Goal: Task Accomplishment & Management: Use online tool/utility

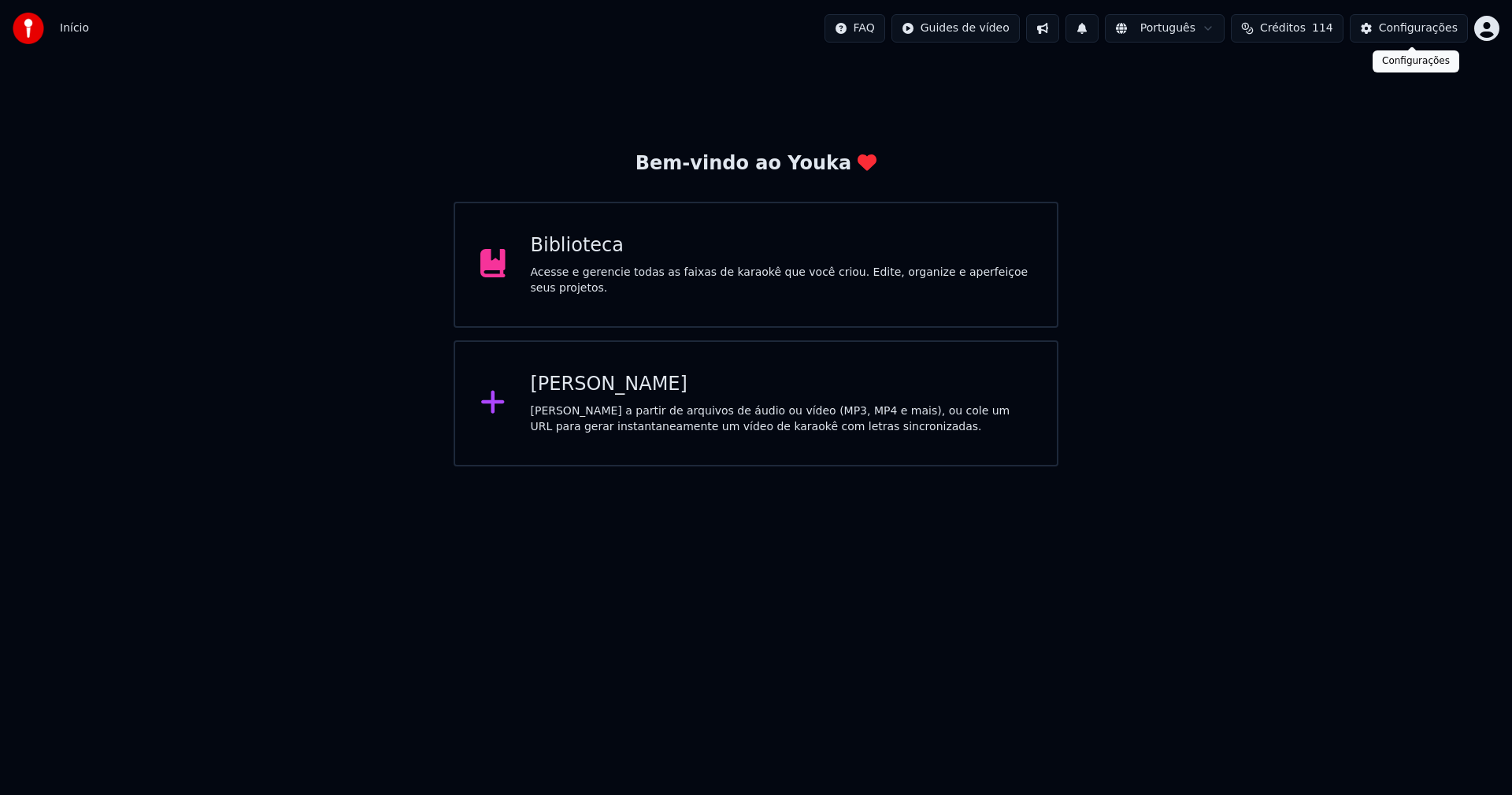
click at [1428, 29] on div "Configurações" at bounding box center [1418, 29] width 79 height 16
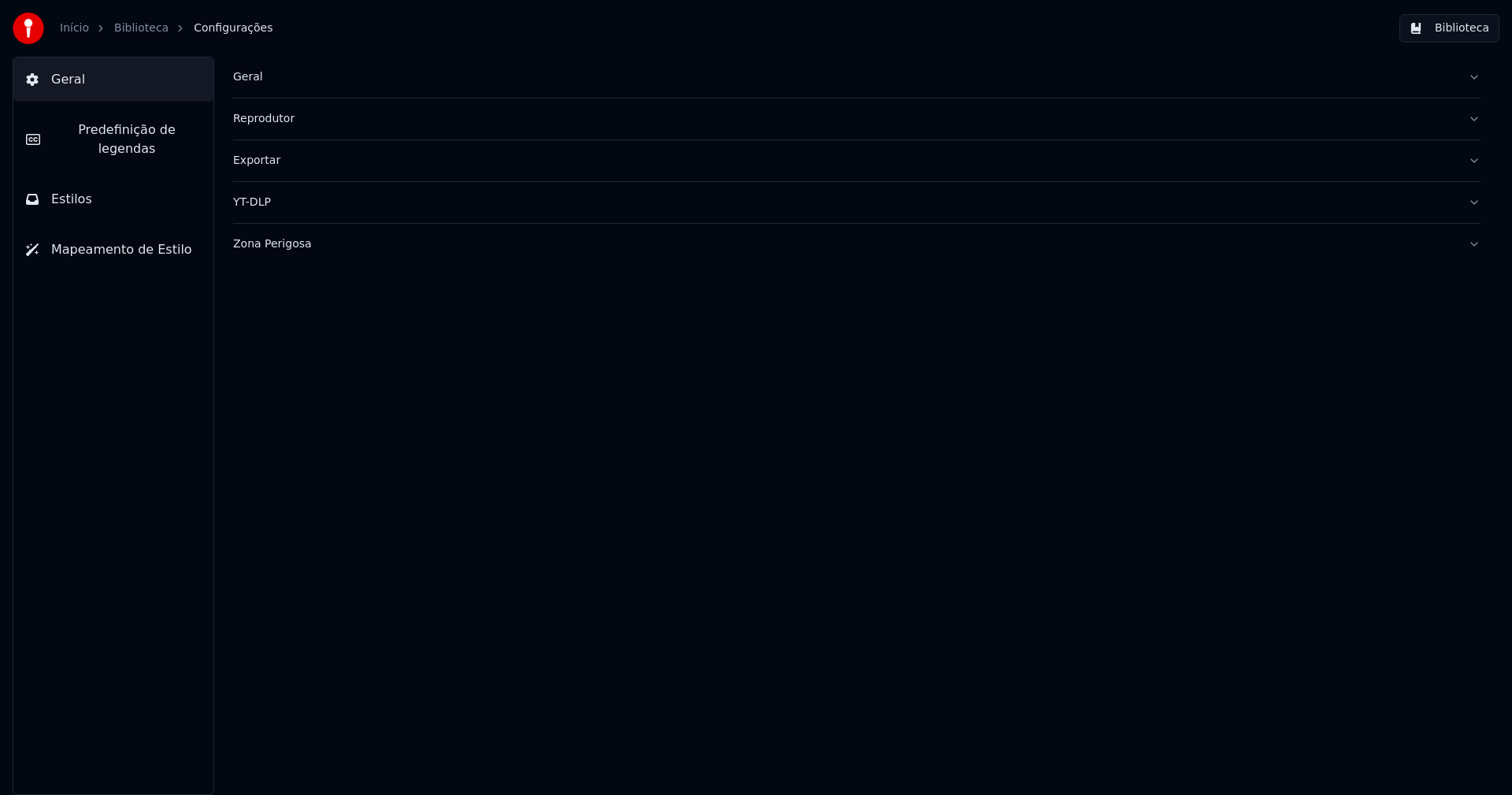
click at [250, 78] on div "Geral" at bounding box center [845, 77] width 1223 height 16
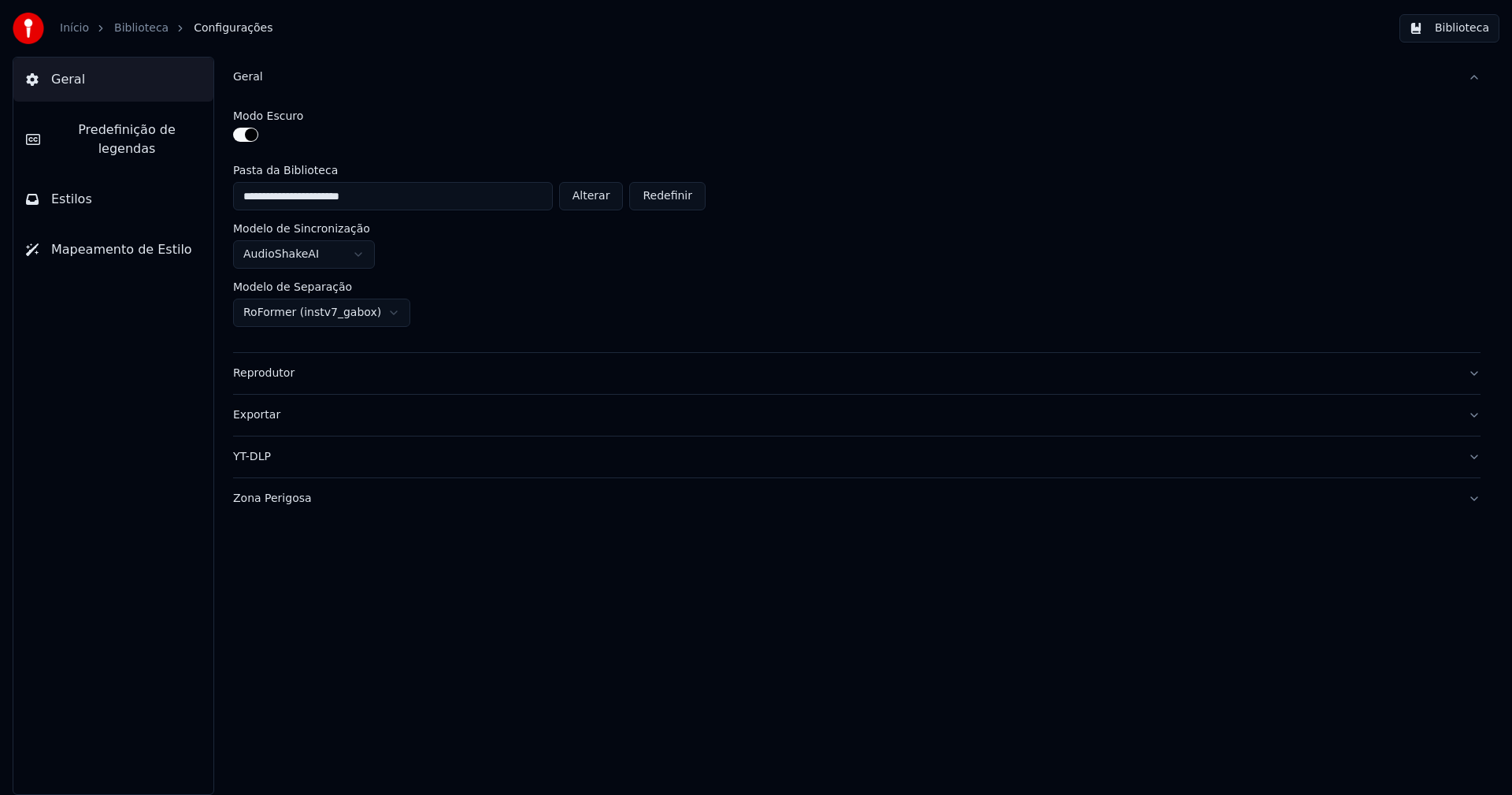
click at [611, 197] on button "Alterar" at bounding box center [591, 196] width 65 height 29
type input "**********"
click at [1475, 27] on button "Biblioteca" at bounding box center [1449, 29] width 100 height 29
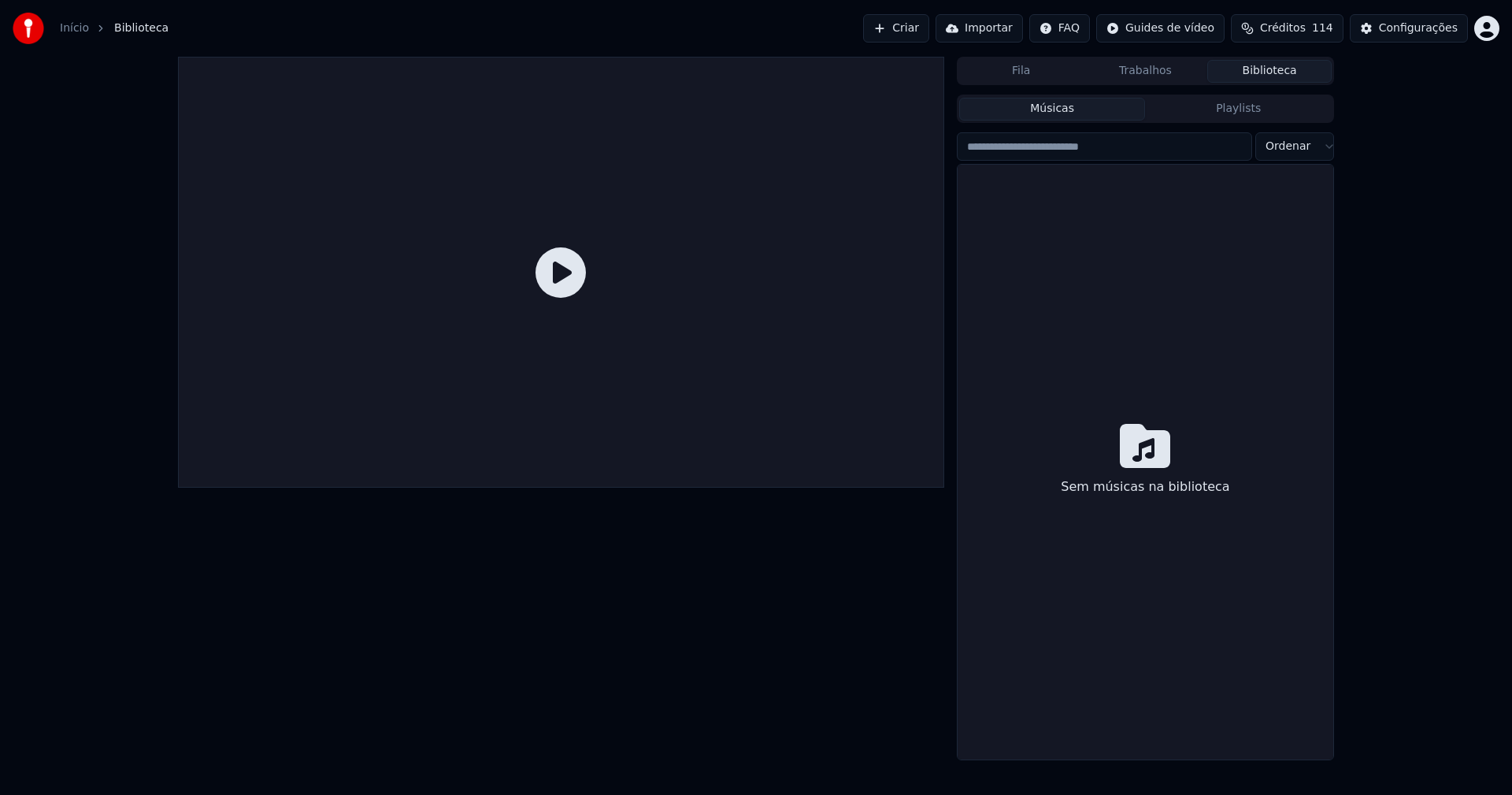
click at [1257, 73] on button "Biblioteca" at bounding box center [1269, 71] width 125 height 23
click at [1401, 28] on div "Configurações" at bounding box center [1418, 29] width 79 height 16
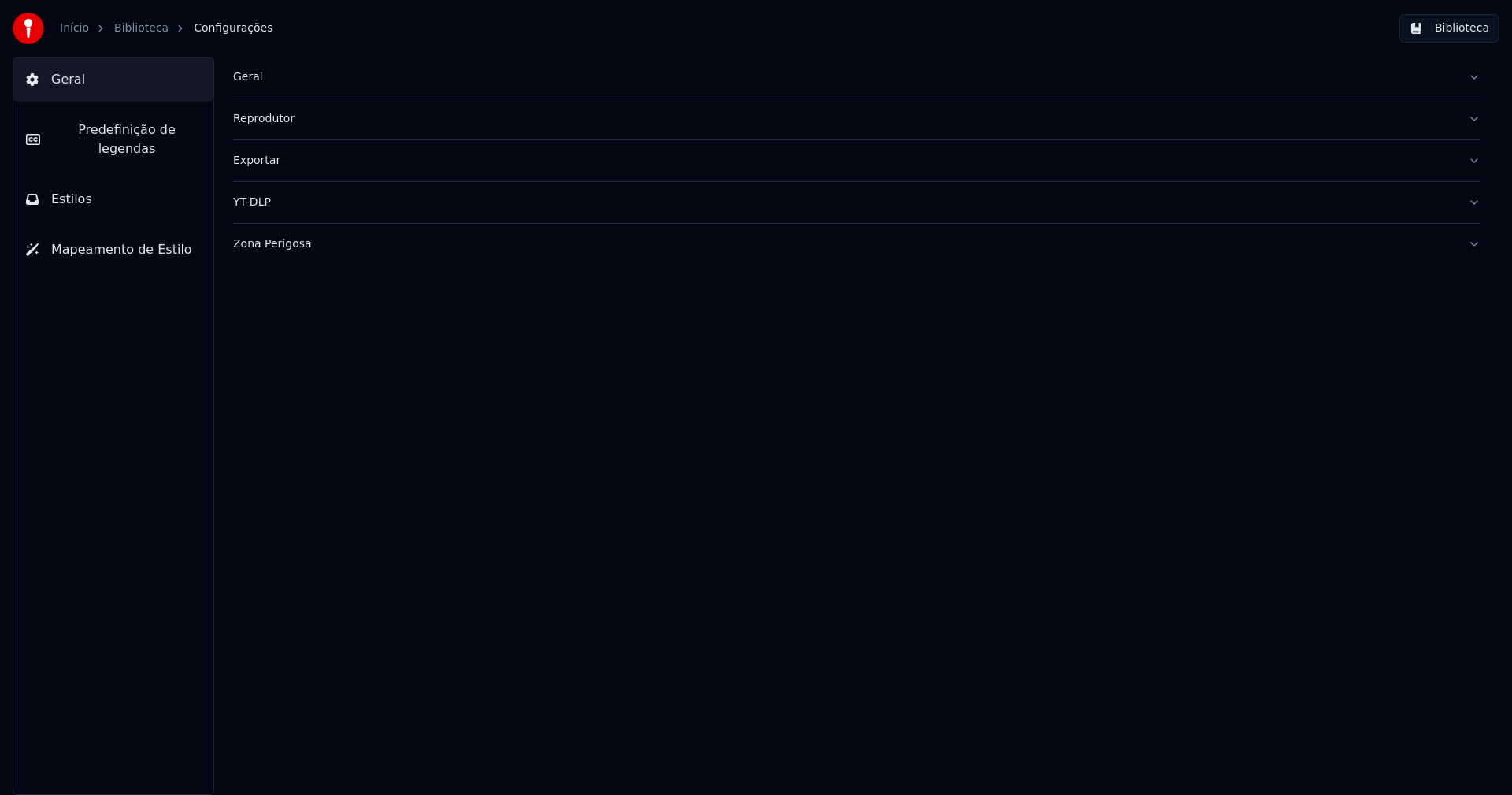
click at [249, 76] on div "Geral" at bounding box center [845, 77] width 1223 height 16
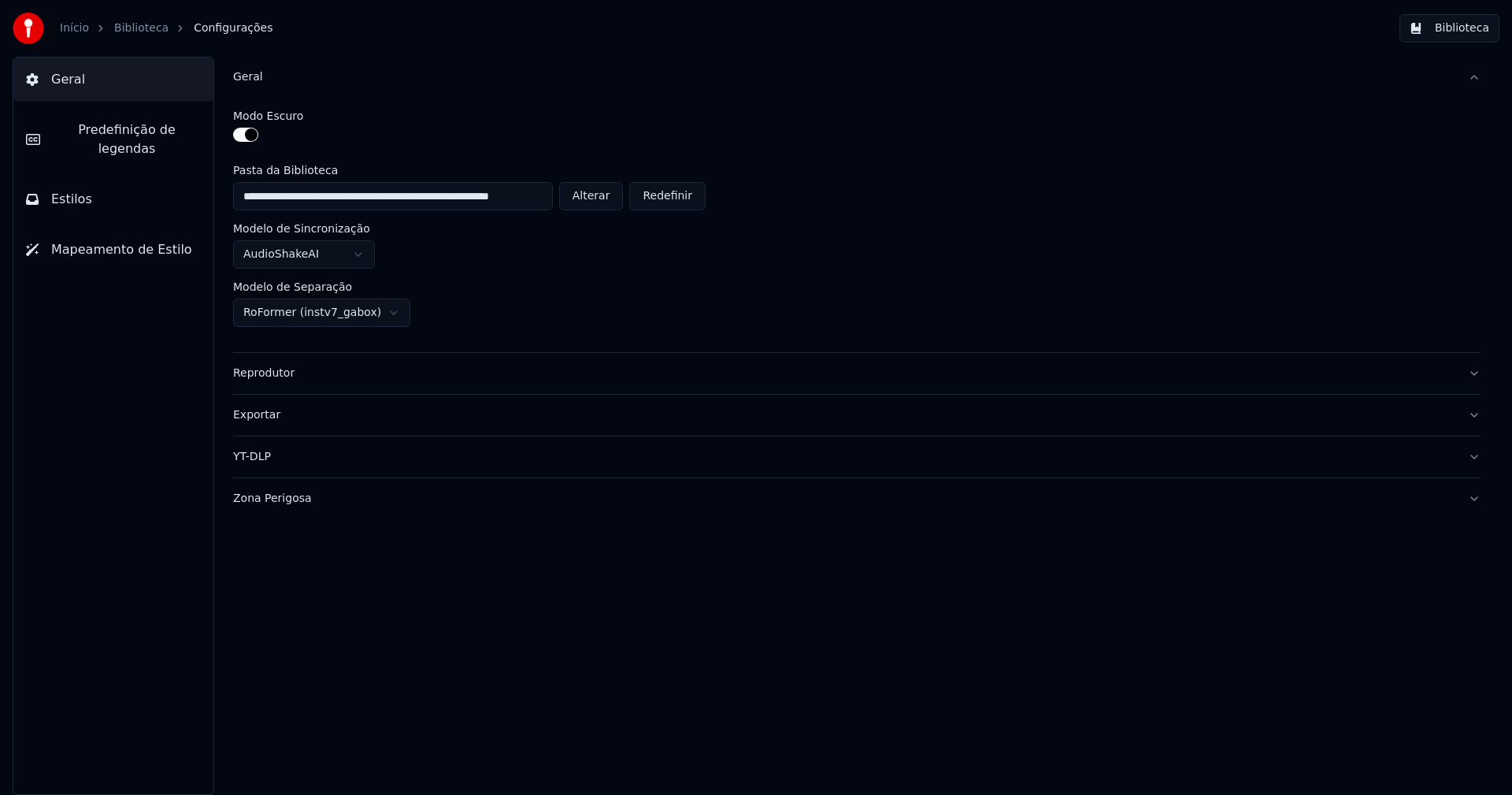
click at [597, 189] on button "Alterar" at bounding box center [591, 196] width 65 height 29
type input "**********"
click at [1470, 27] on button "Biblioteca" at bounding box center [1449, 29] width 100 height 29
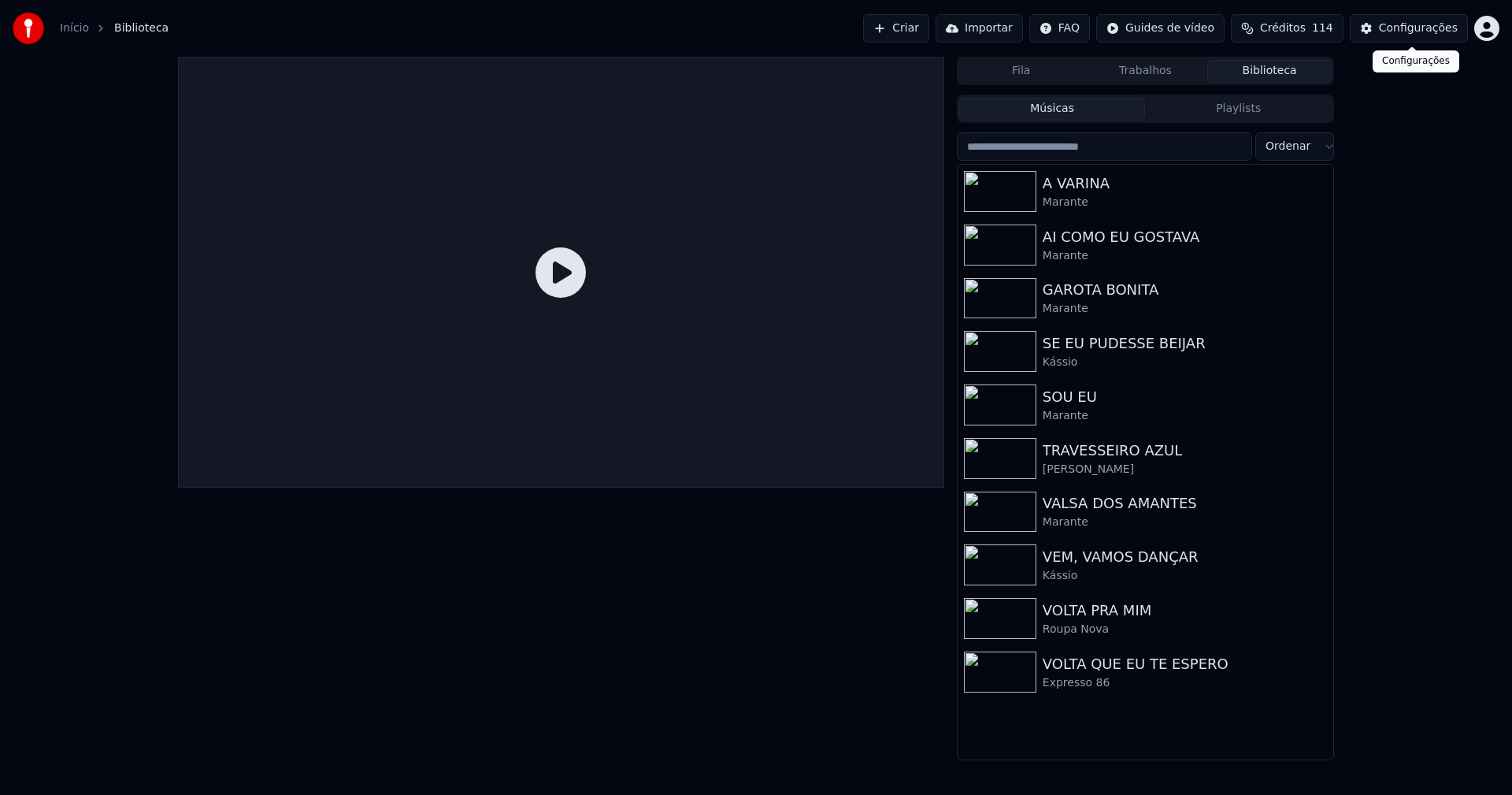
click at [1440, 24] on div "Configurações" at bounding box center [1418, 29] width 79 height 16
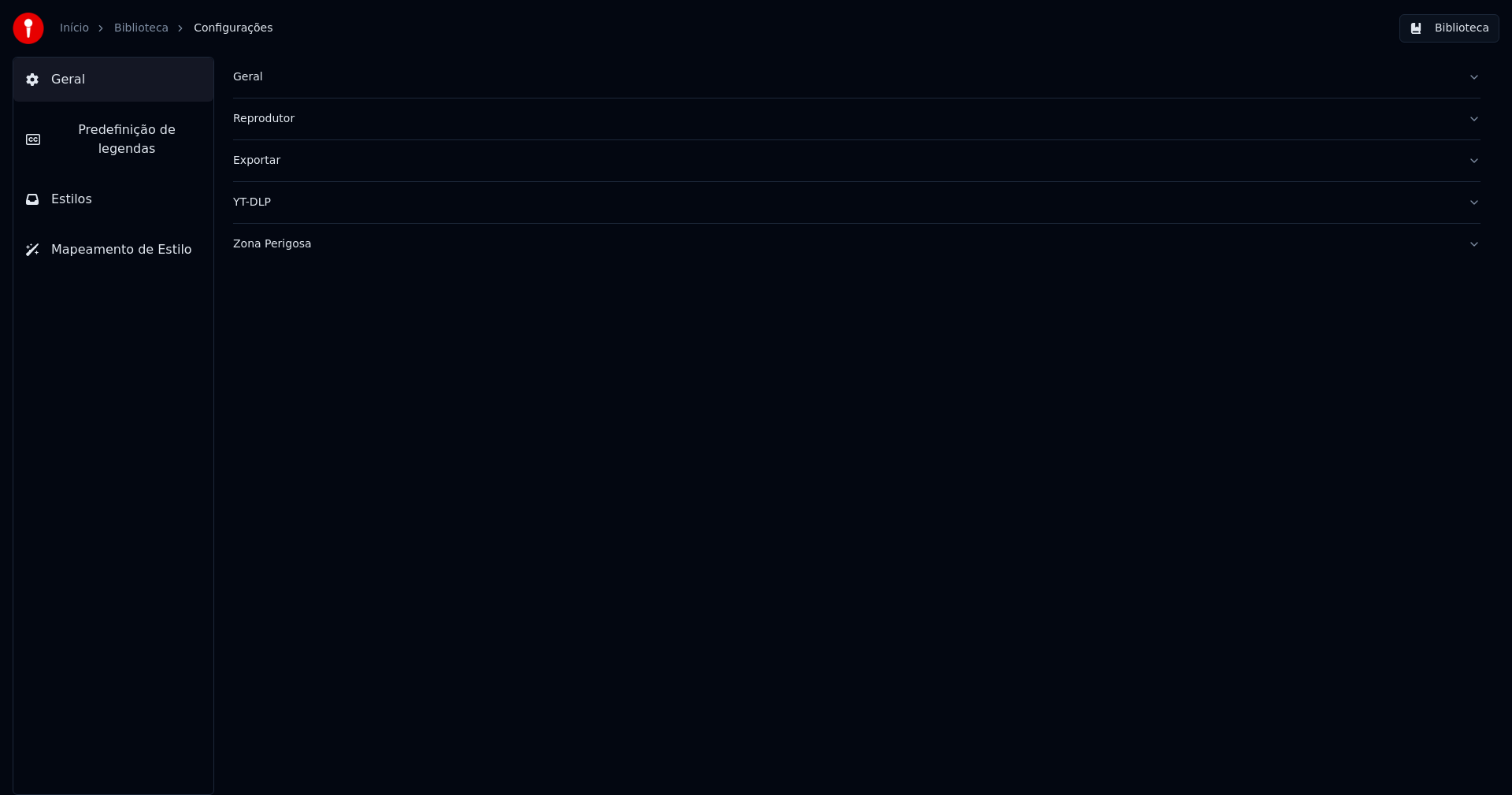
click at [248, 80] on div "Geral" at bounding box center [845, 77] width 1223 height 16
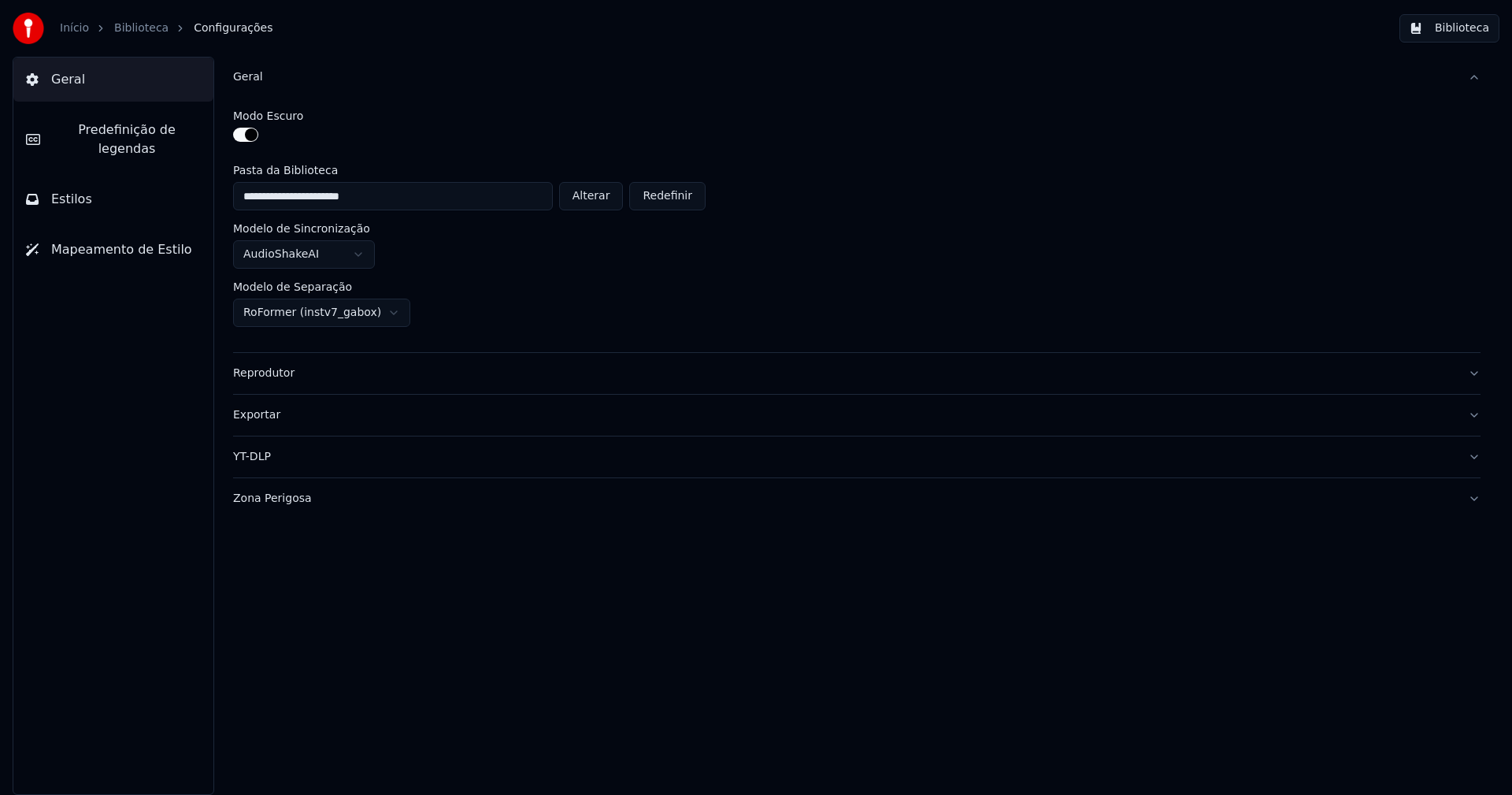
click at [591, 196] on button "Alterar" at bounding box center [591, 196] width 65 height 29
type input "**********"
click at [1483, 30] on button "Biblioteca" at bounding box center [1449, 29] width 100 height 29
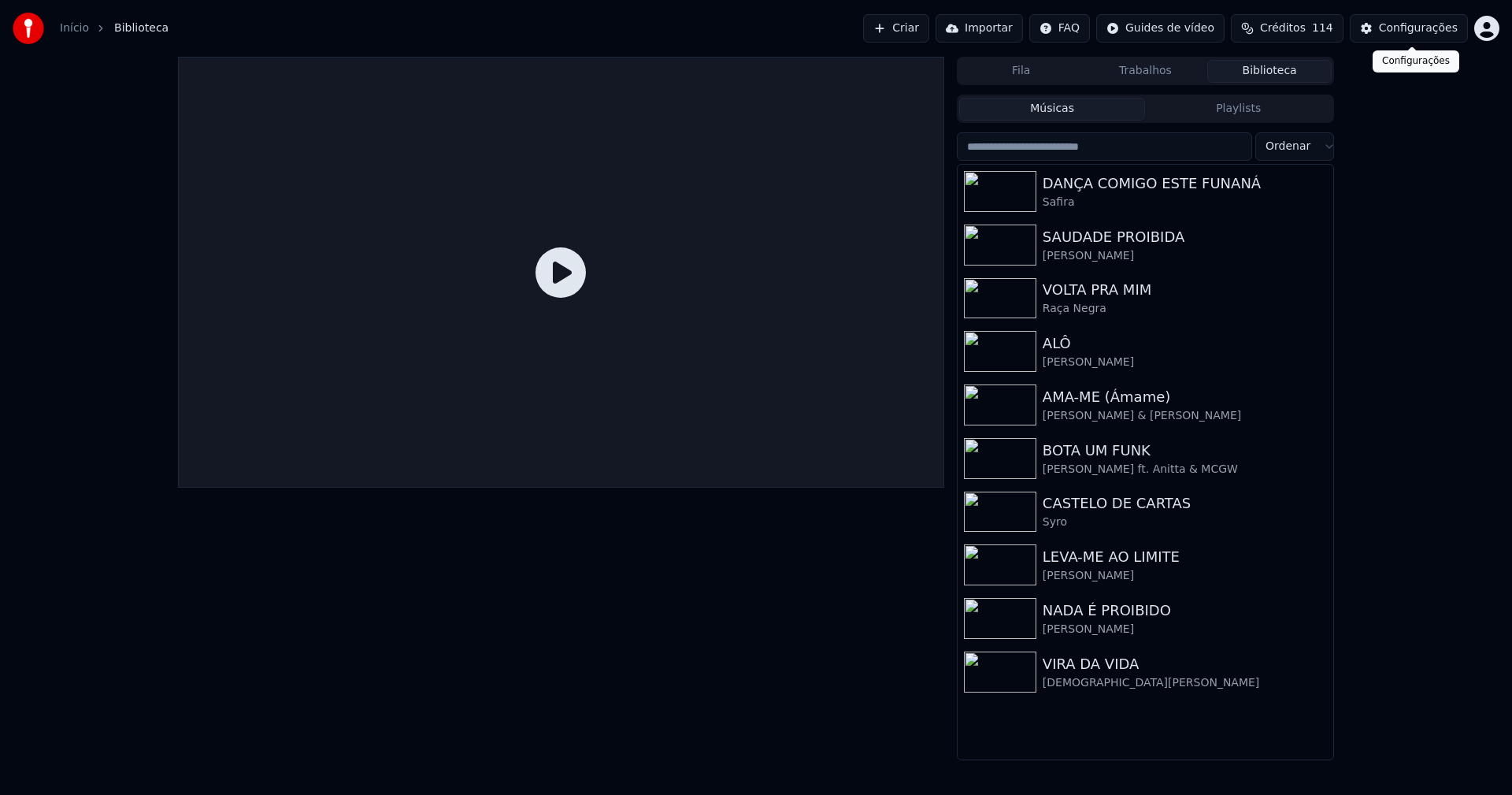
click at [1451, 24] on div "Configurações" at bounding box center [1418, 29] width 79 height 16
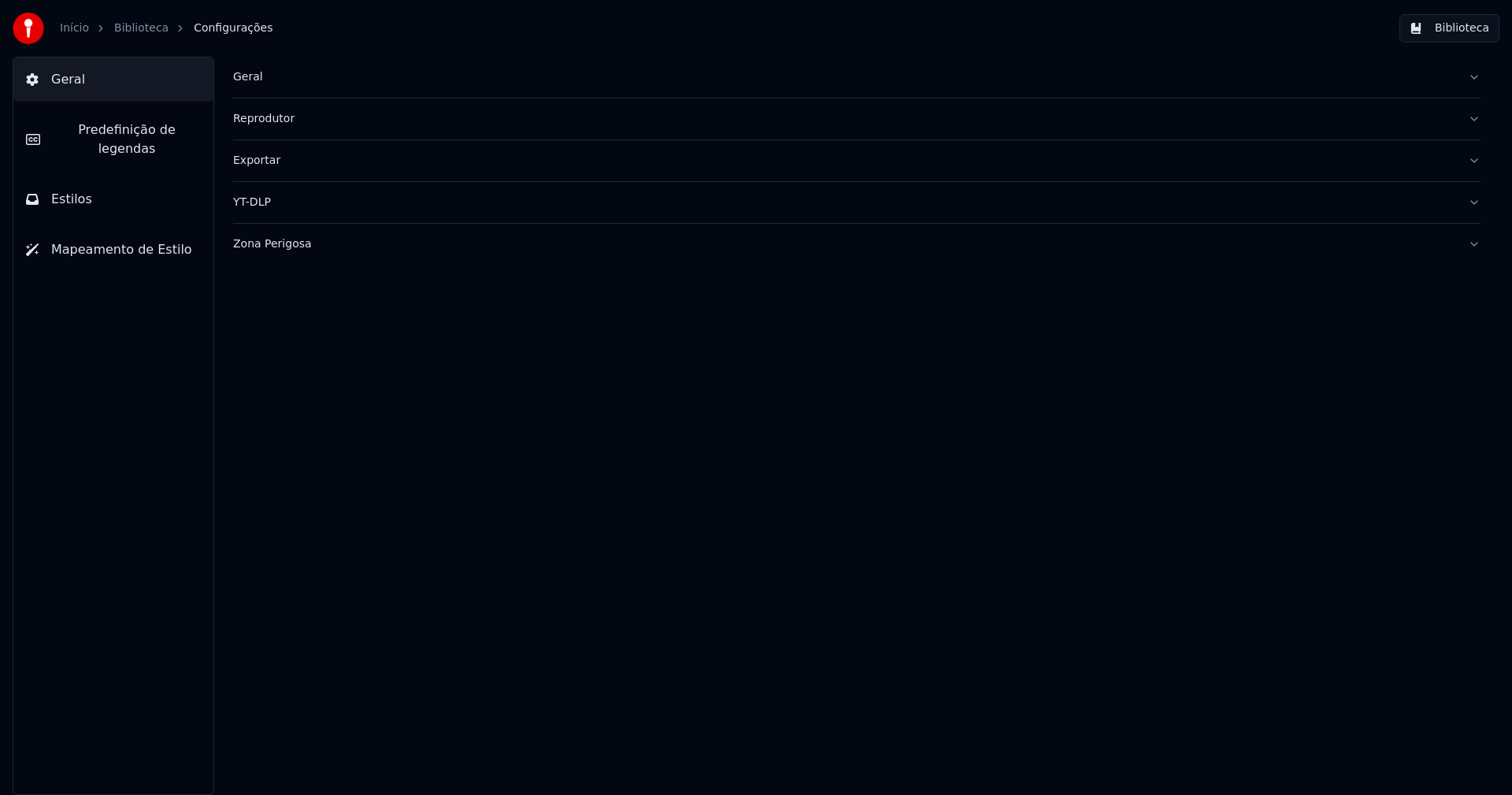
click at [249, 82] on div "Geral" at bounding box center [845, 77] width 1223 height 16
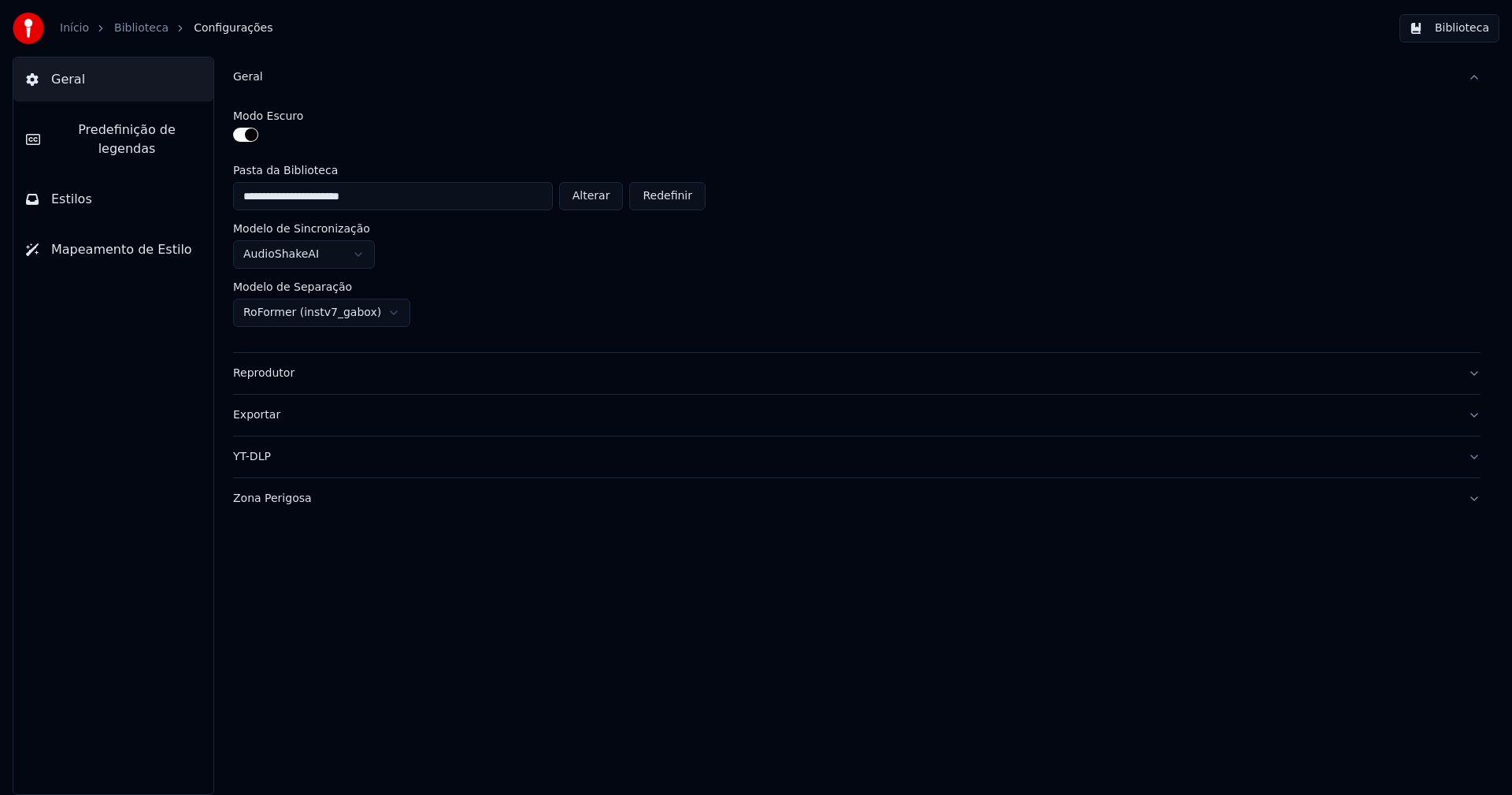
click at [594, 200] on button "Alterar" at bounding box center [591, 196] width 65 height 29
type input "**********"
click at [1472, 30] on button "Biblioteca" at bounding box center [1449, 29] width 100 height 29
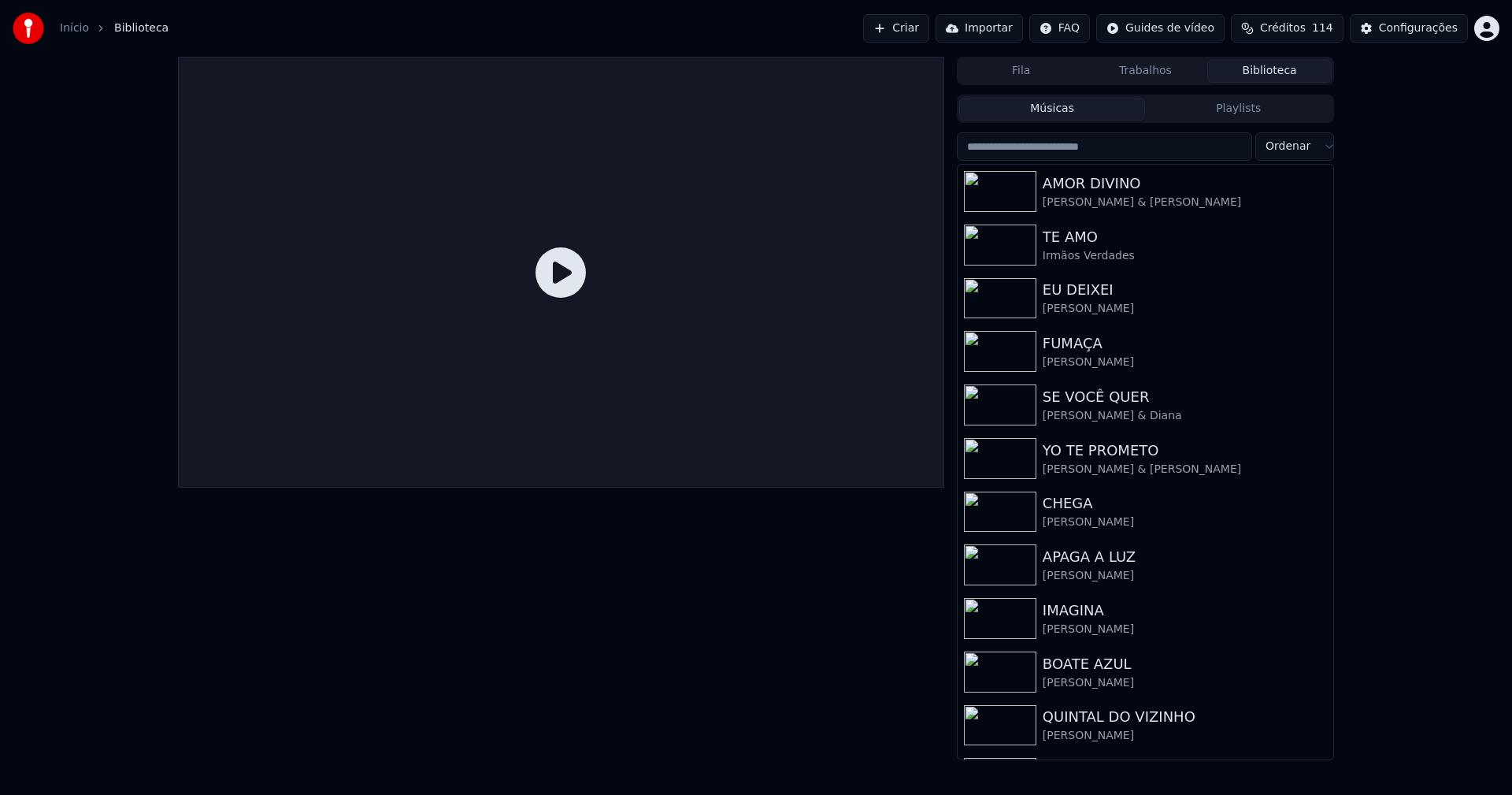
click at [1086, 151] on input "search" at bounding box center [1104, 147] width 295 height 29
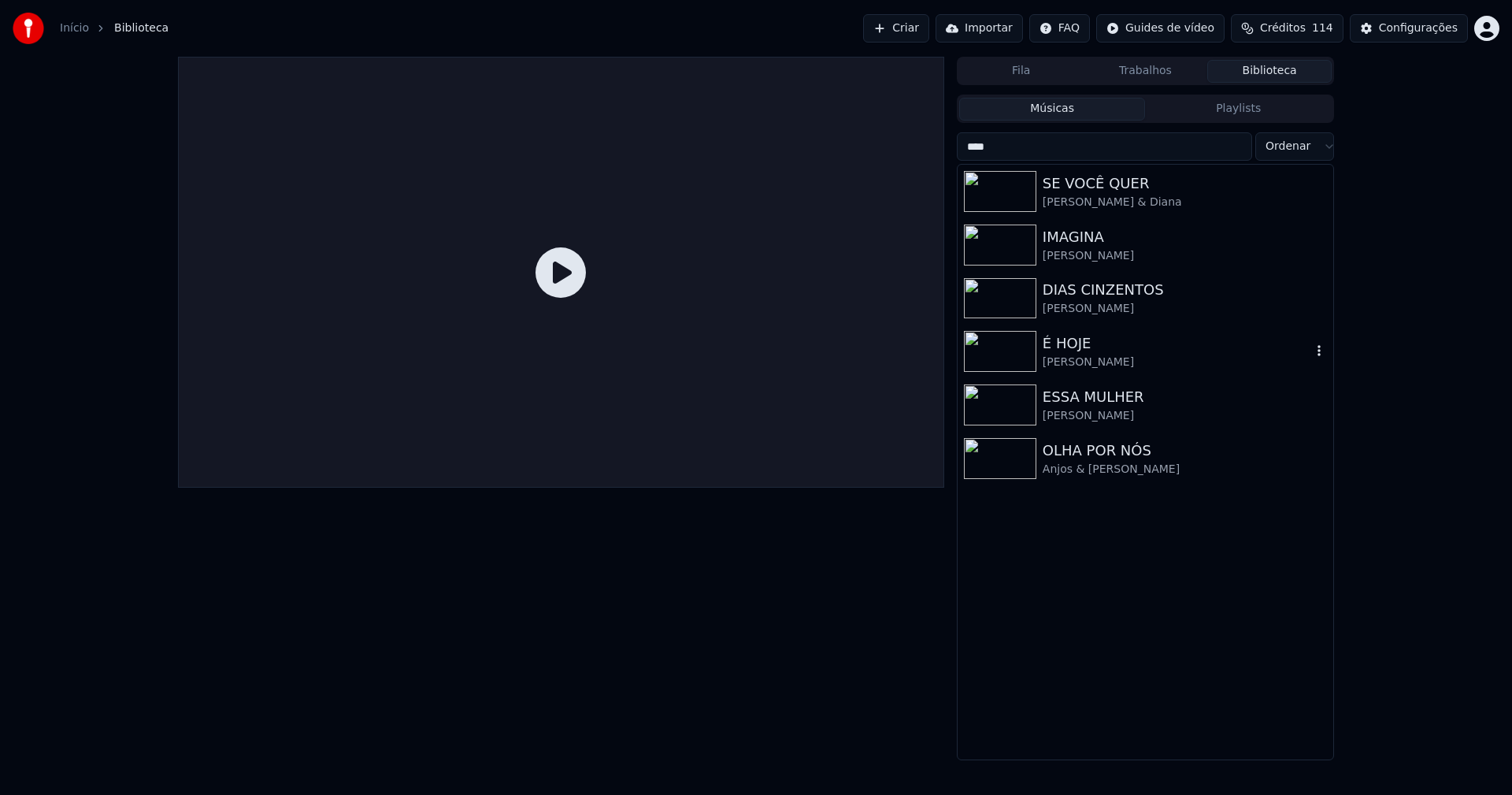
type input "****"
click at [1075, 347] on div "É HOJE" at bounding box center [1177, 343] width 269 height 22
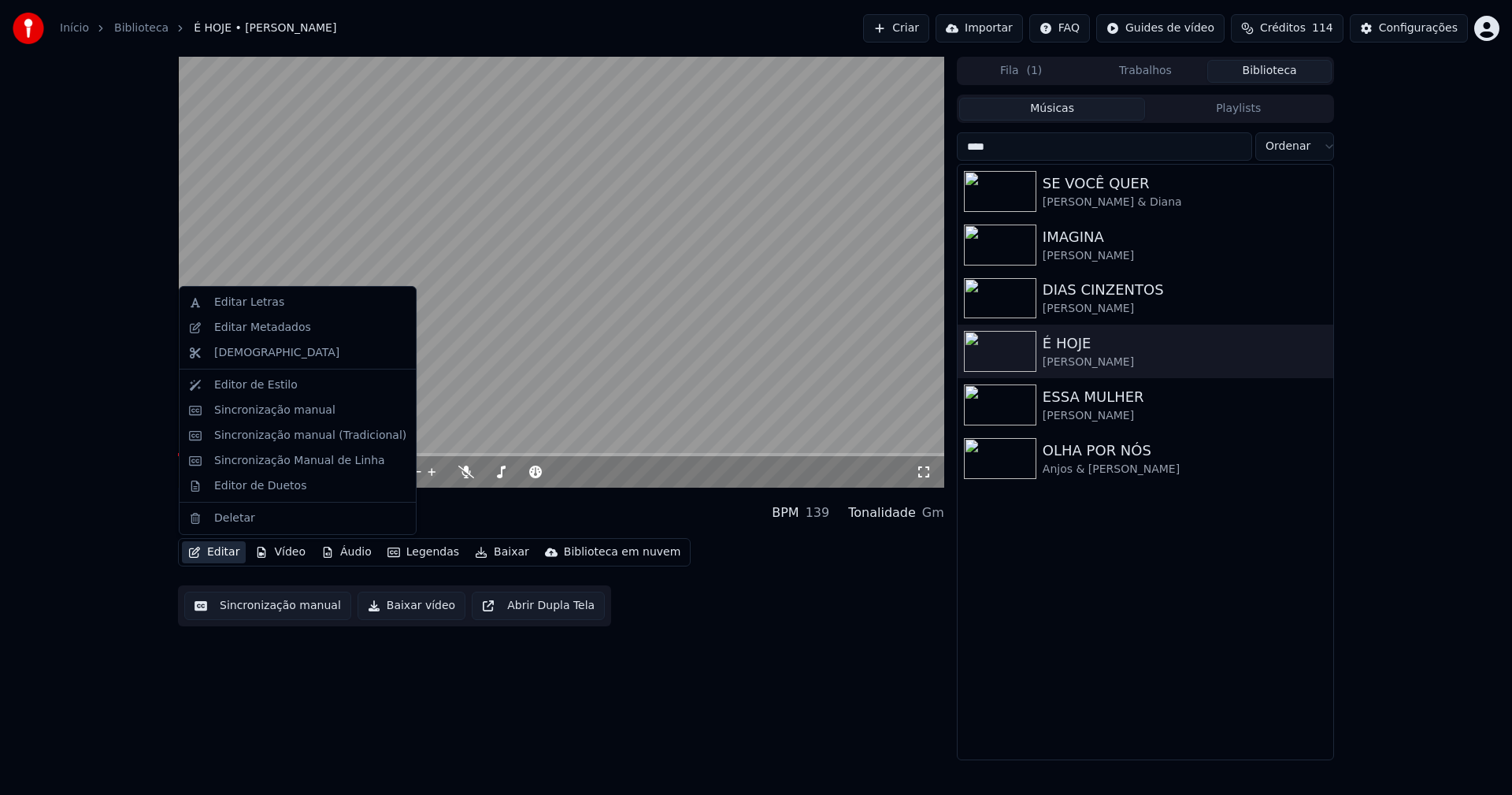
click at [229, 555] on button "Editar" at bounding box center [213, 551] width 64 height 22
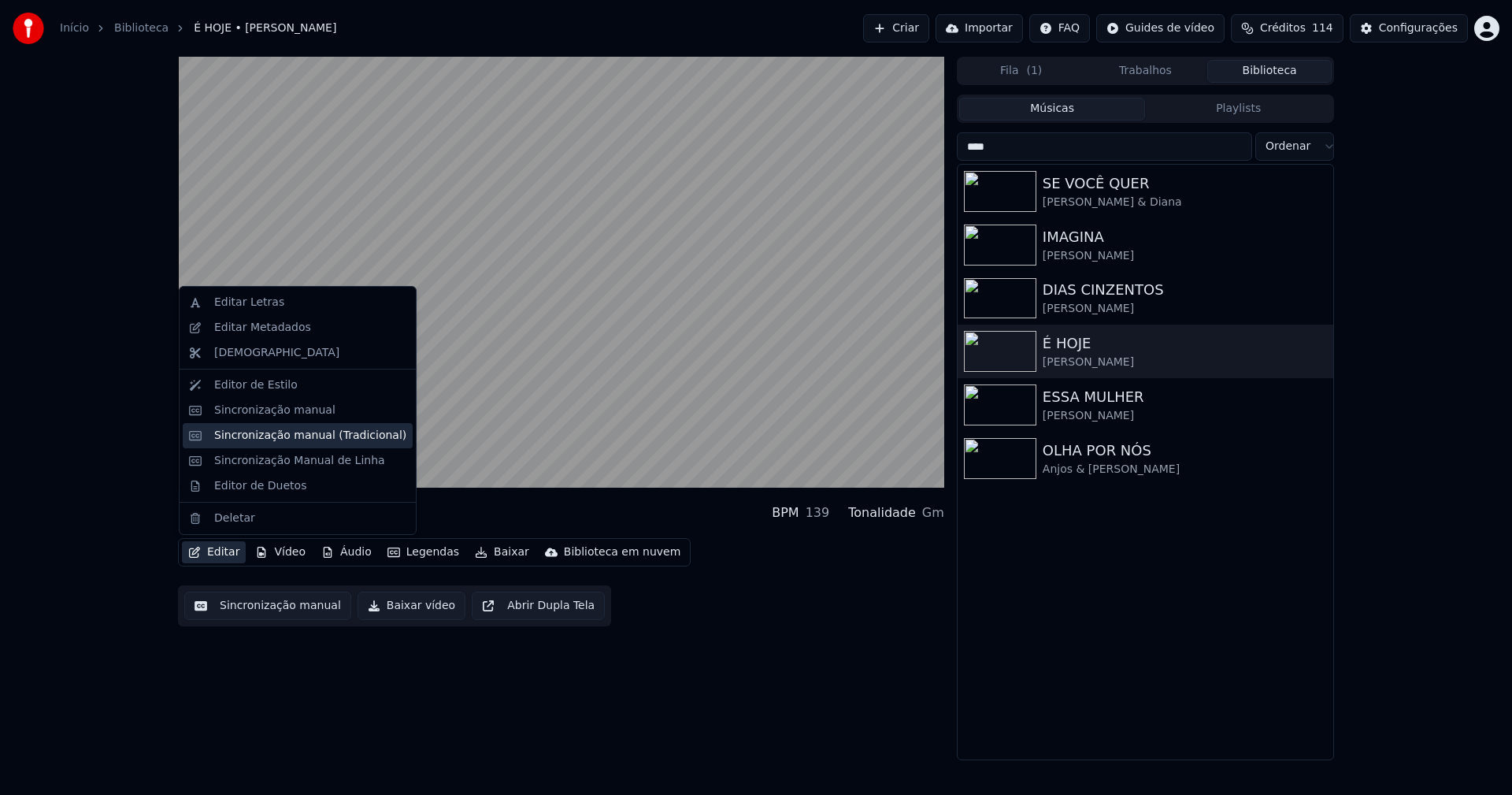
click at [283, 438] on div "Sincronização manual (Tradicional)" at bounding box center [310, 435] width 192 height 16
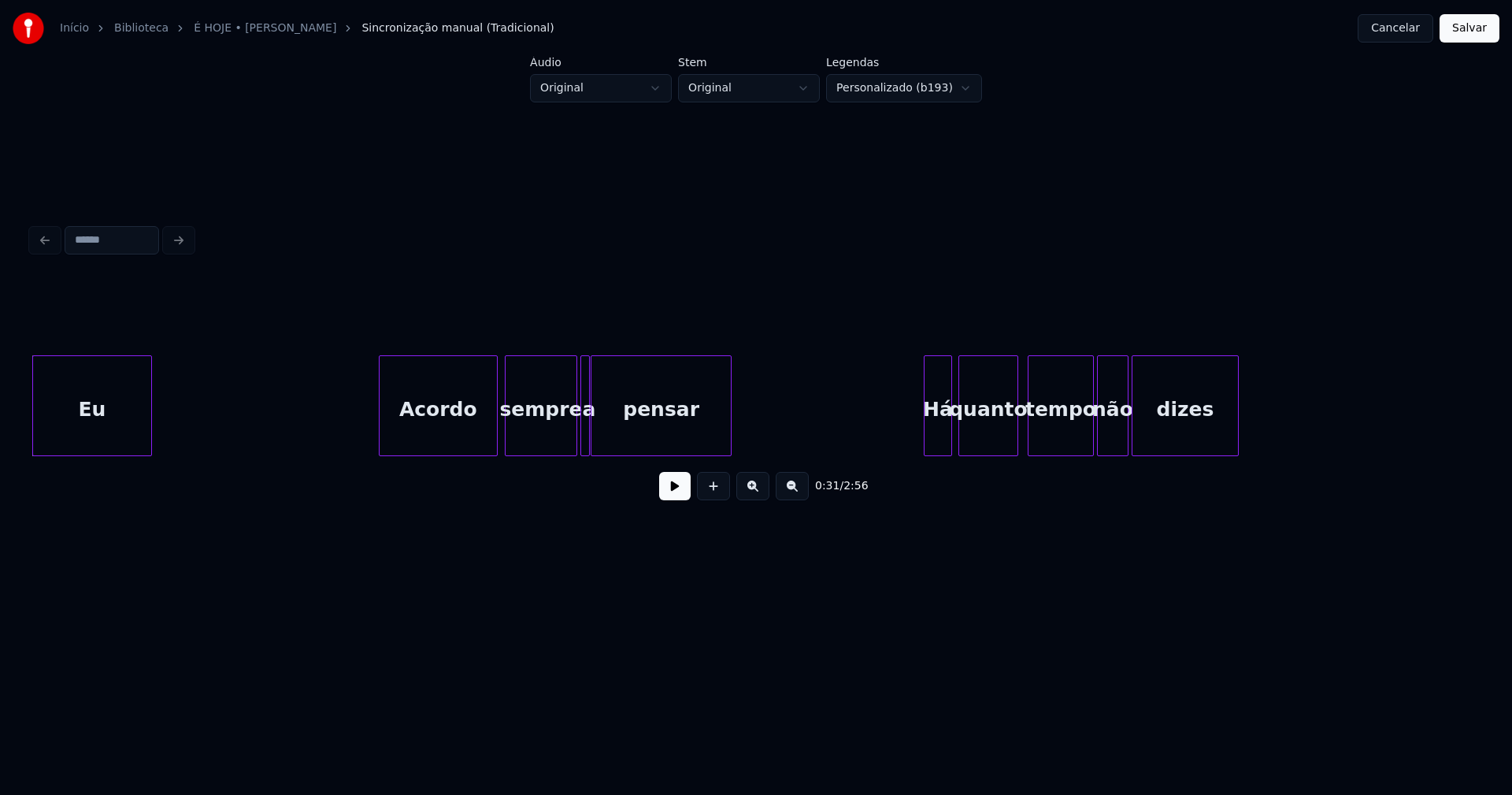
scroll to position [0, 4676]
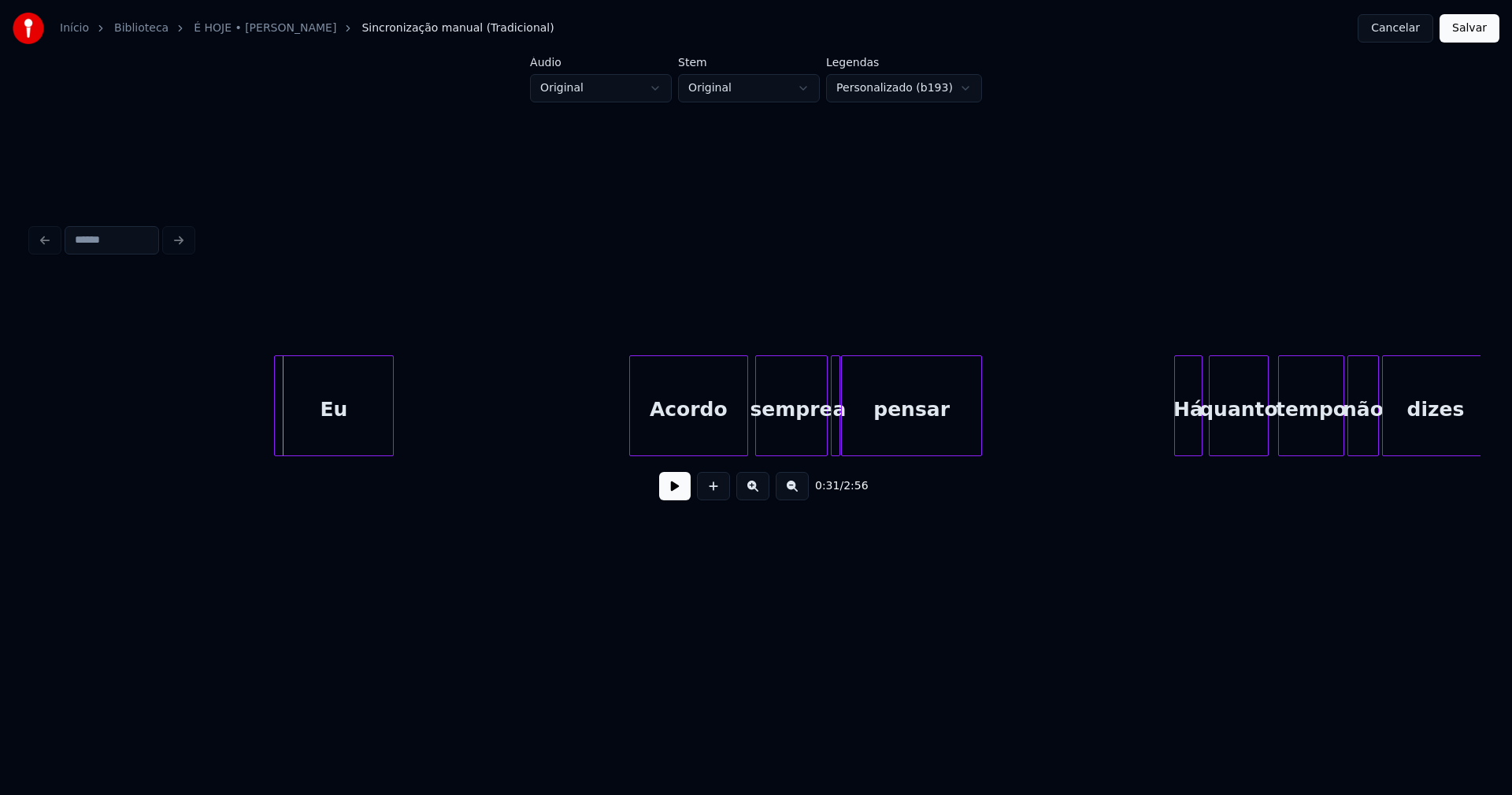
click at [330, 438] on div "Eu" at bounding box center [334, 409] width 118 height 107
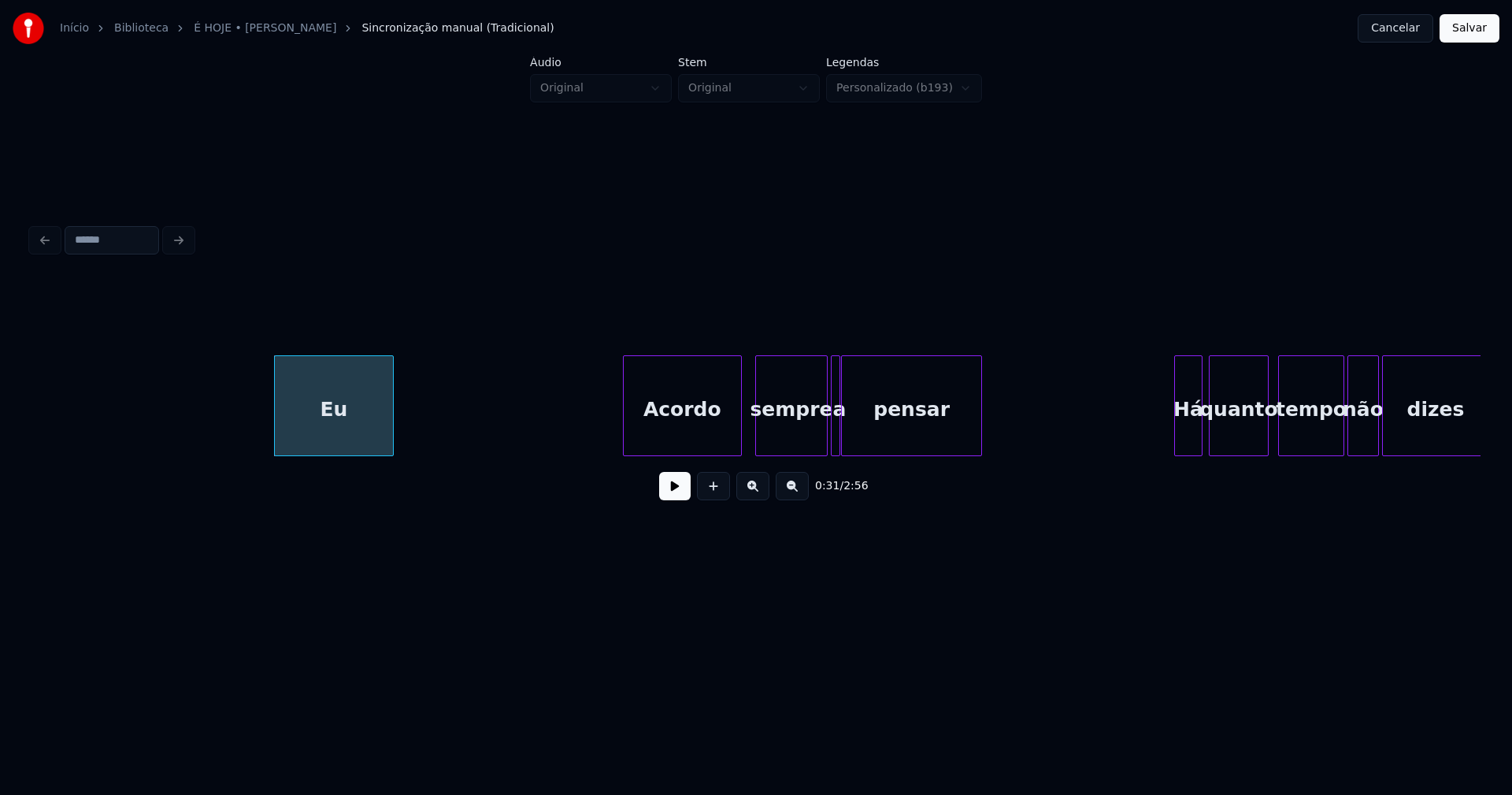
click at [680, 435] on div "Acordo" at bounding box center [682, 409] width 117 height 107
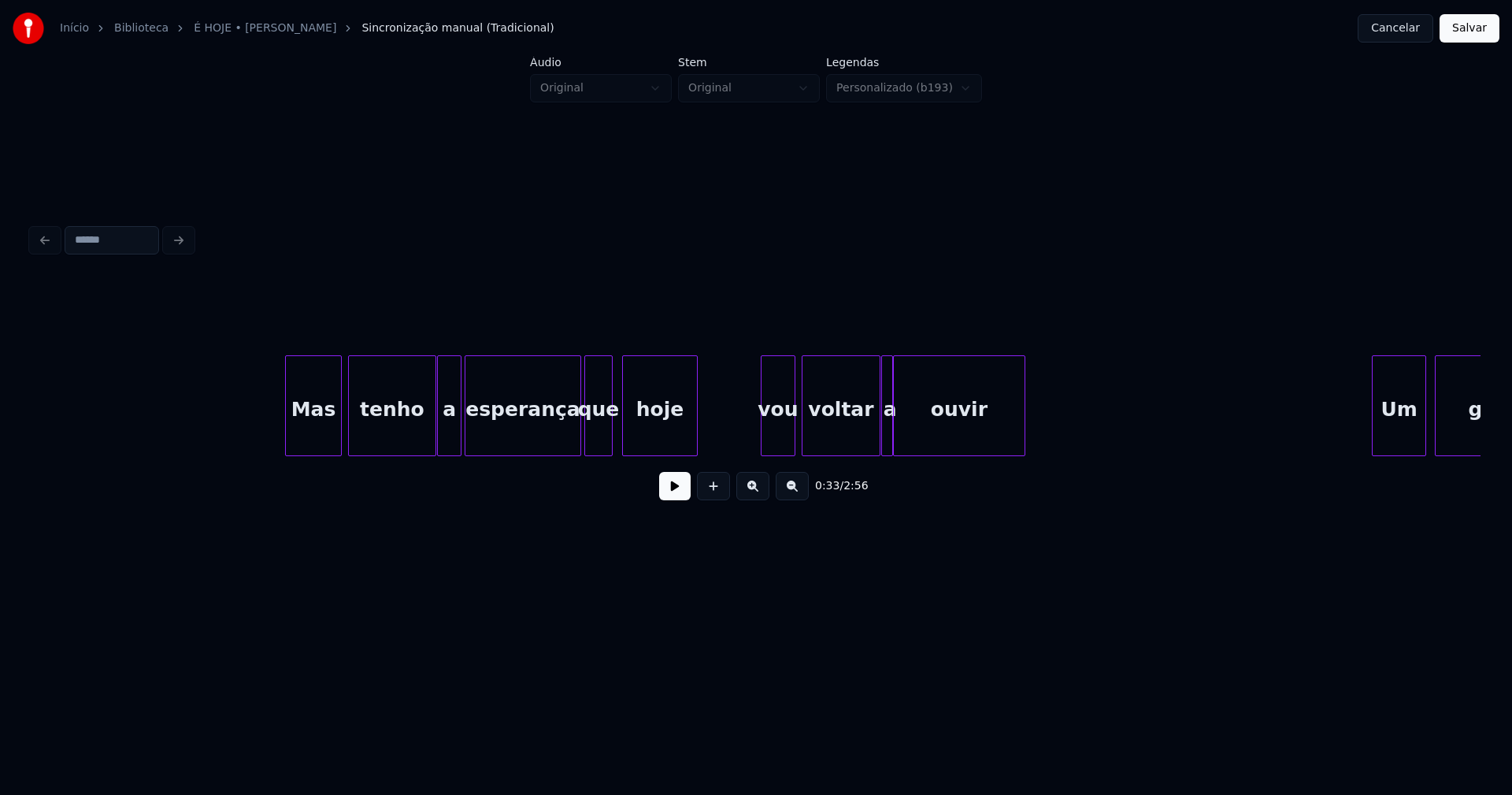
scroll to position [0, 6805]
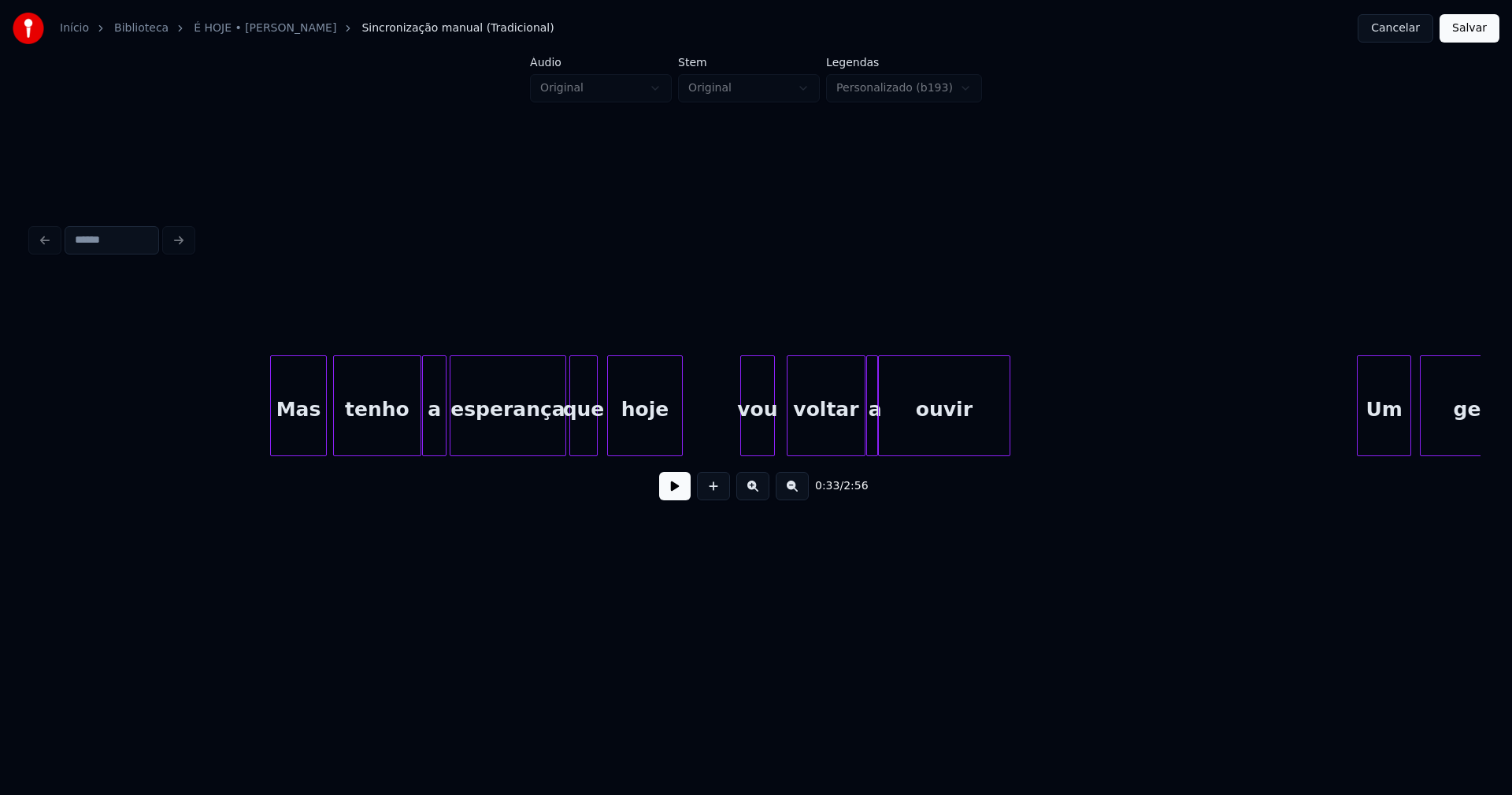
click at [753, 437] on div "vou" at bounding box center [757, 409] width 33 height 107
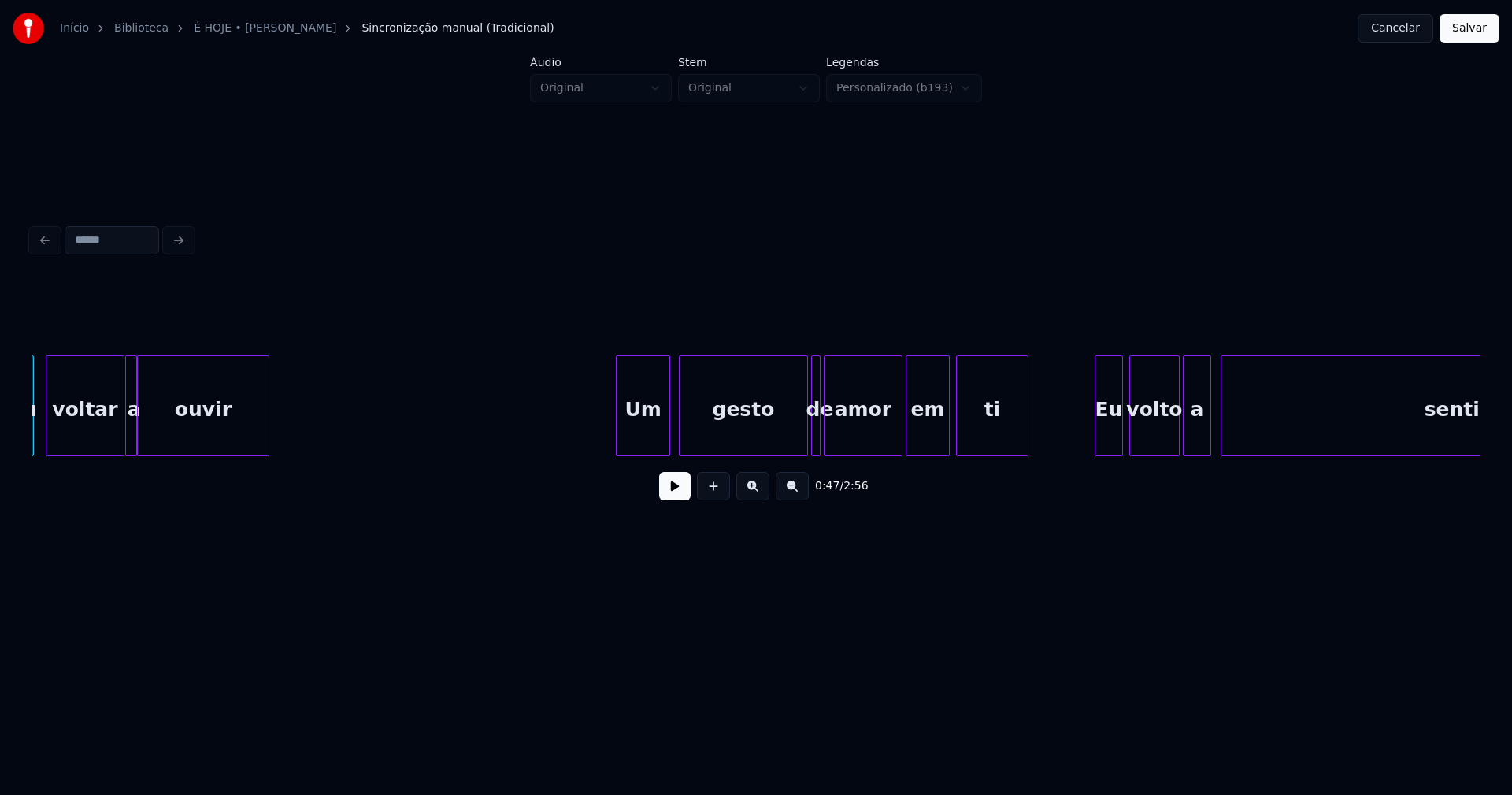
scroll to position [0, 7577]
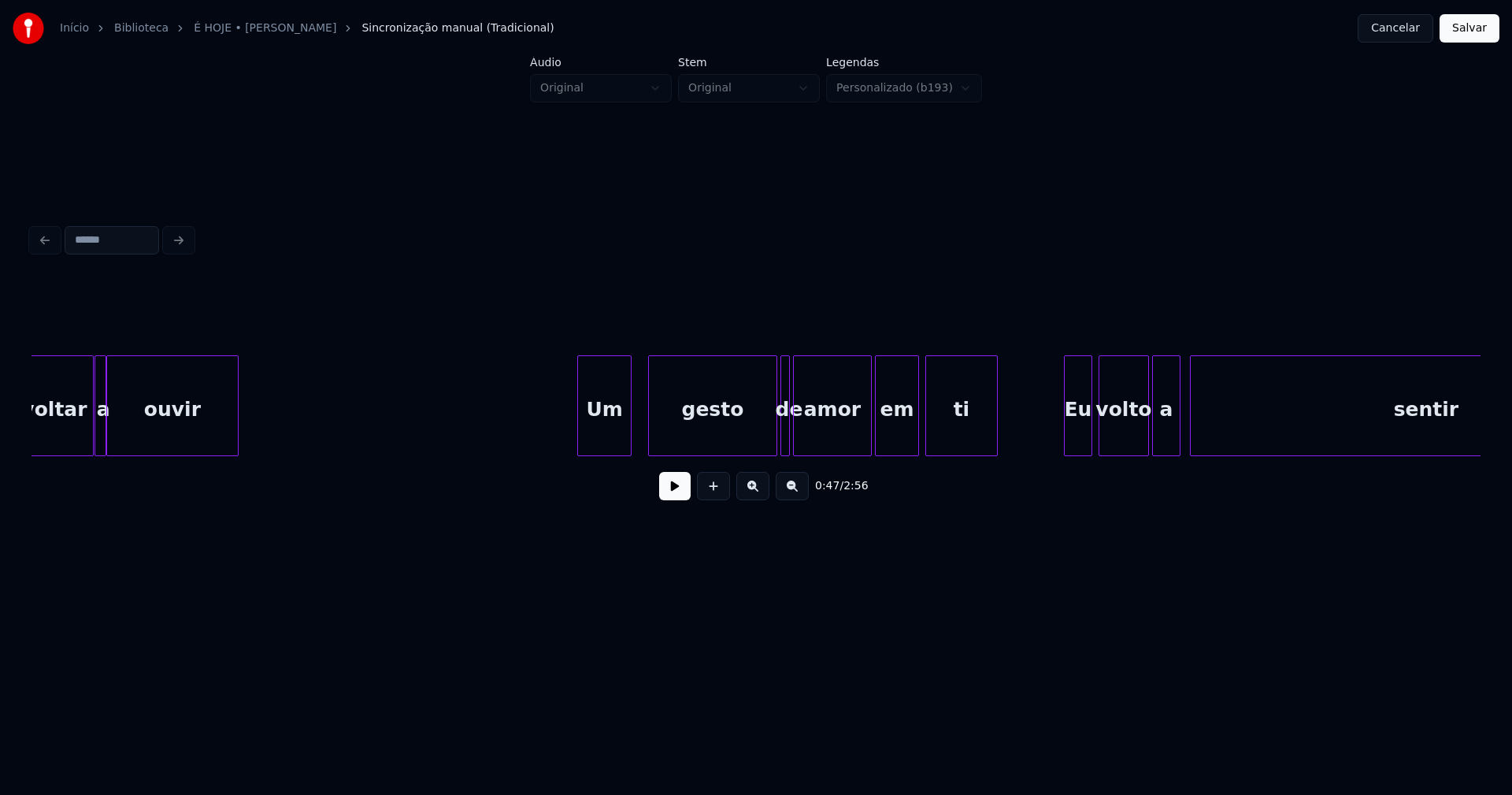
click at [602, 440] on div "Um" at bounding box center [604, 409] width 52 height 107
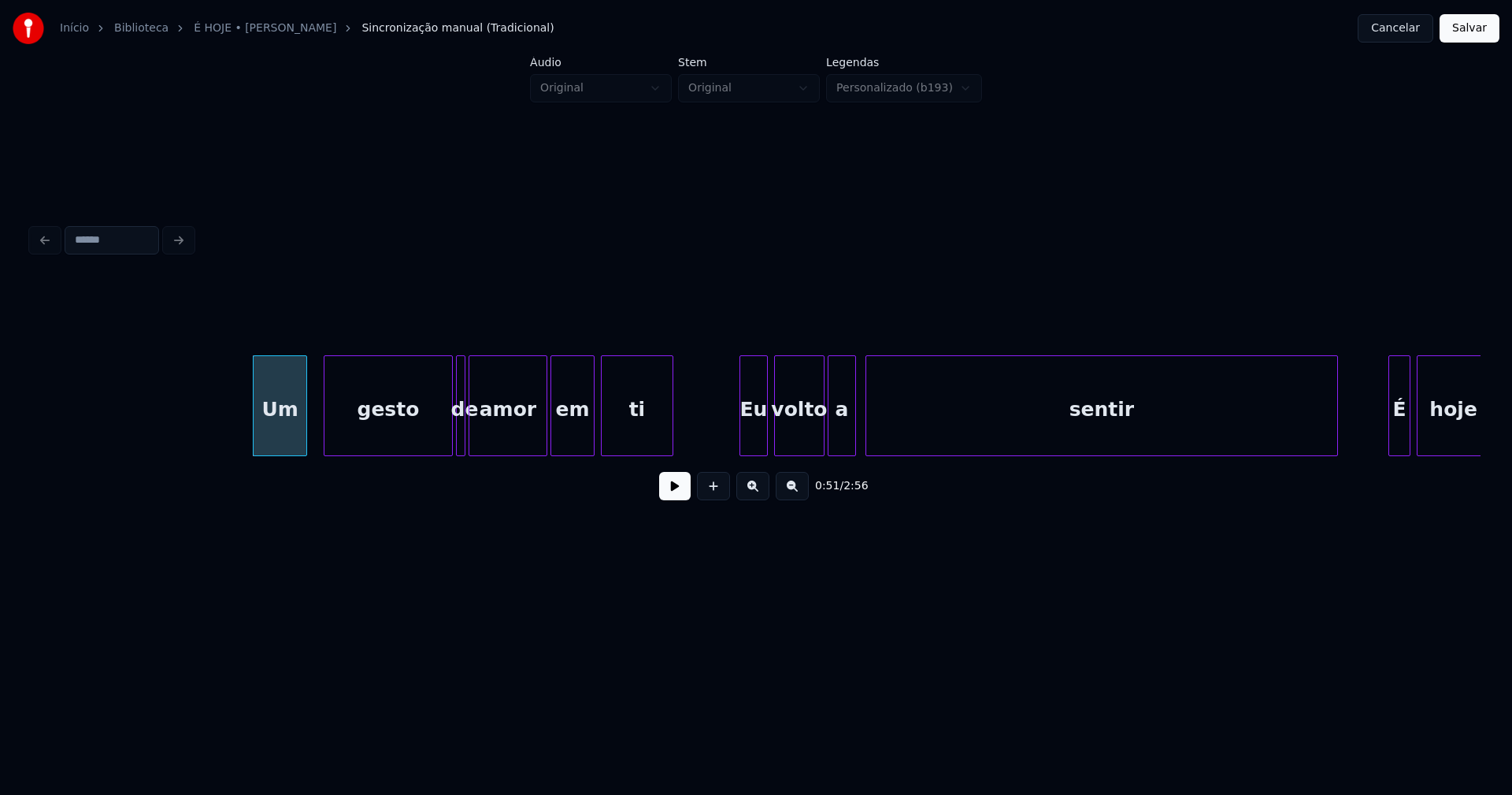
scroll to position [0, 8070]
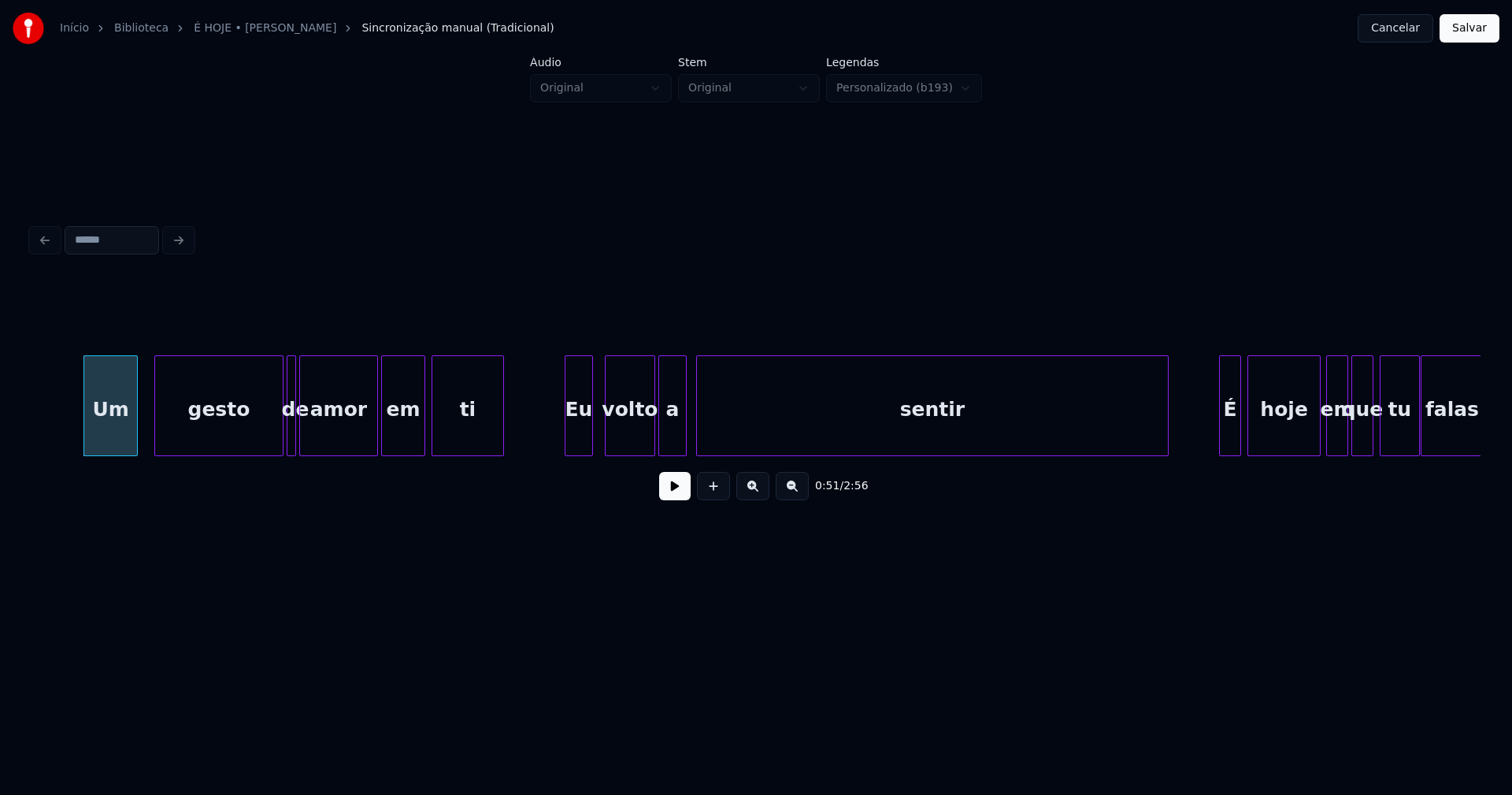
click at [576, 426] on div "Eu" at bounding box center [579, 409] width 27 height 107
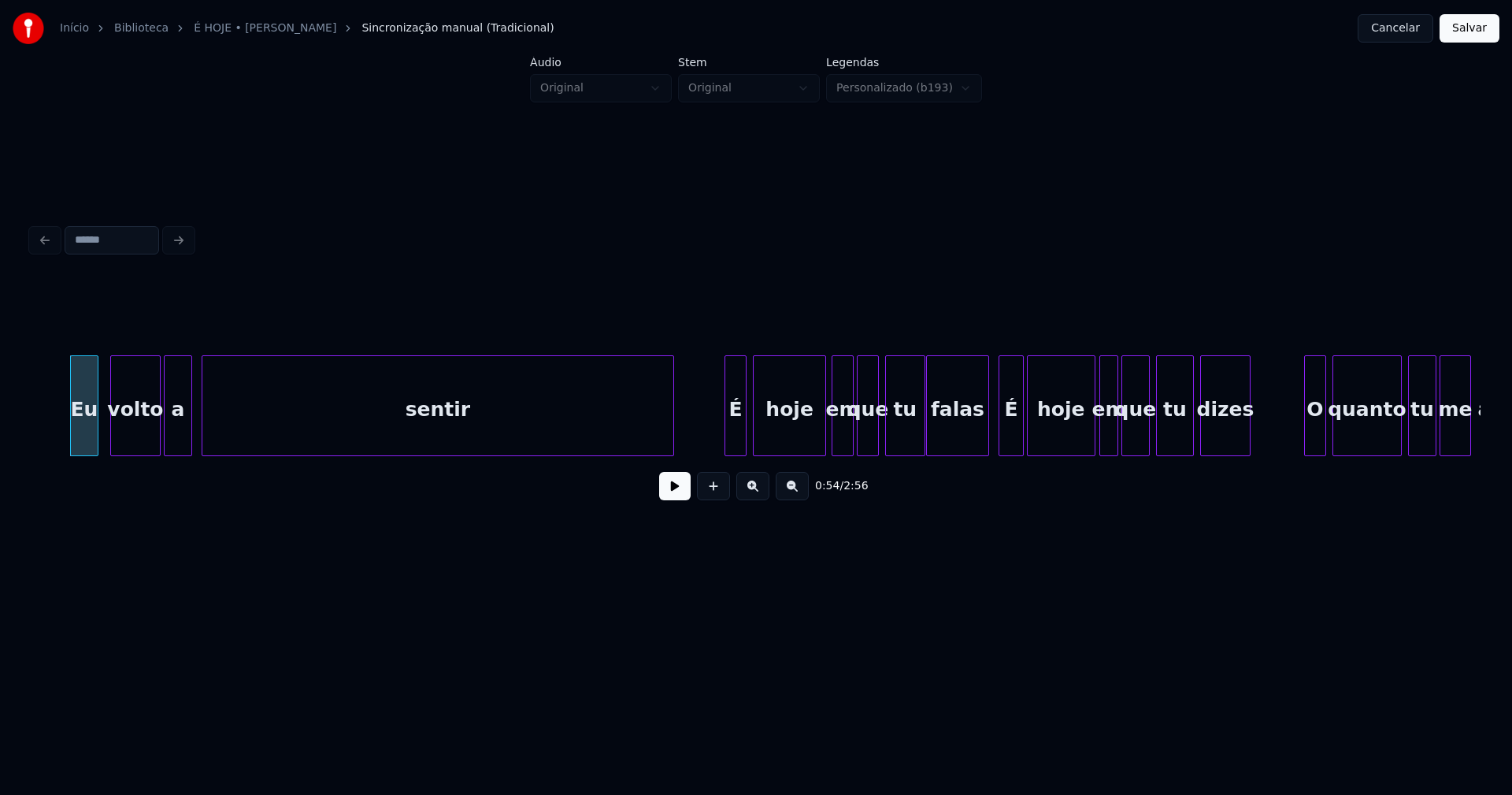
scroll to position [0, 8703]
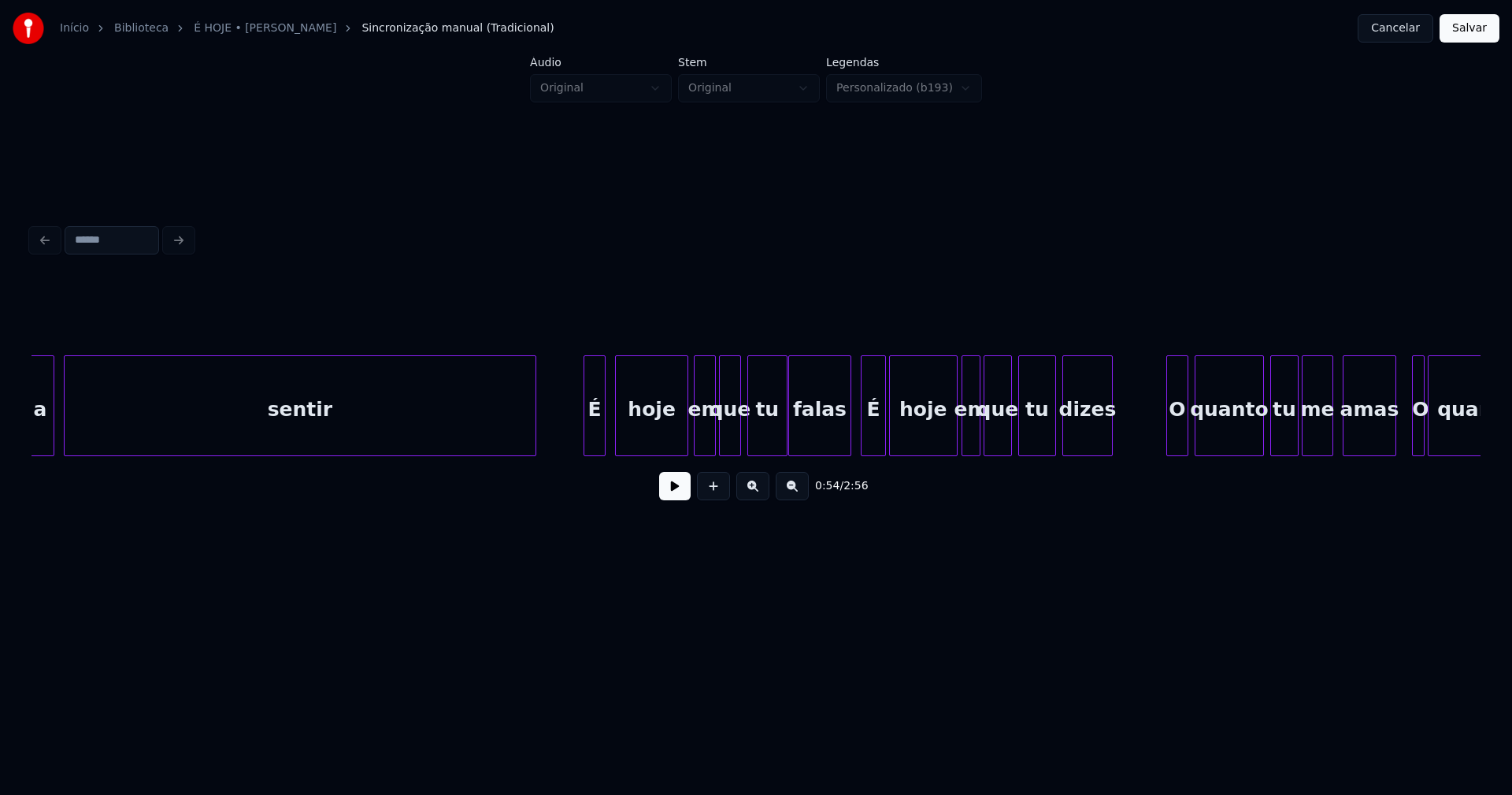
click at [597, 434] on div "É" at bounding box center [595, 409] width 21 height 107
click at [635, 431] on div "hoje" at bounding box center [647, 409] width 71 height 107
click at [840, 448] on div "falas" at bounding box center [814, 406] width 52 height 101
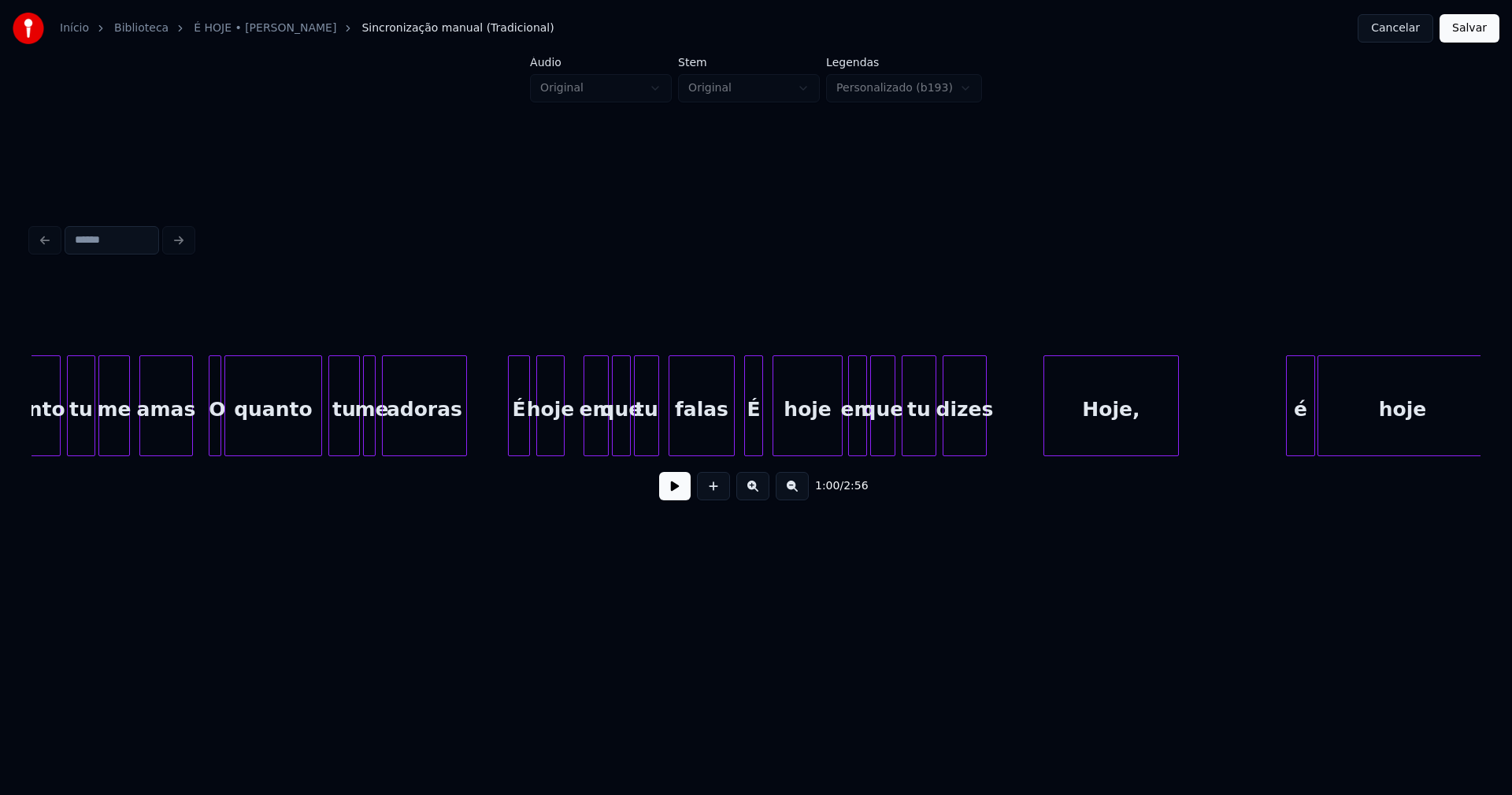
scroll to position [0, 9923]
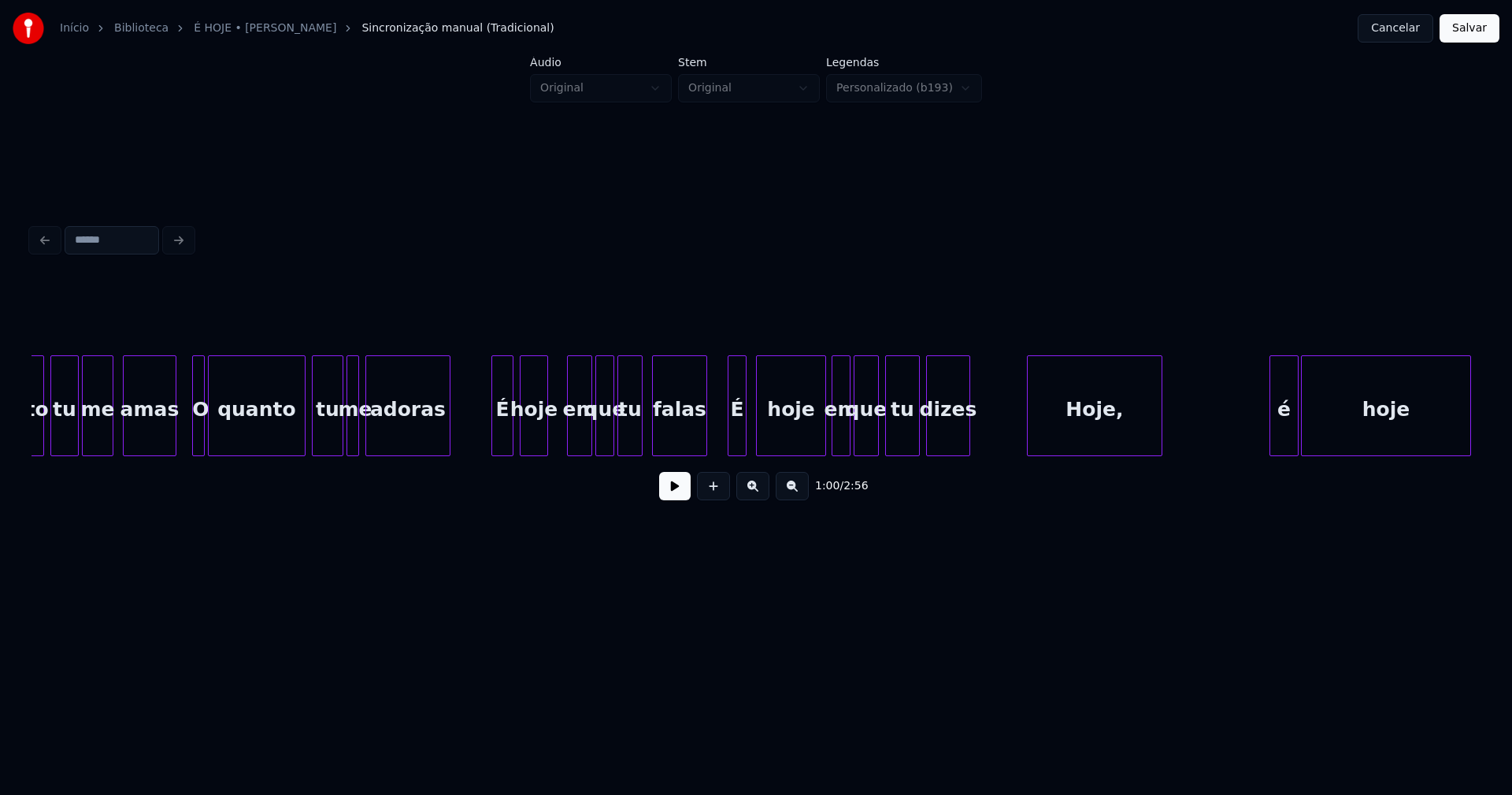
click at [702, 435] on div at bounding box center [704, 406] width 5 height 99
click at [734, 438] on div "É" at bounding box center [735, 409] width 17 height 107
click at [1082, 434] on div "Hoje," at bounding box center [1090, 409] width 134 height 107
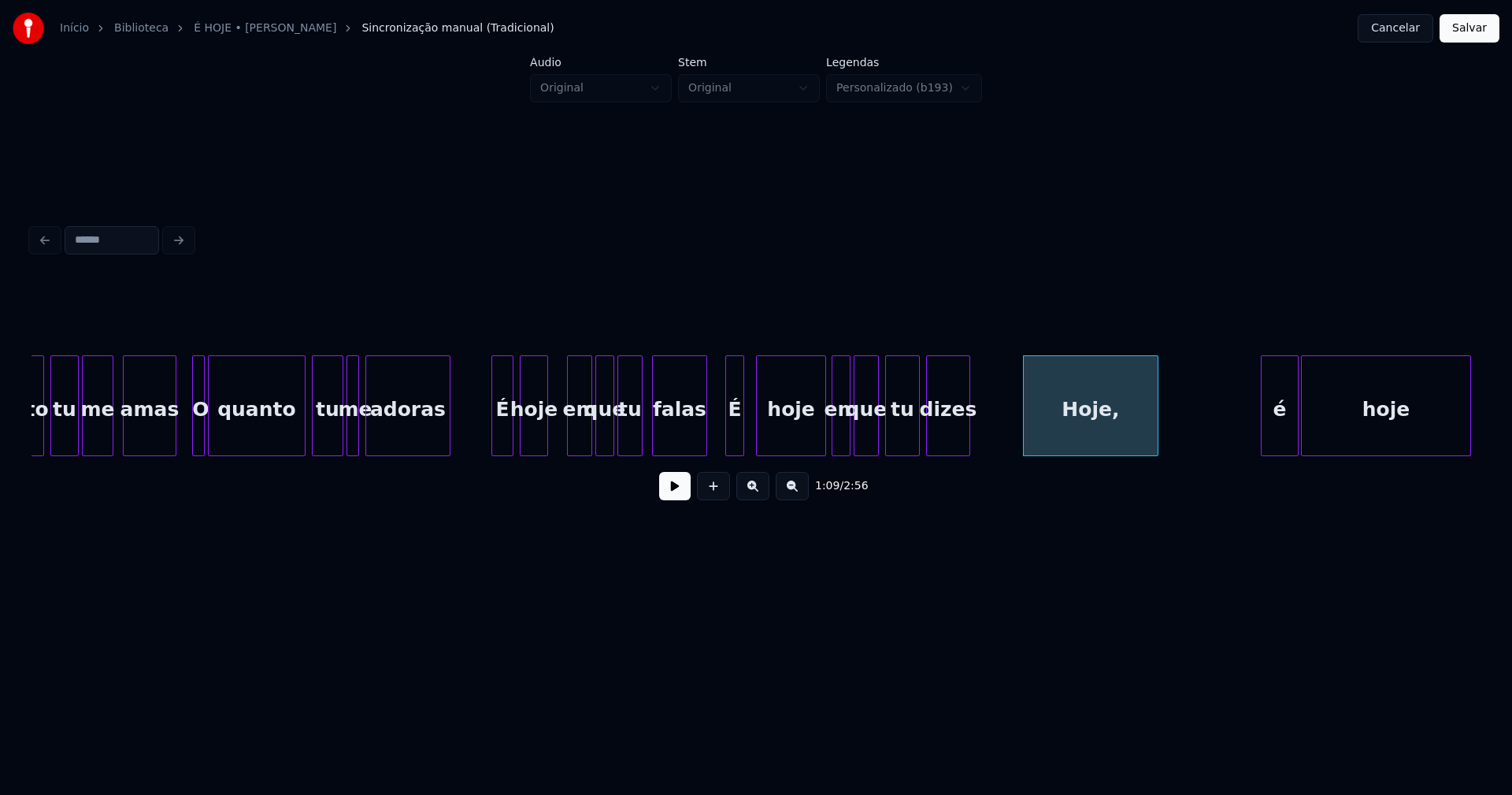
click at [1263, 435] on div at bounding box center [1263, 406] width 5 height 99
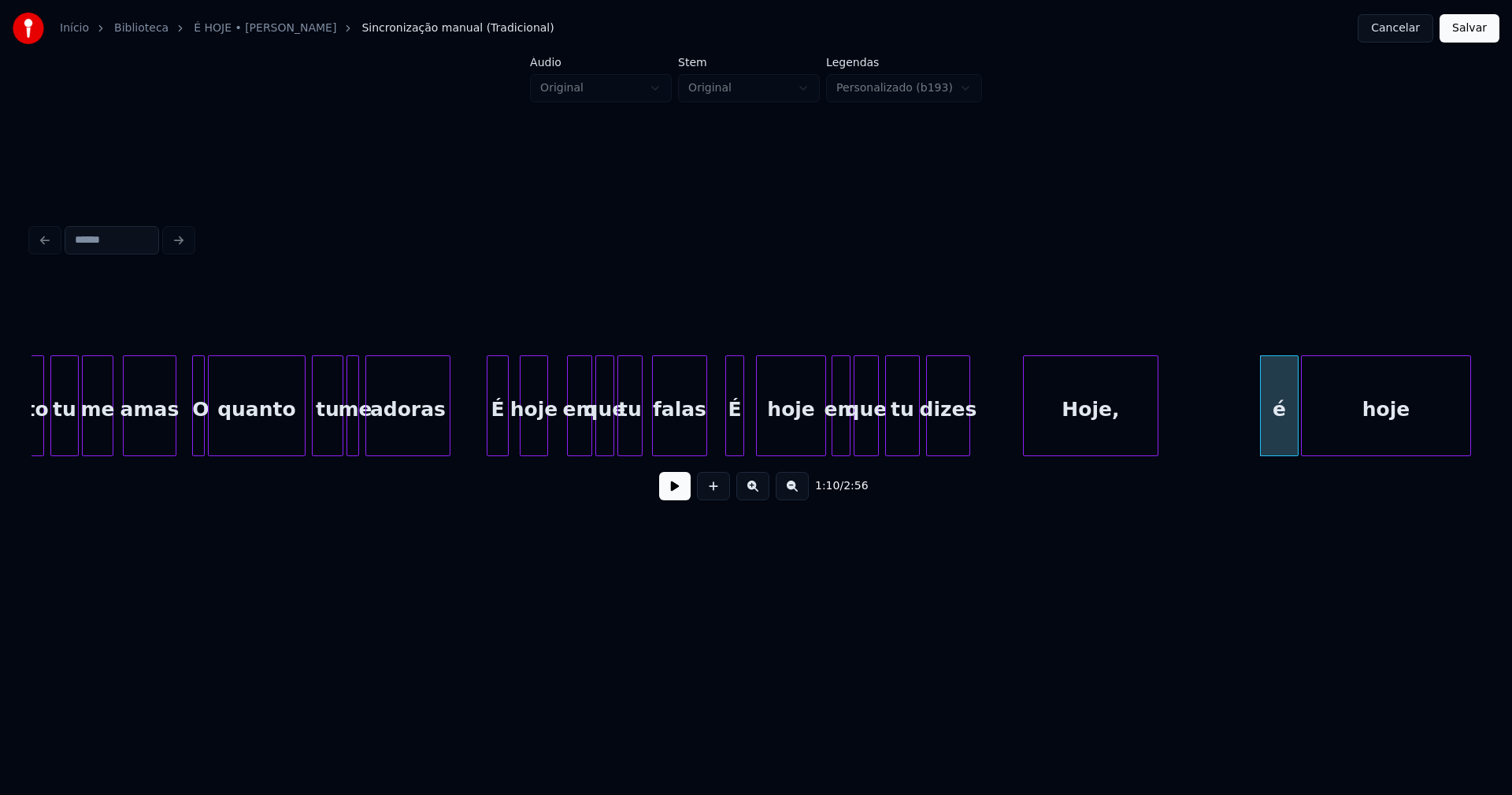
click at [498, 438] on div "É" at bounding box center [498, 409] width 21 height 107
click at [529, 438] on div "hoje" at bounding box center [527, 409] width 27 height 107
click at [548, 436] on div at bounding box center [550, 406] width 5 height 99
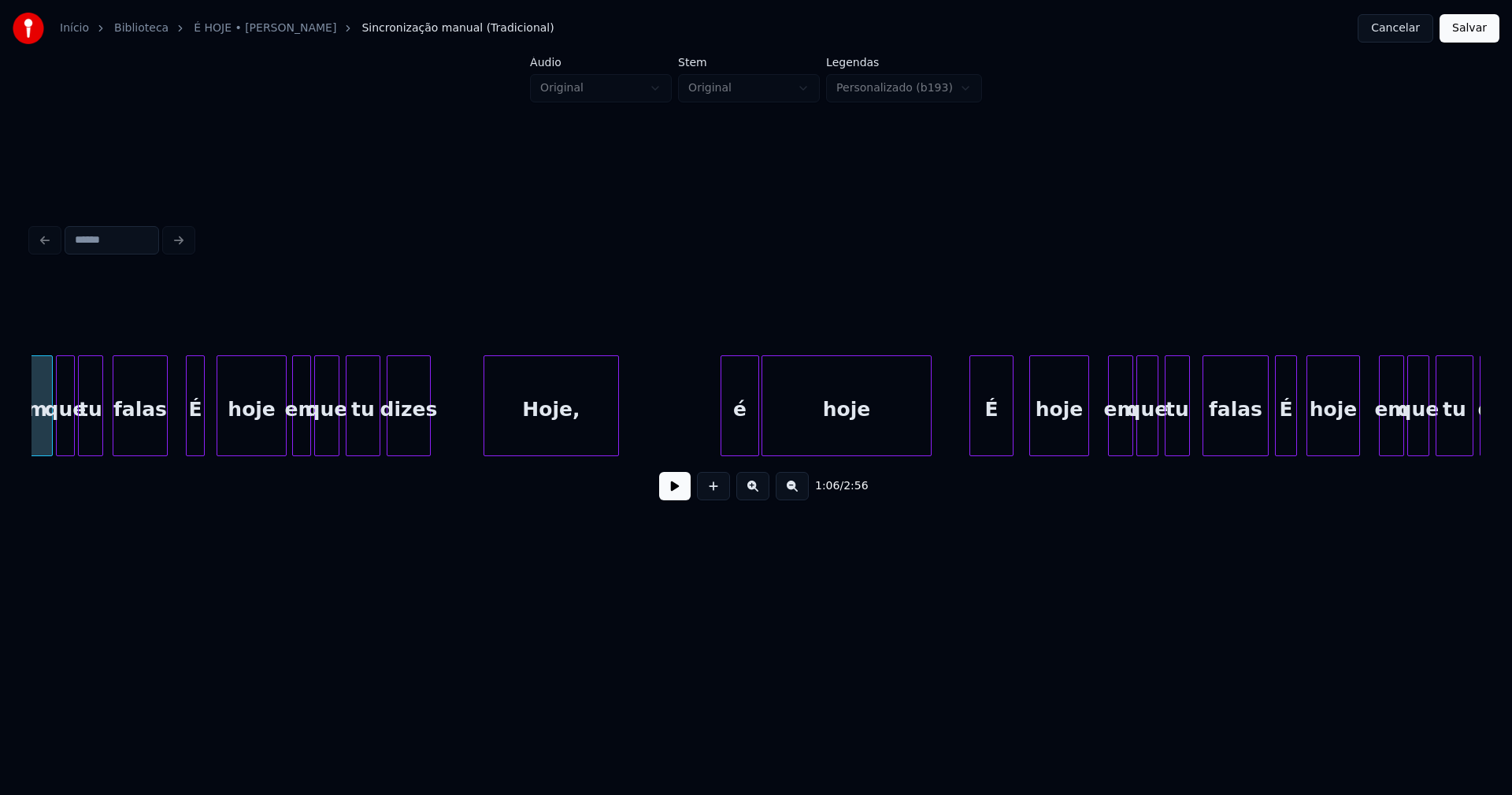
scroll to position [0, 10848]
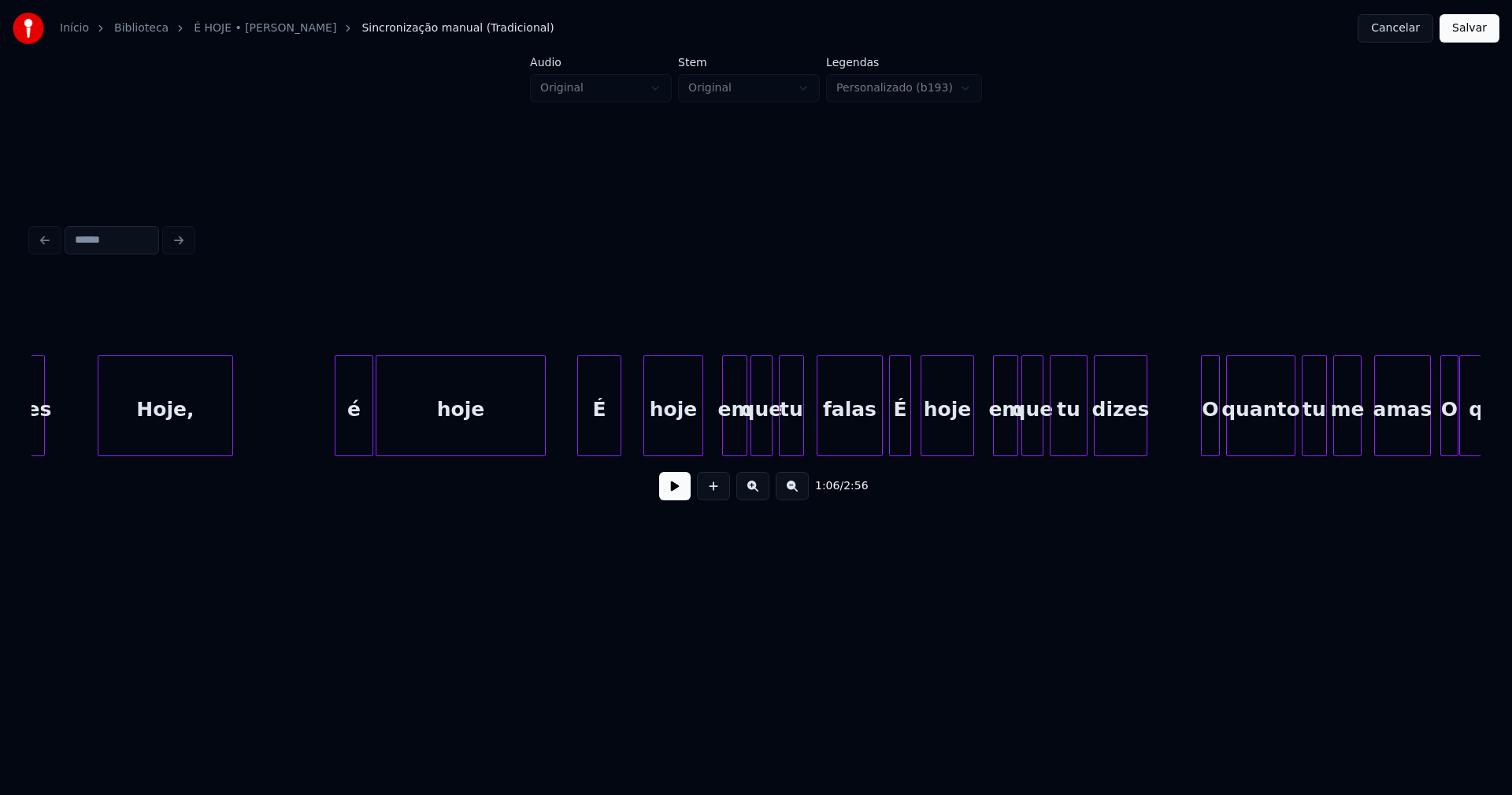
click at [592, 429] on div "É" at bounding box center [599, 409] width 43 height 107
click at [667, 439] on div "hoje" at bounding box center [666, 409] width 58 height 107
click at [864, 445] on div at bounding box center [864, 406] width 5 height 99
click at [893, 440] on div "É" at bounding box center [896, 409] width 21 height 107
click at [998, 448] on div "em" at bounding box center [999, 409] width 24 height 107
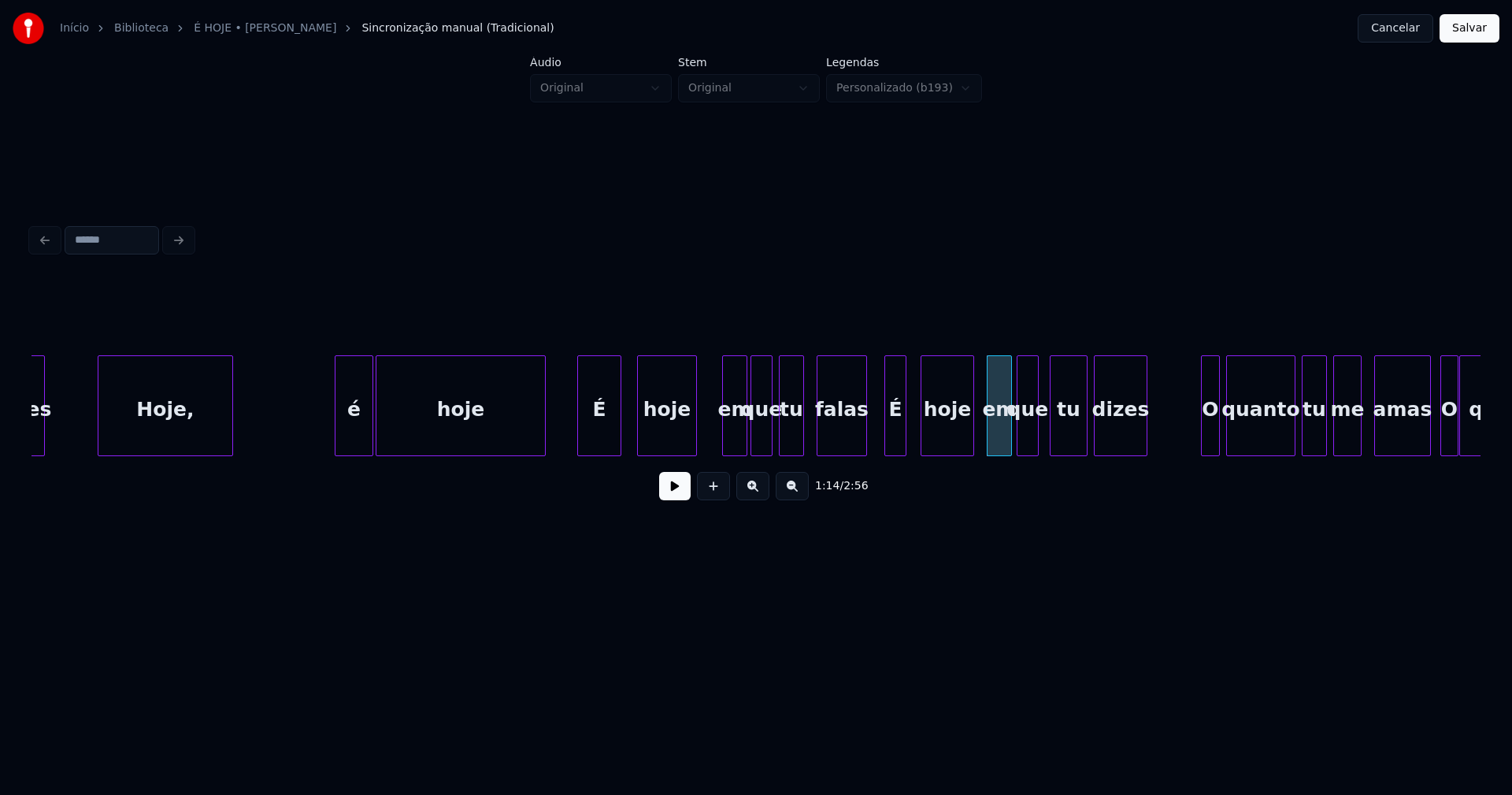
click at [1027, 439] on div "que" at bounding box center [1028, 409] width 21 height 107
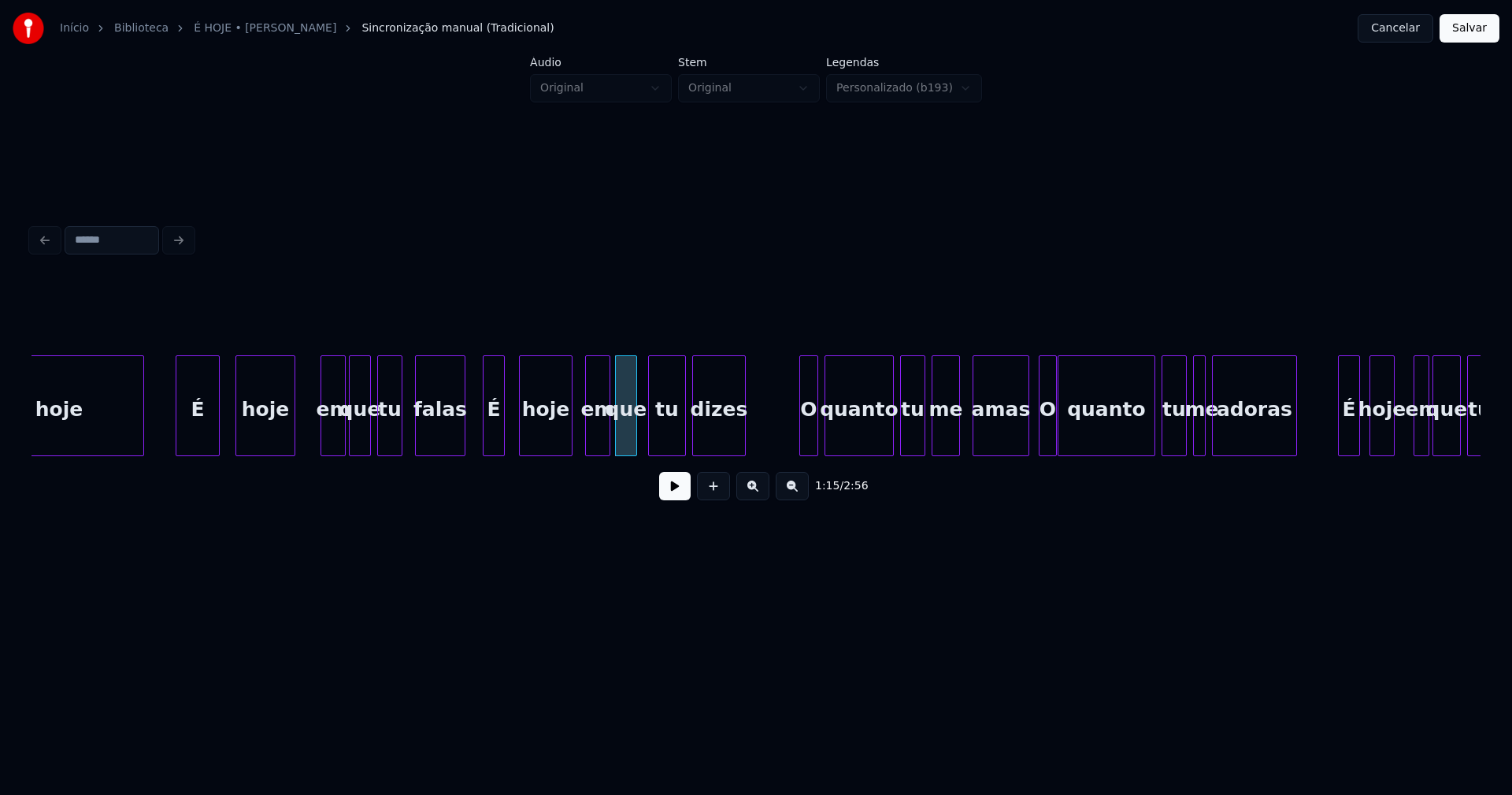
scroll to position [0, 11280]
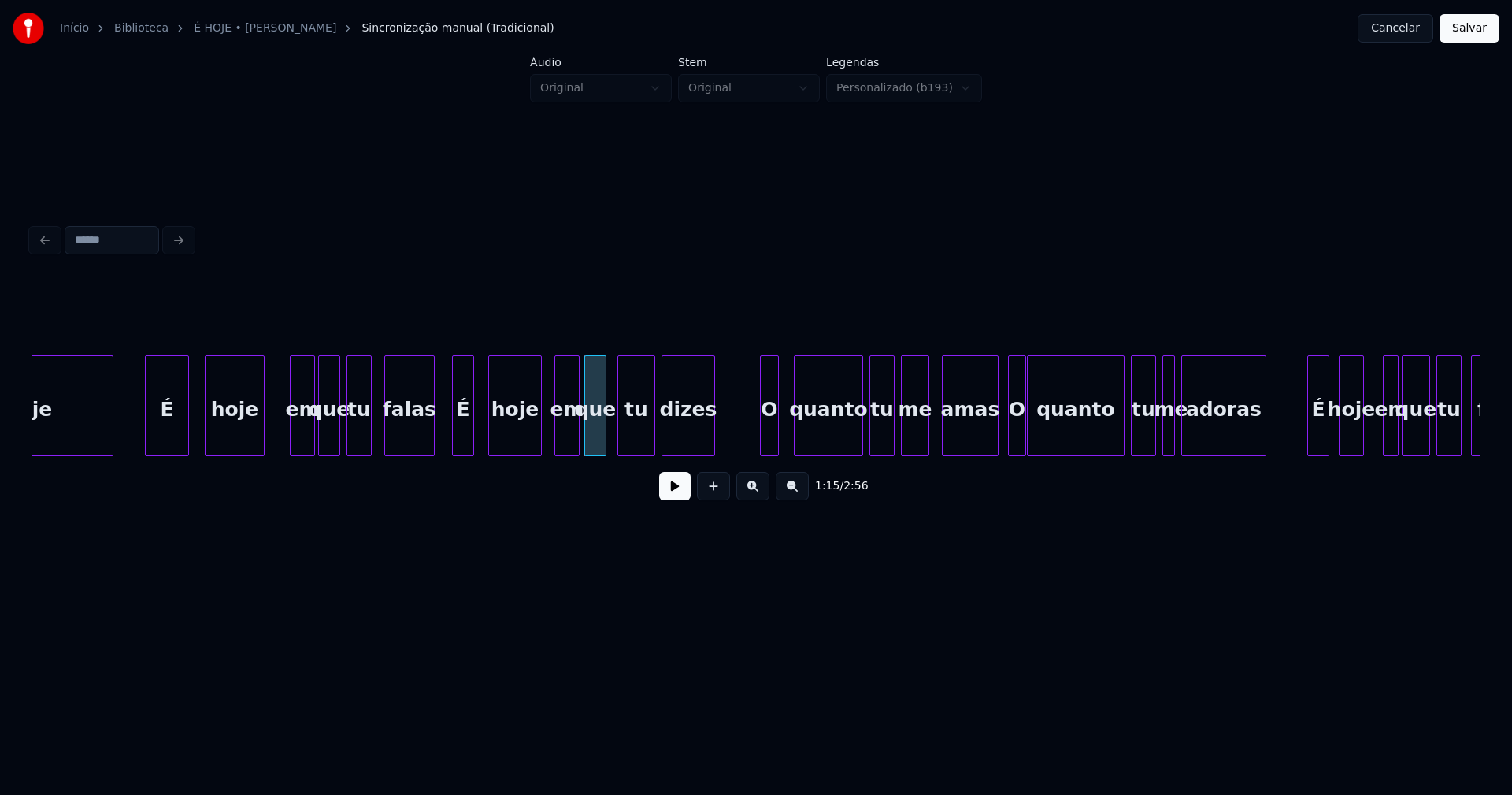
click at [768, 440] on div "O" at bounding box center [769, 409] width 17 height 107
click at [988, 440] on div at bounding box center [988, 406] width 5 height 99
click at [681, 497] on button at bounding box center [674, 486] width 31 height 29
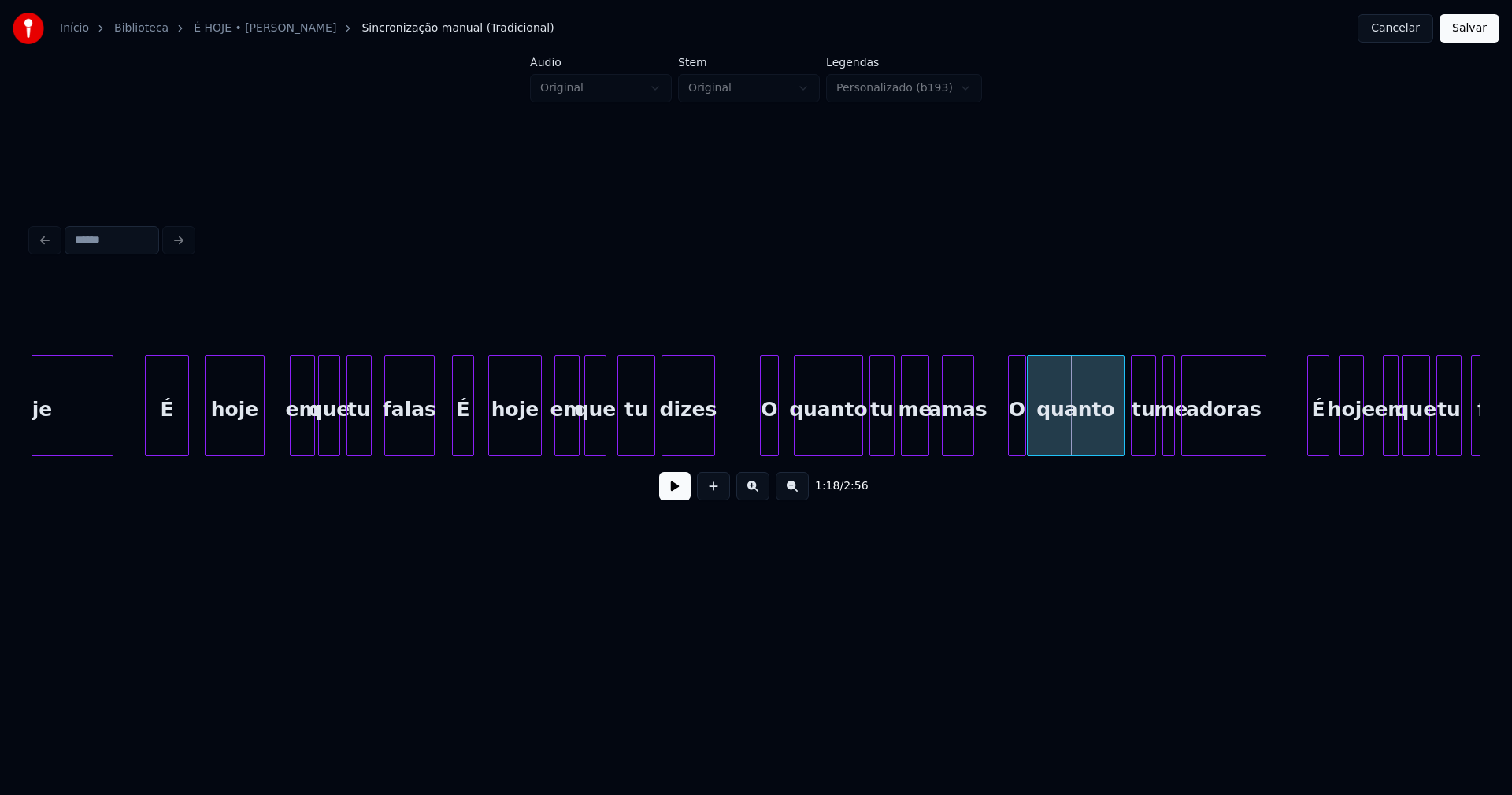
click at [972, 438] on div at bounding box center [970, 406] width 5 height 99
click at [938, 442] on div at bounding box center [937, 406] width 5 height 99
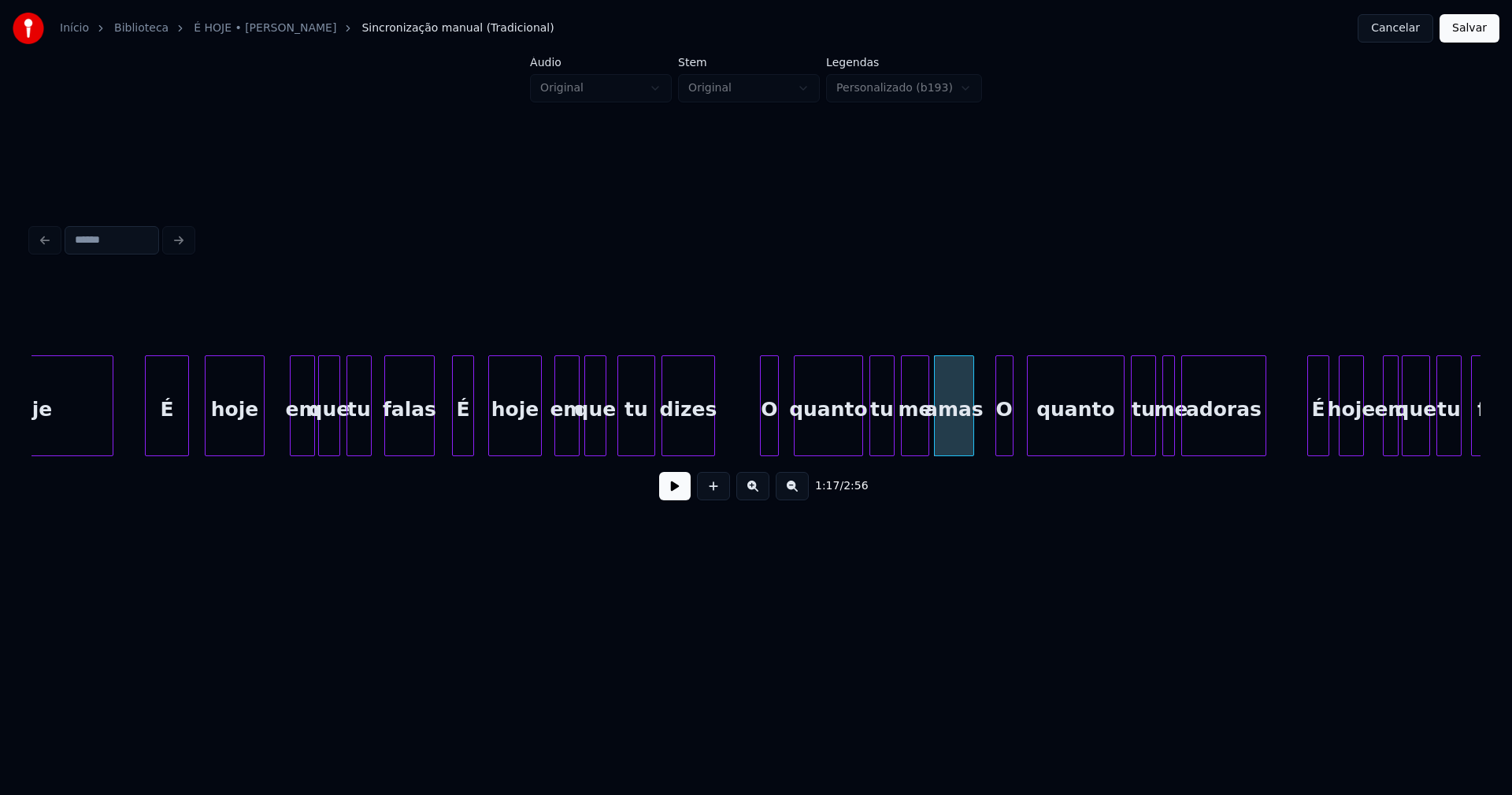
click at [1004, 436] on div "O" at bounding box center [1004, 409] width 16 height 107
click at [1015, 435] on div at bounding box center [1012, 406] width 5 height 99
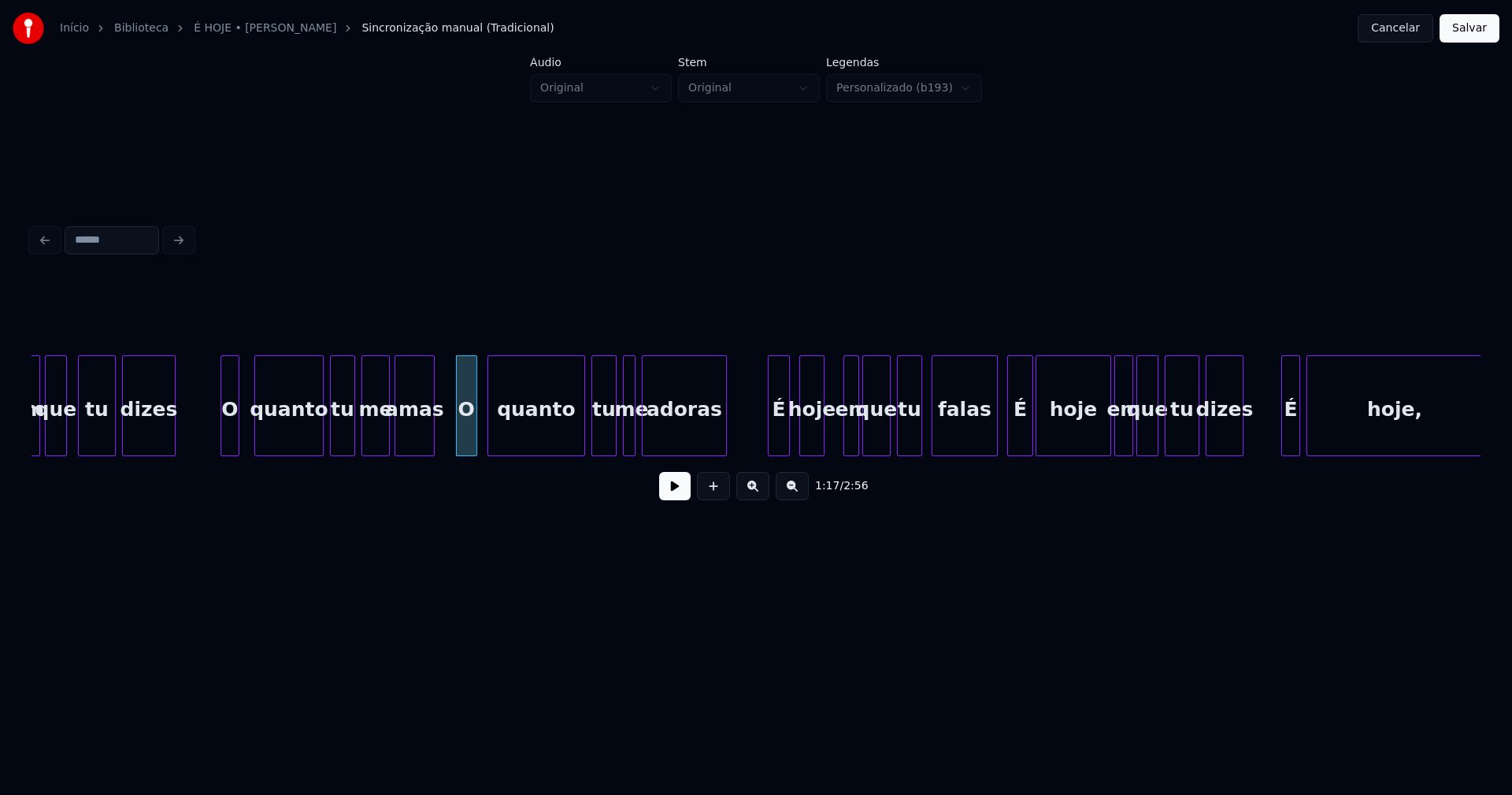
scroll to position [0, 11836]
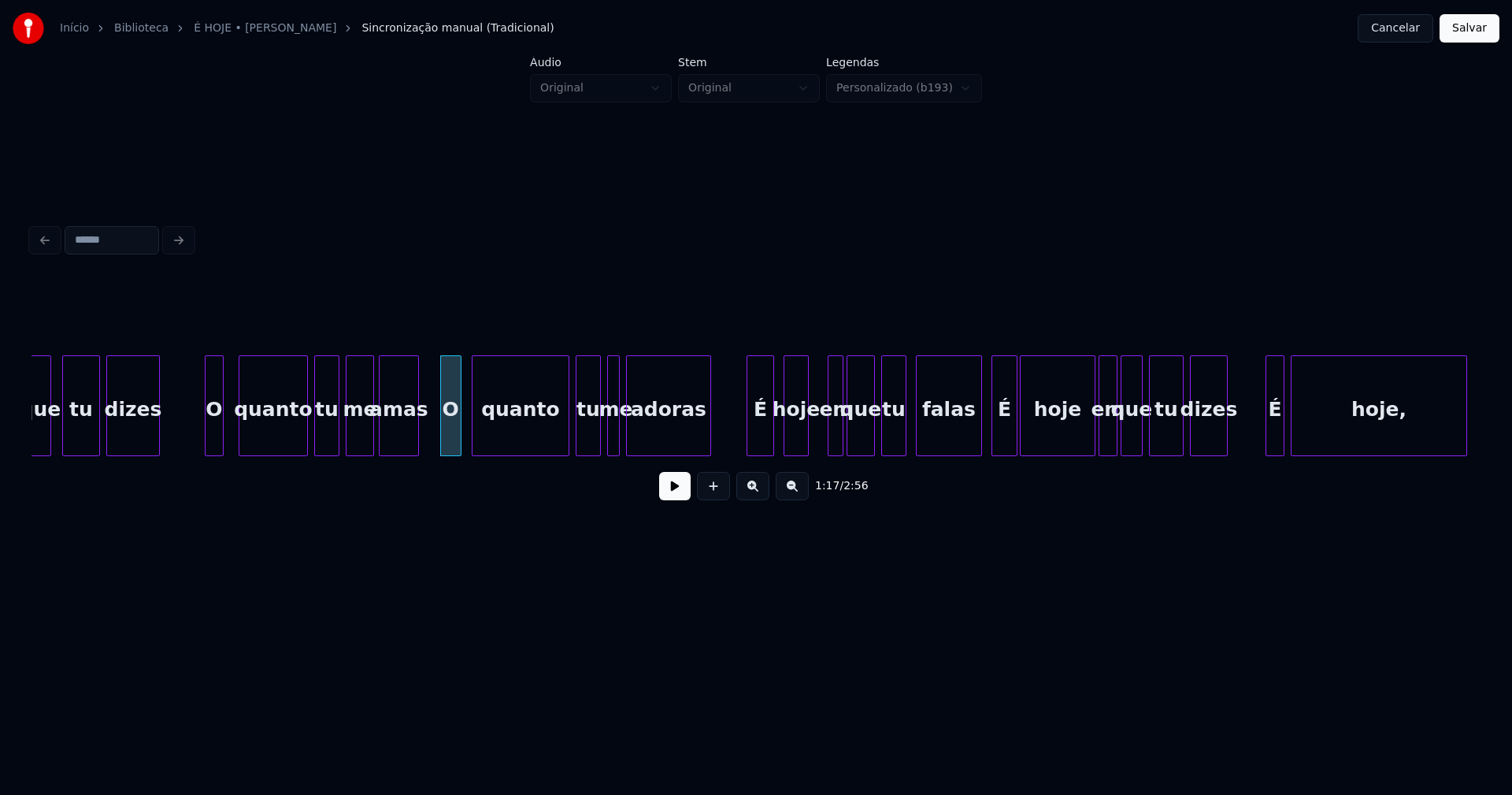
click at [749, 435] on div at bounding box center [749, 406] width 5 height 99
click at [965, 445] on div at bounding box center [965, 406] width 5 height 99
click at [1001, 438] on div "É" at bounding box center [999, 409] width 25 height 107
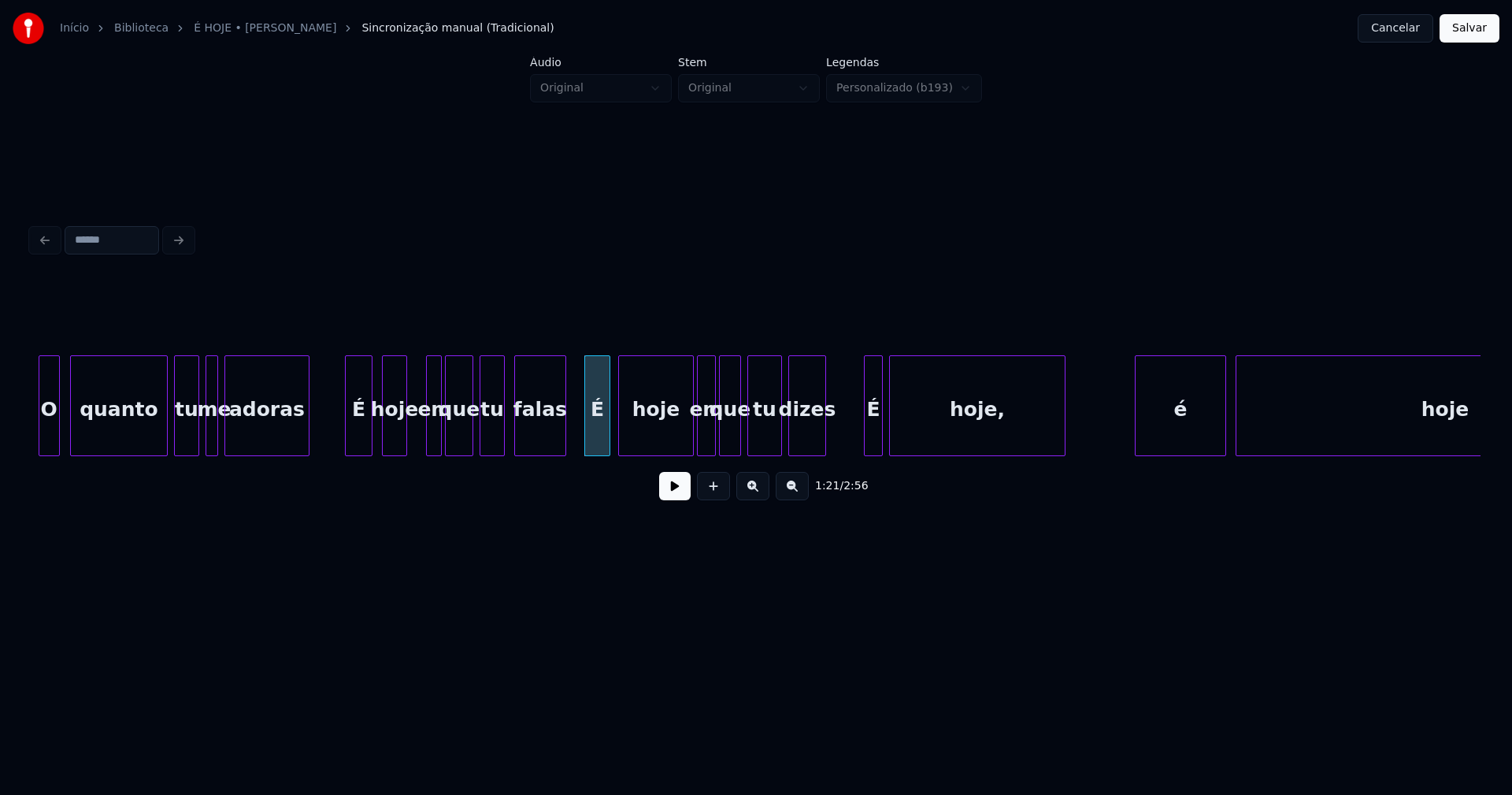
scroll to position [0, 12252]
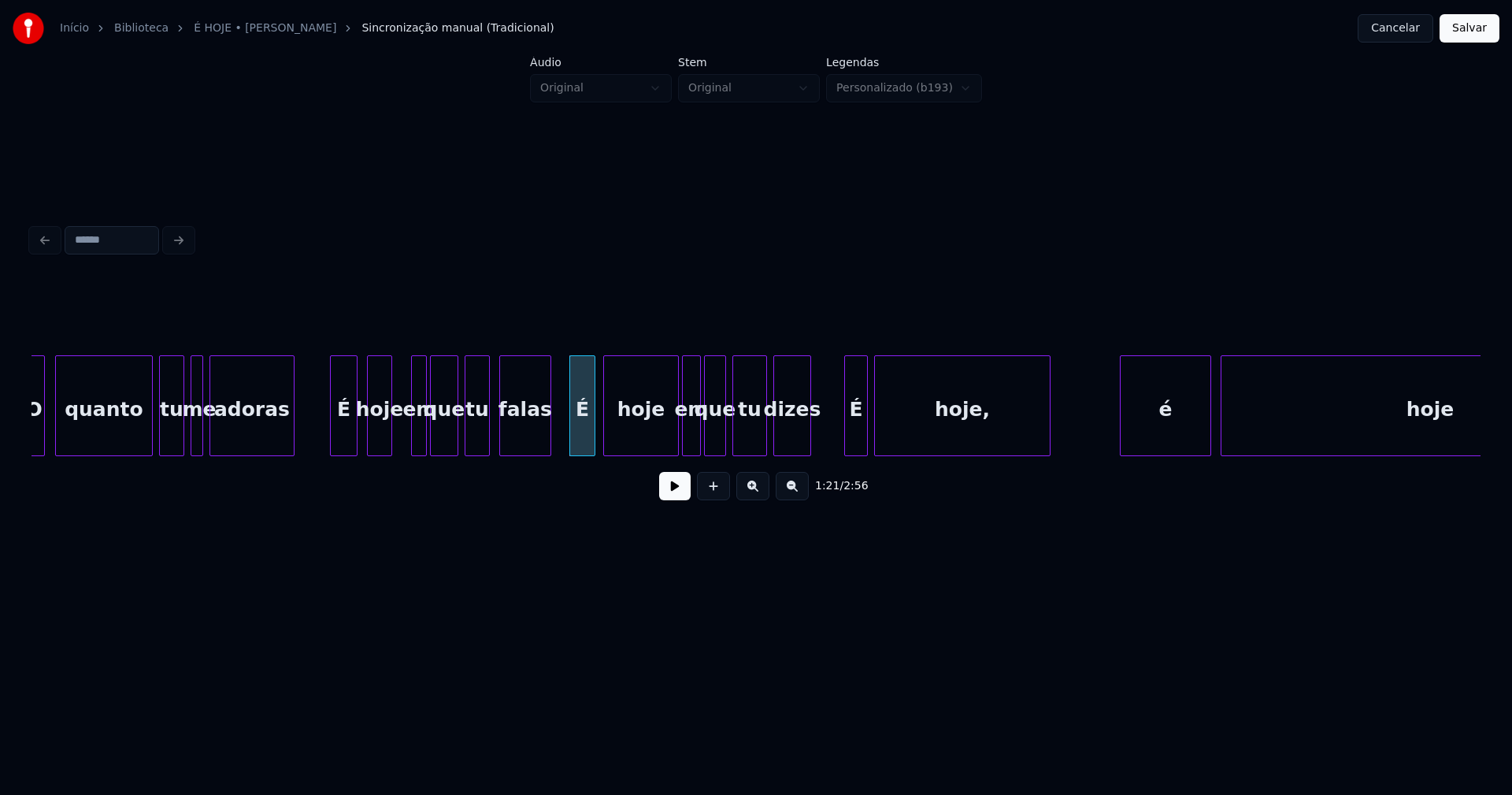
click at [847, 438] on div at bounding box center [846, 406] width 5 height 99
click at [1141, 436] on div "é" at bounding box center [1159, 409] width 90 height 107
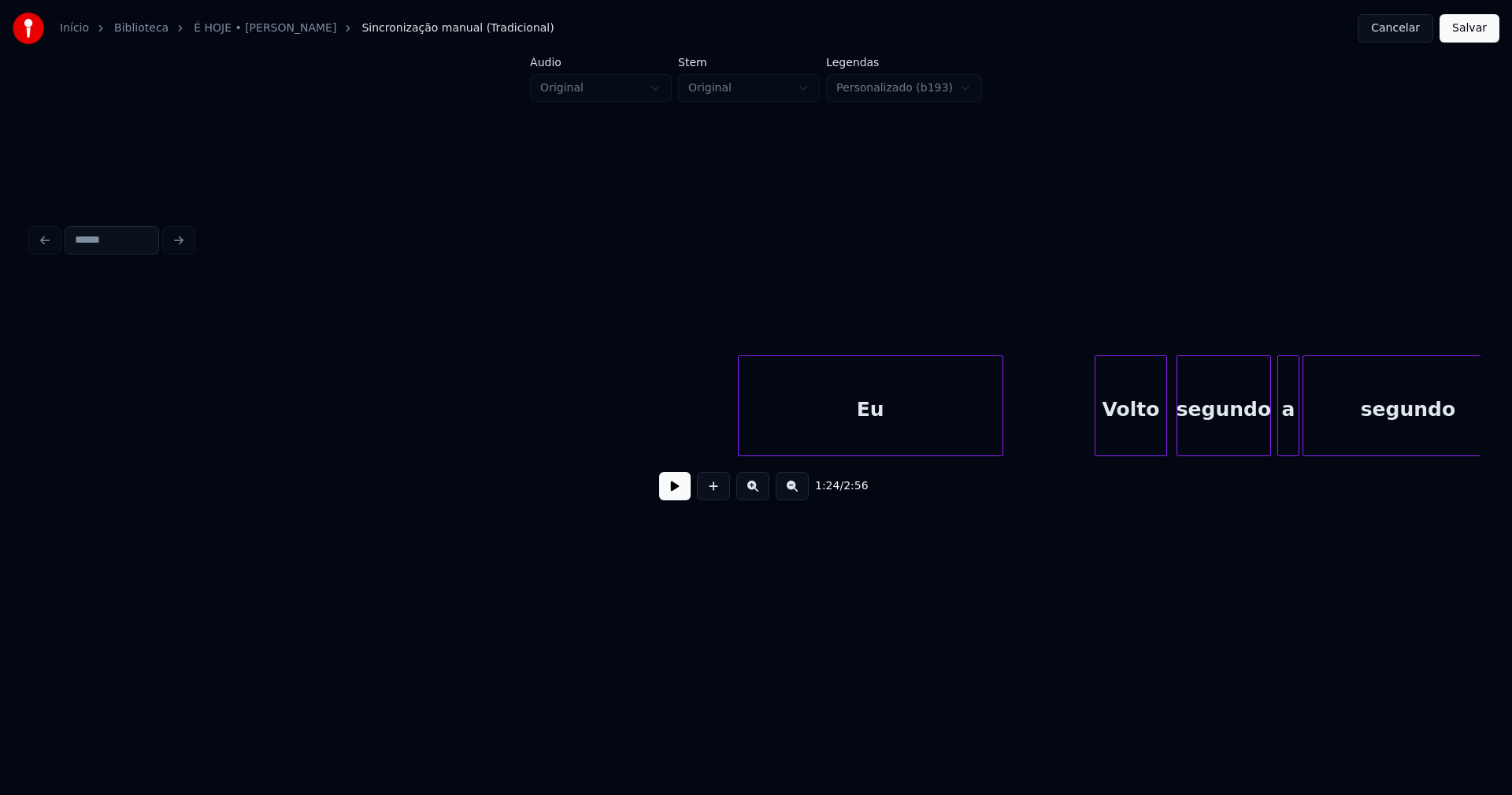
scroll to position [0, 15894]
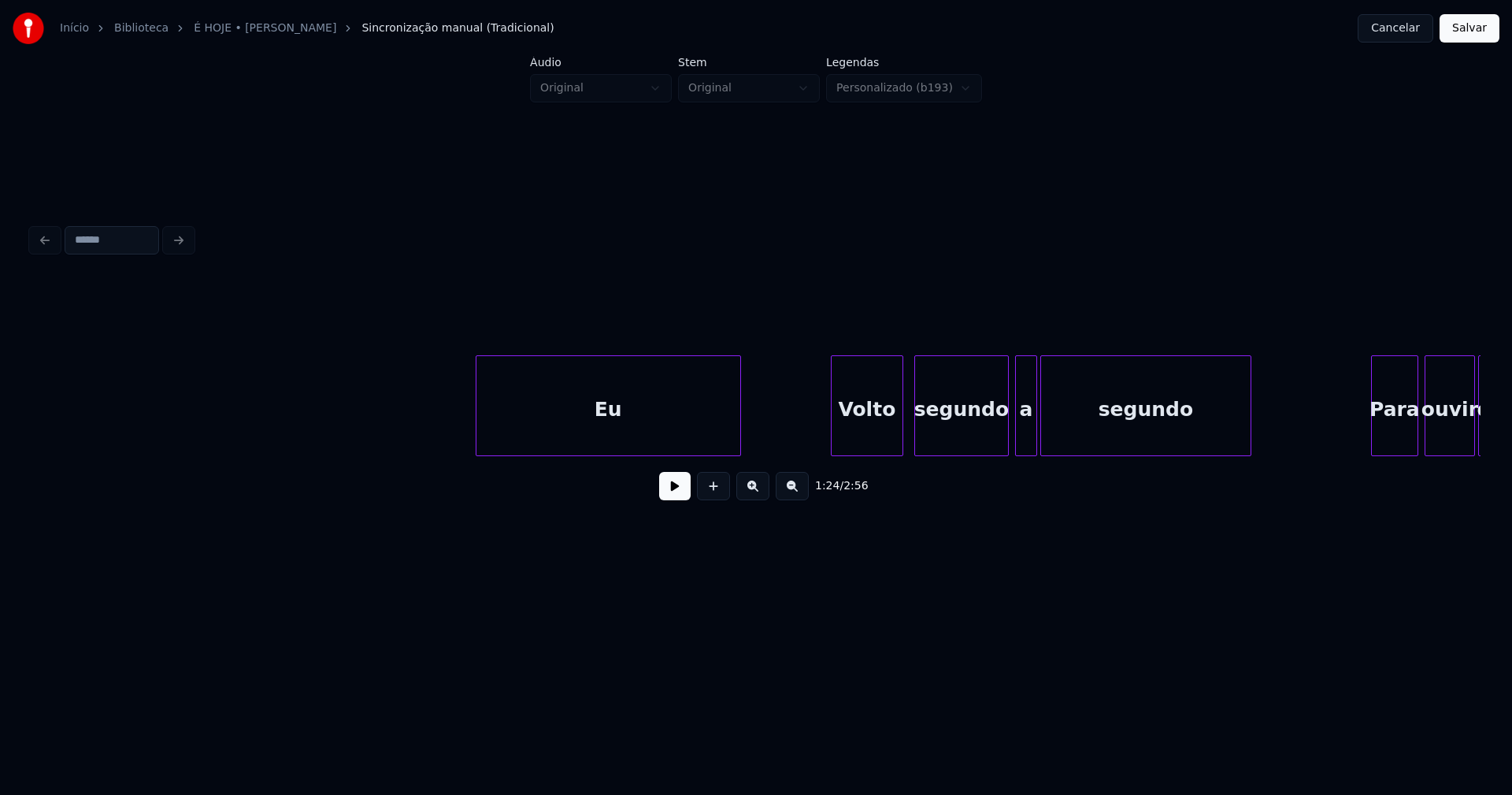
click at [861, 438] on div "Volto" at bounding box center [866, 409] width 70 height 107
click at [988, 443] on div at bounding box center [988, 406] width 5 height 99
click at [1008, 442] on div "a" at bounding box center [1009, 409] width 21 height 107
click at [1025, 426] on div at bounding box center [1025, 406] width 5 height 99
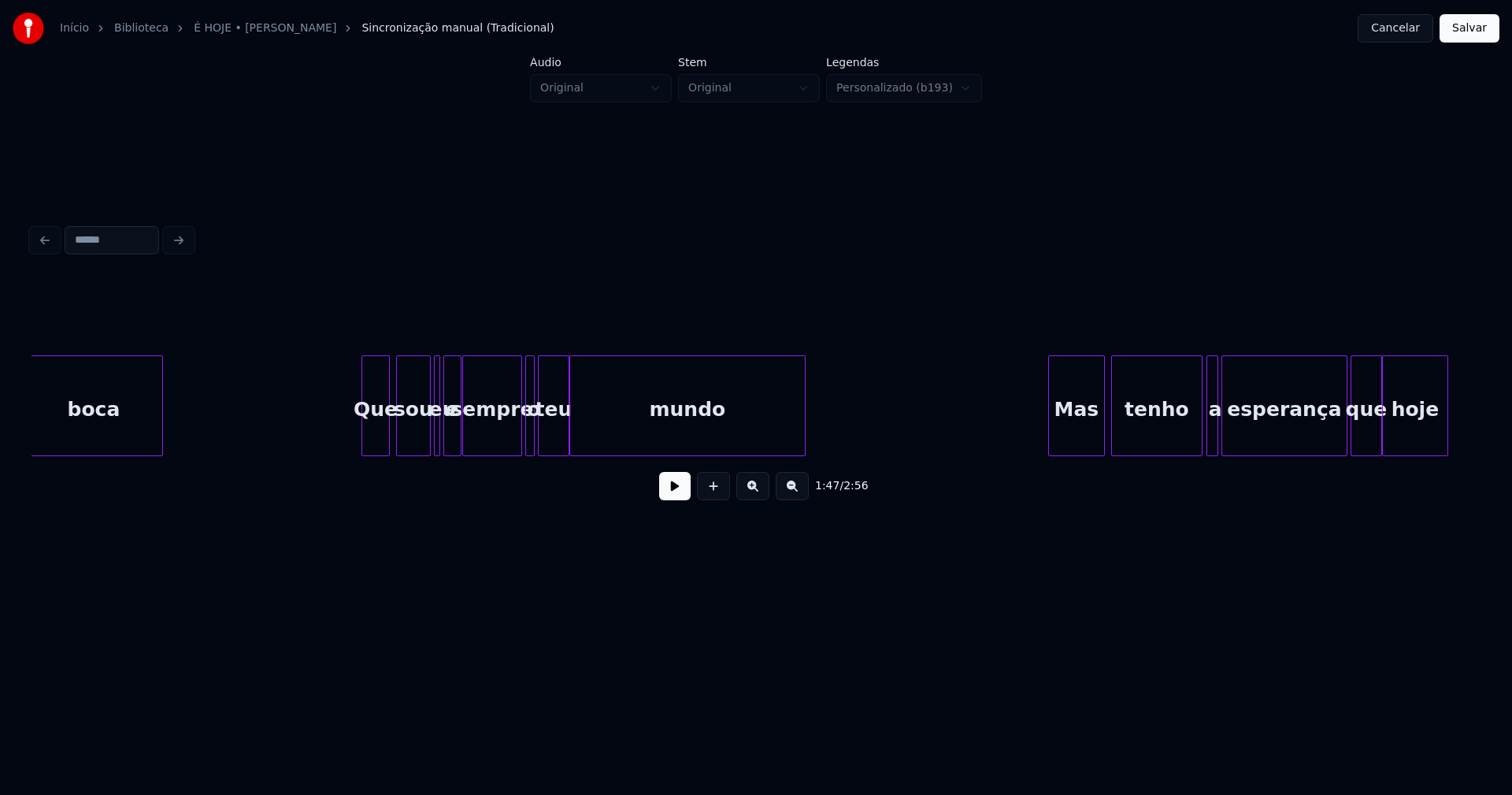
scroll to position [0, 17592]
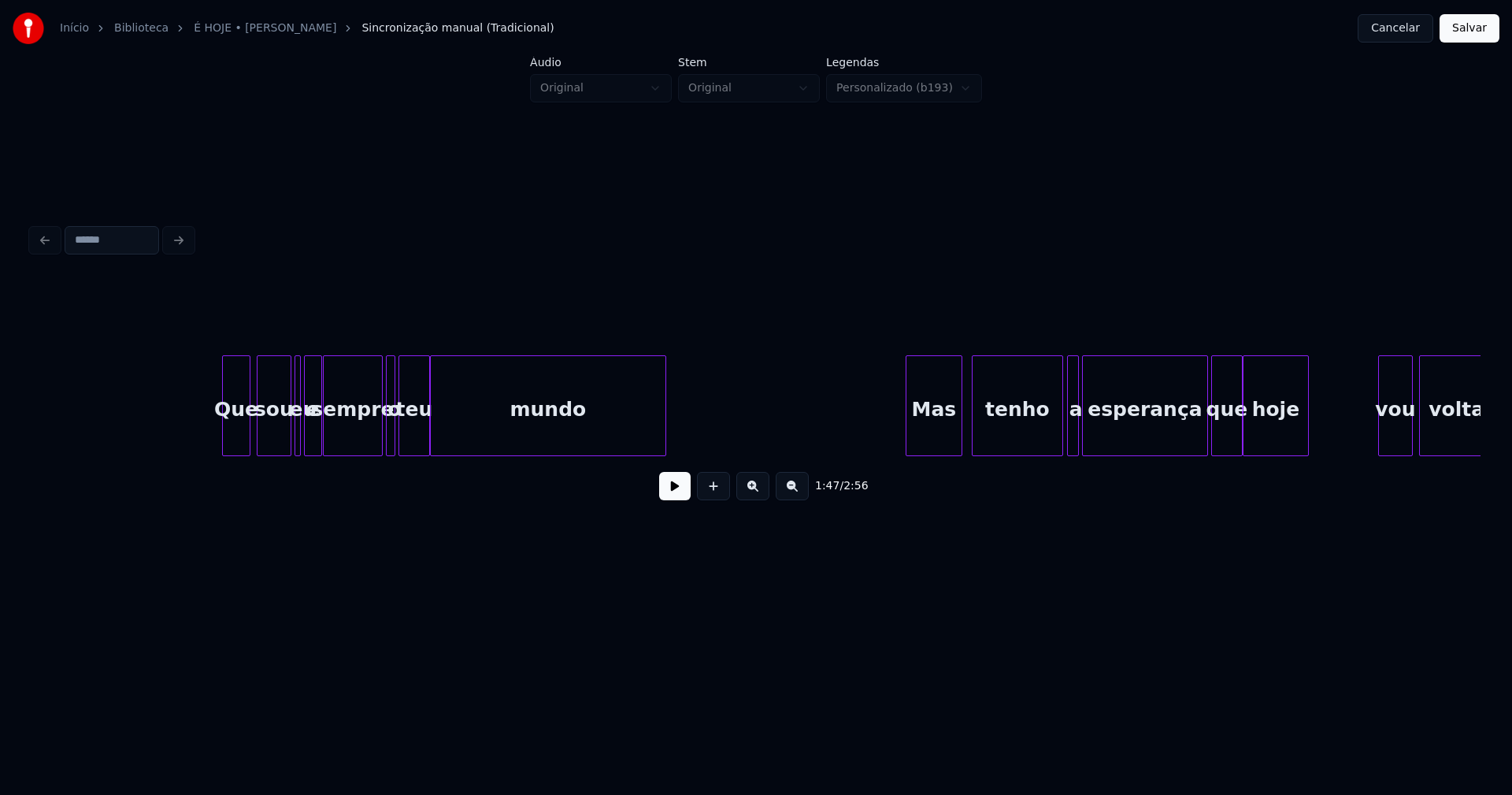
click at [943, 442] on div "Mas" at bounding box center [934, 409] width 55 height 107
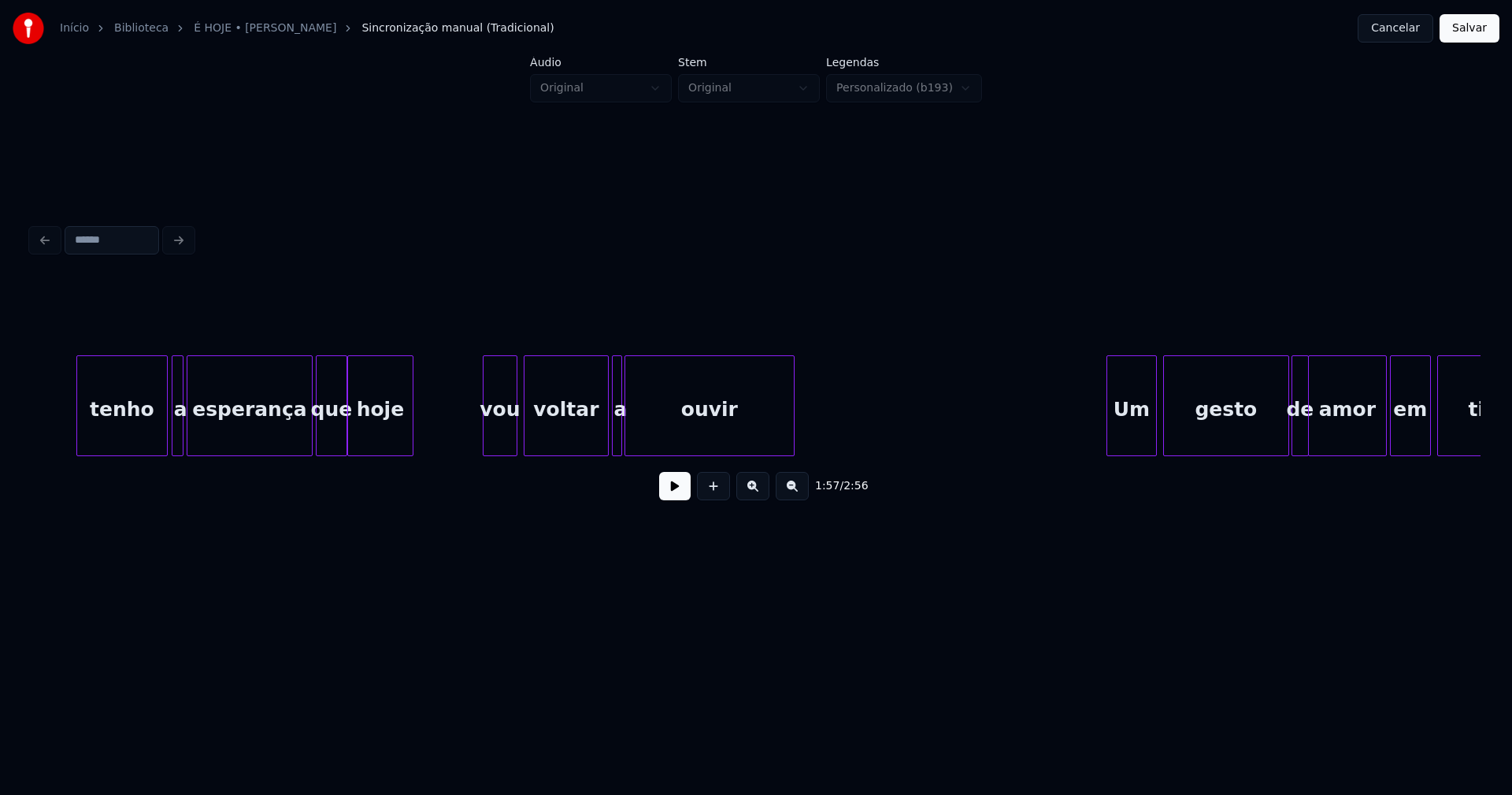
scroll to position [0, 18750]
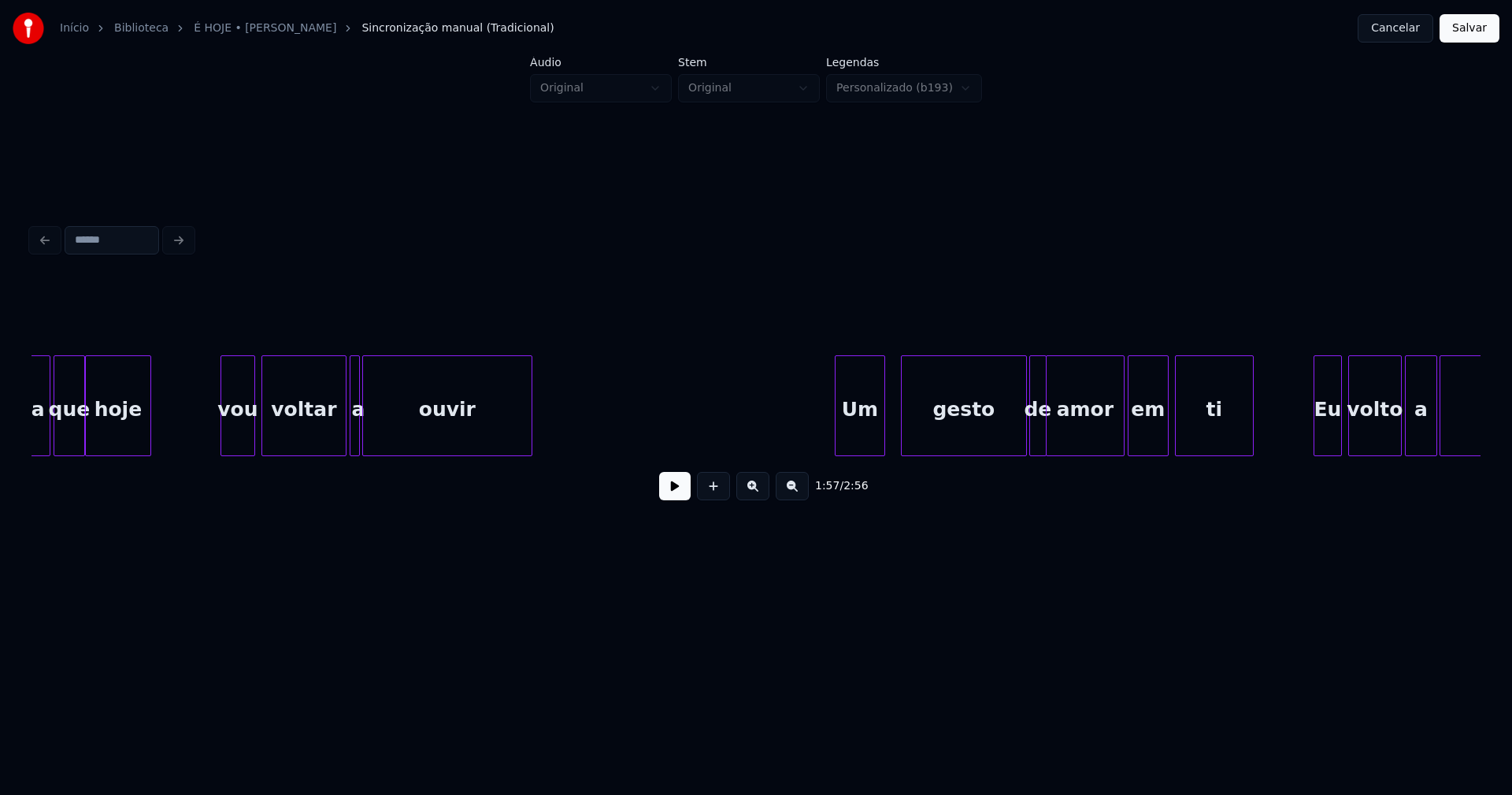
click at [867, 448] on div "Um" at bounding box center [860, 409] width 49 height 107
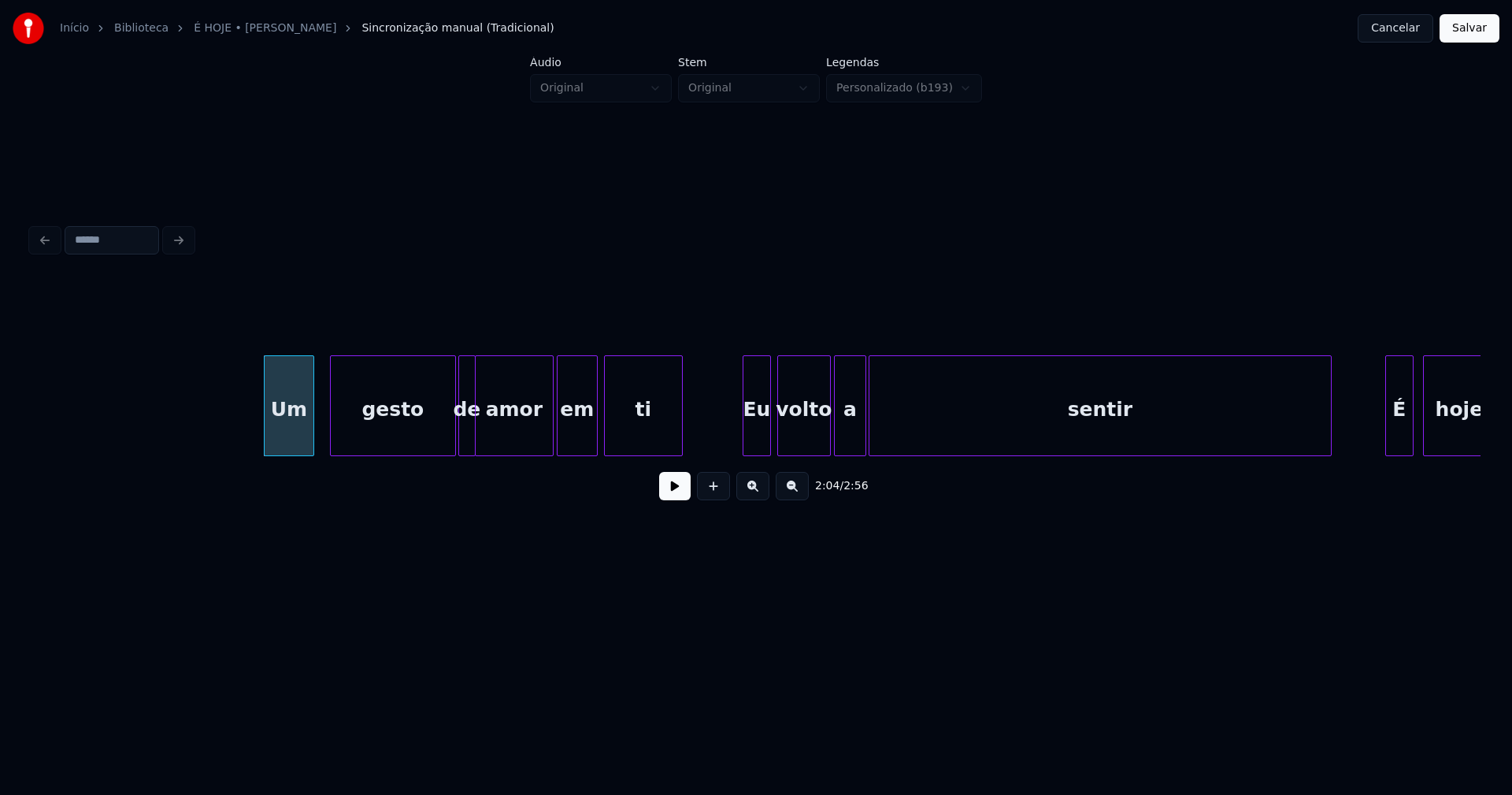
scroll to position [0, 19335]
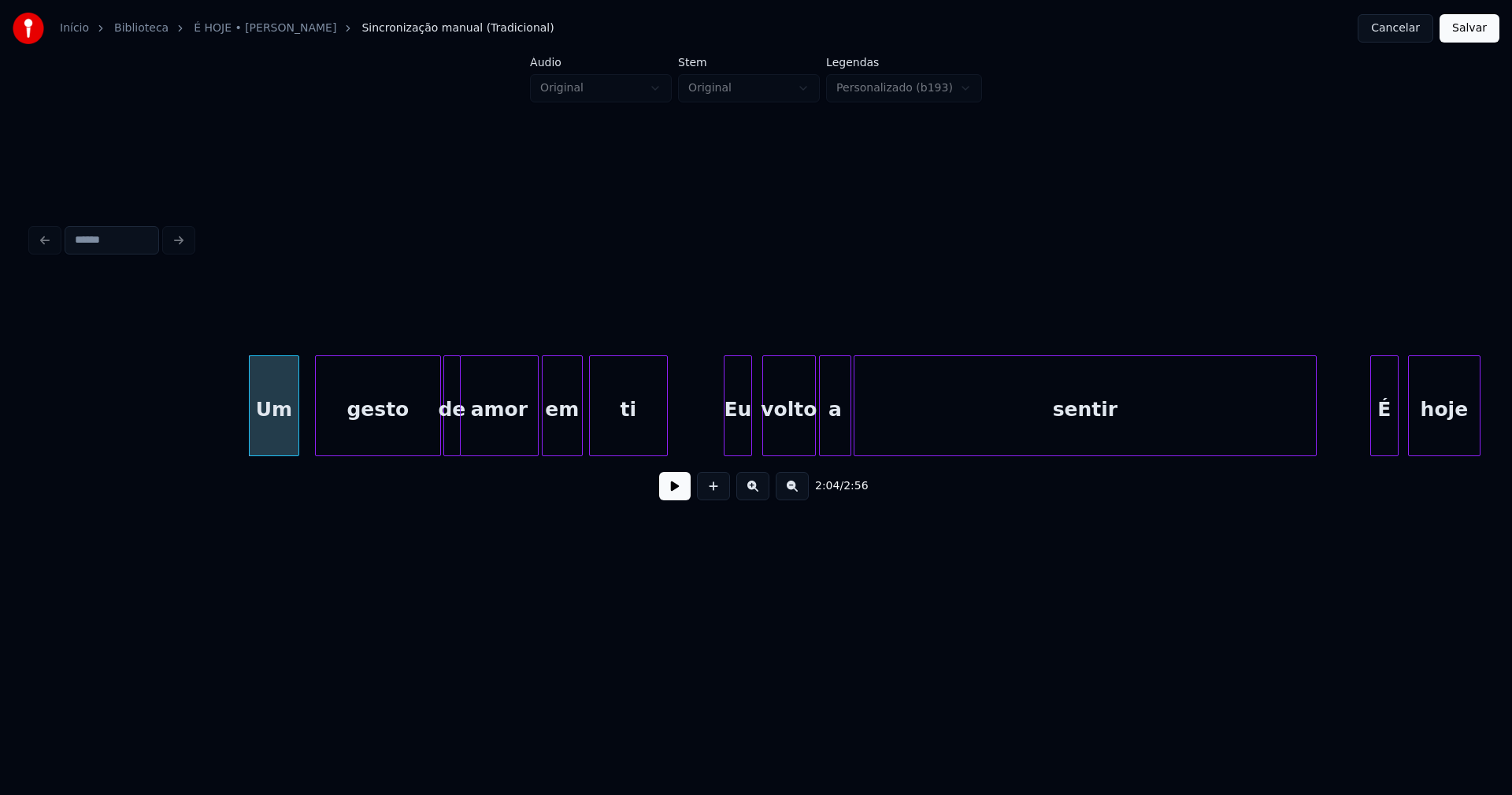
click at [739, 436] on div "Eu" at bounding box center [738, 409] width 27 height 107
drag, startPoint x: 1075, startPoint y: 463, endPoint x: 1097, endPoint y: 463, distance: 22.0
click at [1097, 456] on div "Um gesto de amor em ti Eu volto a sentir É hoje" at bounding box center [756, 406] width 1449 height 101
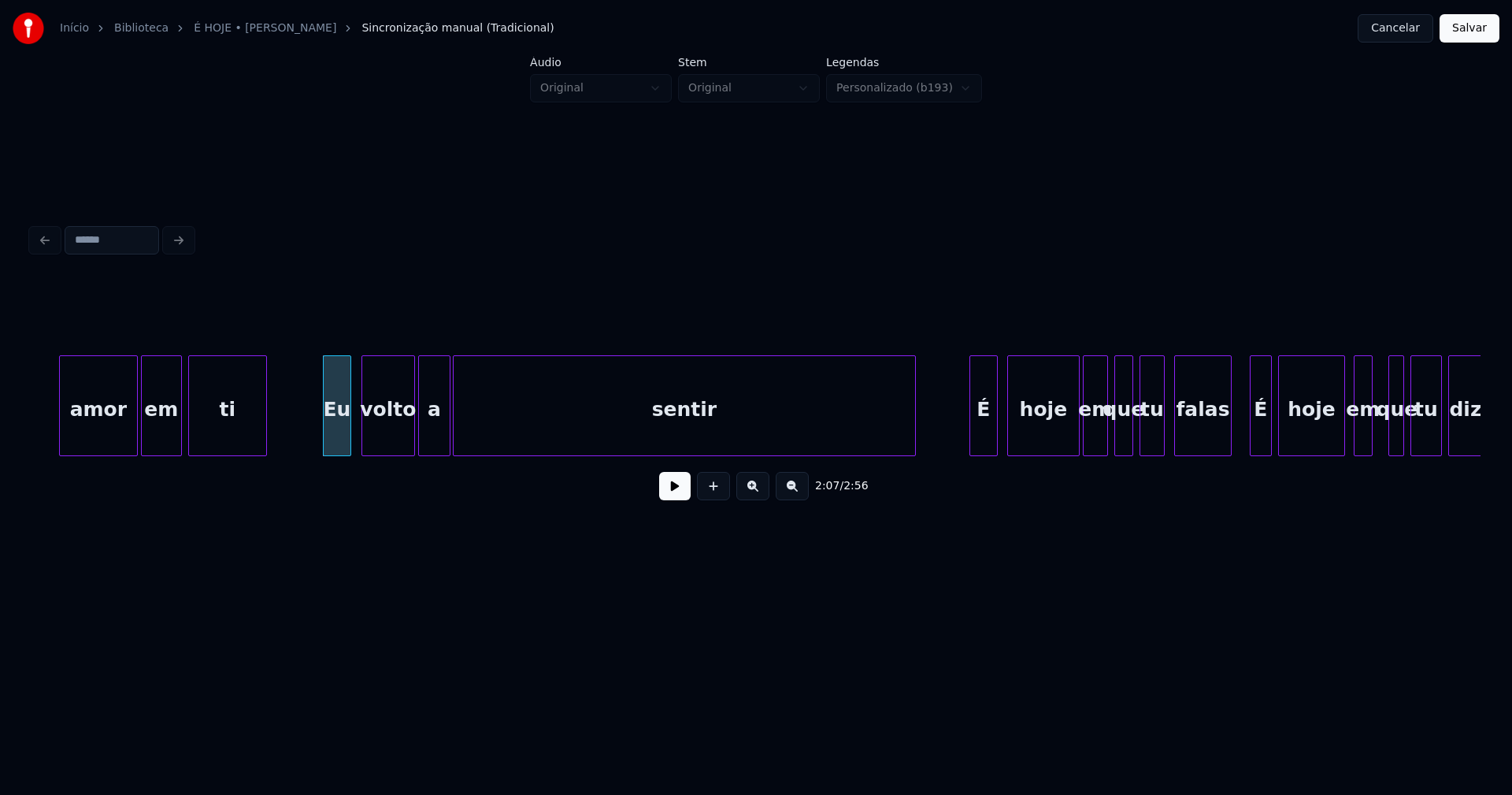
scroll to position [0, 19814]
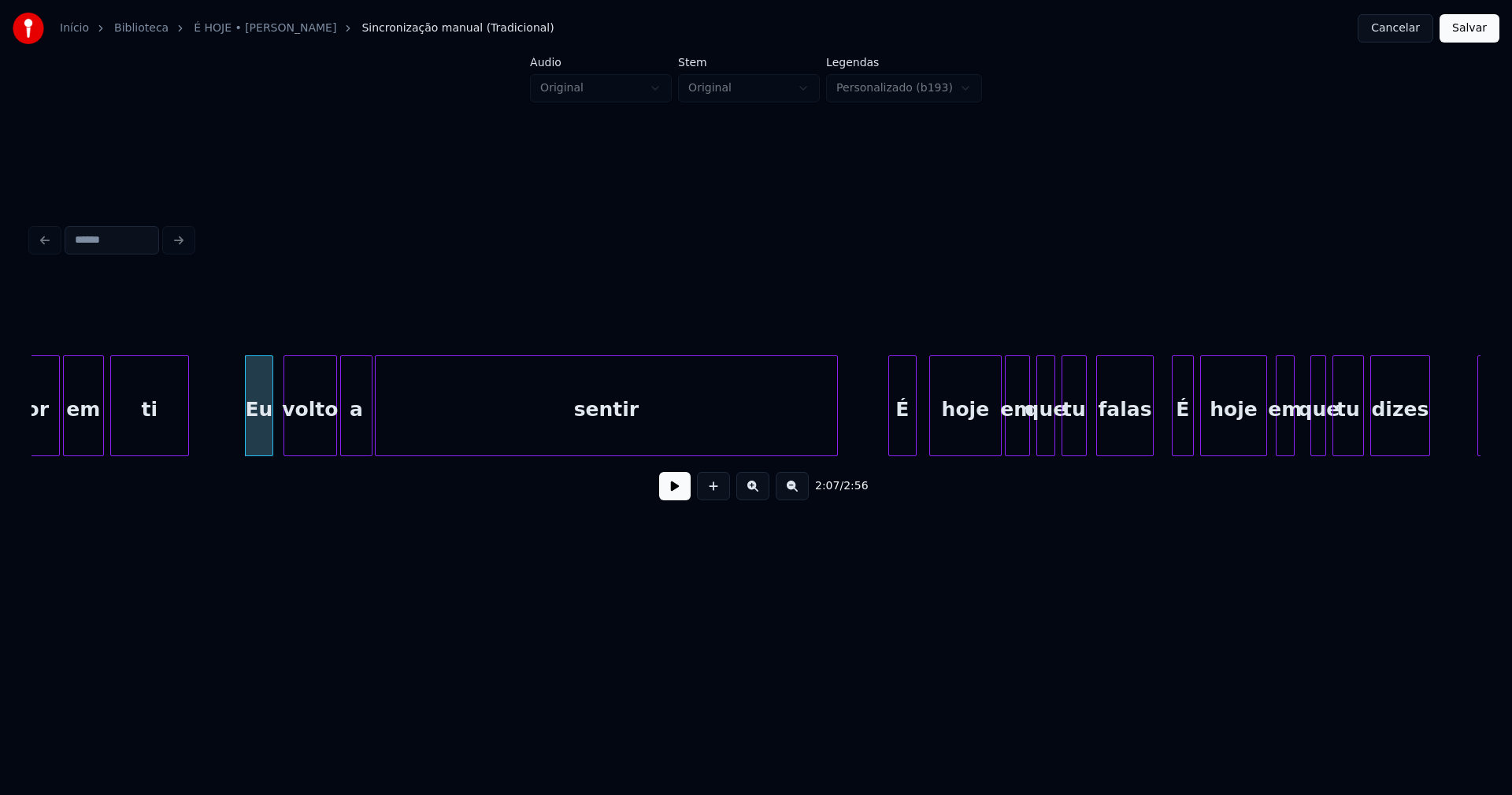
click at [905, 441] on div "É" at bounding box center [903, 409] width 27 height 107
click at [1177, 435] on div "É" at bounding box center [1178, 409] width 21 height 107
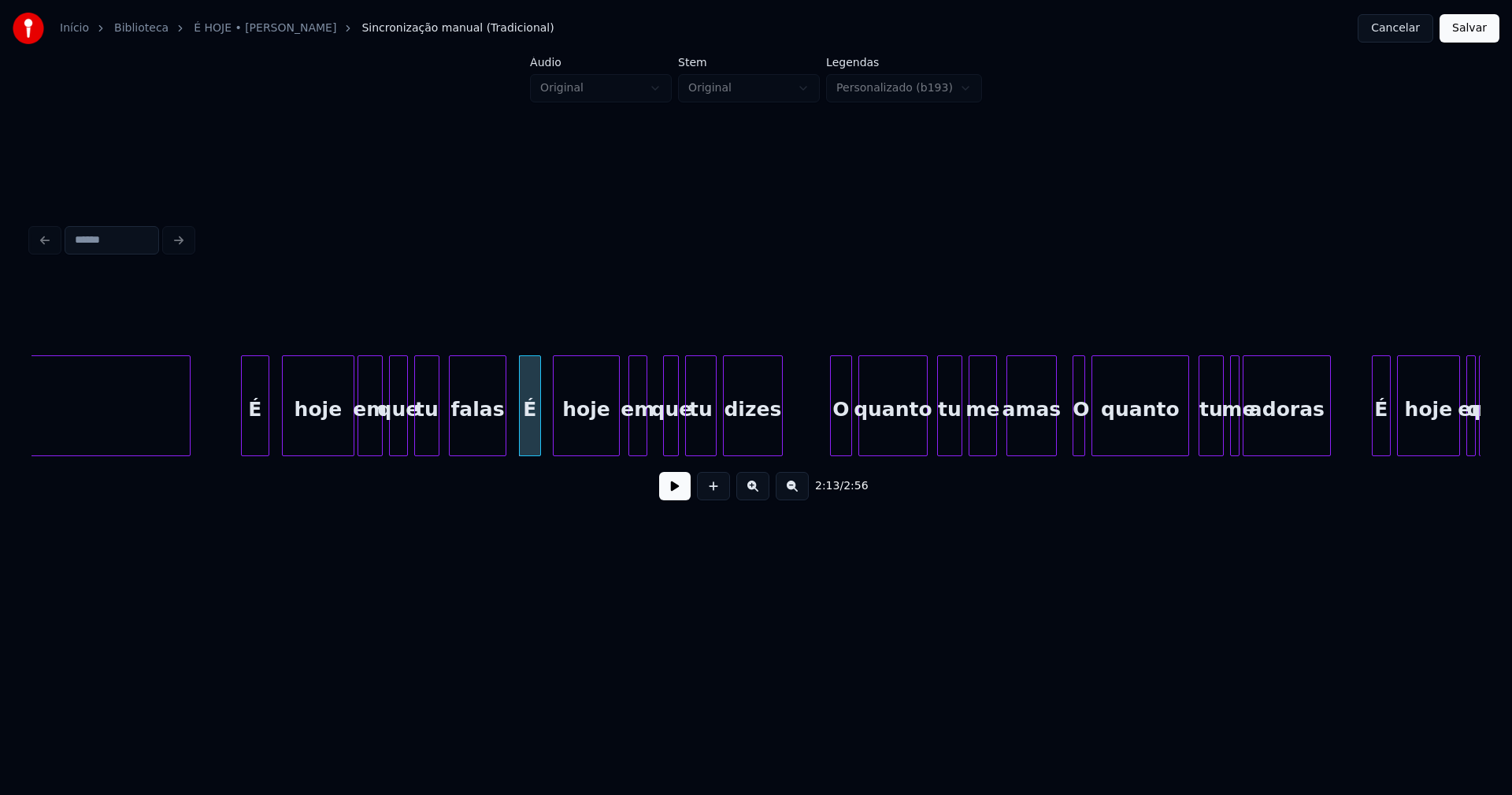
scroll to position [0, 20462]
click at [831, 440] on div "O" at bounding box center [833, 409] width 21 height 107
click at [1049, 437] on div at bounding box center [1050, 406] width 5 height 99
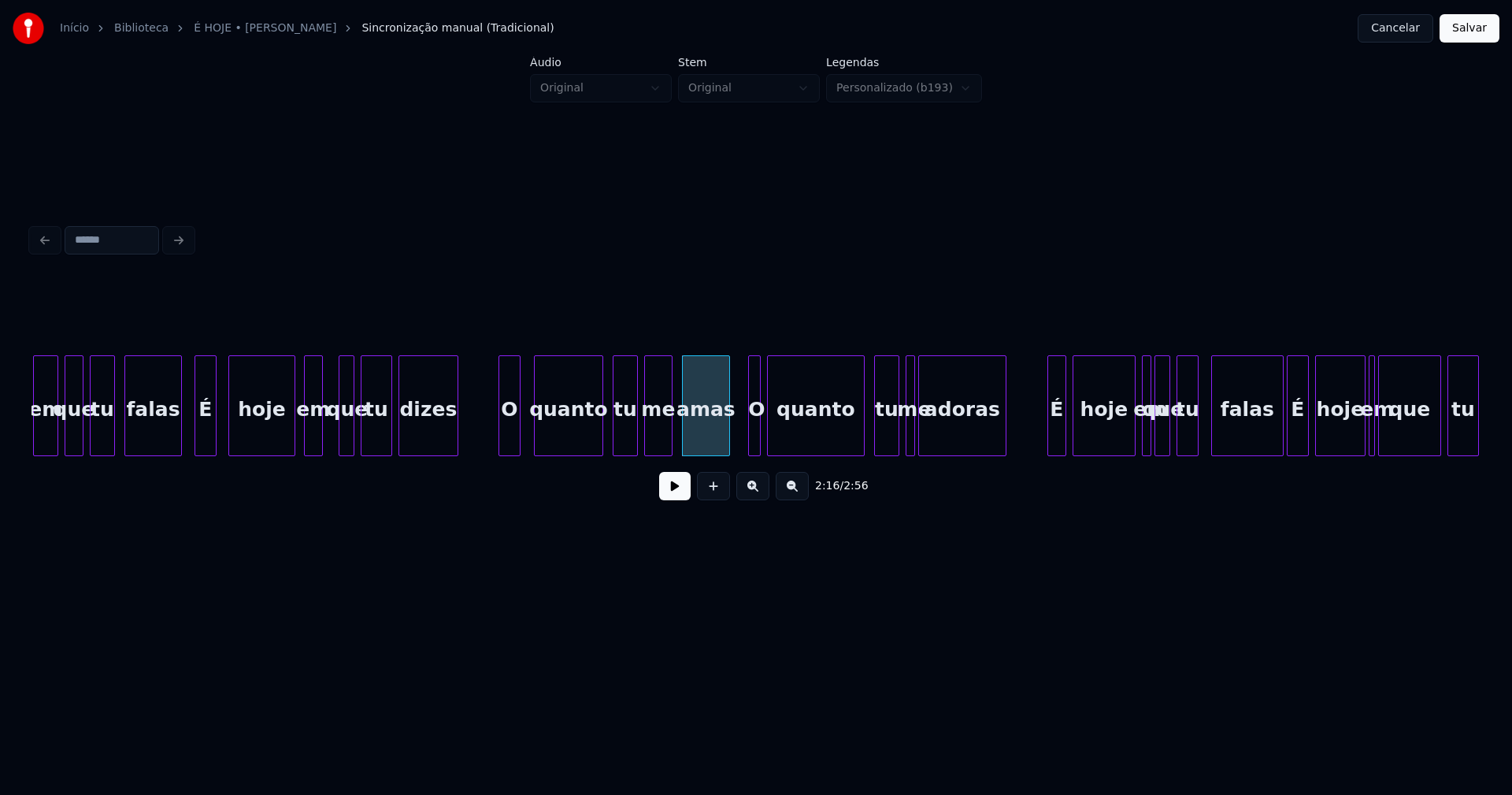
scroll to position [0, 20832]
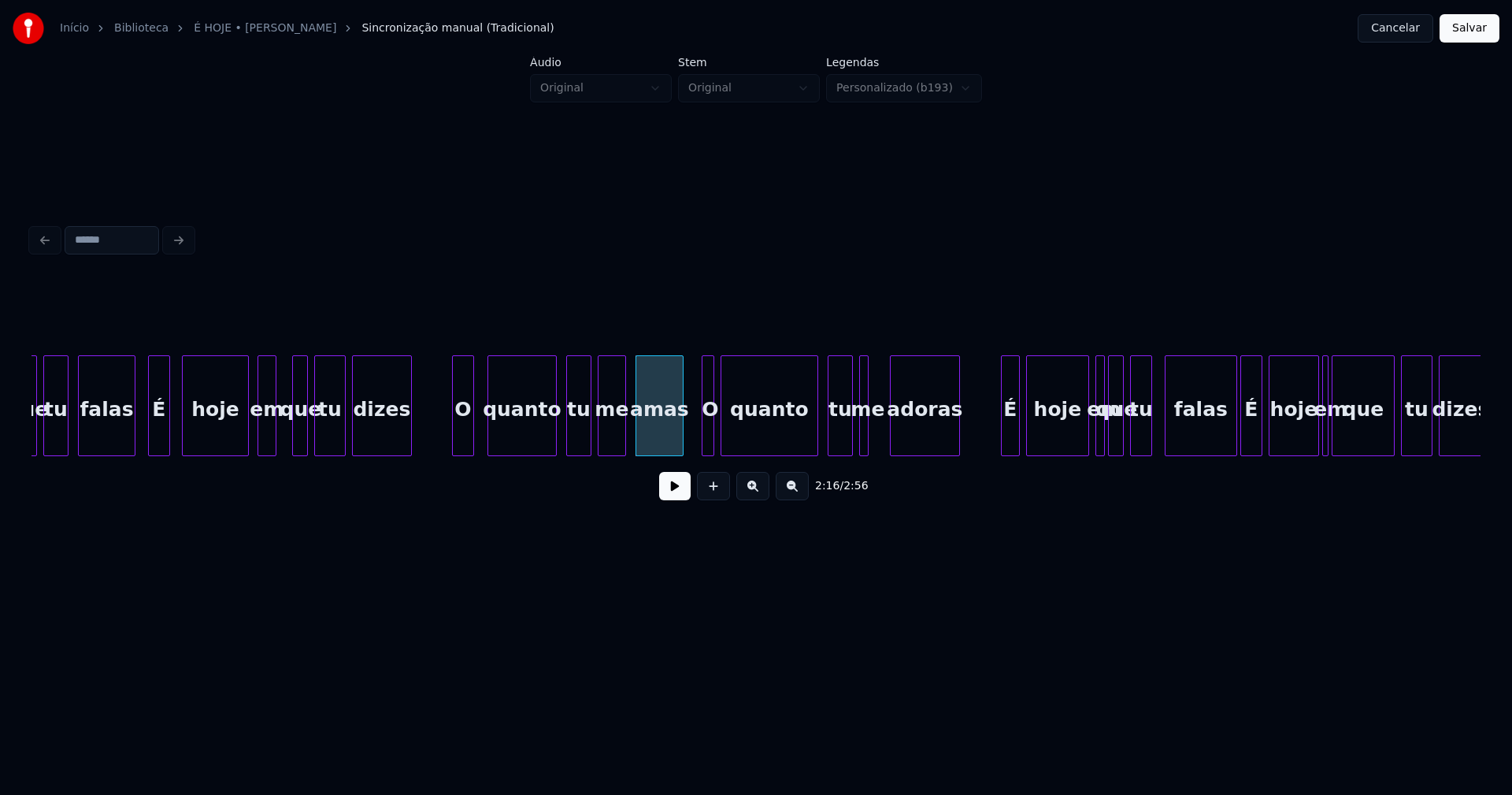
click at [894, 435] on div at bounding box center [892, 406] width 5 height 99
click at [883, 434] on div at bounding box center [880, 406] width 5 height 99
click at [1005, 430] on div "É" at bounding box center [1006, 409] width 17 height 107
click at [1216, 447] on div at bounding box center [1218, 406] width 5 height 99
click at [1243, 436] on div "É" at bounding box center [1246, 409] width 21 height 107
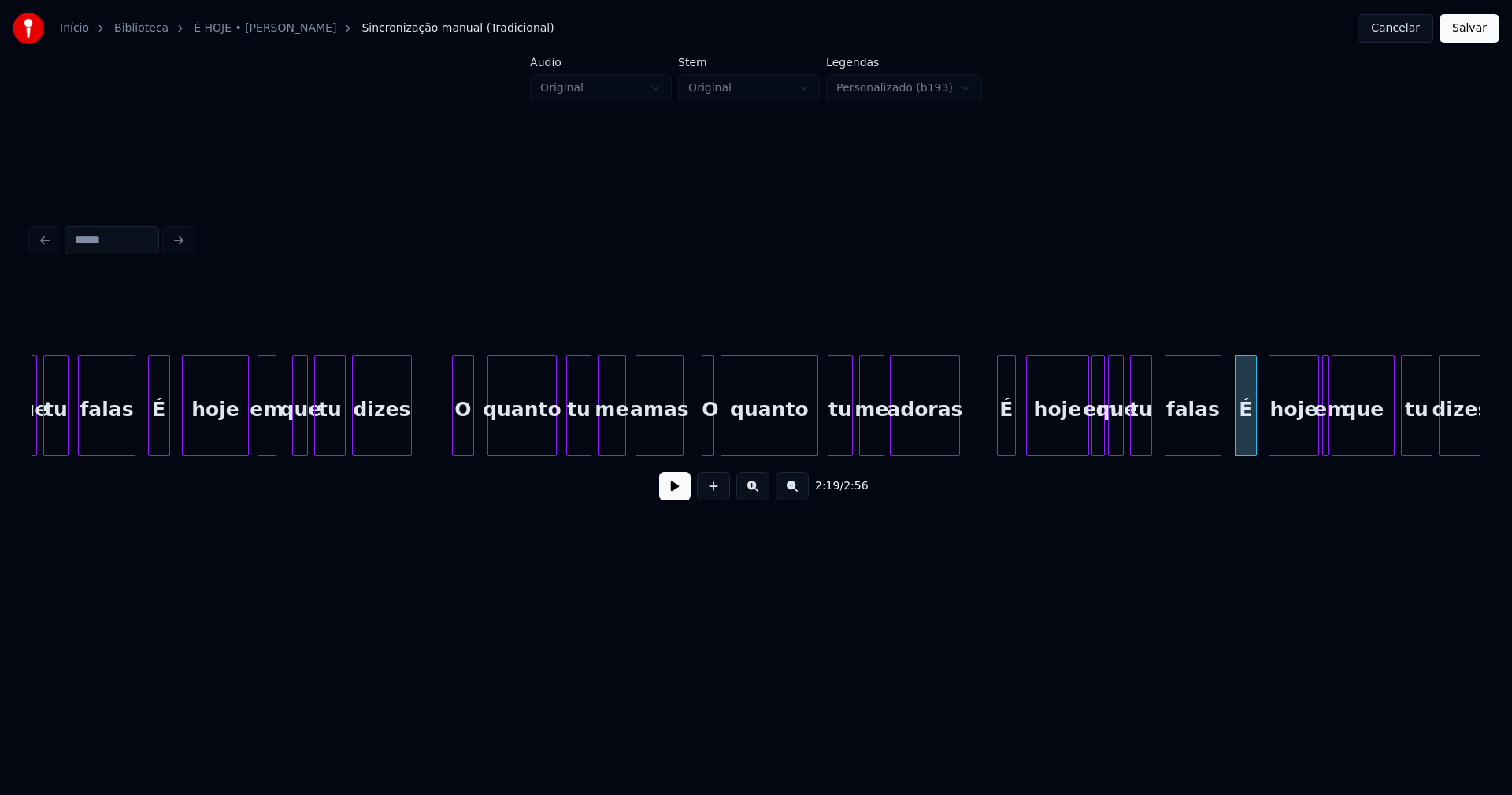
click at [1092, 440] on div at bounding box center [1094, 406] width 5 height 99
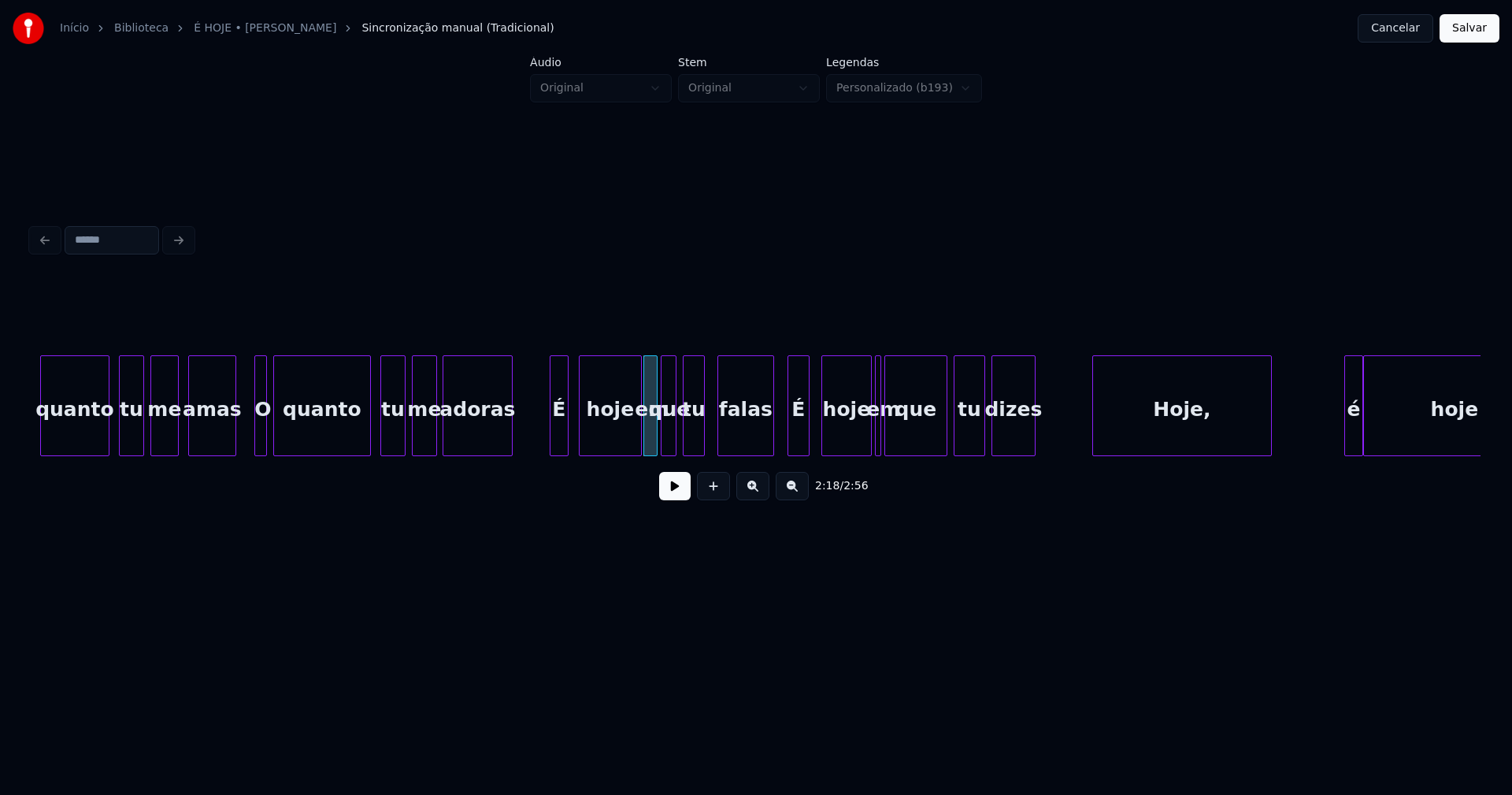
scroll to position [0, 21311]
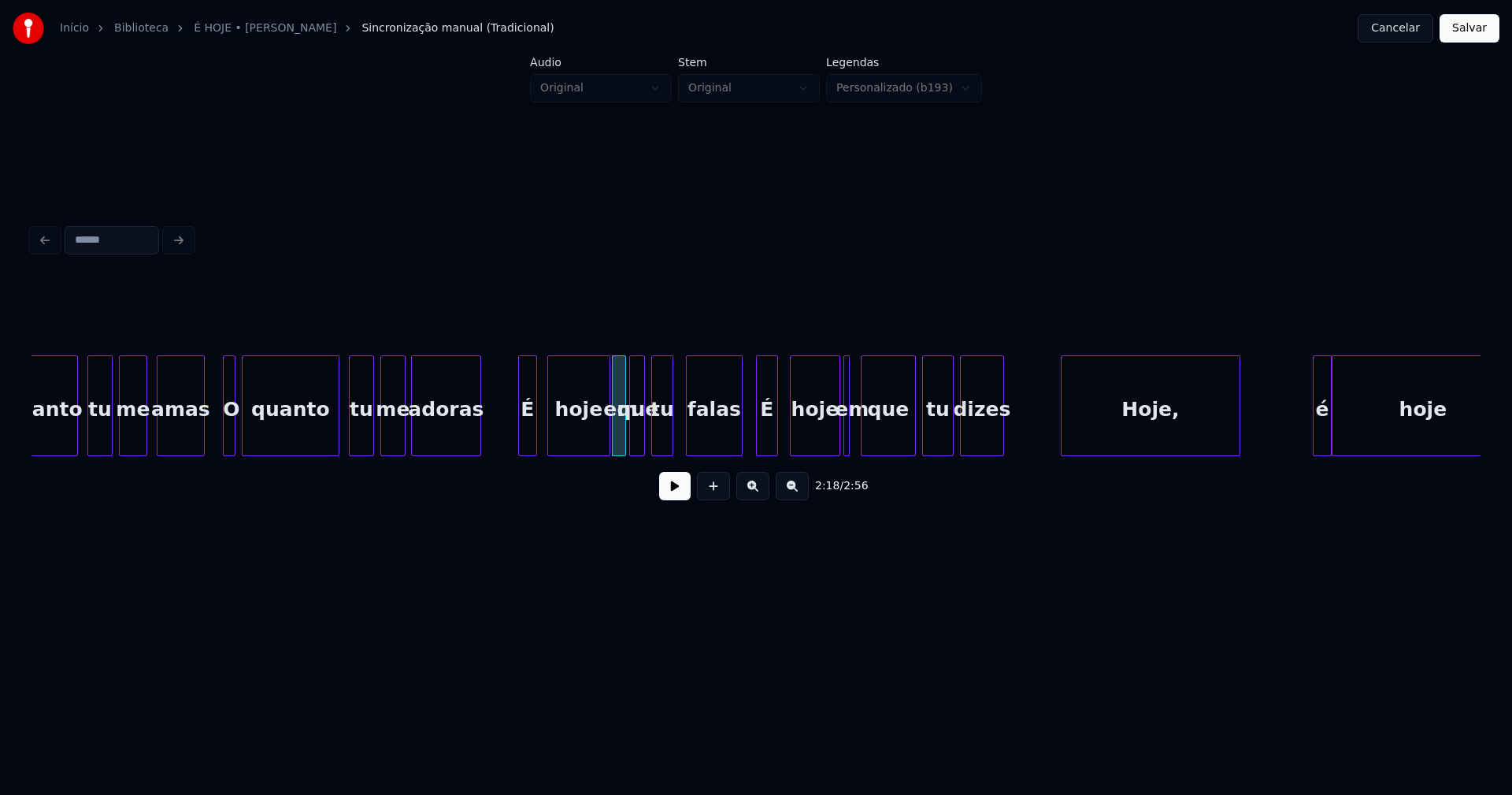
click at [865, 438] on div at bounding box center [864, 406] width 5 height 99
click at [855, 439] on div at bounding box center [855, 406] width 5 height 99
click at [1100, 436] on div "Hoje," at bounding box center [1148, 409] width 178 height 107
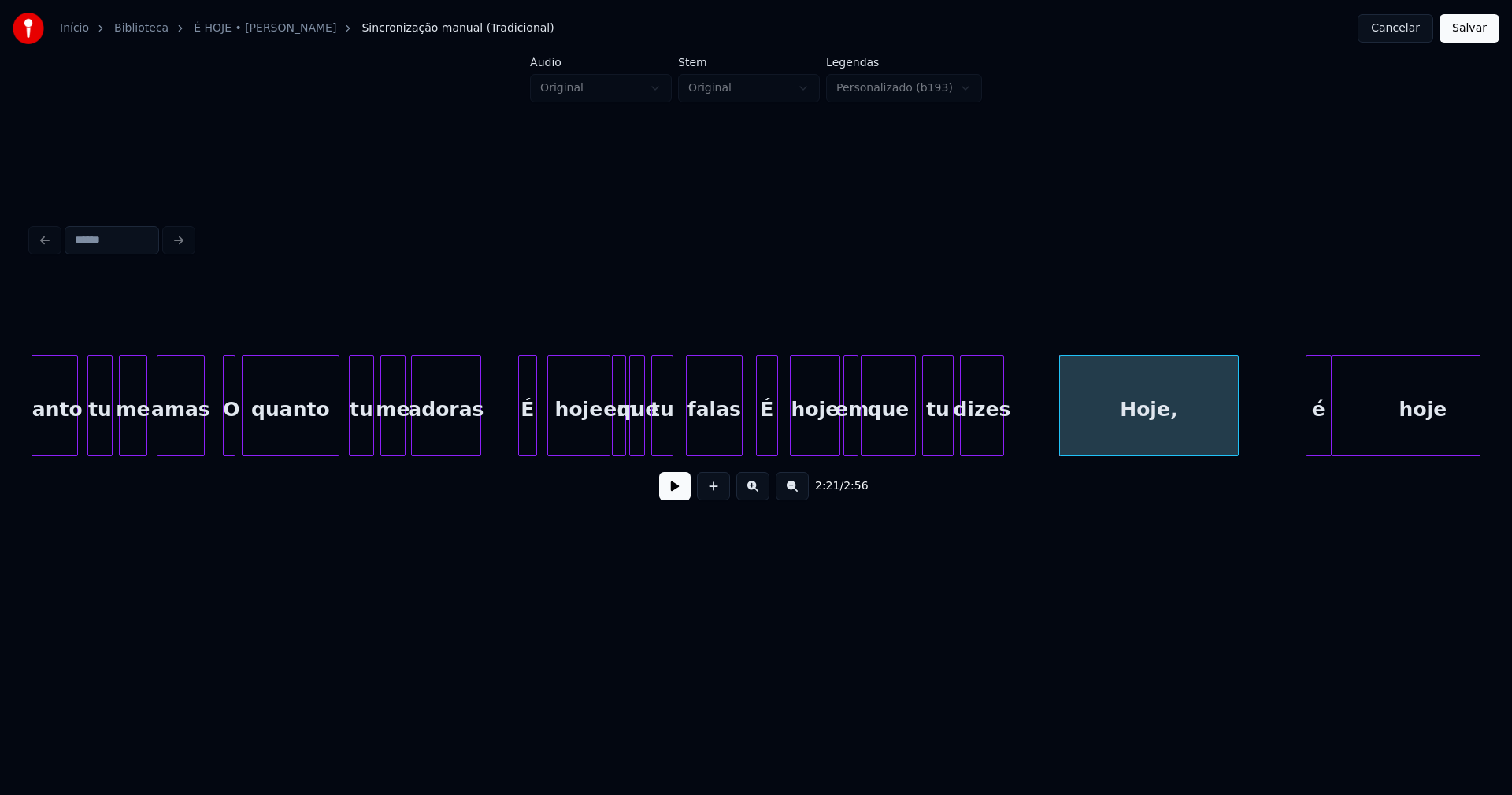
click at [1308, 433] on div at bounding box center [1308, 406] width 5 height 99
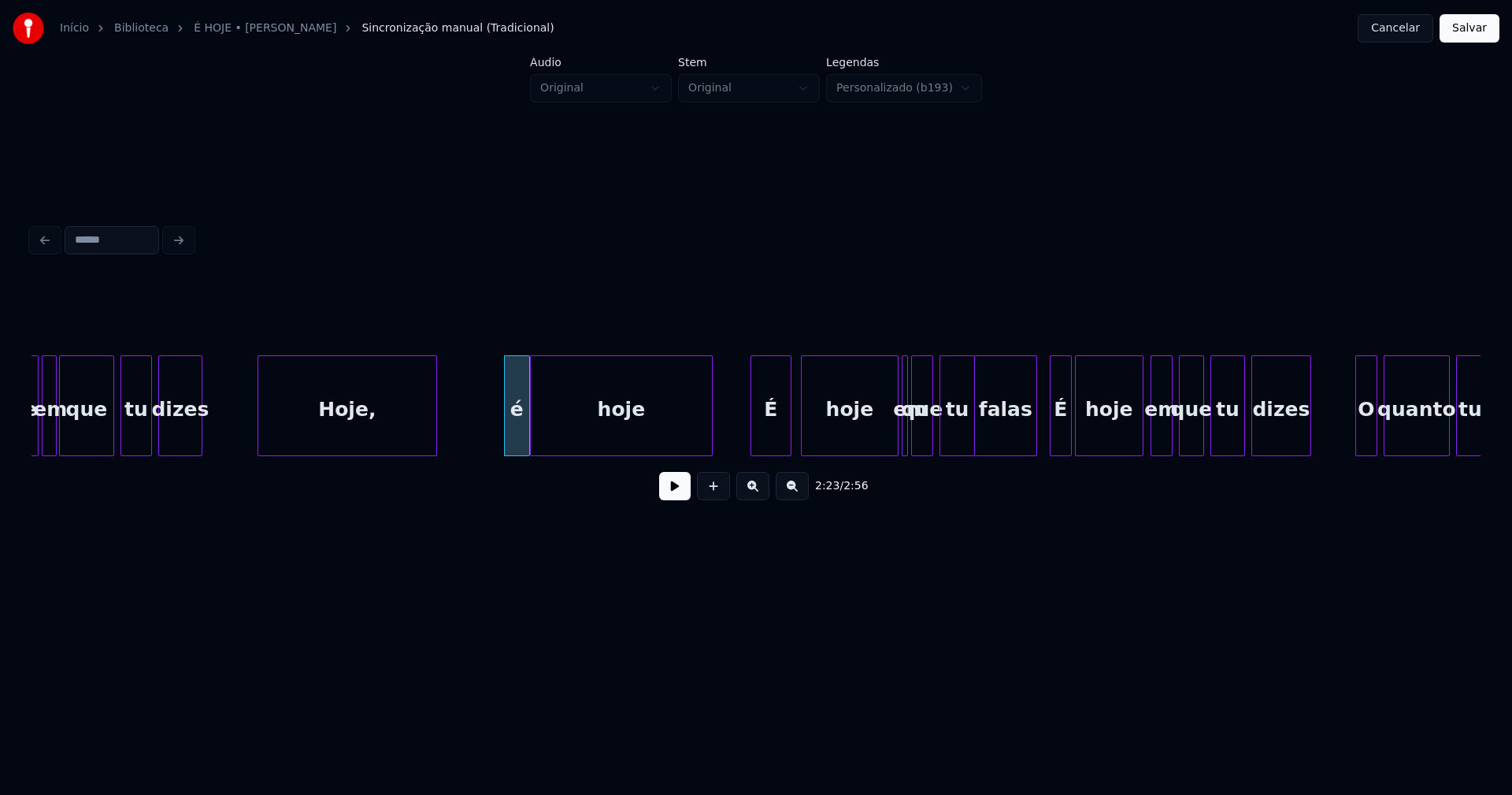
scroll to position [0, 22113]
click at [755, 430] on div "É" at bounding box center [761, 409] width 39 height 107
click at [1023, 440] on div at bounding box center [1021, 406] width 5 height 99
click at [1054, 434] on div "É" at bounding box center [1056, 409] width 21 height 107
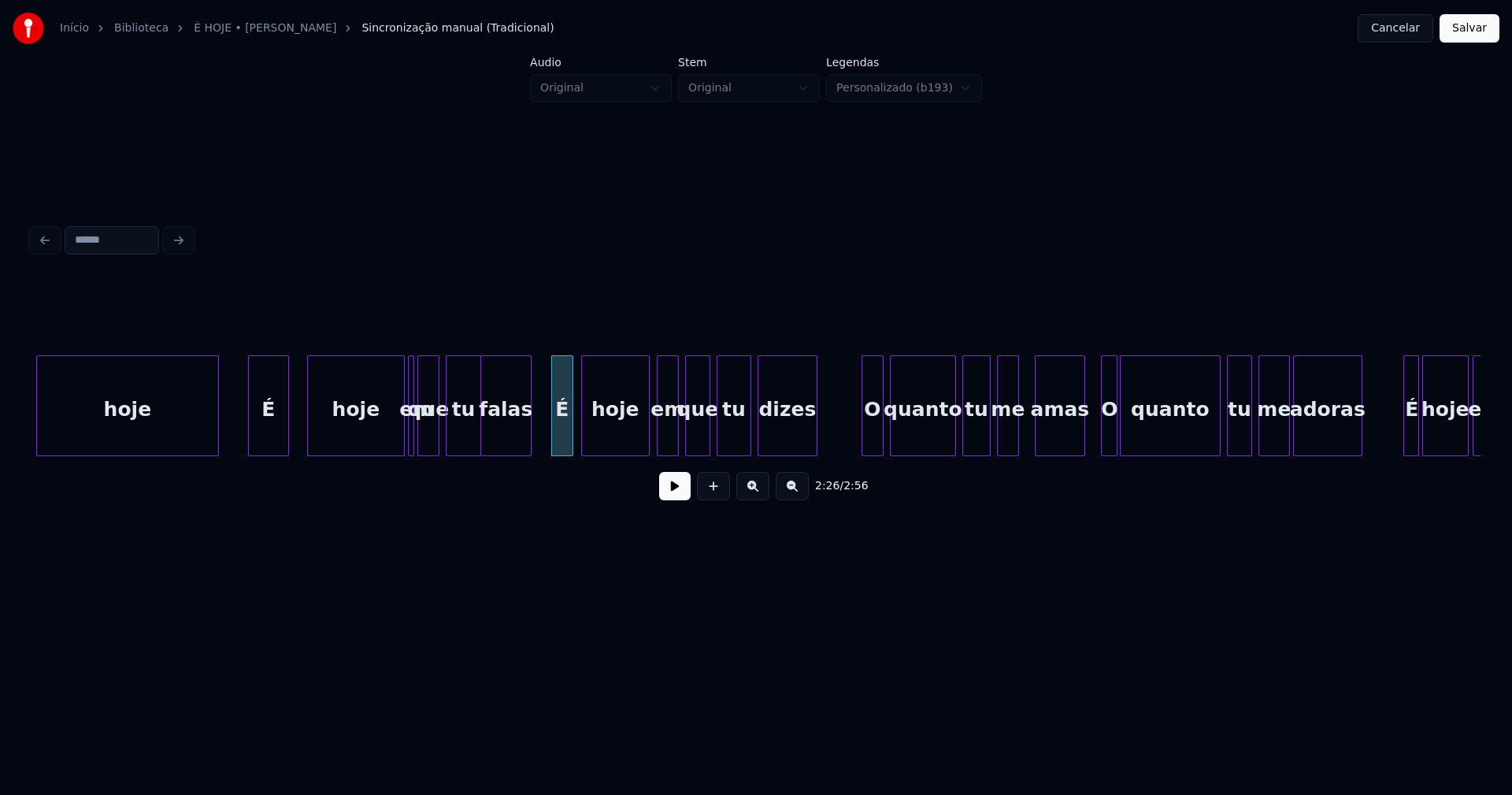
scroll to position [0, 23193]
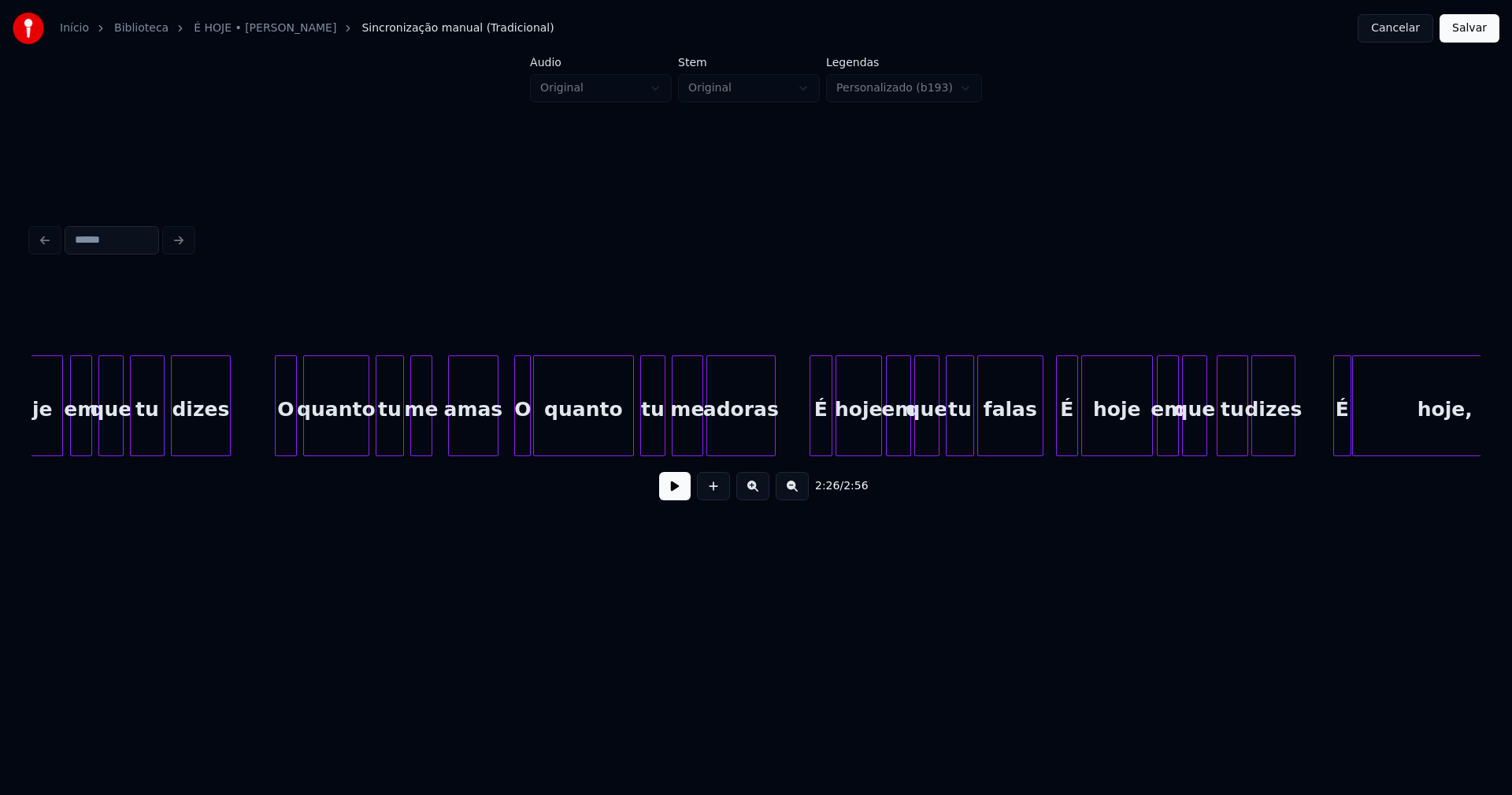
click at [810, 435] on div at bounding box center [812, 406] width 5 height 99
click at [1025, 438] on div at bounding box center [1025, 406] width 5 height 99
click at [1050, 430] on div at bounding box center [1052, 406] width 5 height 99
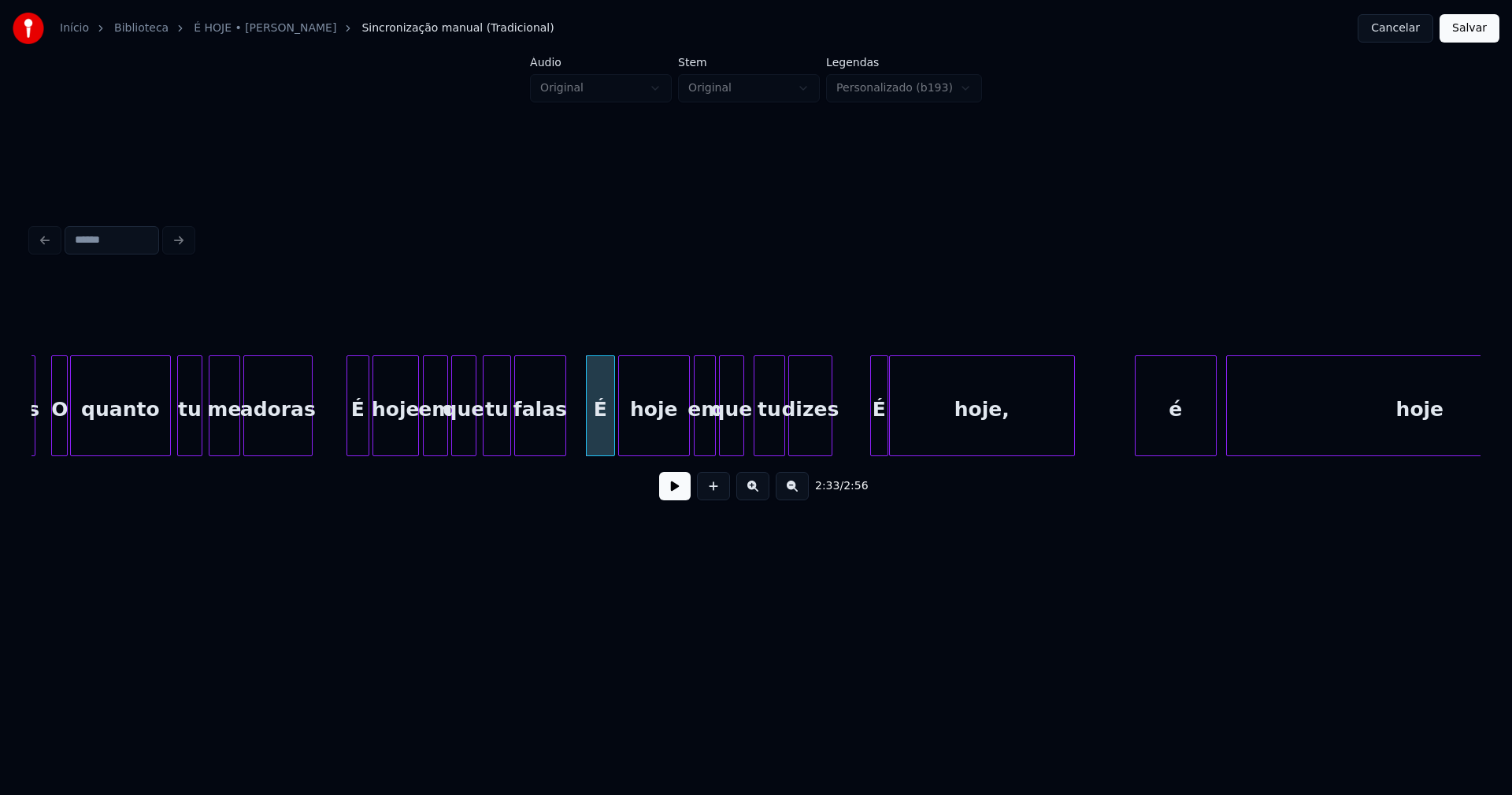
scroll to position [0, 23764]
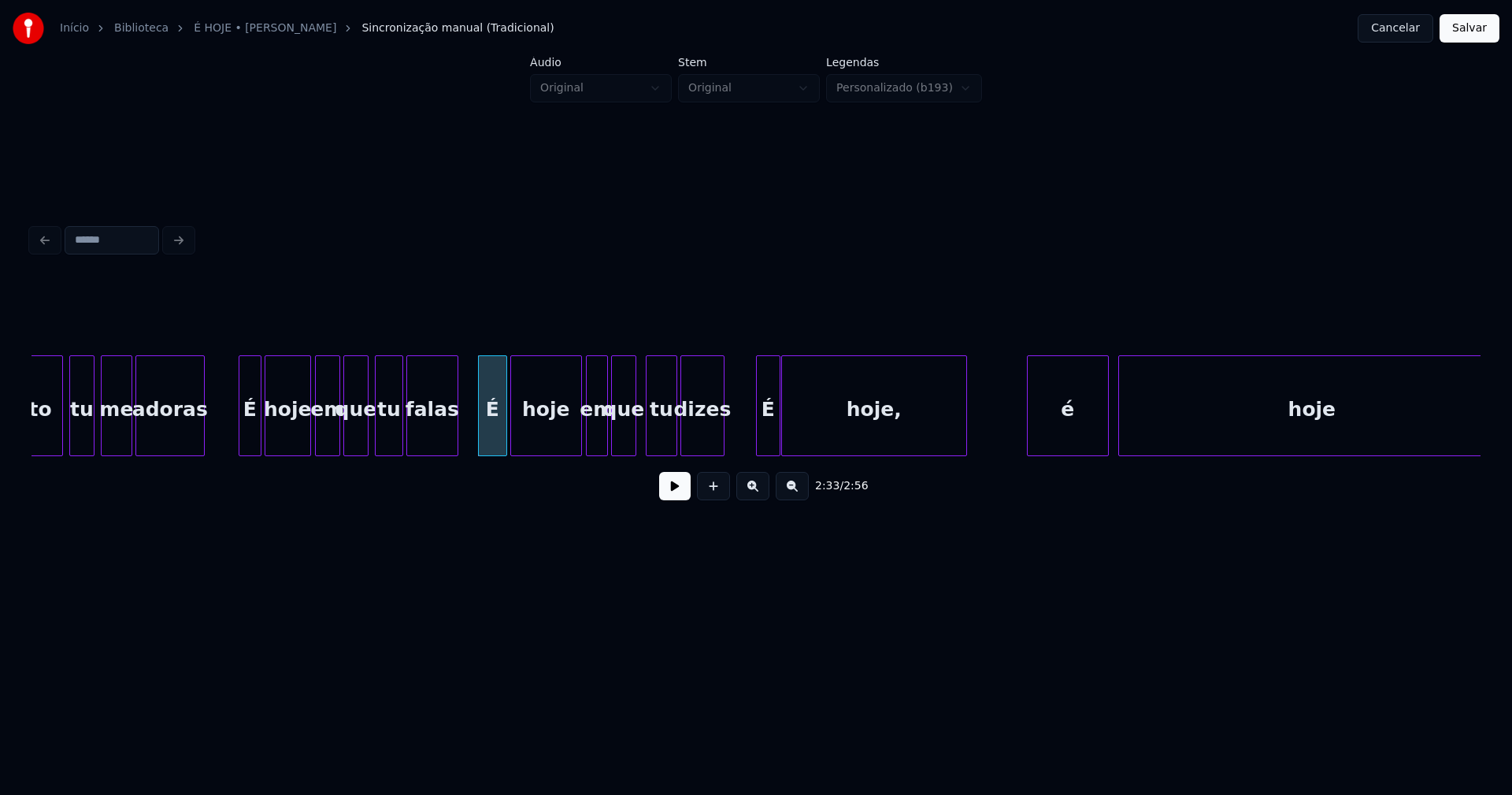
click at [759, 442] on div at bounding box center [759, 406] width 5 height 99
click at [1060, 440] on div "é" at bounding box center [1061, 409] width 80 height 107
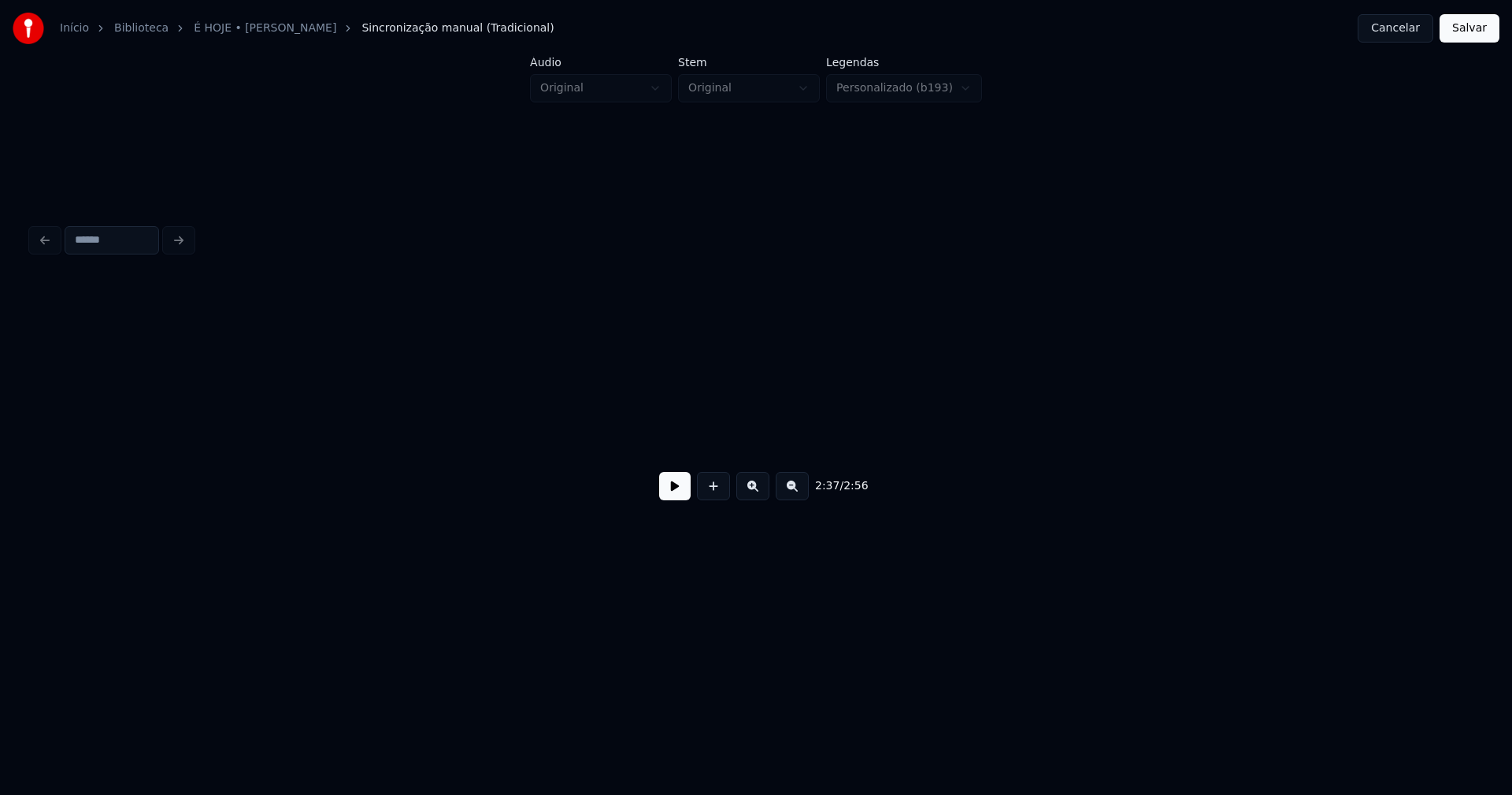
scroll to position [0, 25878]
click at [1467, 31] on button "Salvar" at bounding box center [1469, 29] width 60 height 29
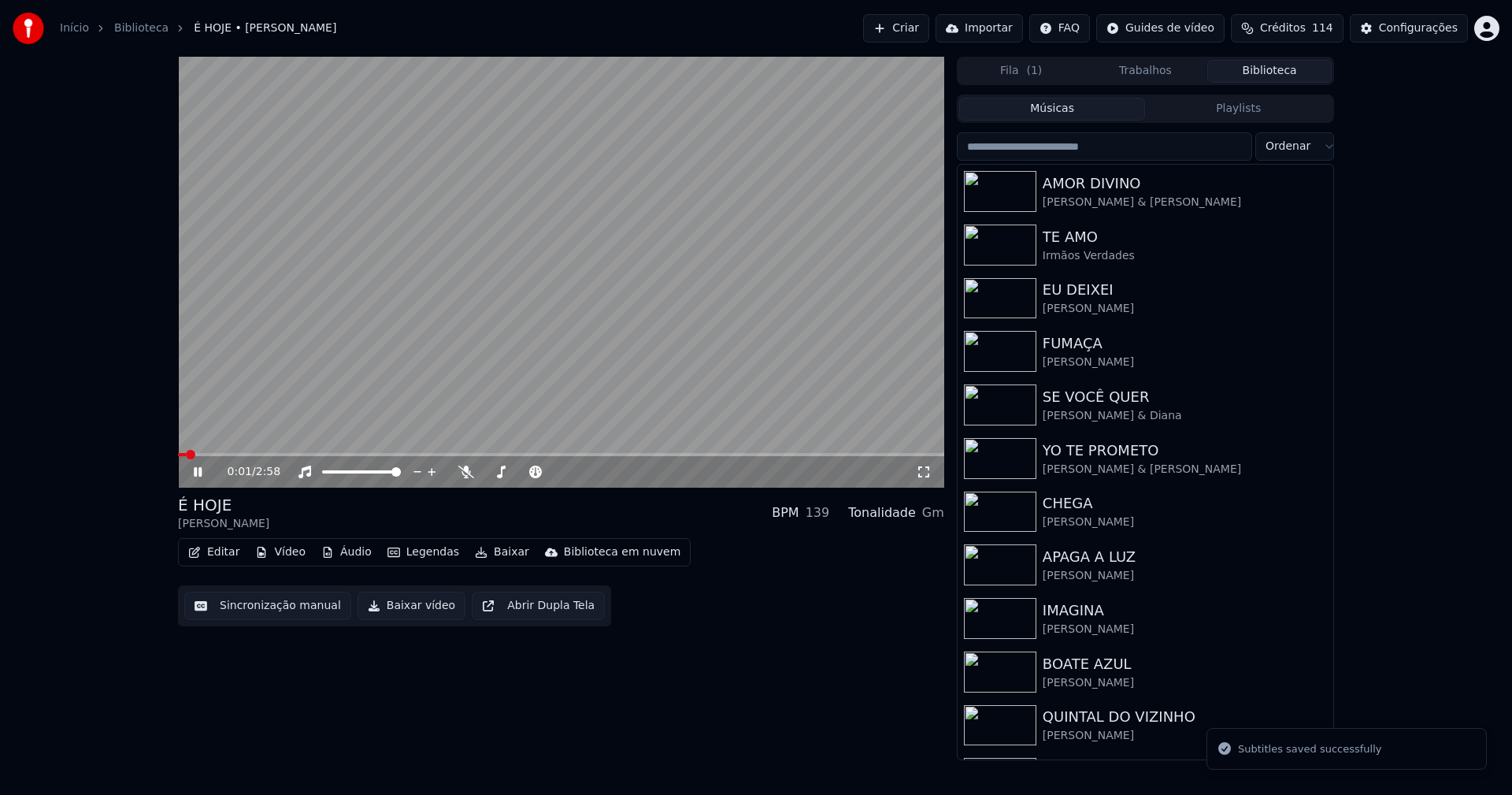
click at [193, 473] on icon at bounding box center [209, 471] width 37 height 12
click at [422, 612] on button "Baixar vídeo" at bounding box center [411, 606] width 108 height 29
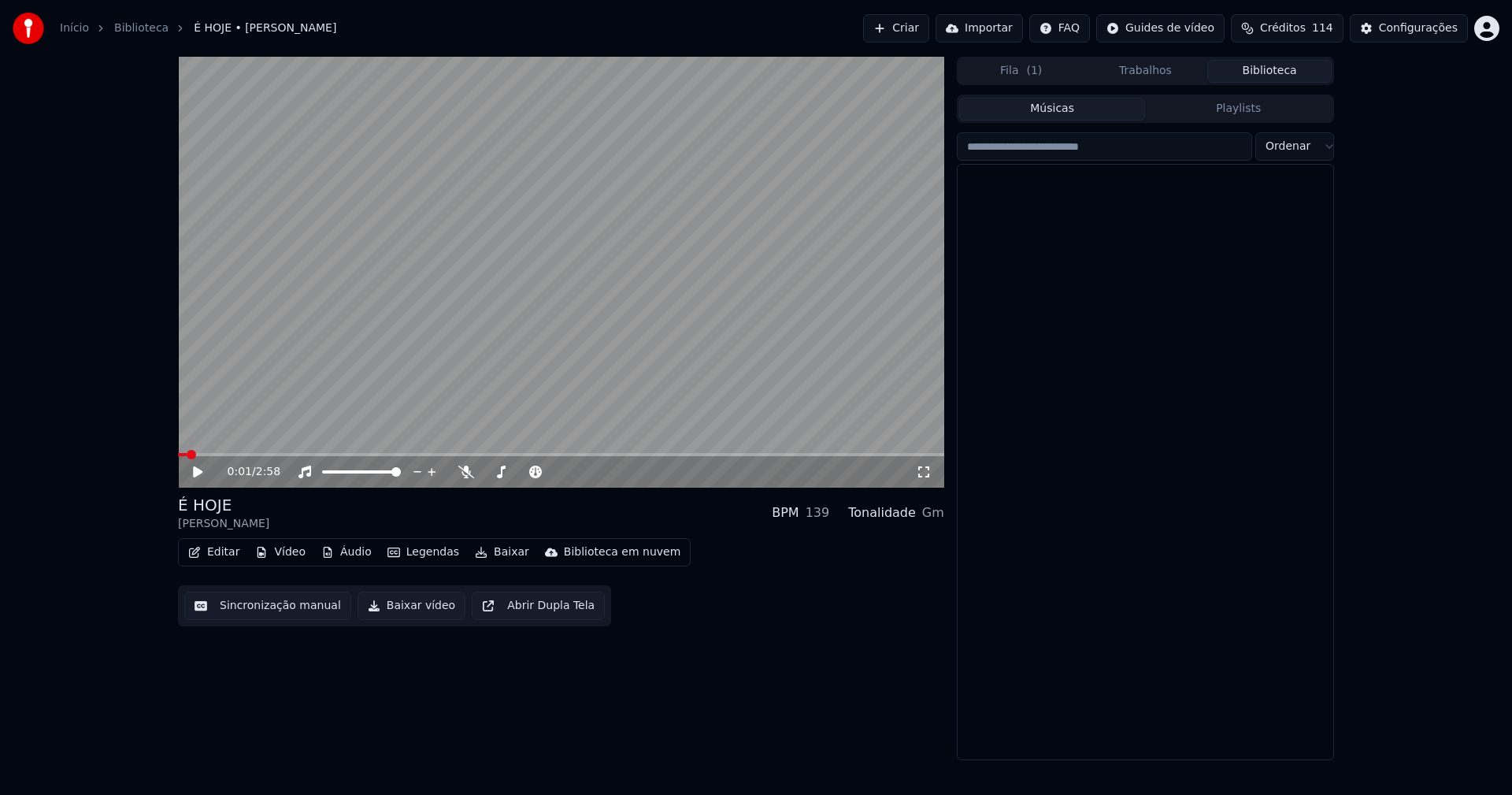
click at [1288, 70] on button "Biblioteca" at bounding box center [1269, 71] width 125 height 23
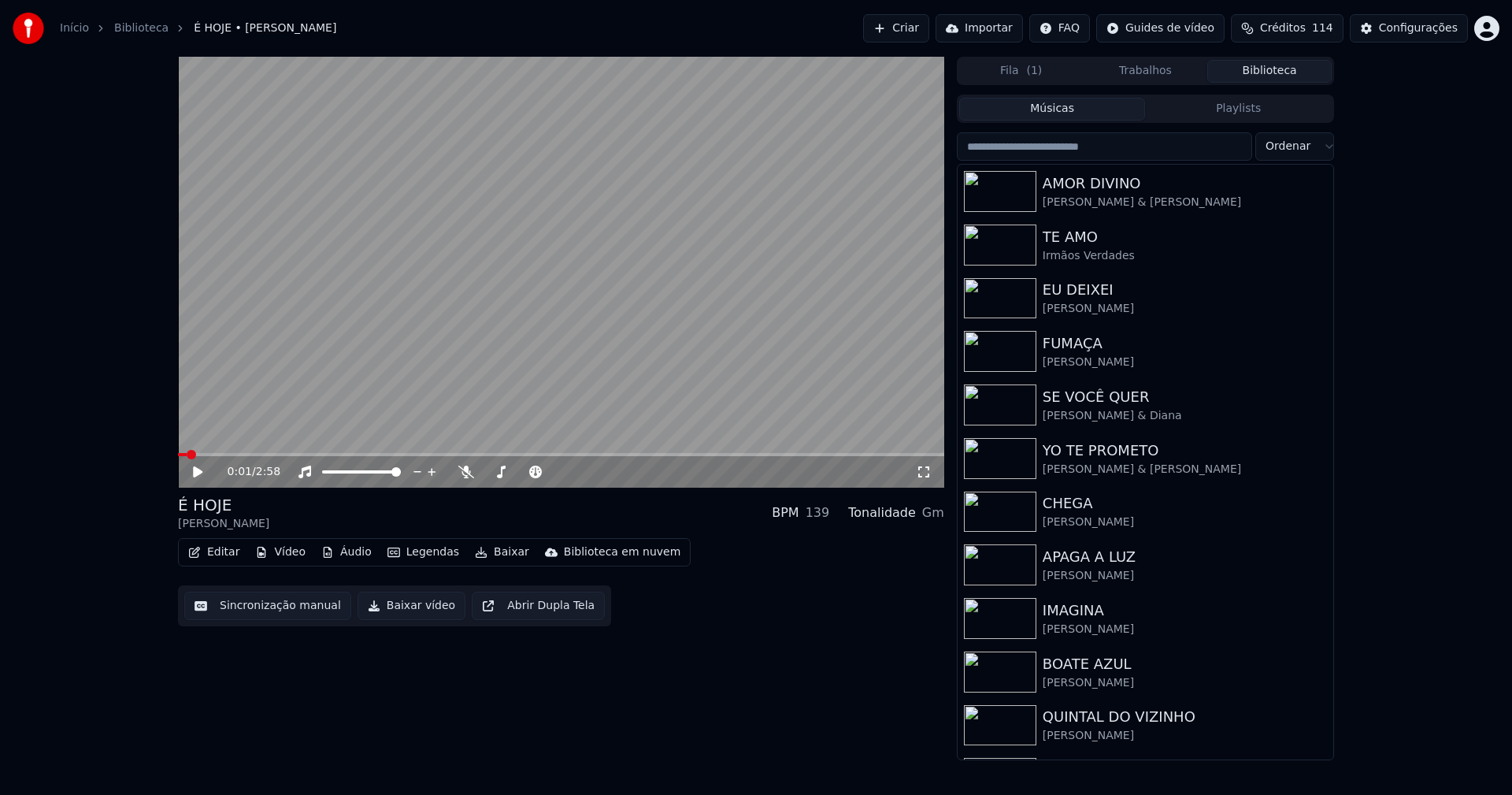
click at [1068, 148] on input "search" at bounding box center [1104, 147] width 295 height 29
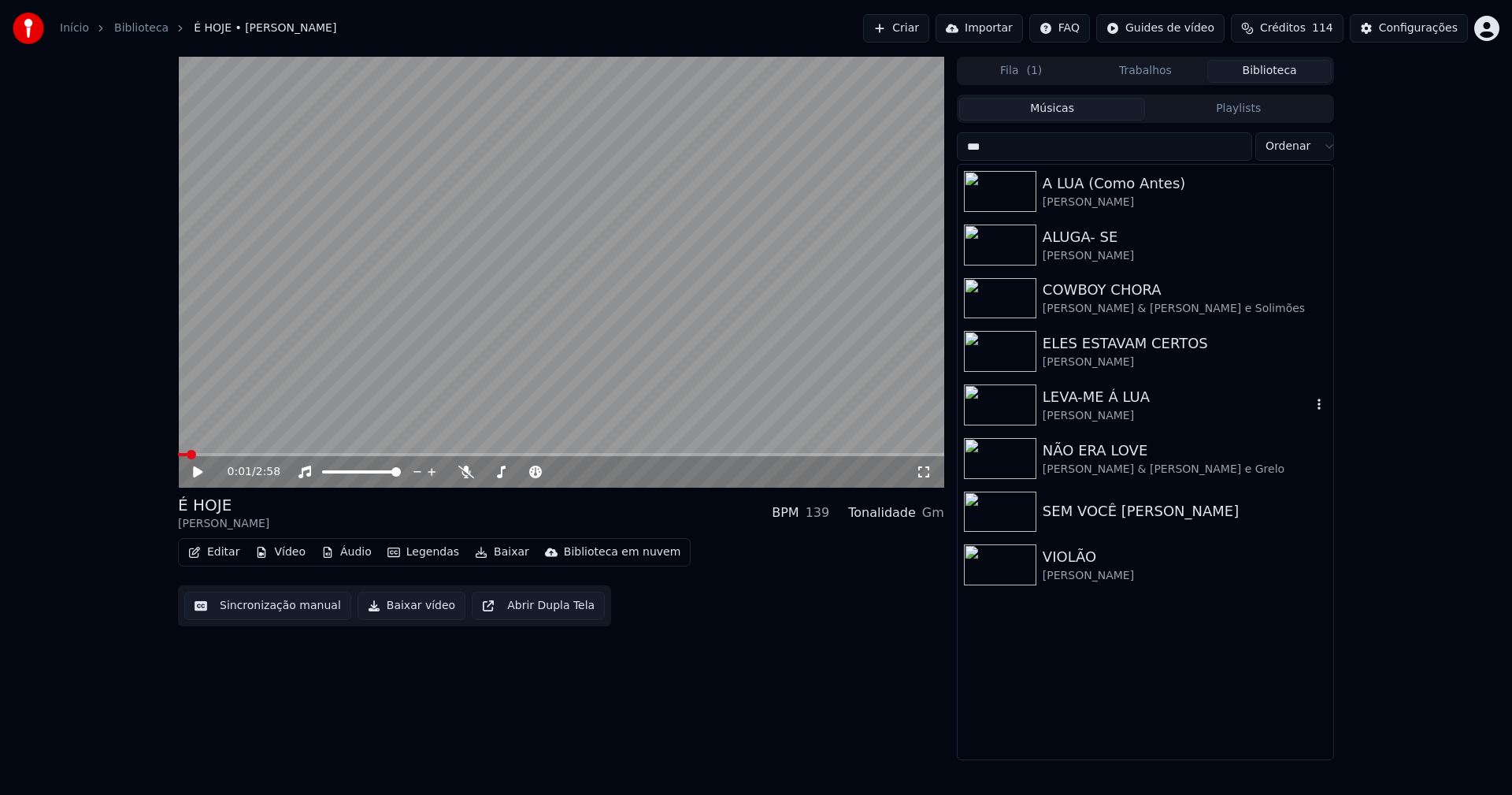
type input "***"
click at [1086, 402] on div "LEVA-ME Á LUA" at bounding box center [1177, 396] width 269 height 22
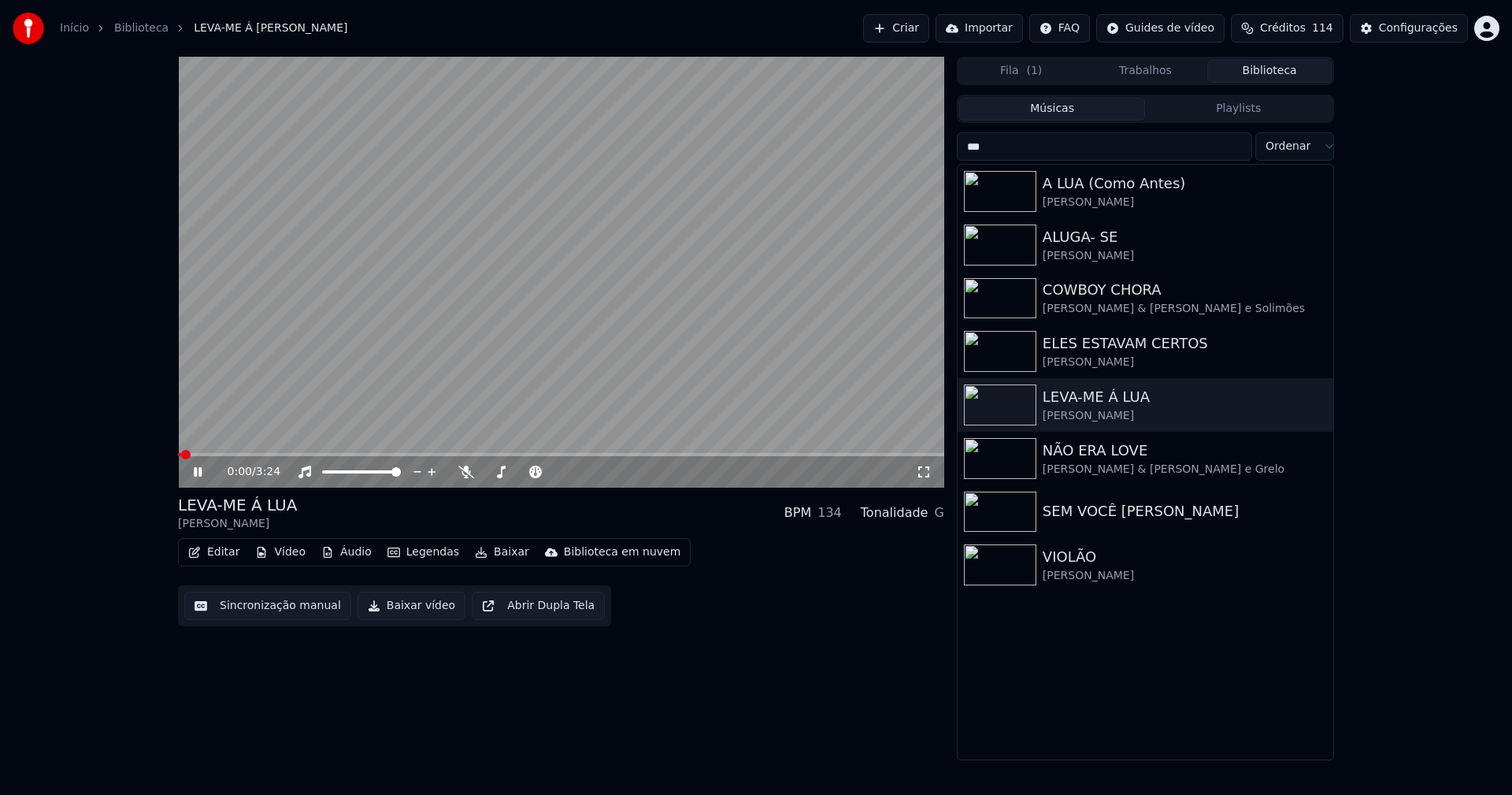
click at [196, 474] on icon at bounding box center [197, 471] width 8 height 10
click at [229, 556] on button "Editar" at bounding box center [213, 551] width 64 height 22
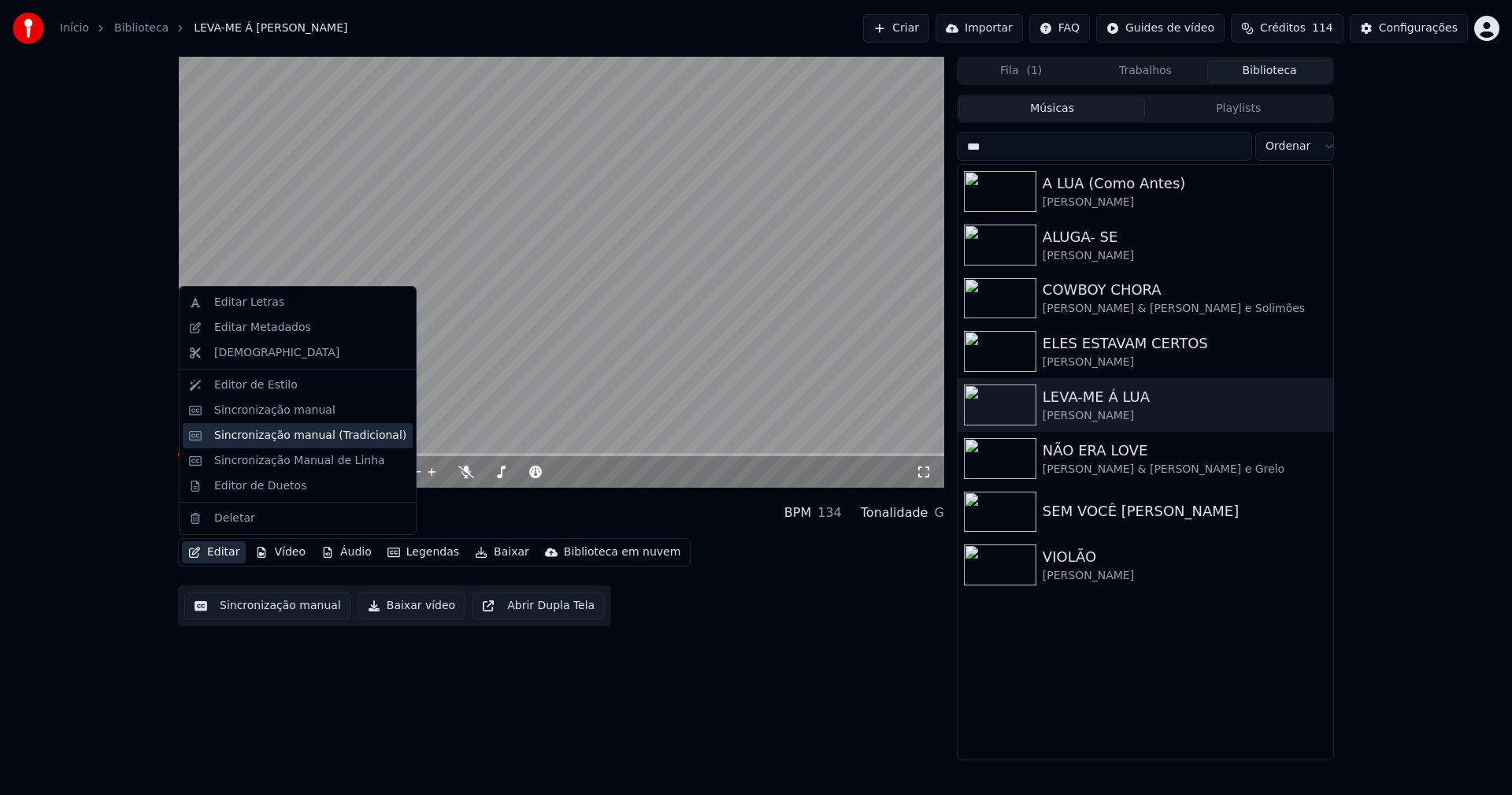
click at [263, 440] on div "Sincronização manual (Tradicional)" at bounding box center [310, 435] width 192 height 16
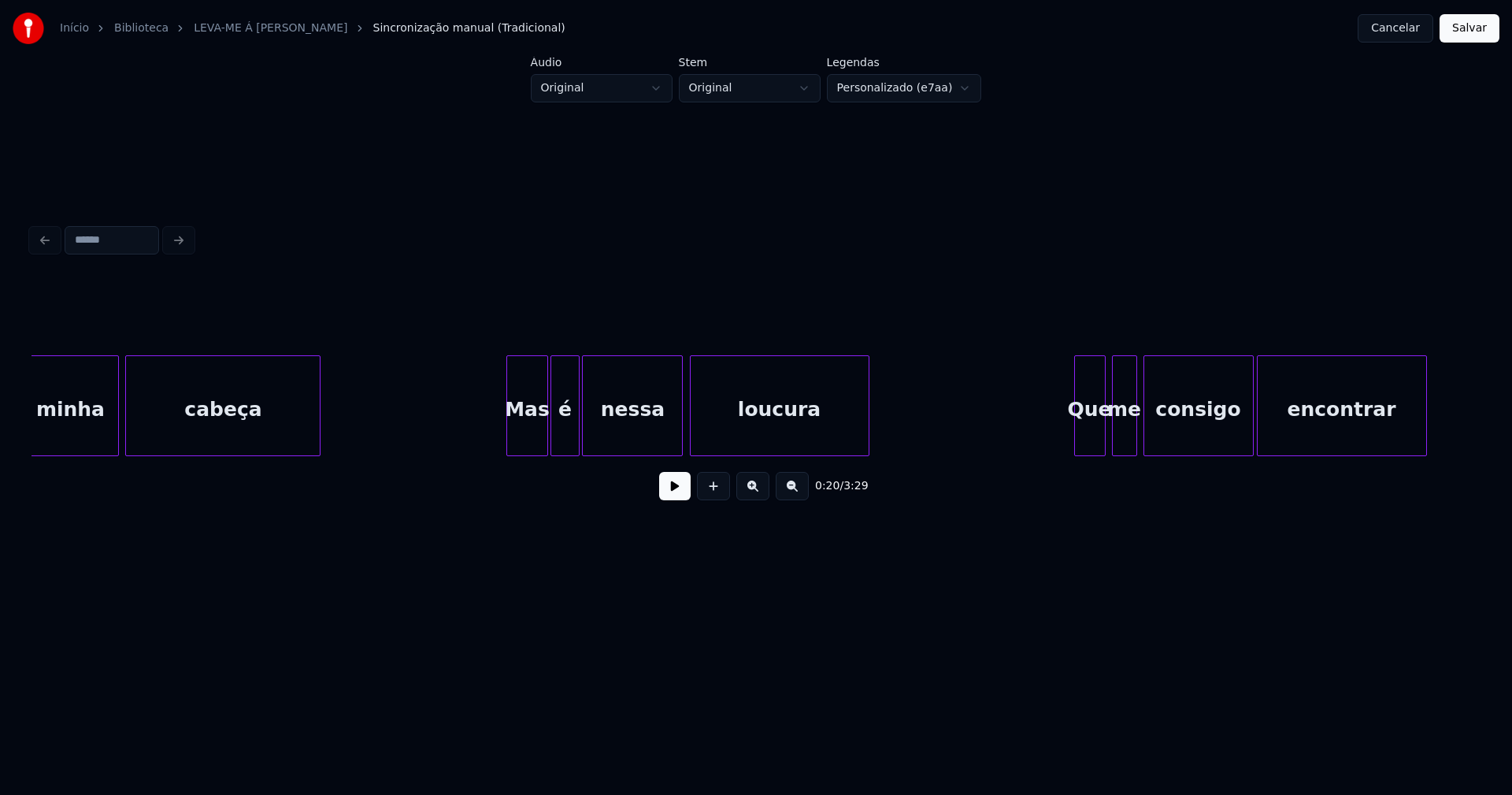
scroll to position [0, 5960]
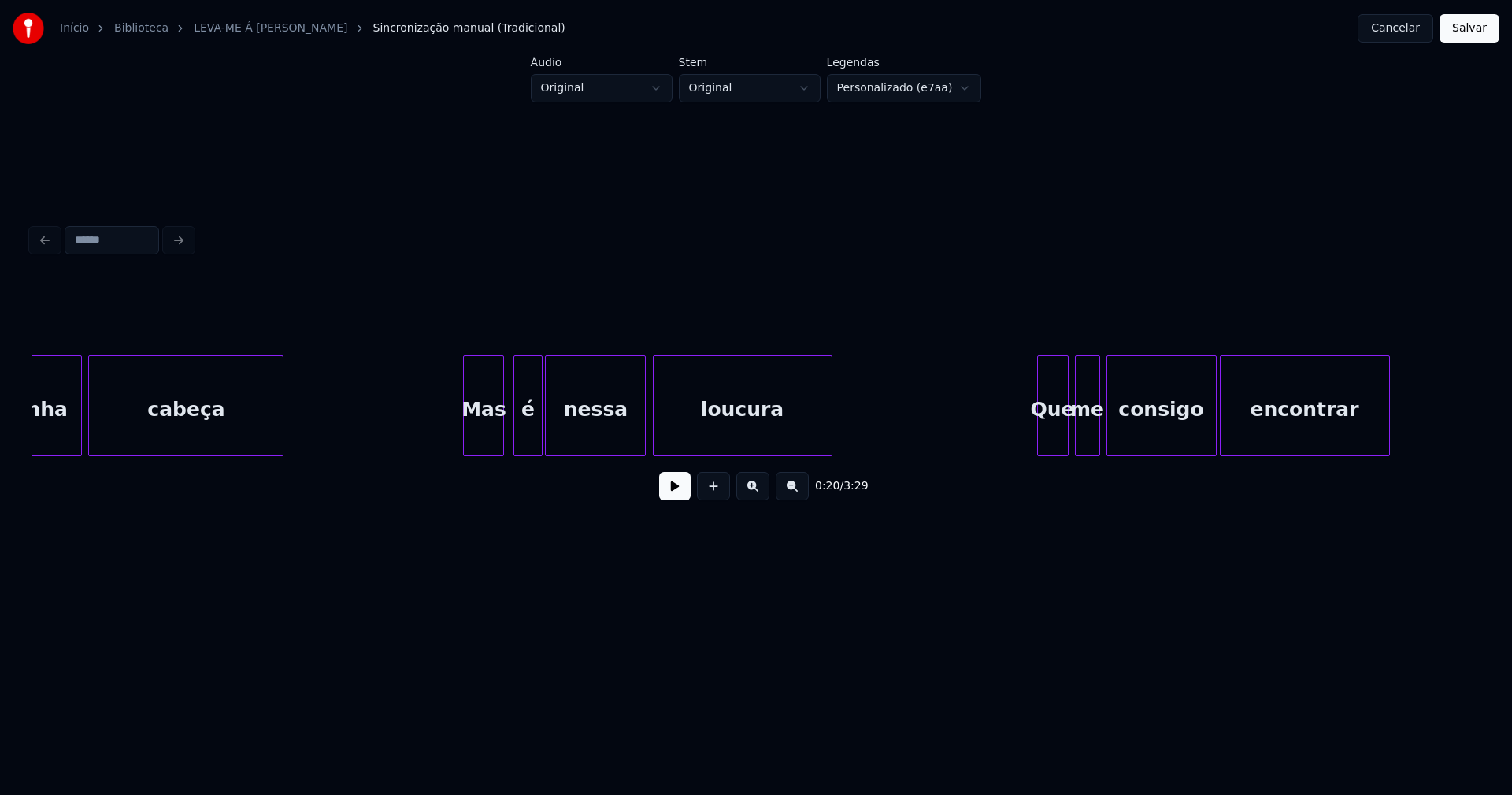
click at [489, 435] on div "Mas" at bounding box center [483, 409] width 39 height 107
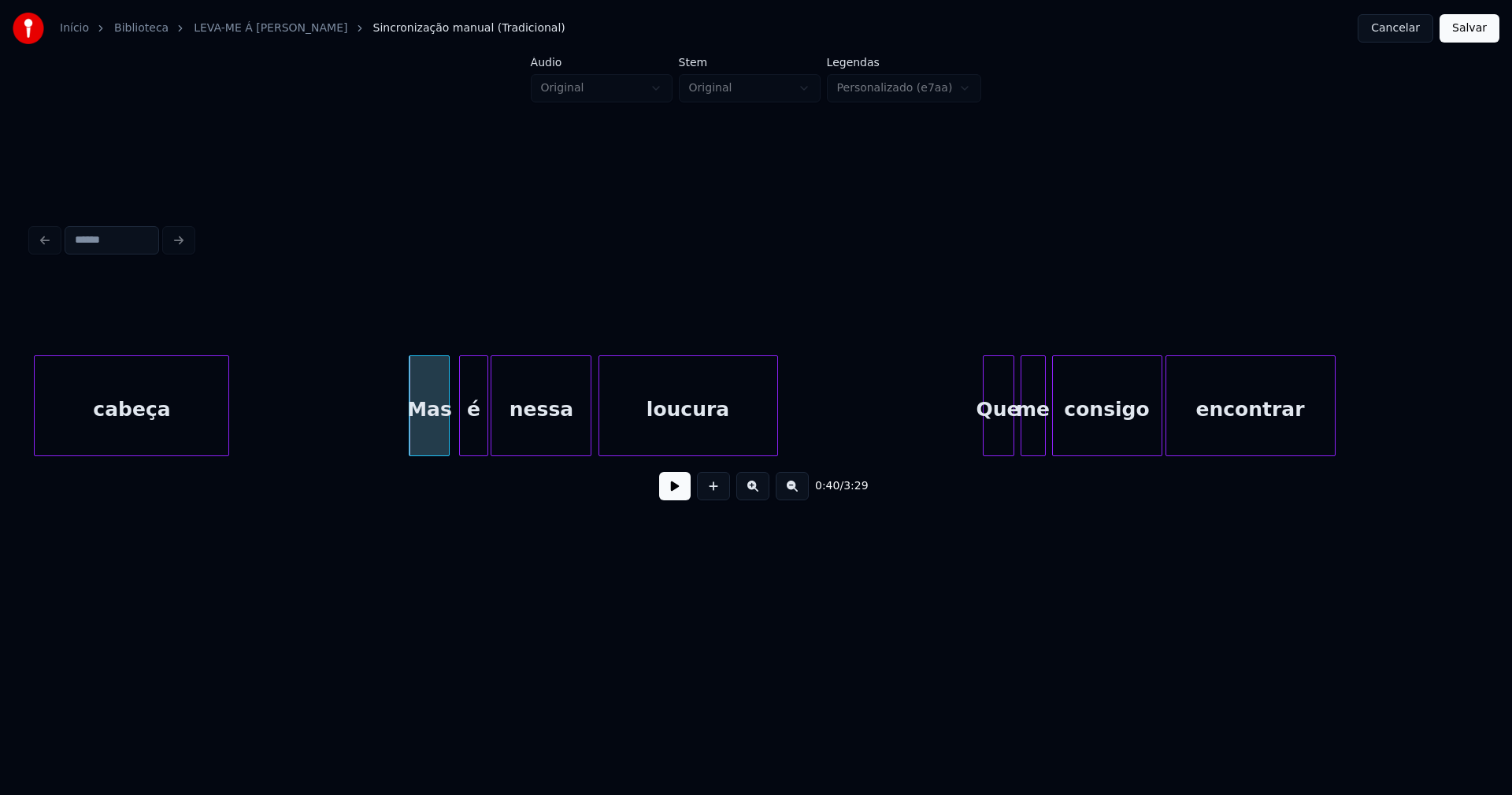
scroll to position [0, 6069]
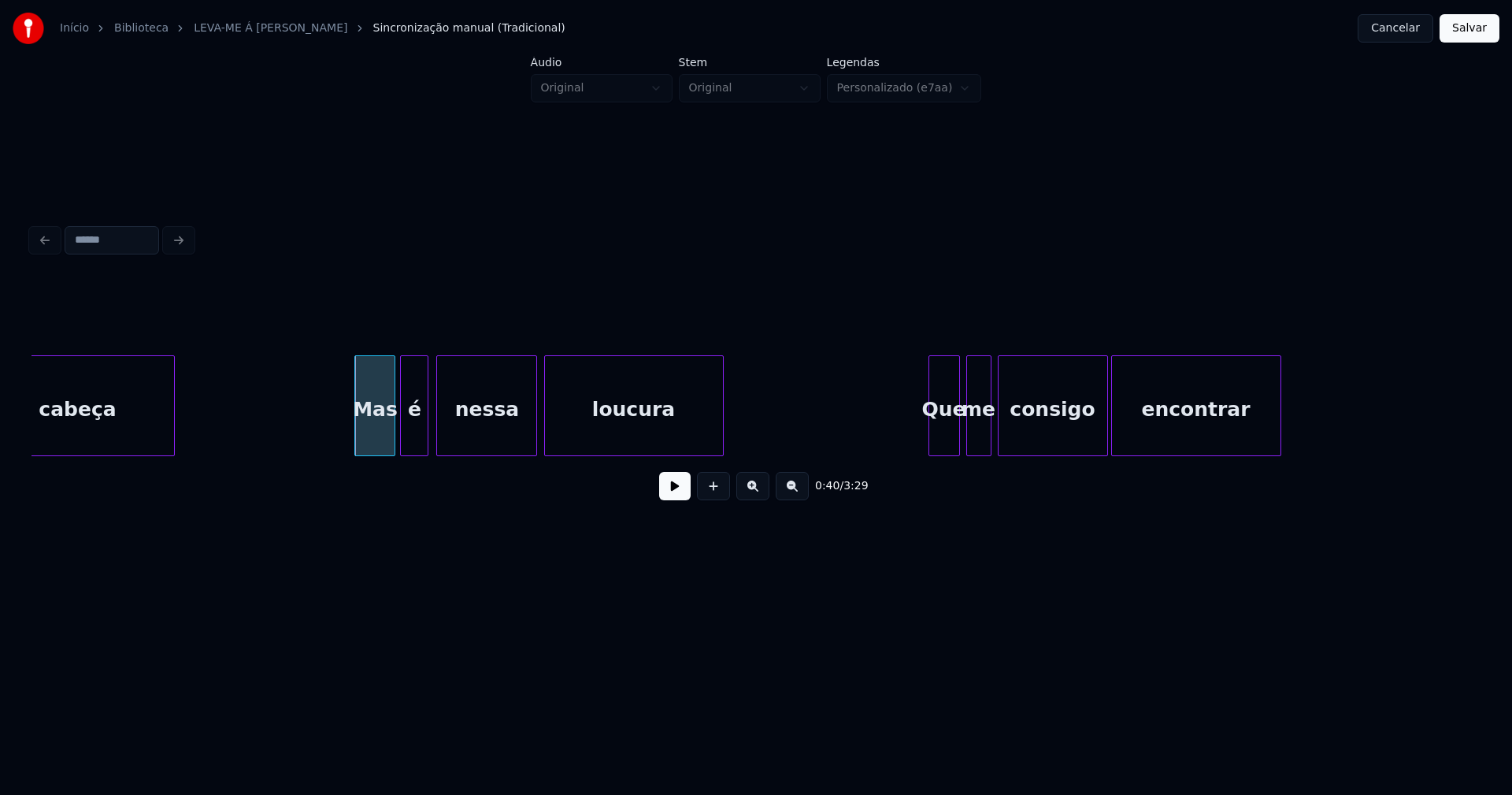
click at [411, 437] on div "é" at bounding box center [414, 409] width 27 height 107
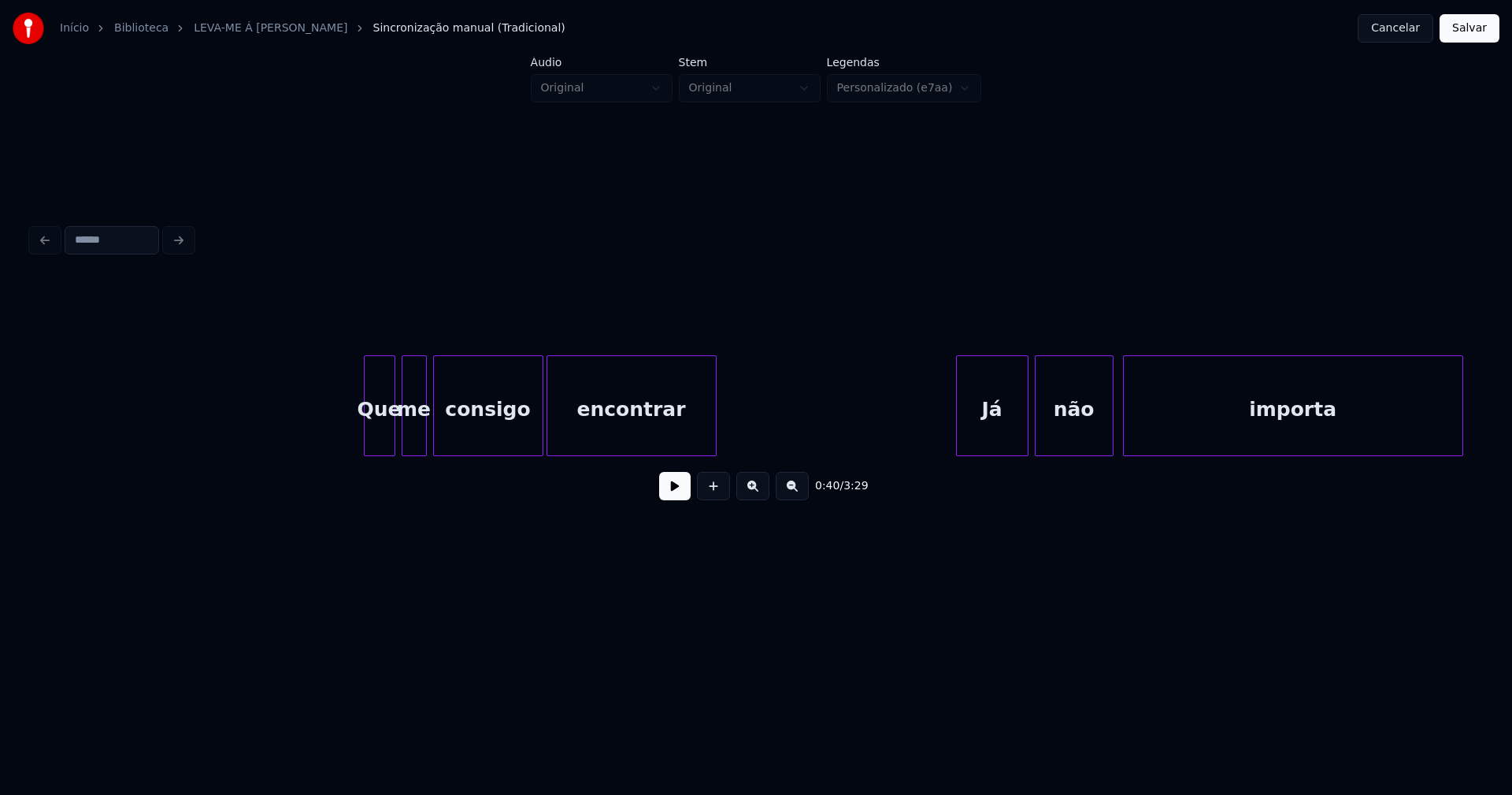
scroll to position [0, 7199]
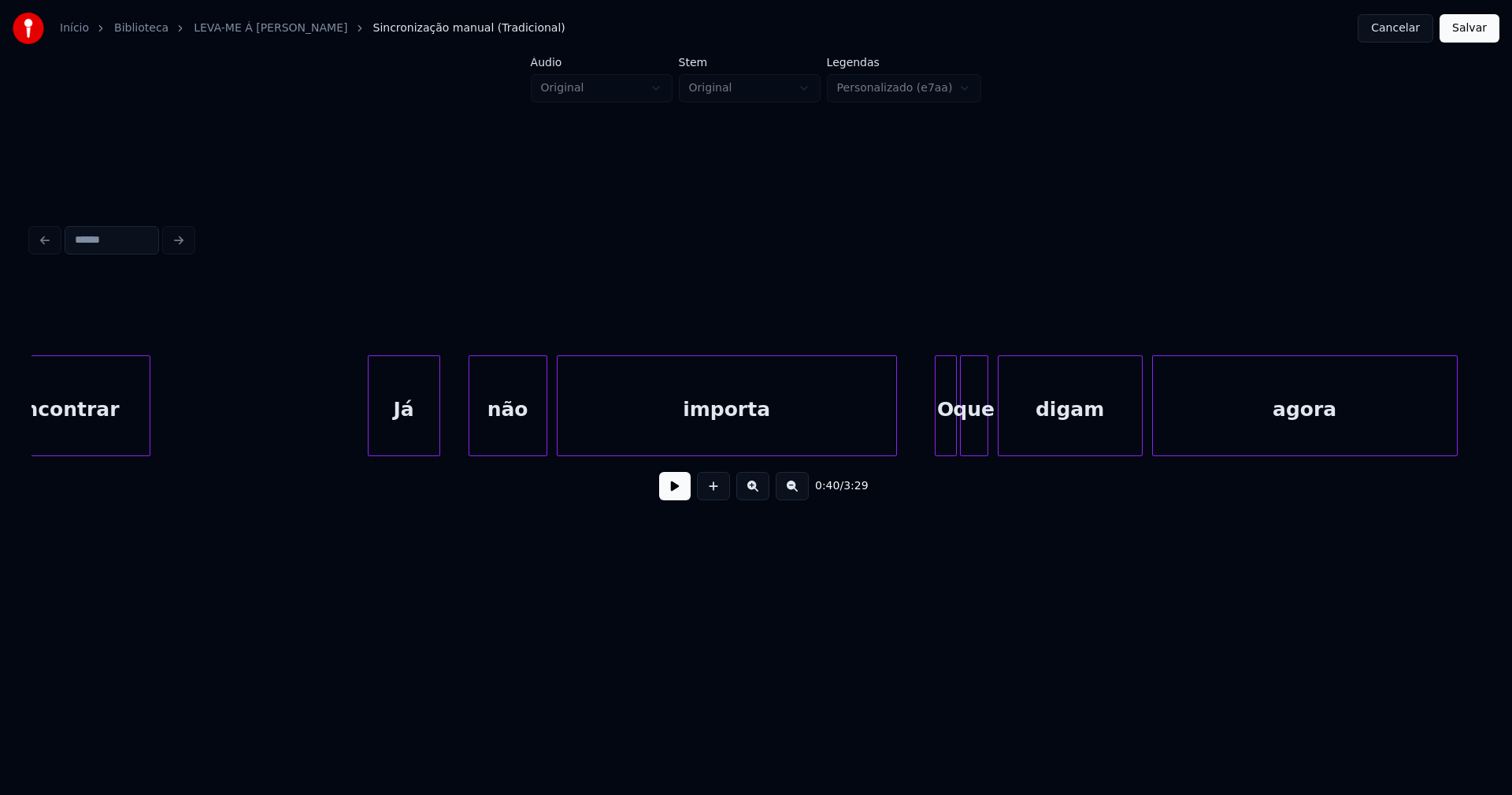
click at [389, 447] on div "Já" at bounding box center [404, 409] width 70 height 107
click at [444, 438] on div at bounding box center [446, 406] width 5 height 99
click at [941, 438] on div "O" at bounding box center [941, 409] width 21 height 107
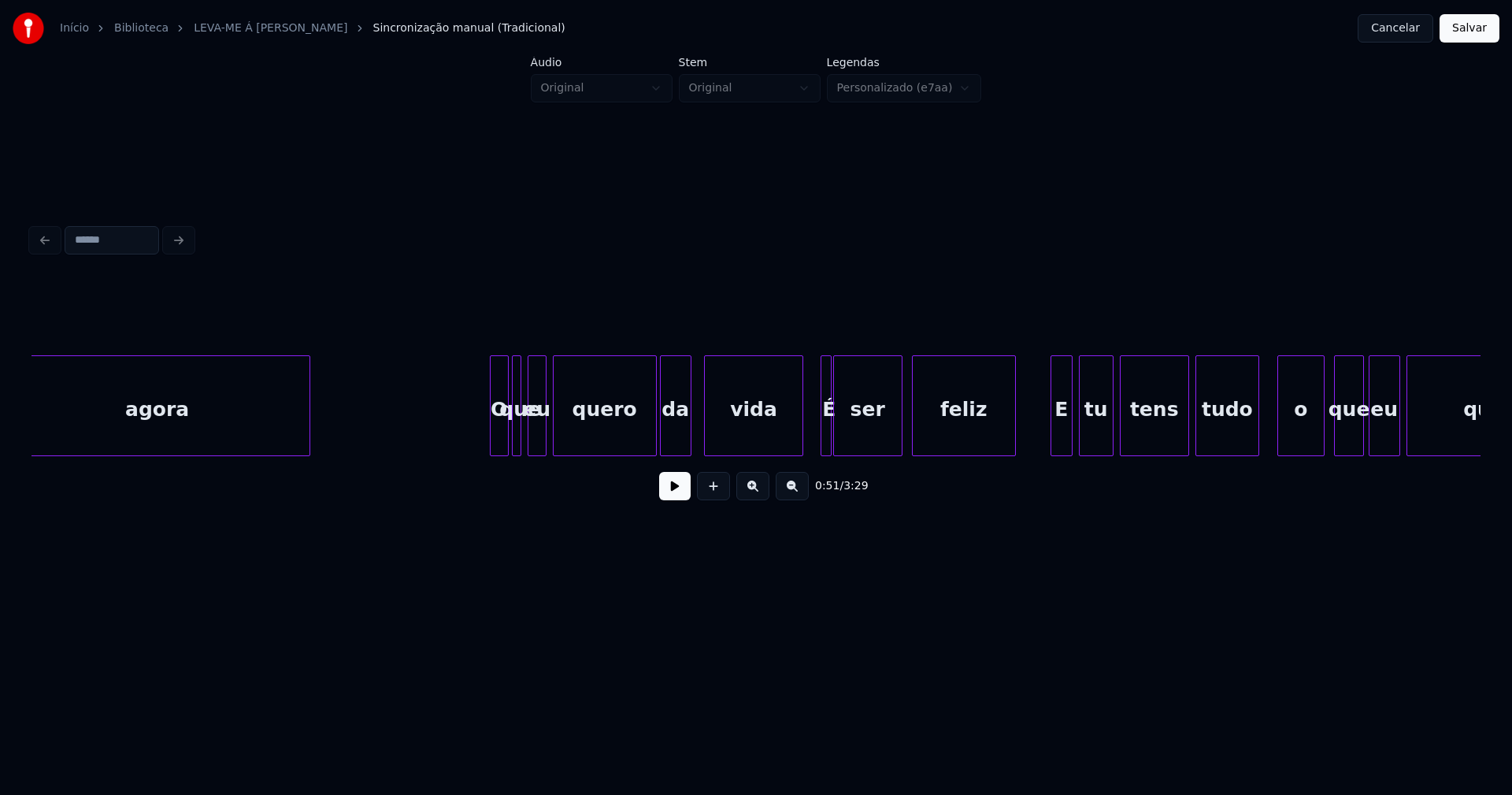
scroll to position [0, 8420]
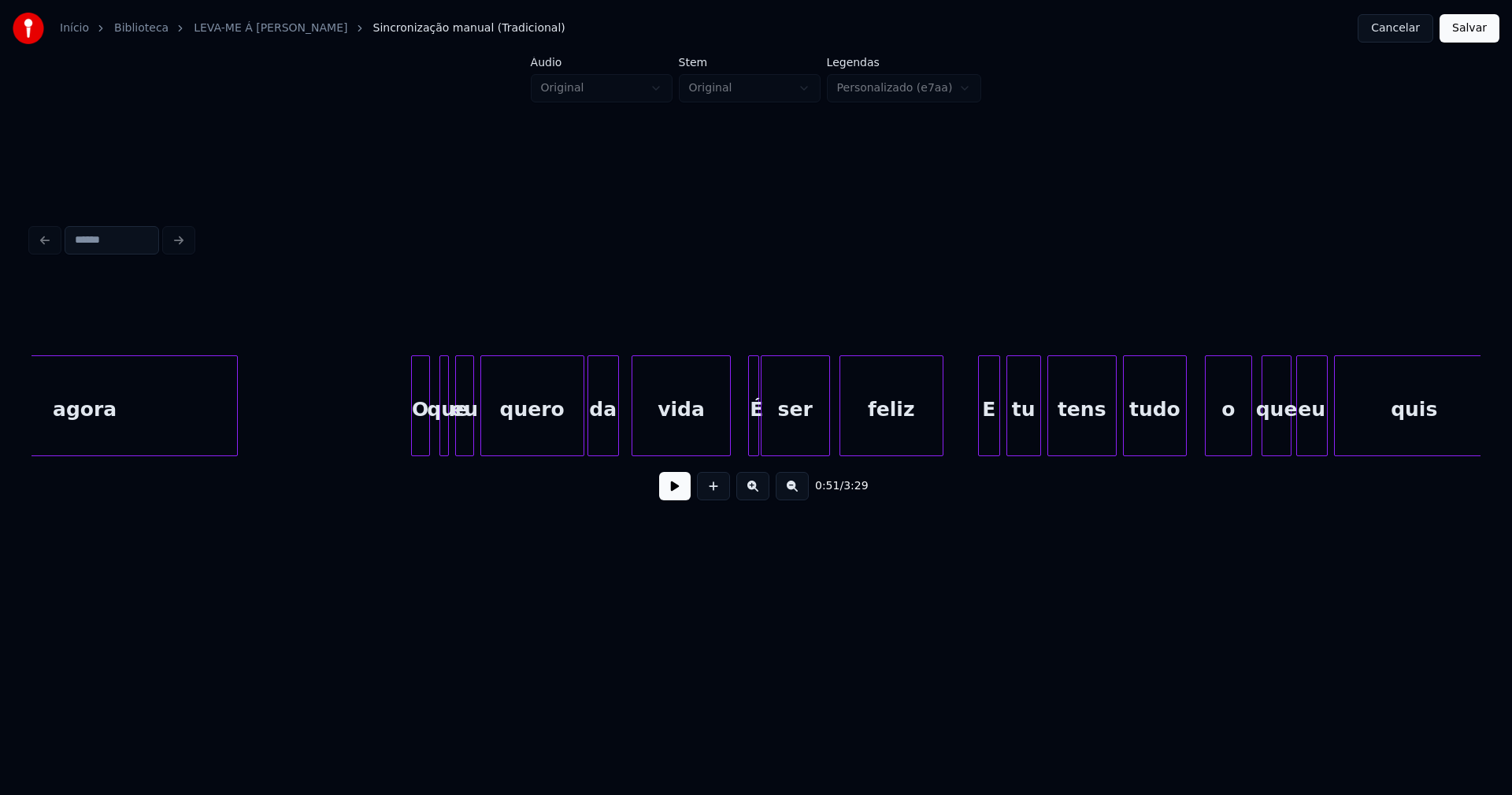
click at [421, 447] on div "O" at bounding box center [421, 409] width 17 height 107
click at [437, 439] on div at bounding box center [437, 406] width 5 height 99
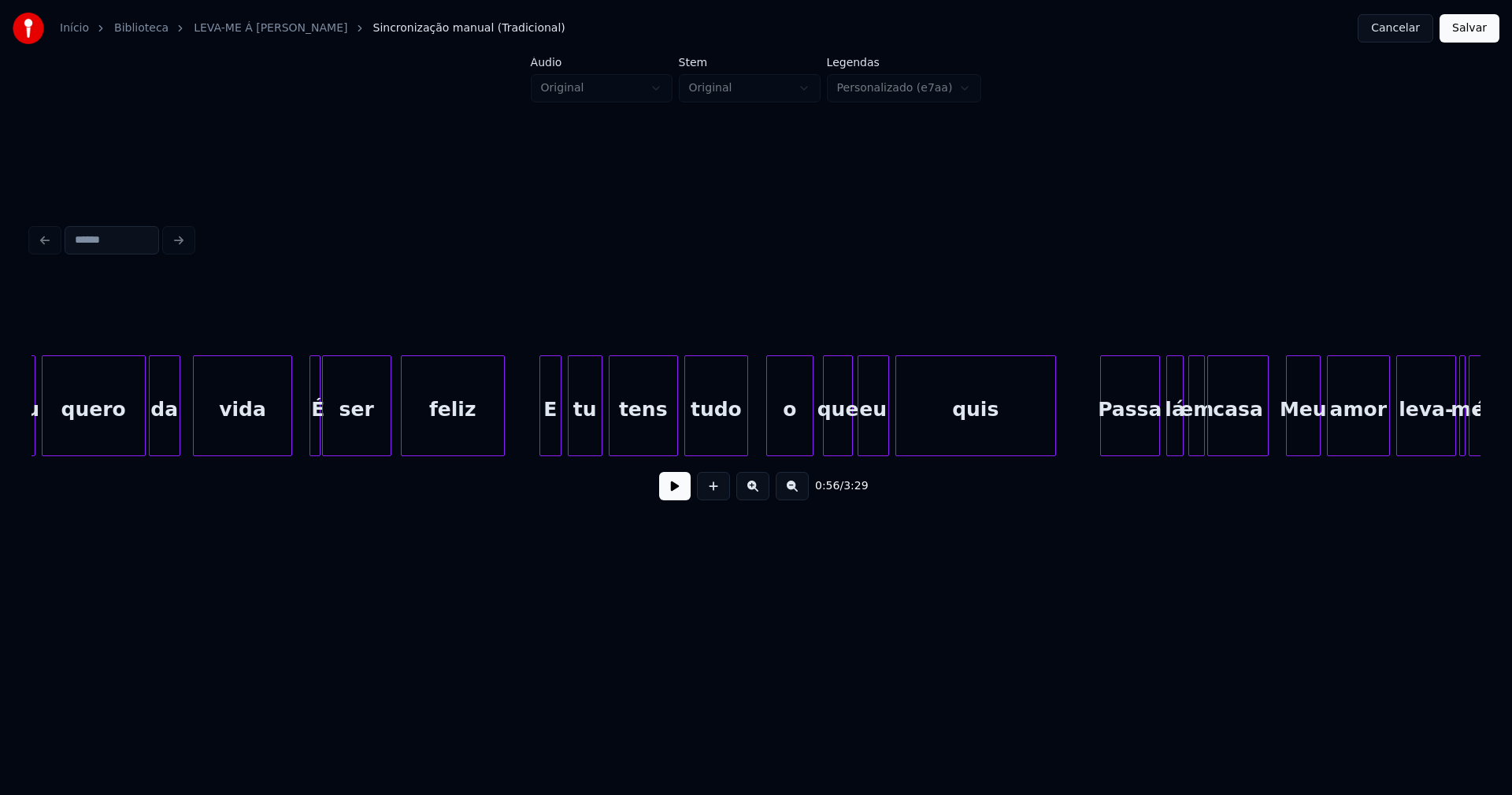
scroll to position [0, 8875]
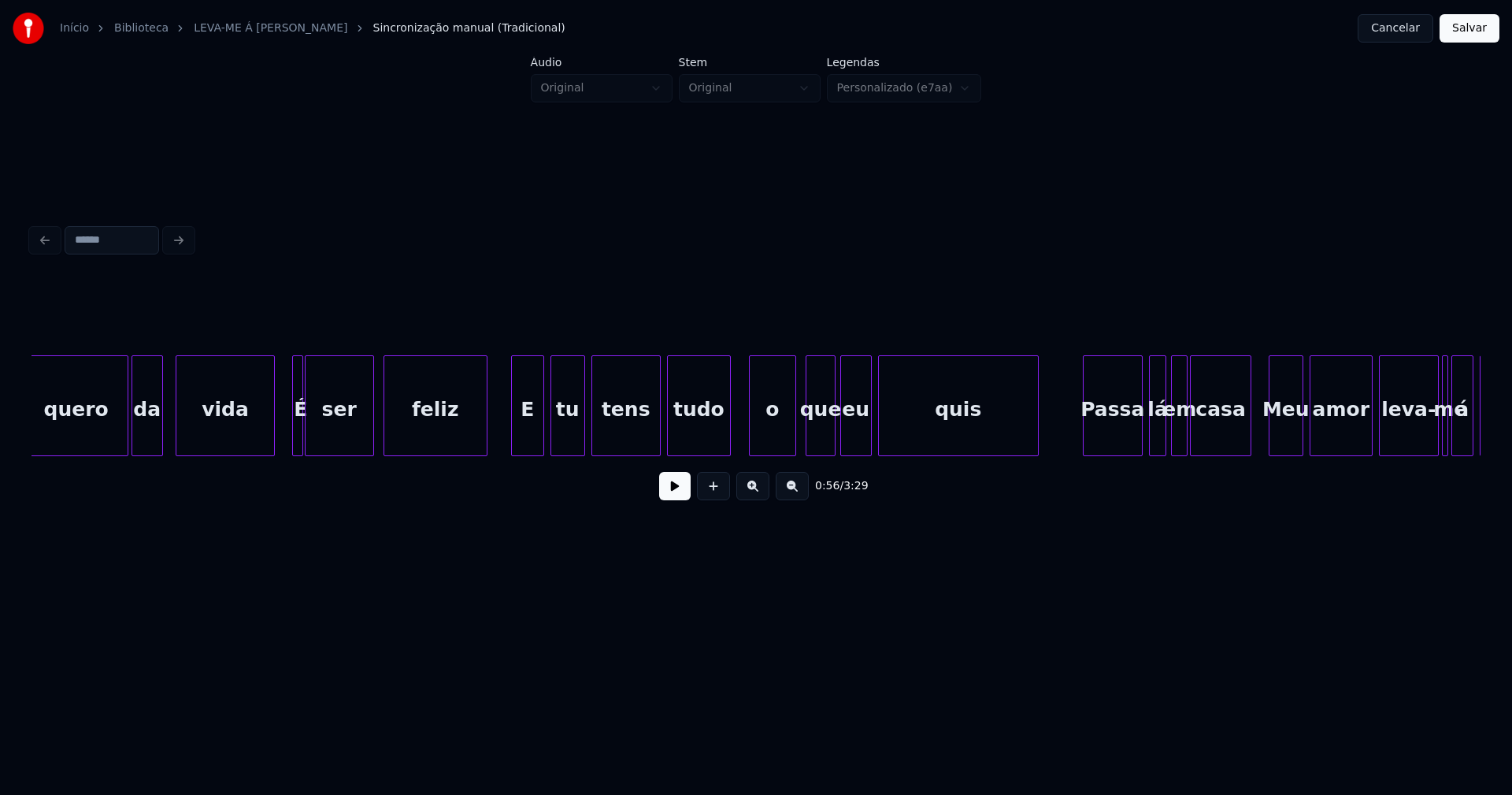
click at [516, 437] on div at bounding box center [514, 406] width 5 height 99
click at [721, 440] on div at bounding box center [720, 406] width 5 height 99
click at [756, 436] on div "o" at bounding box center [761, 409] width 46 height 107
click at [813, 439] on div "que" at bounding box center [814, 409] width 30 height 107
click at [846, 443] on div "eu" at bounding box center [846, 409] width 30 height 107
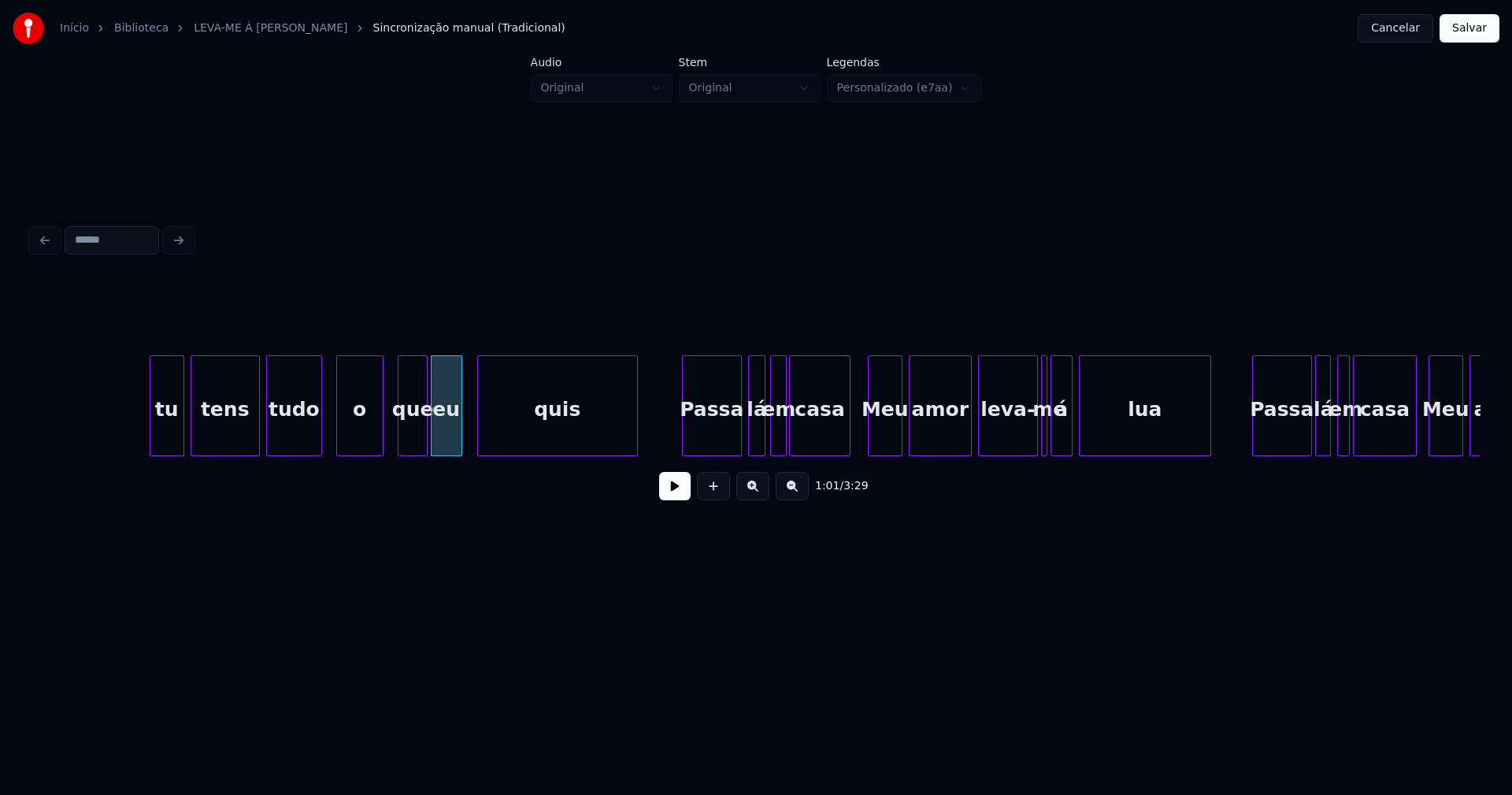
scroll to position [0, 9622]
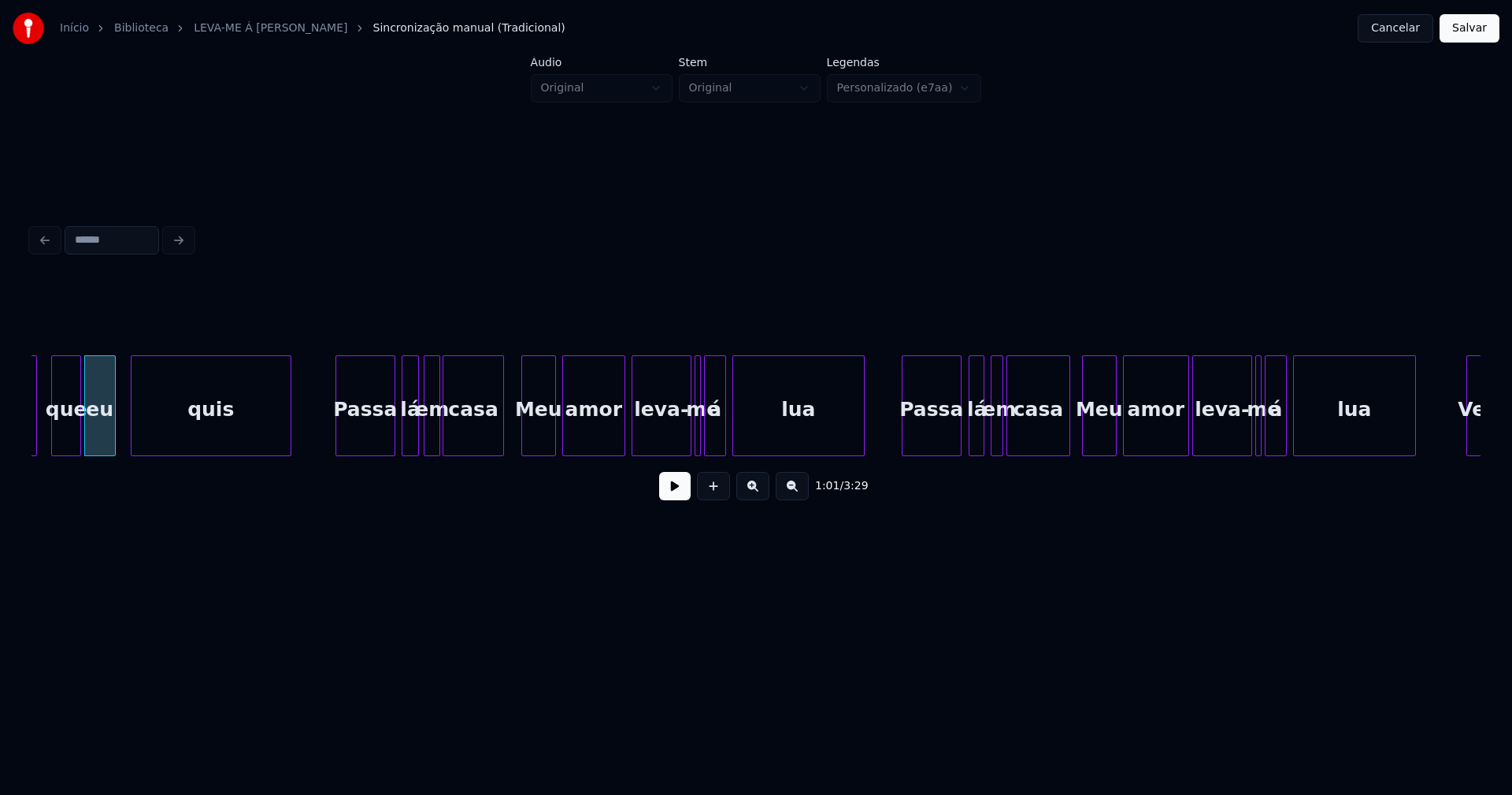
click at [925, 436] on div "Passa" at bounding box center [931, 409] width 58 height 107
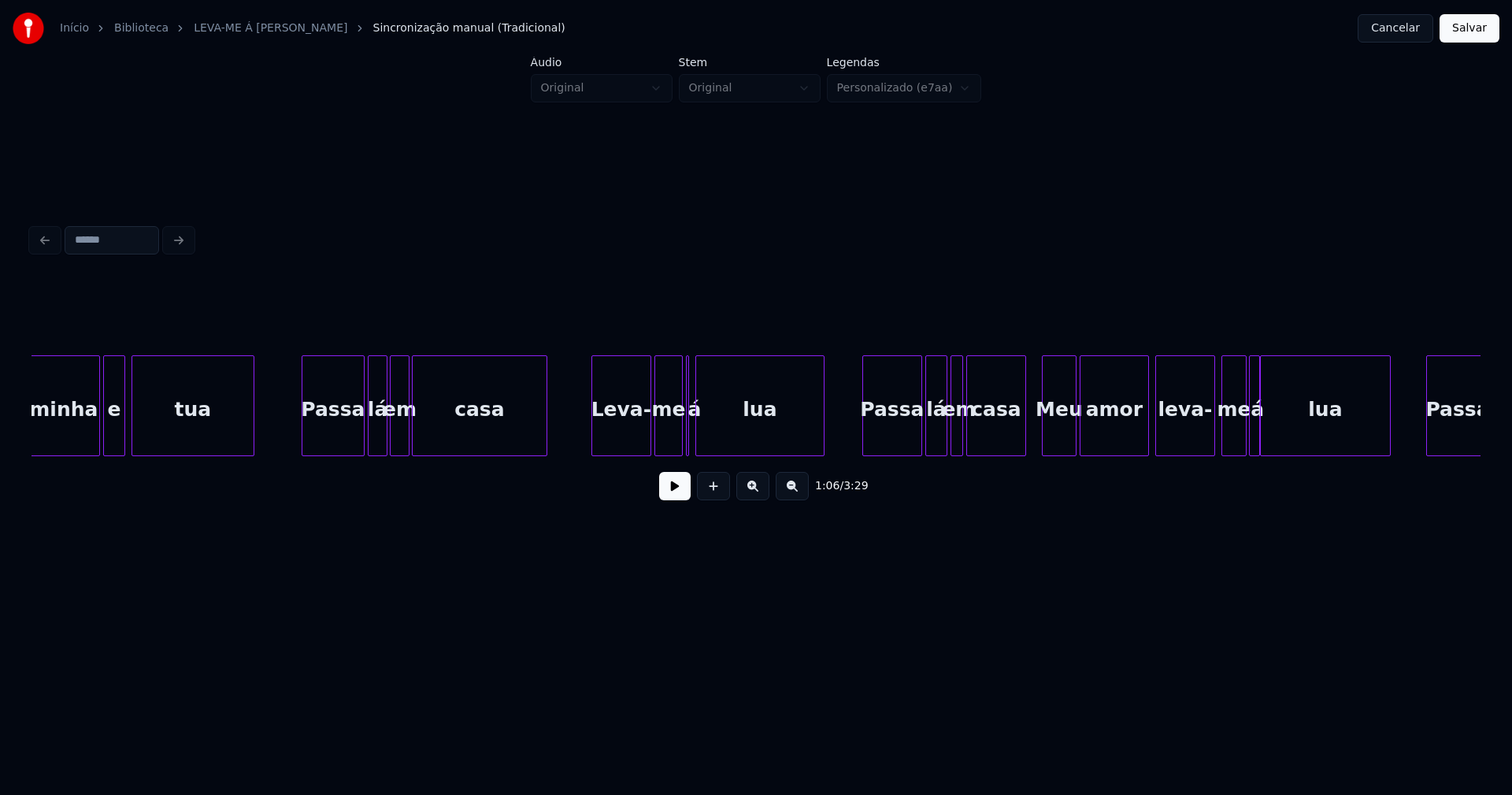
scroll to position [0, 11390]
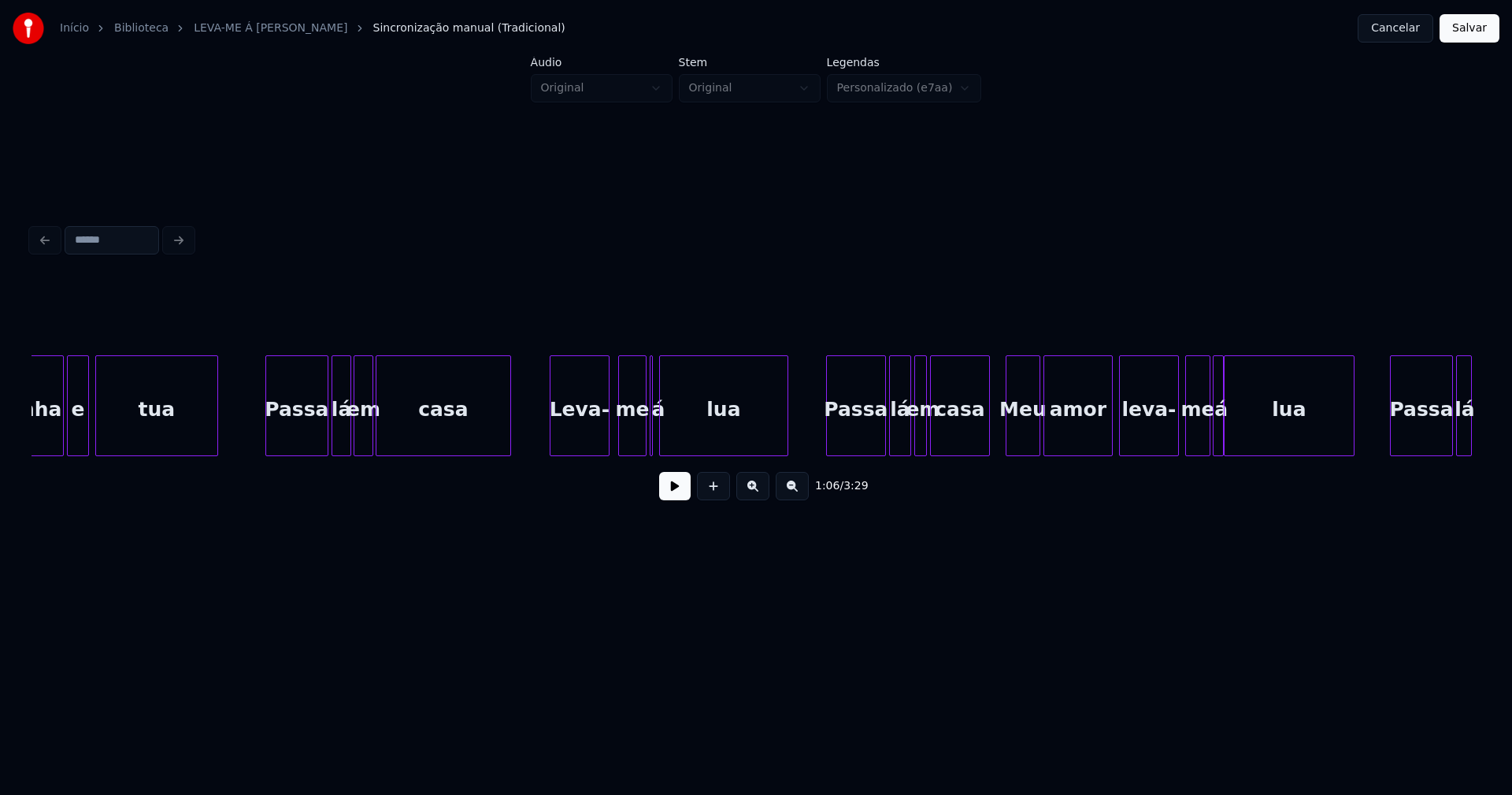
click at [577, 436] on div "Leva-" at bounding box center [579, 409] width 58 height 107
click at [655, 443] on div at bounding box center [655, 406] width 5 height 99
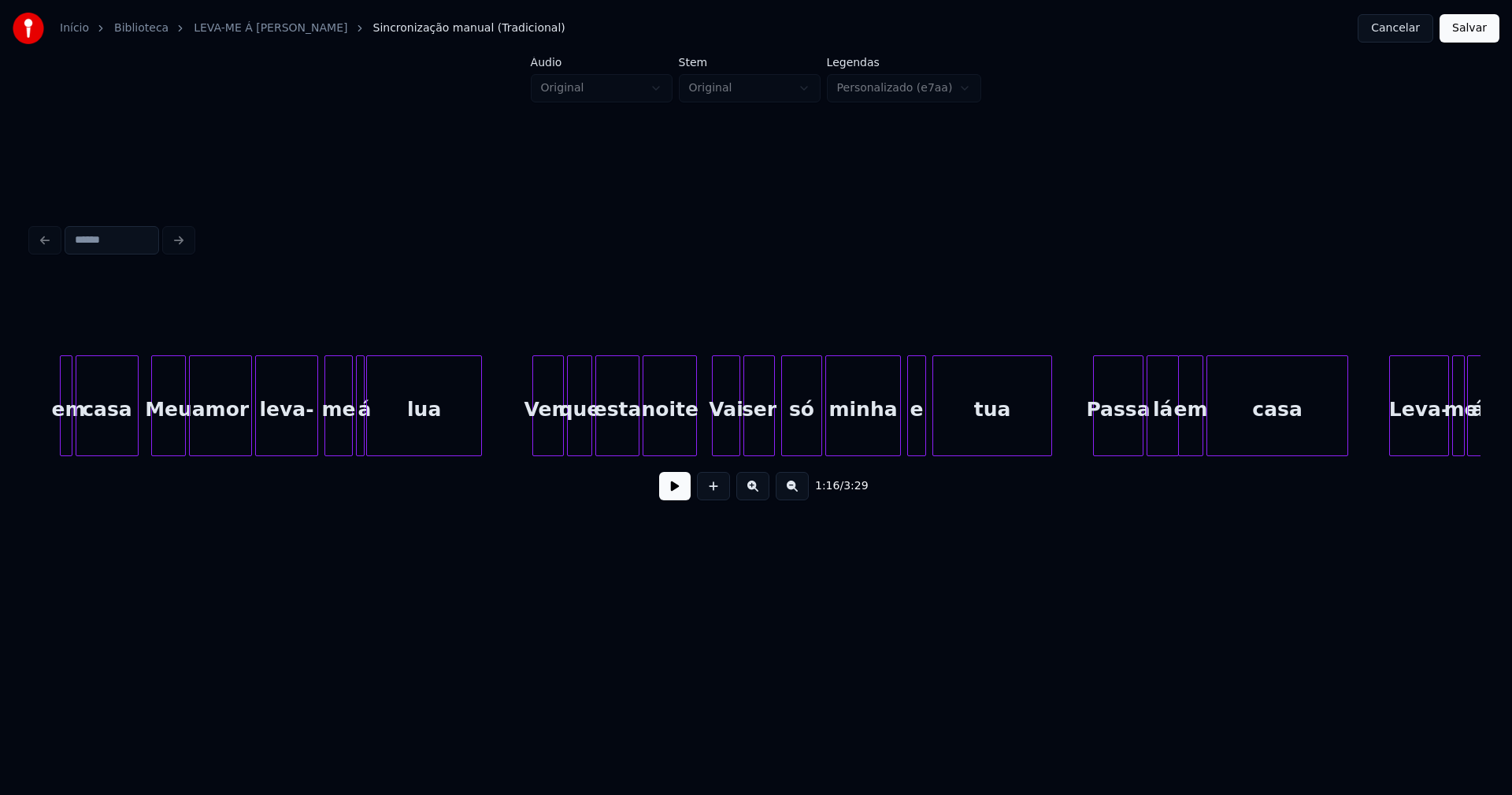
scroll to position [0, 12831]
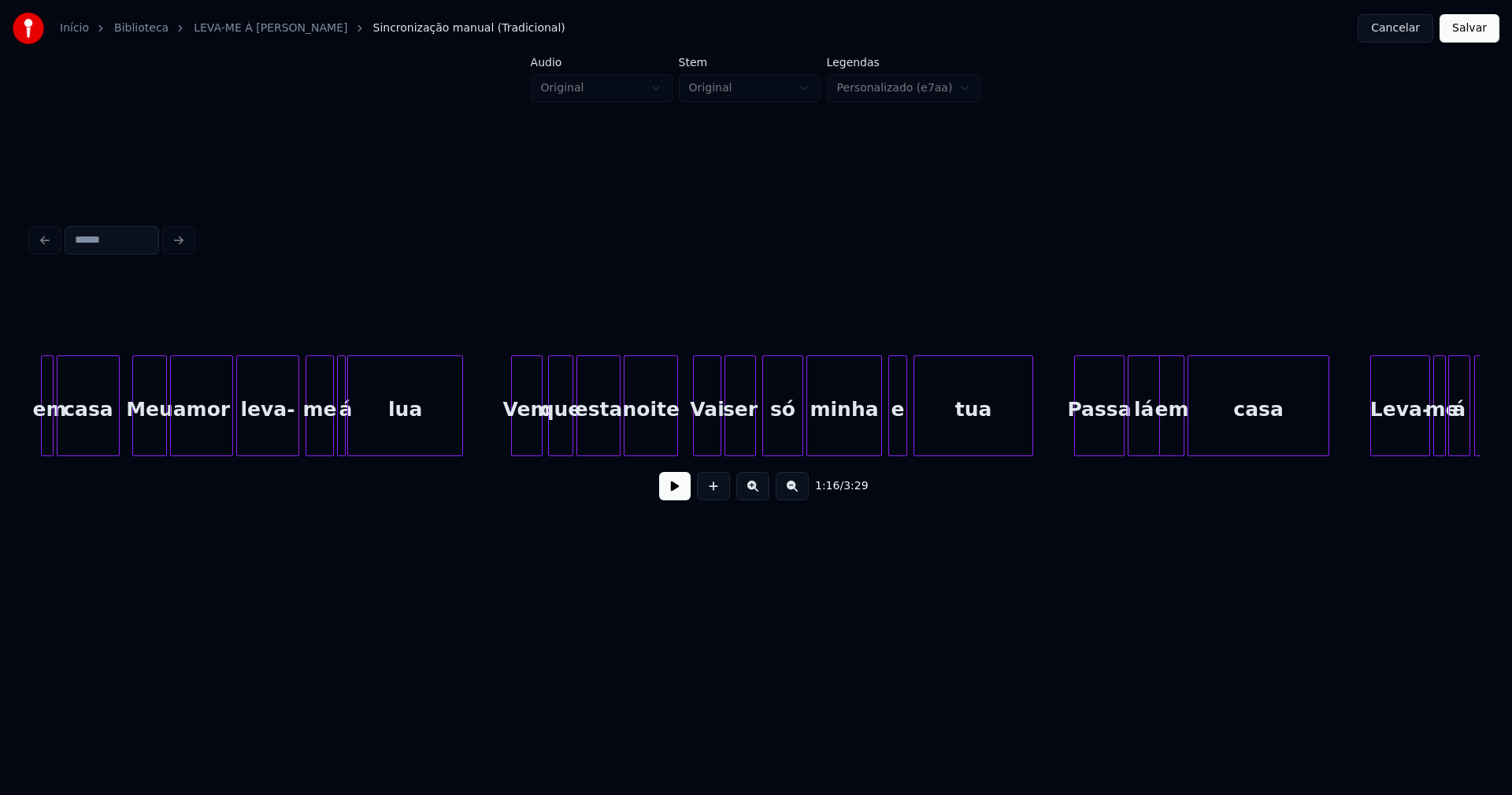
click at [525, 434] on div "Vem" at bounding box center [527, 409] width 30 height 107
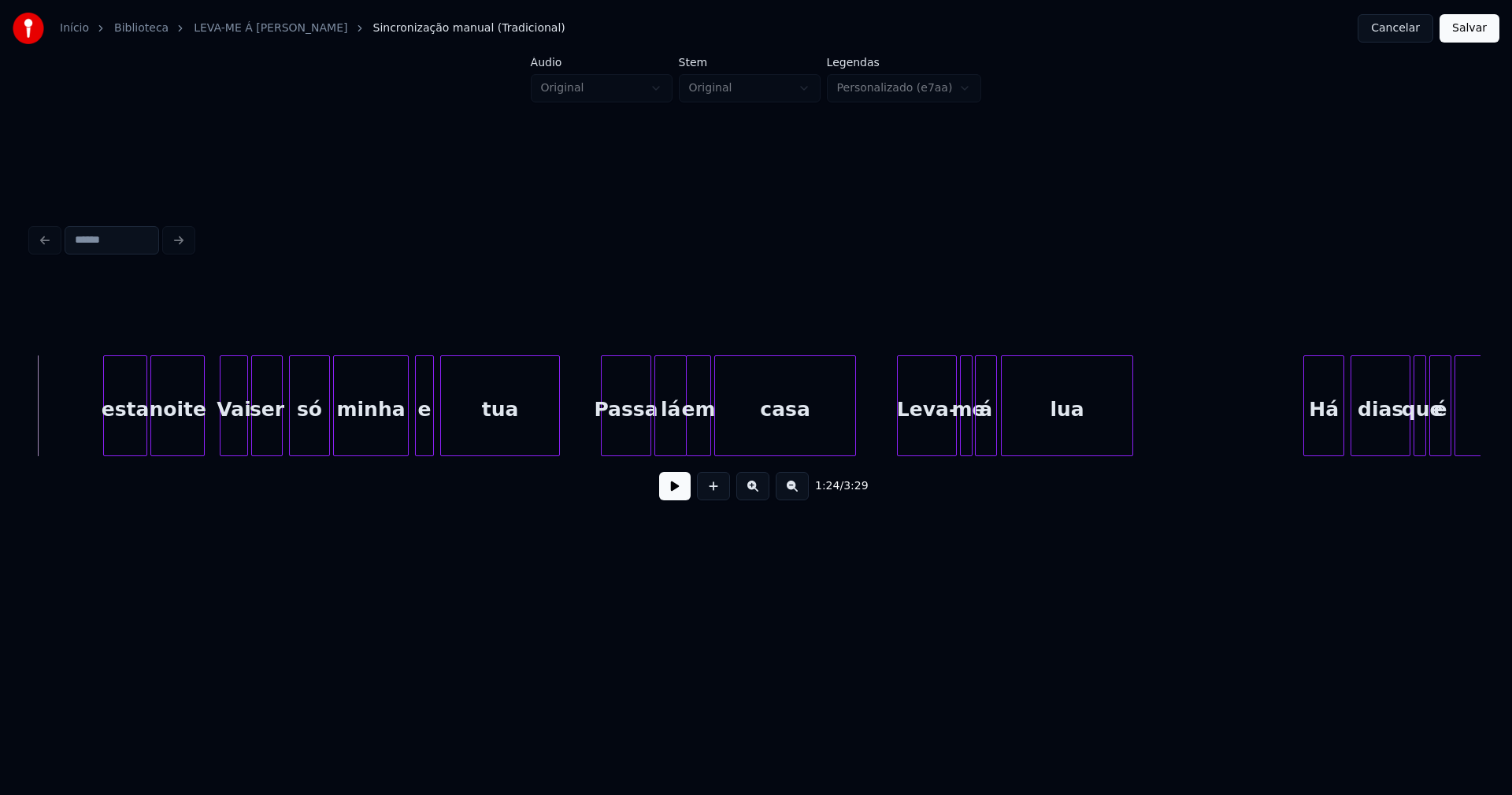
scroll to position [0, 13378]
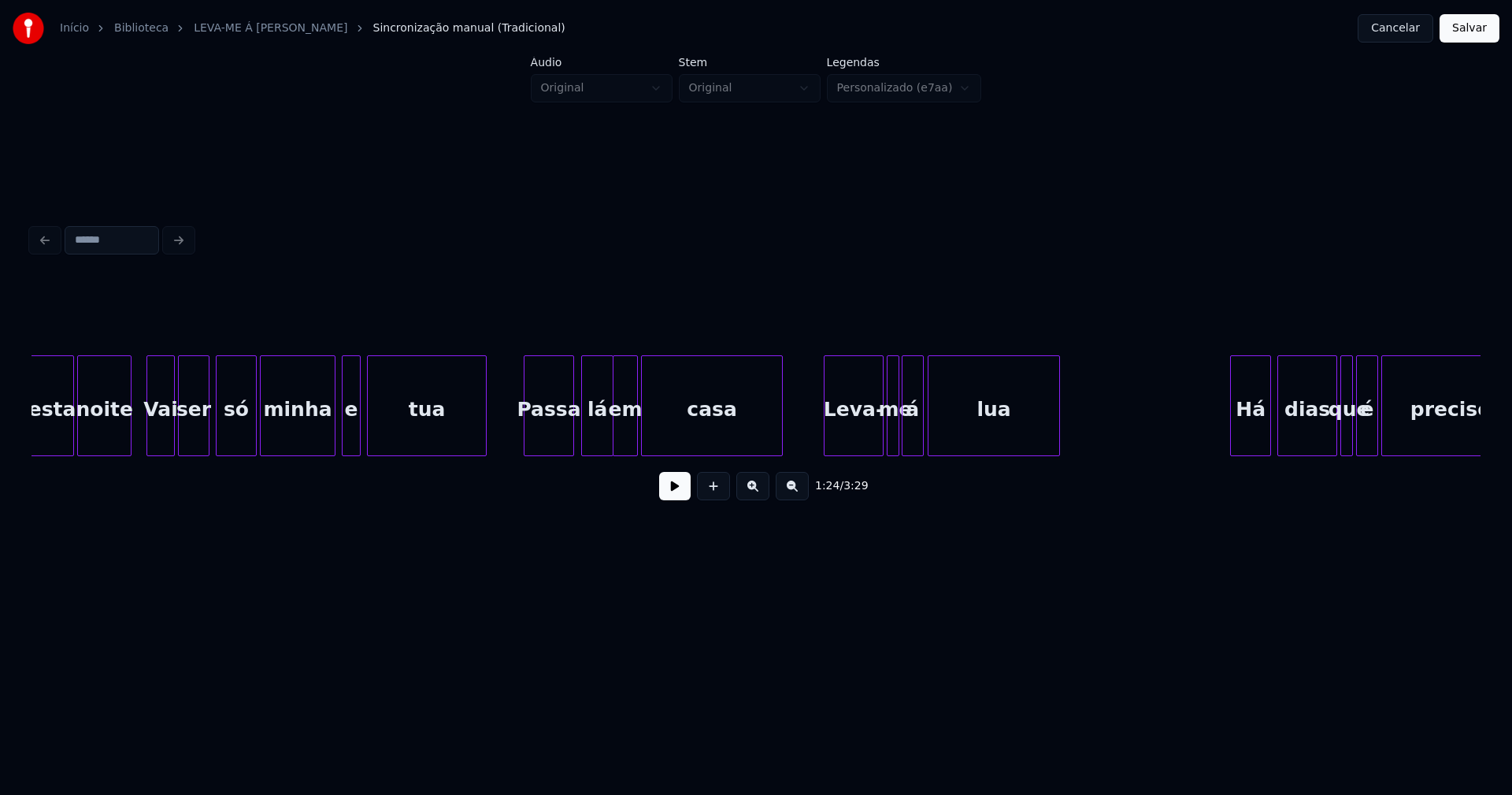
click at [552, 444] on div "Passa" at bounding box center [548, 409] width 49 height 107
click at [846, 447] on div "Leva-" at bounding box center [848, 409] width 58 height 107
click at [885, 443] on div at bounding box center [885, 406] width 5 height 99
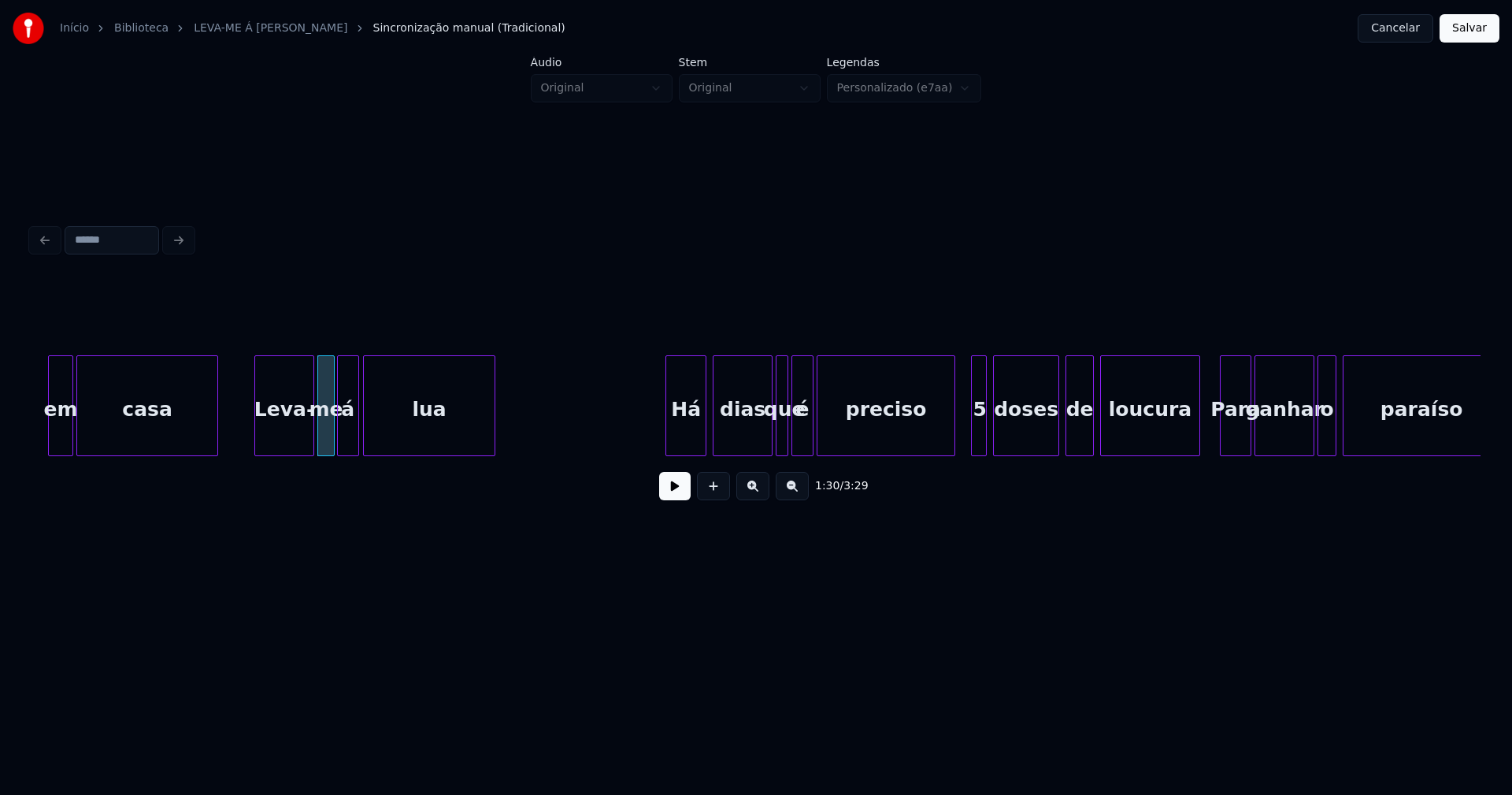
scroll to position [0, 13960]
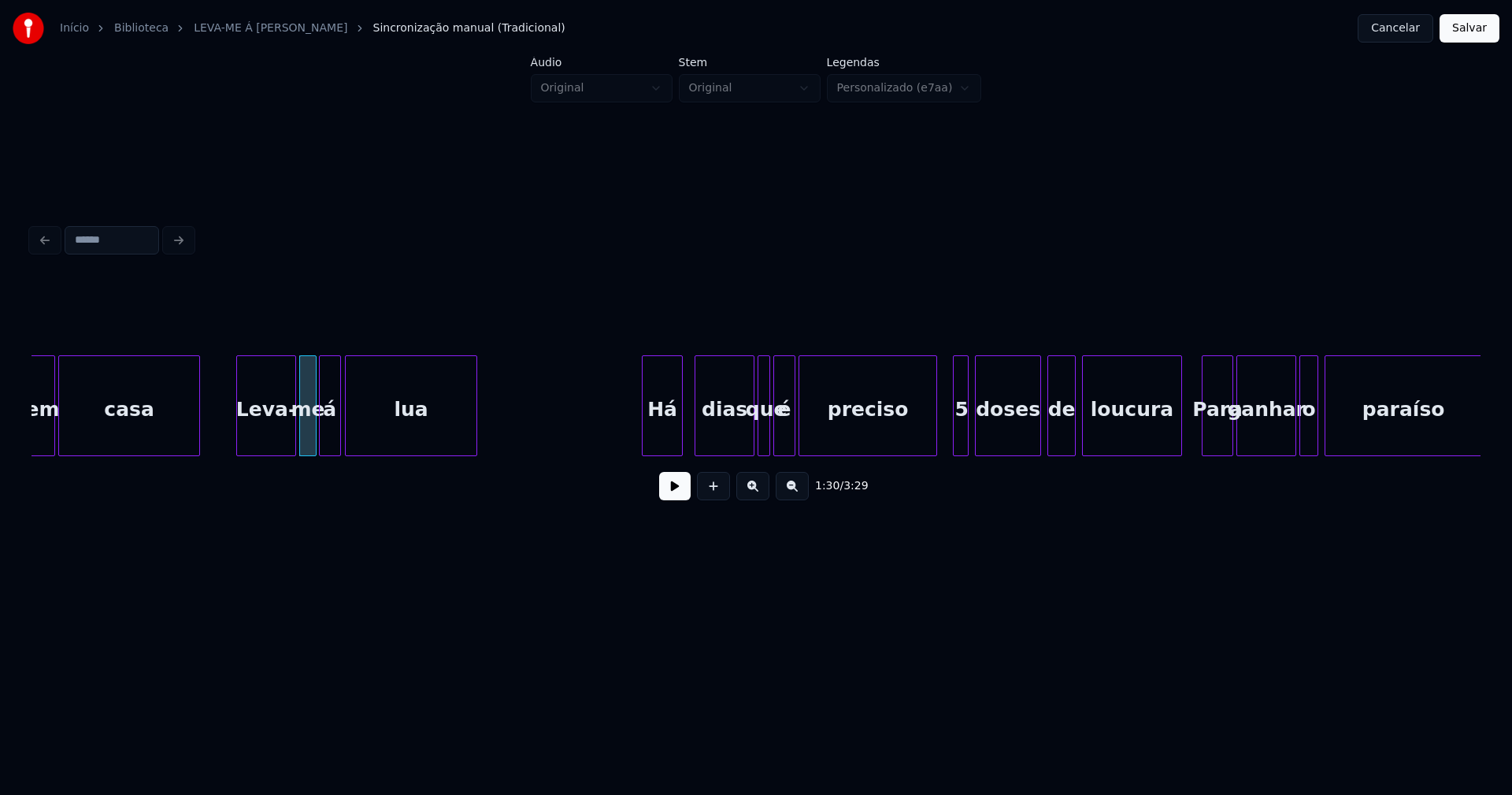
click at [664, 445] on div "Há" at bounding box center [662, 409] width 39 height 107
click at [907, 447] on div at bounding box center [907, 406] width 5 height 99
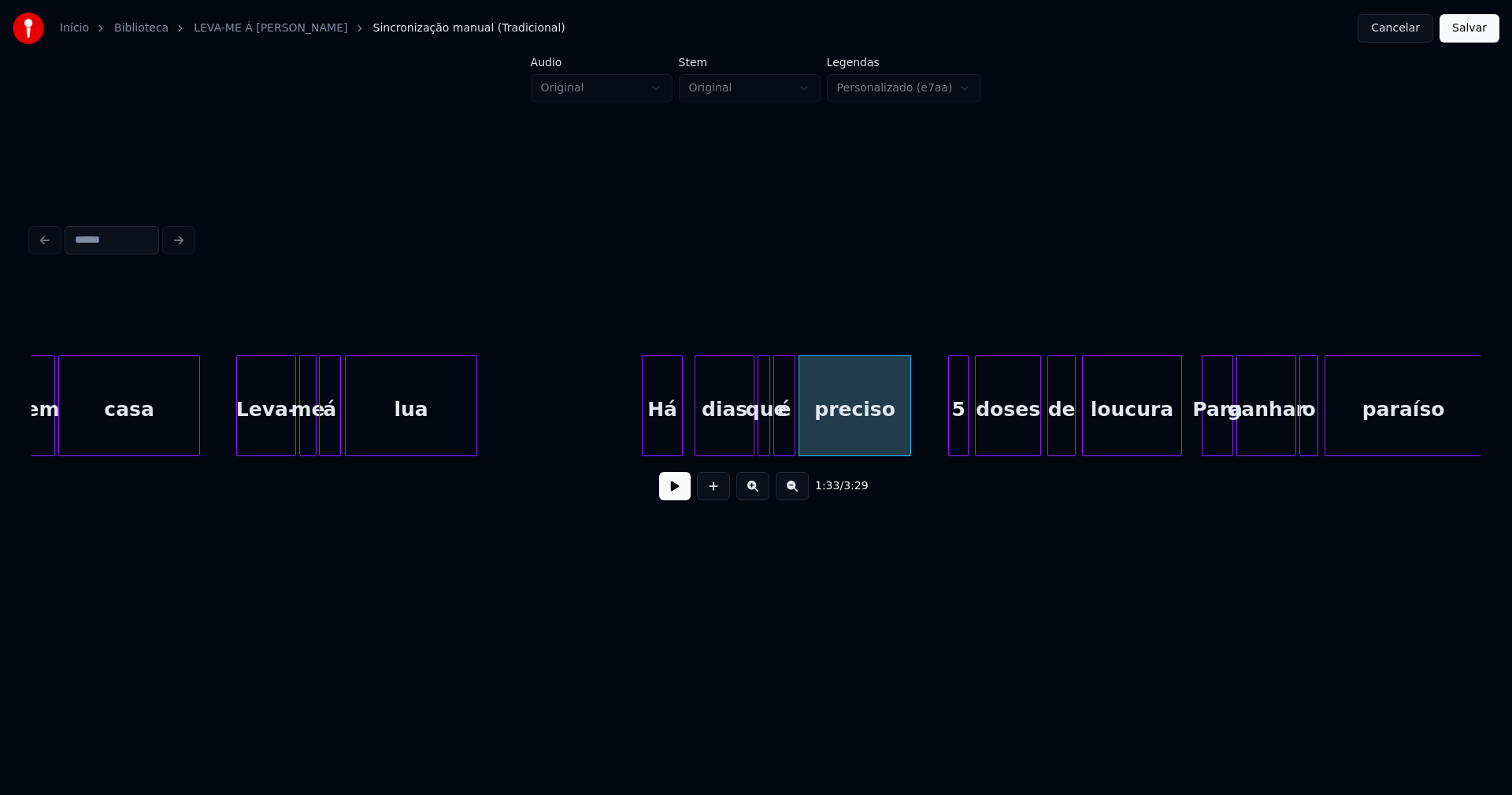
click at [951, 430] on div at bounding box center [951, 406] width 5 height 99
click at [670, 488] on button at bounding box center [674, 486] width 31 height 29
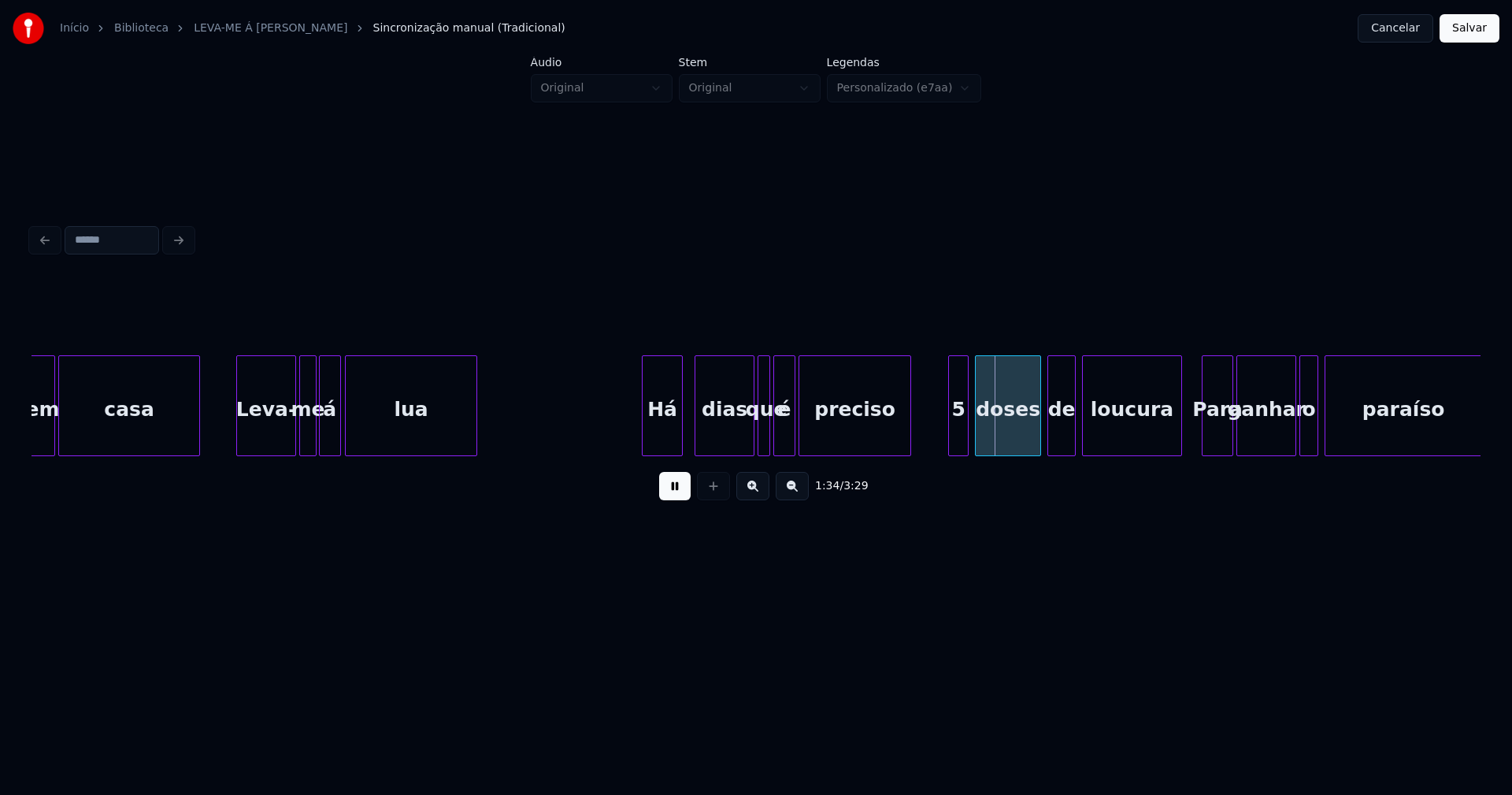
drag, startPoint x: 676, startPoint y: 482, endPoint x: 900, endPoint y: 443, distance: 227.4
click at [690, 481] on button at bounding box center [674, 486] width 31 height 29
click at [942, 430] on div at bounding box center [941, 406] width 5 height 99
click at [936, 437] on div "5" at bounding box center [937, 409] width 30 height 107
click at [903, 438] on div at bounding box center [901, 406] width 5 height 99
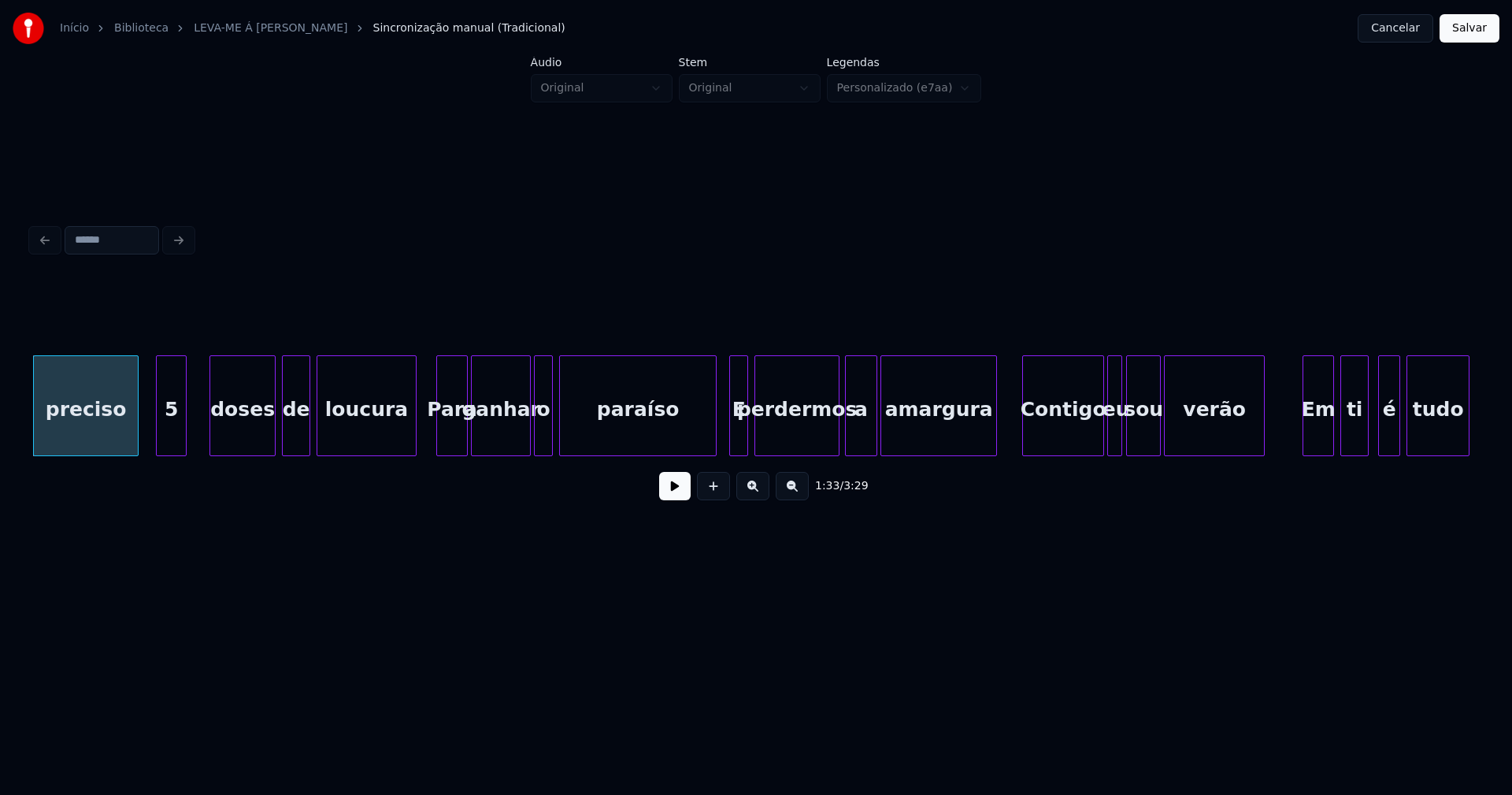
scroll to position [0, 14727]
click at [693, 443] on div at bounding box center [692, 406] width 5 height 99
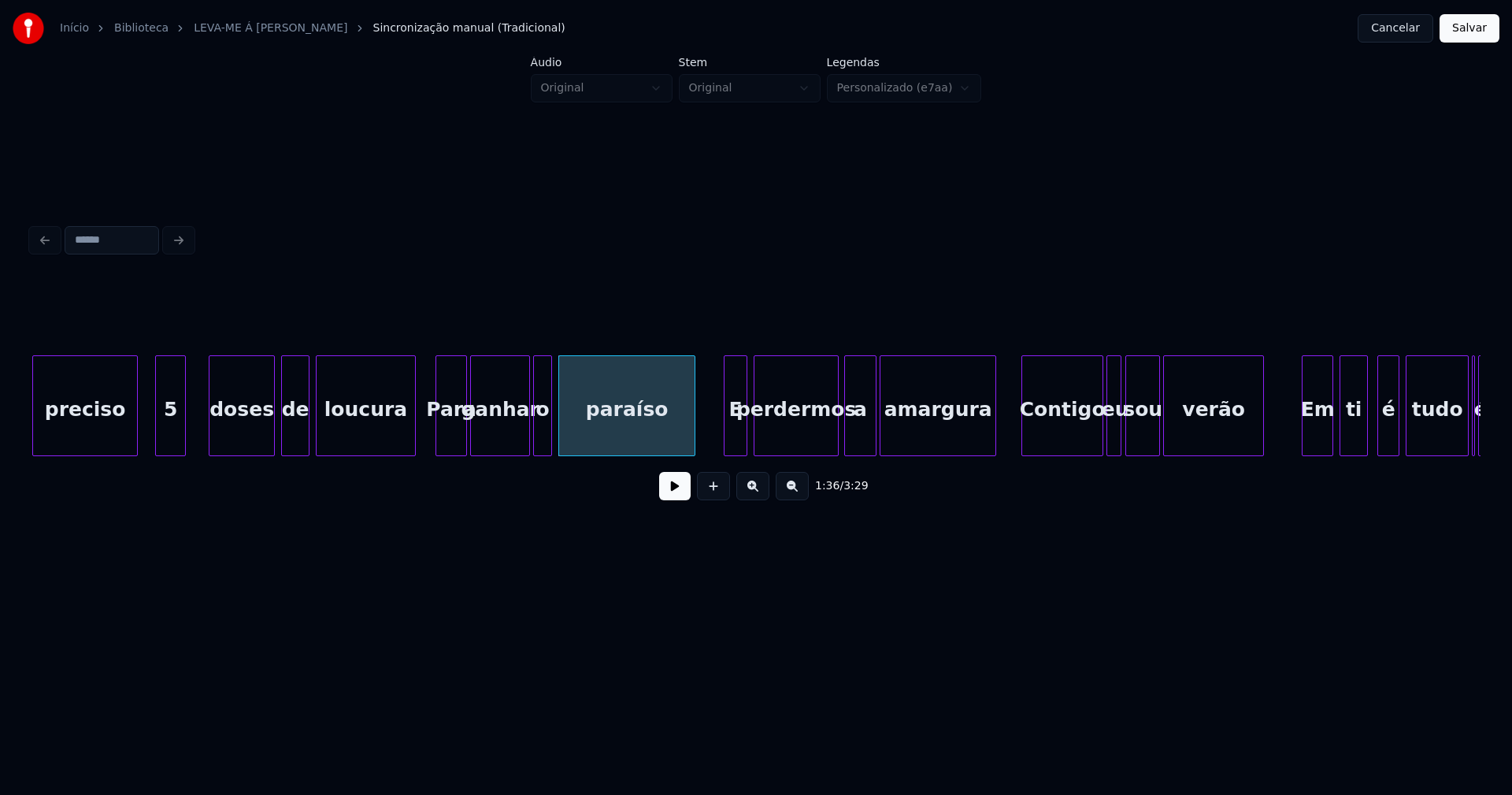
click at [726, 429] on div at bounding box center [726, 406] width 5 height 99
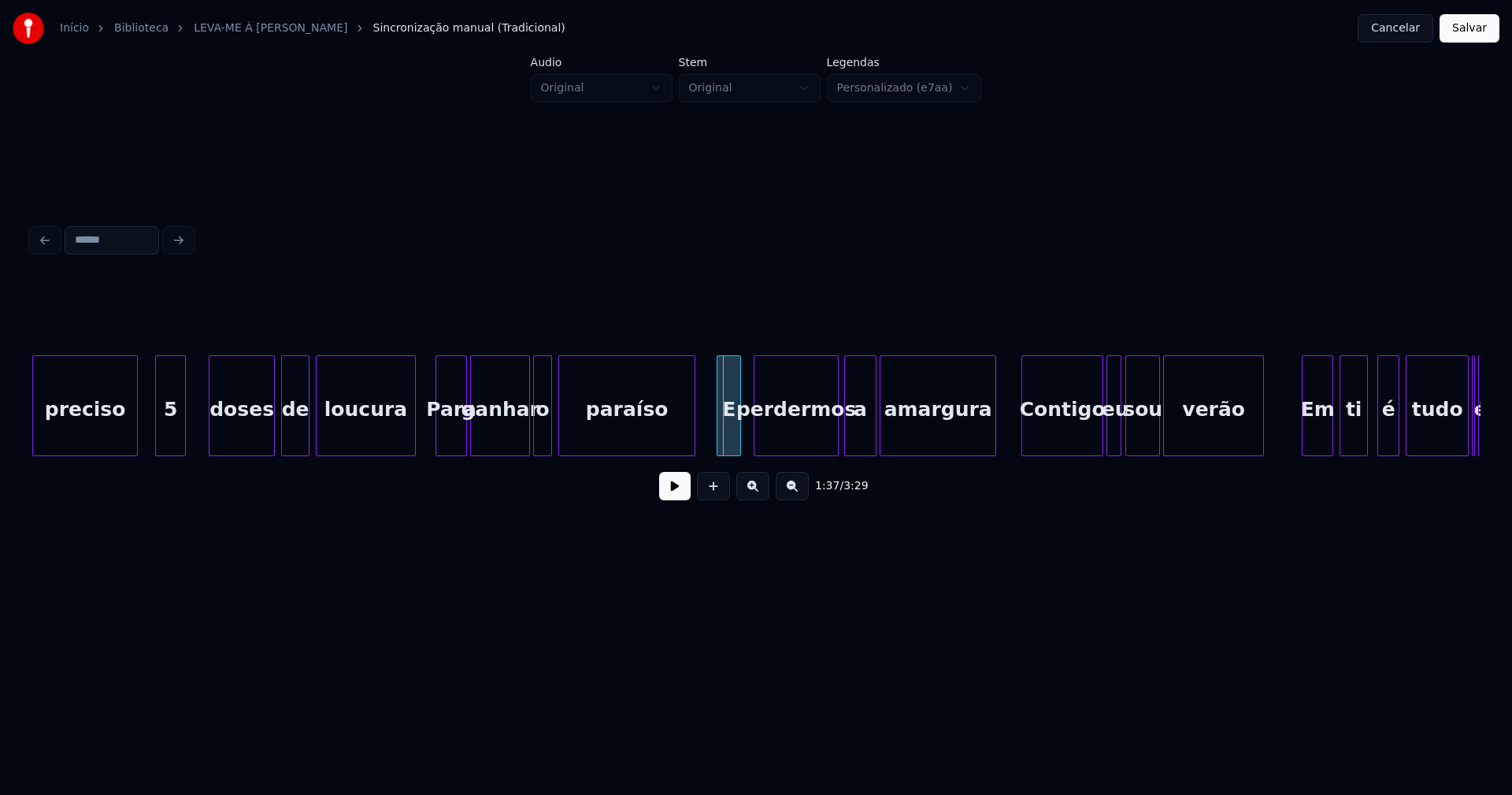
click at [732, 435] on div "E" at bounding box center [728, 409] width 23 height 107
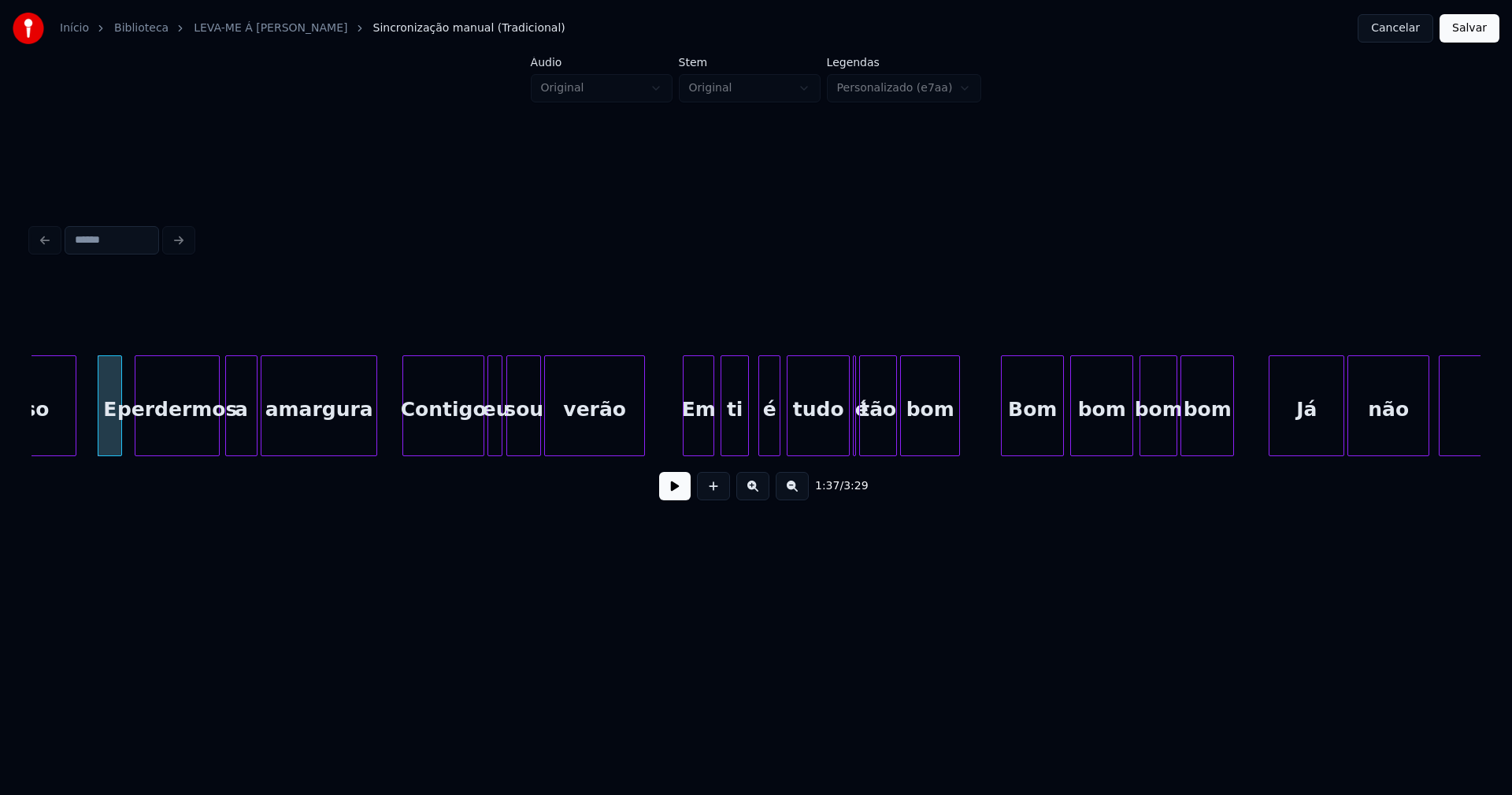
scroll to position [0, 15364]
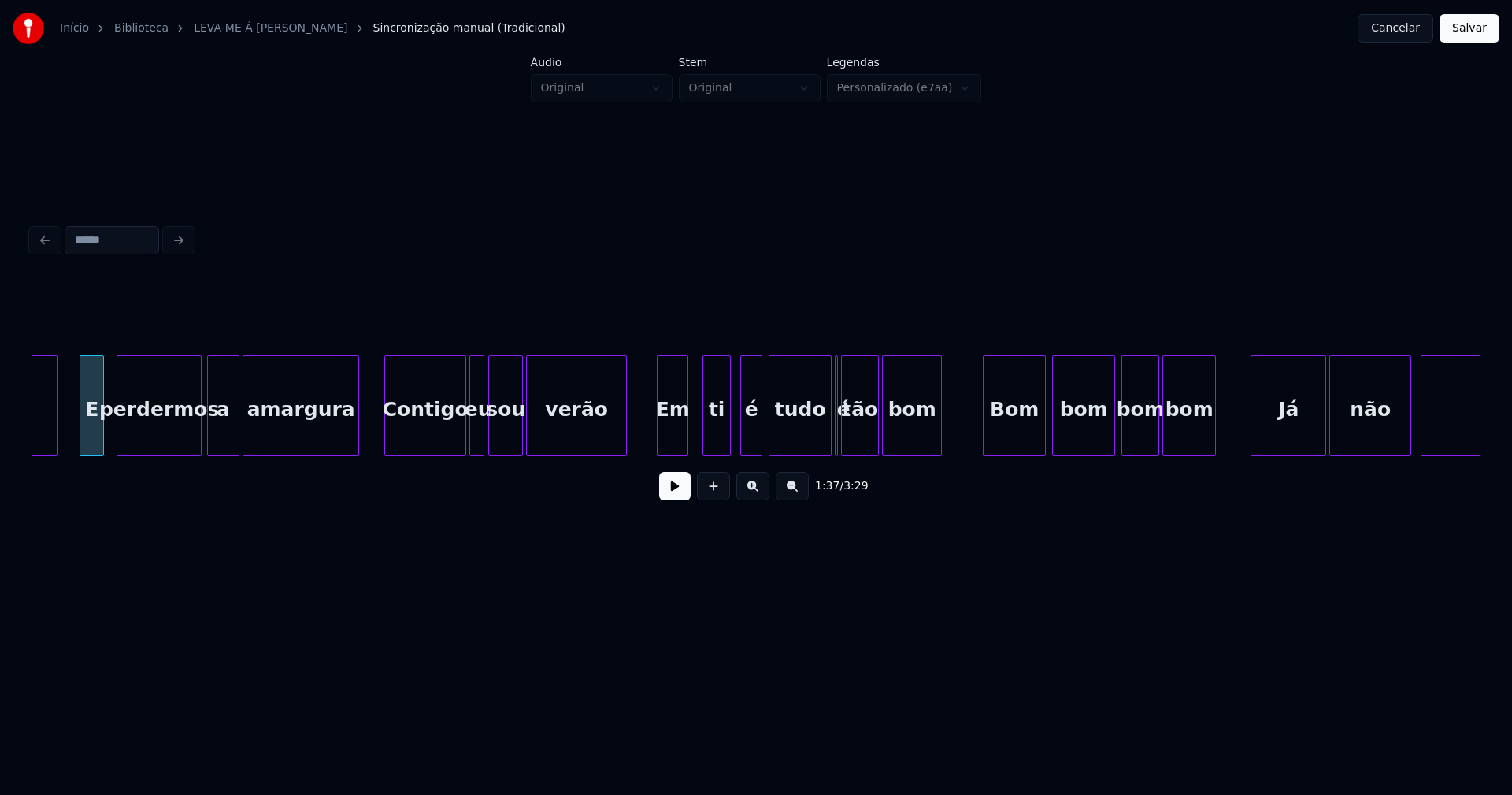
click at [673, 442] on div "Em" at bounding box center [672, 409] width 30 height 107
click at [713, 440] on div "ti" at bounding box center [712, 409] width 27 height 107
click at [746, 440] on div "é" at bounding box center [745, 409] width 21 height 107
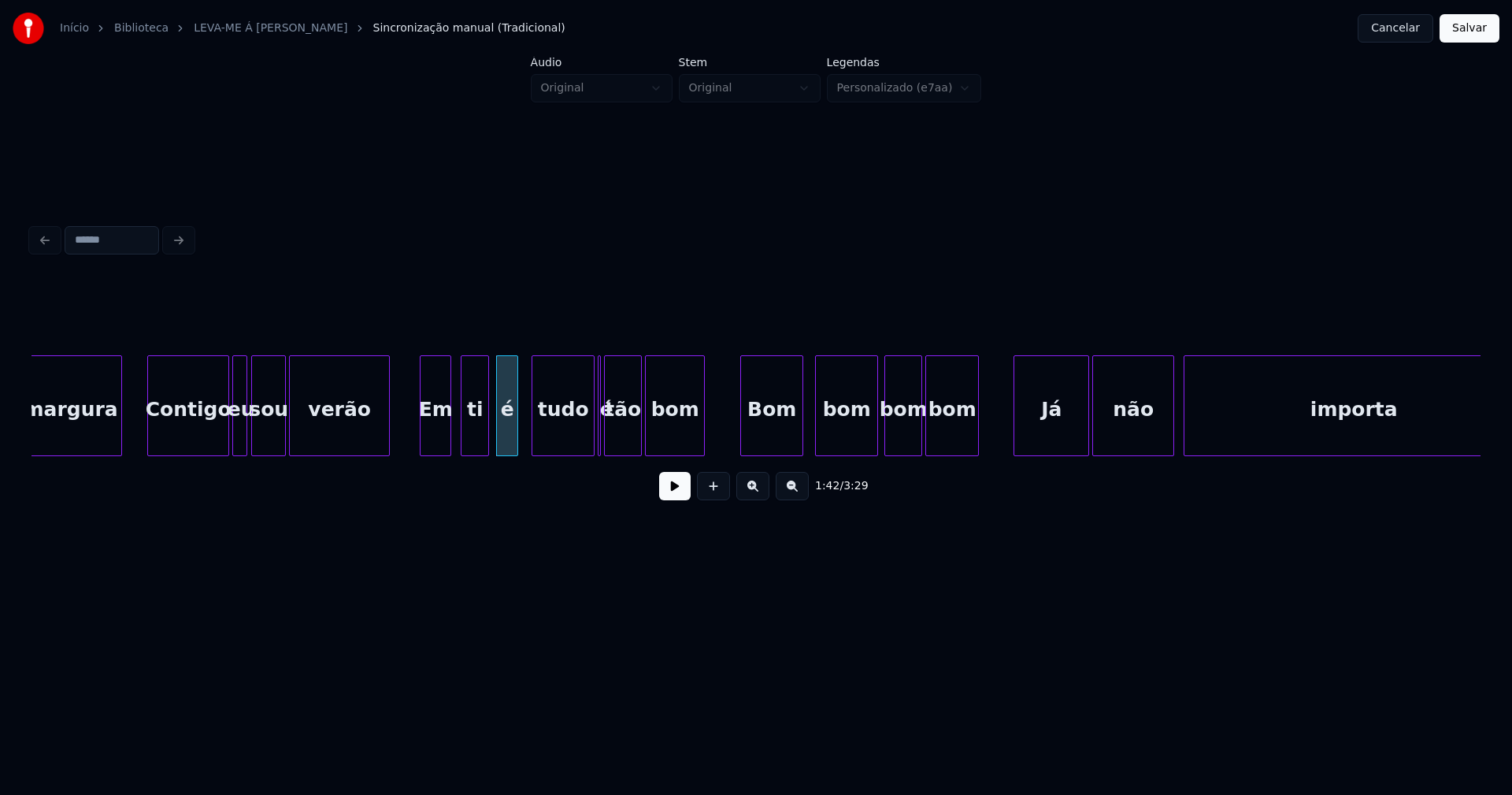
click at [772, 427] on div "Bom" at bounding box center [771, 409] width 62 height 107
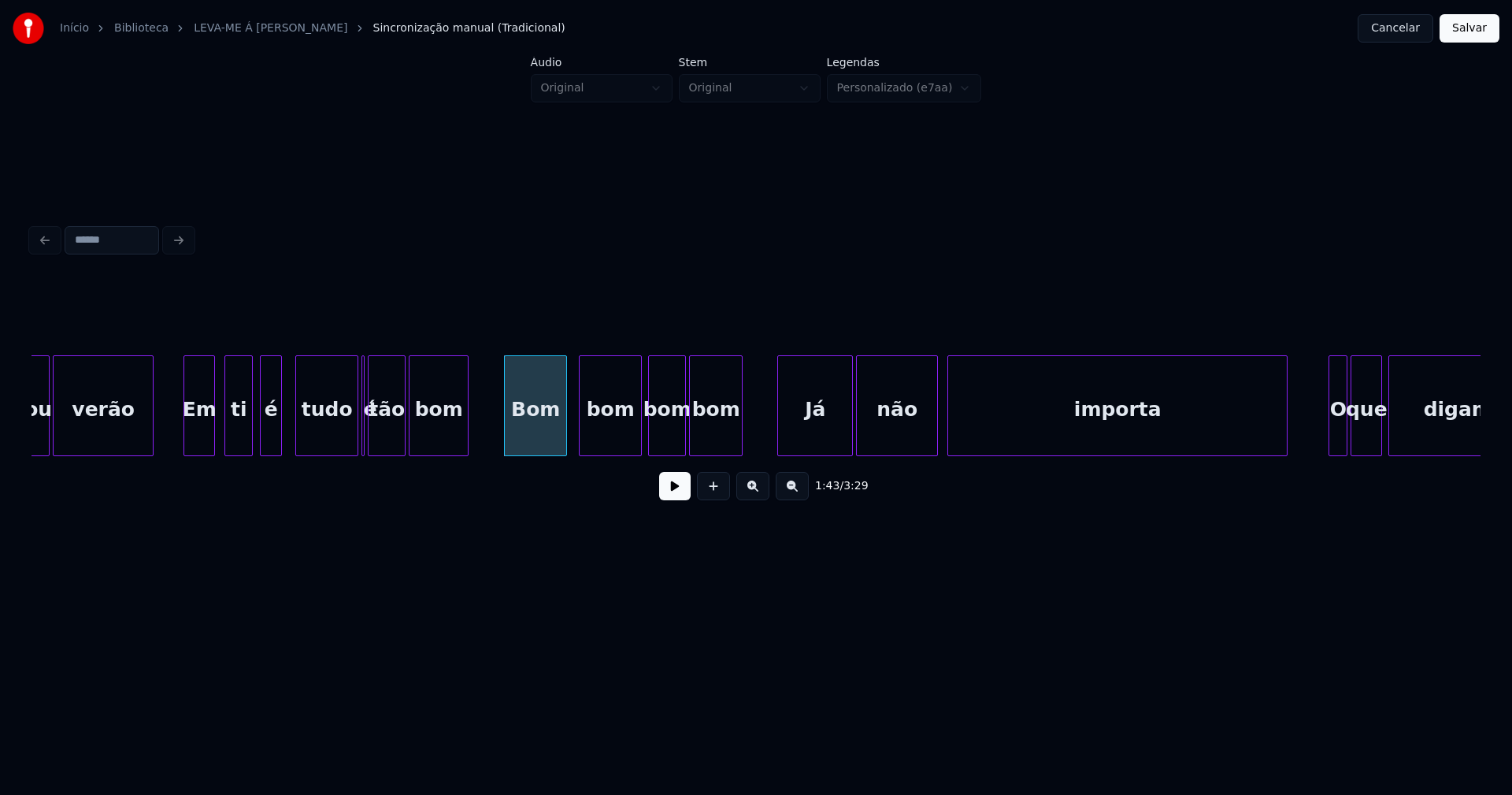
scroll to position [0, 15874]
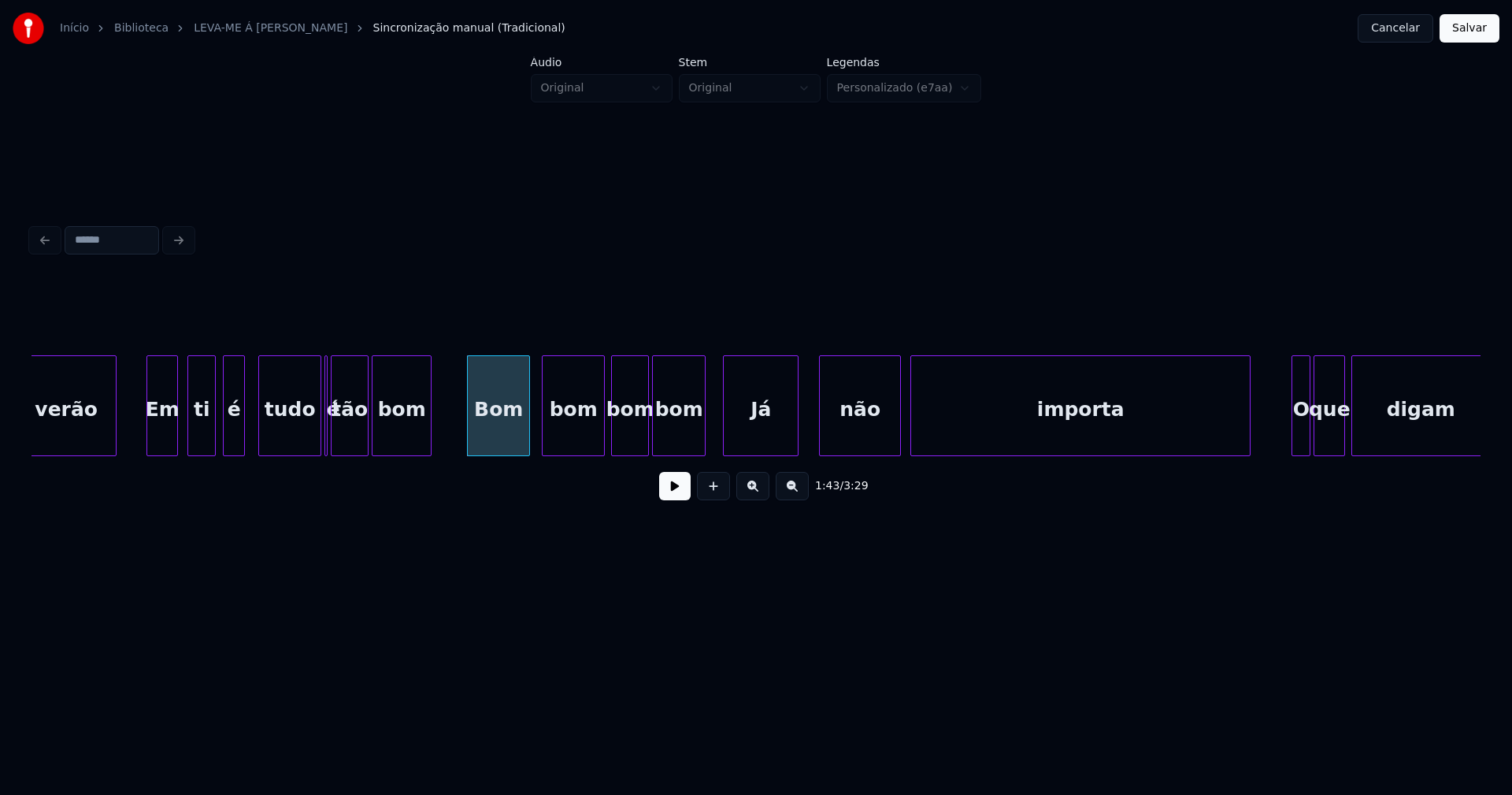
click at [767, 451] on div "verão Em ti é tudo é tão bom Bom bom bom bom Já não importa O que digam" at bounding box center [756, 406] width 1449 height 101
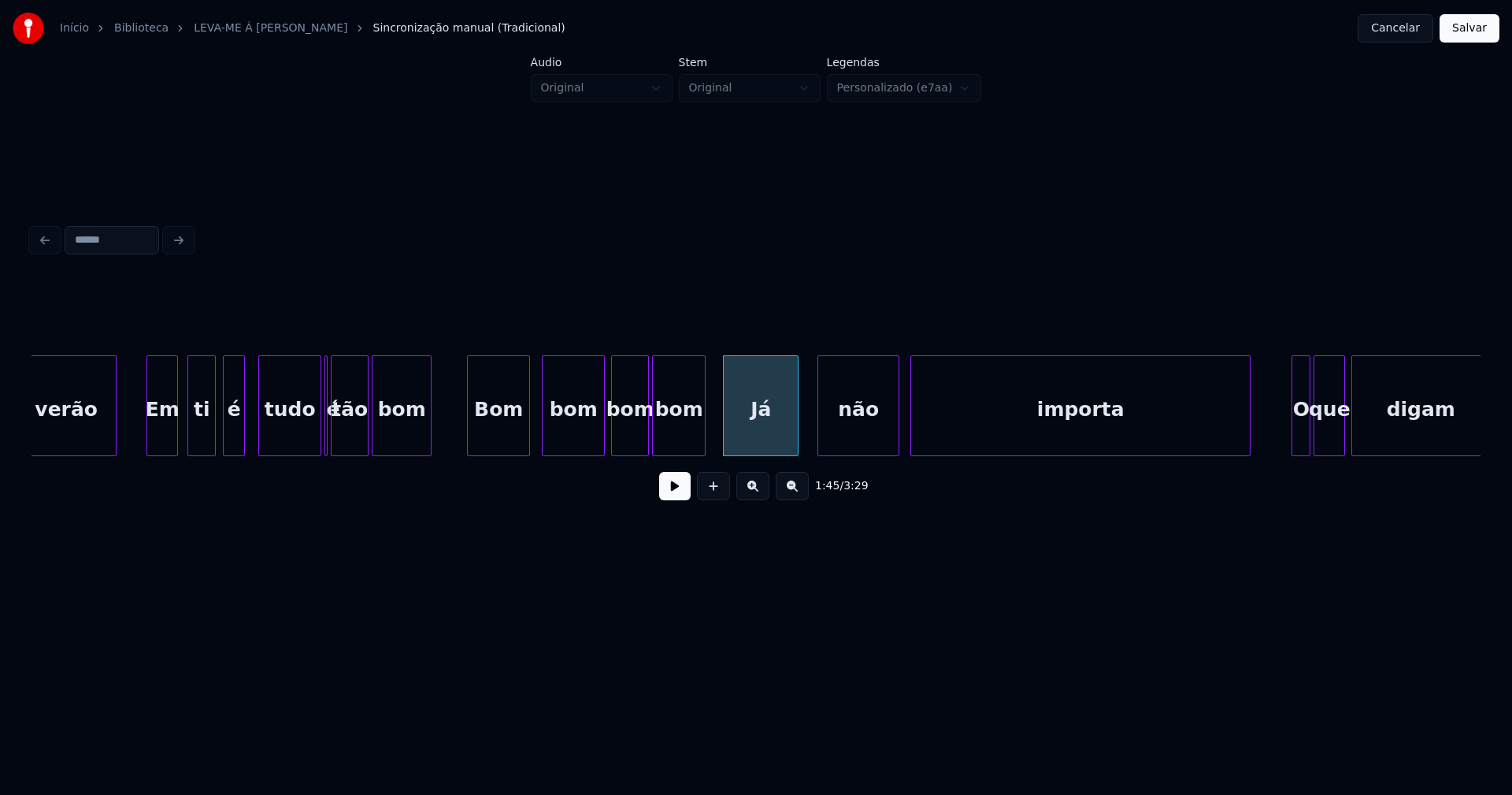
click at [844, 433] on div "não" at bounding box center [858, 409] width 80 height 107
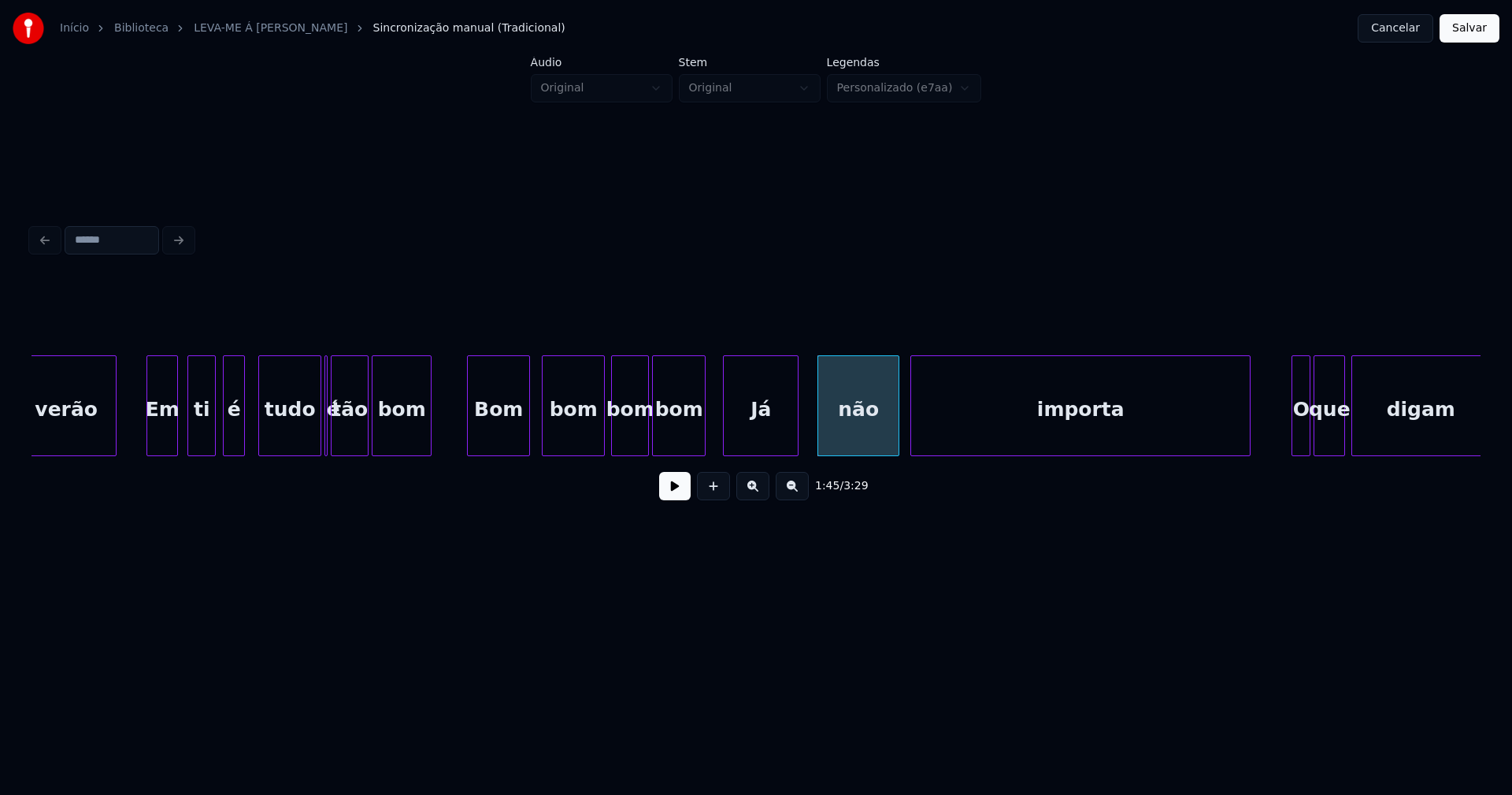
click at [714, 434] on div "verão Em ti é tudo é tão bom Bom bom bom bom Já não importa O que digam" at bounding box center [619, 406] width 32924 height 101
click at [686, 489] on button at bounding box center [674, 486] width 31 height 29
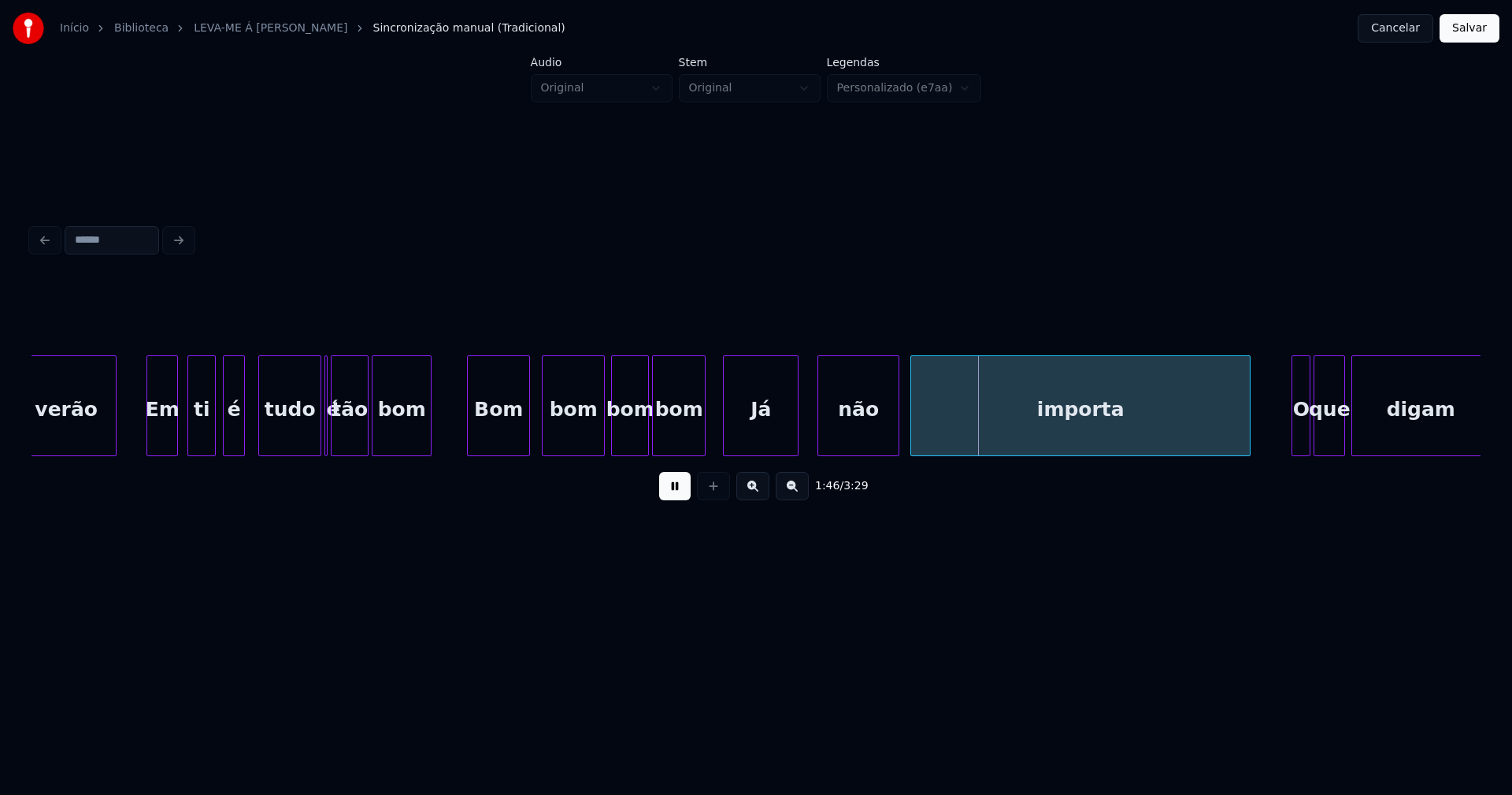
drag, startPoint x: 680, startPoint y: 491, endPoint x: 924, endPoint y: 457, distance: 246.4
click at [693, 487] on div "1:46 / 3:29" at bounding box center [755, 486] width 1423 height 34
drag, startPoint x: 671, startPoint y: 498, endPoint x: 879, endPoint y: 444, distance: 214.9
click at [676, 496] on button at bounding box center [674, 486] width 31 height 29
click at [961, 430] on div at bounding box center [960, 406] width 5 height 99
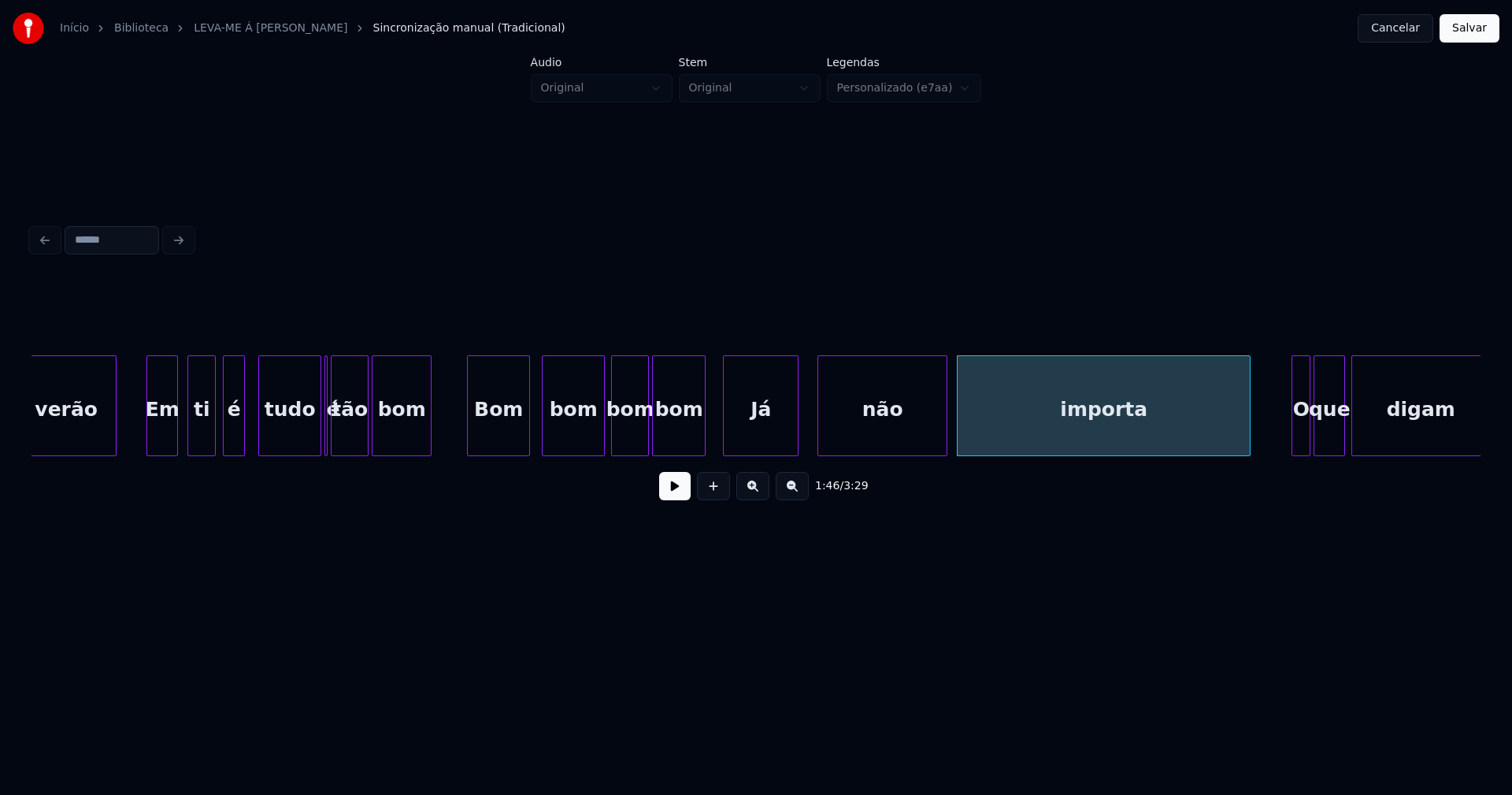
click at [945, 430] on div at bounding box center [944, 406] width 5 height 99
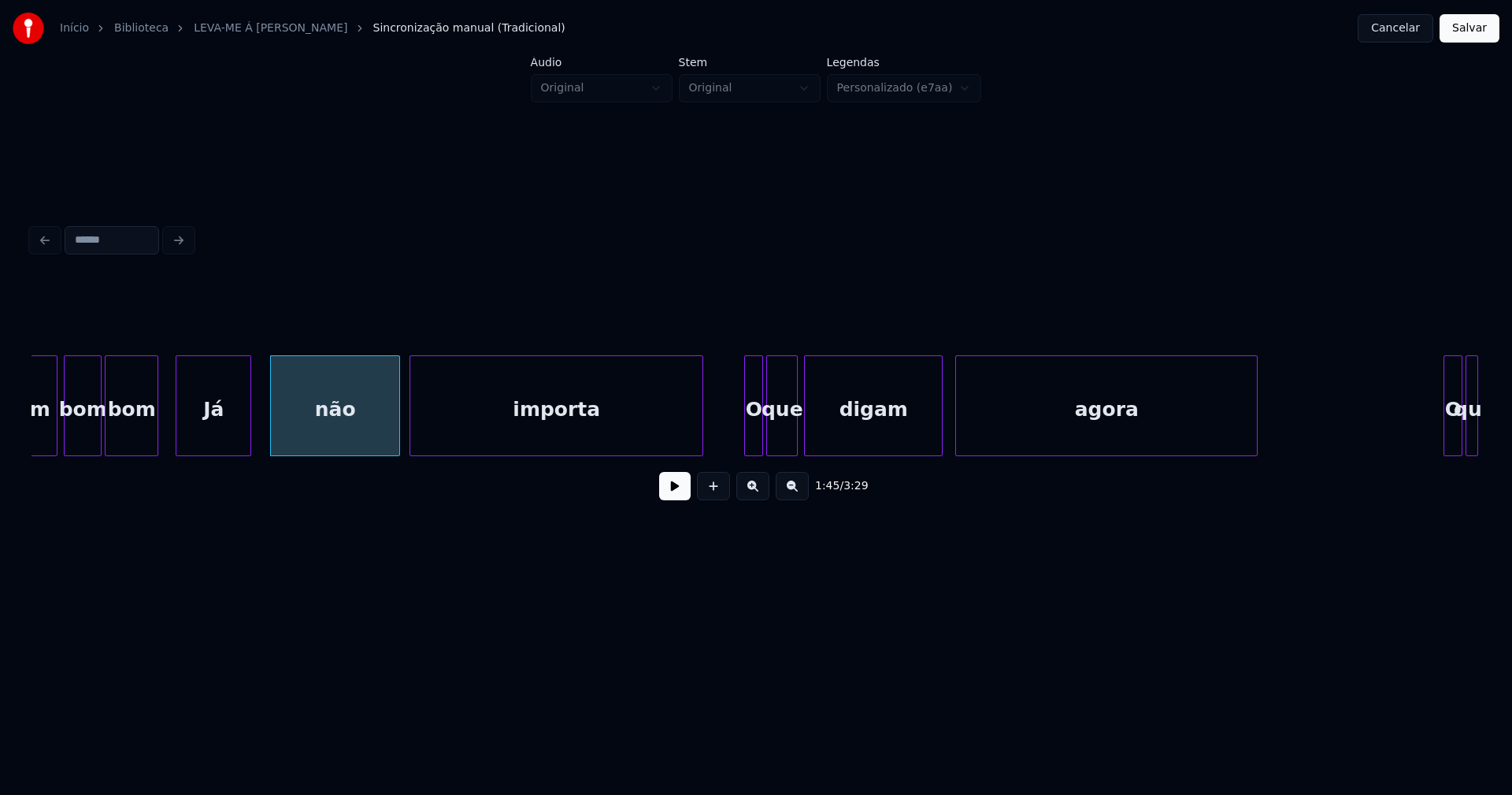
scroll to position [0, 16440]
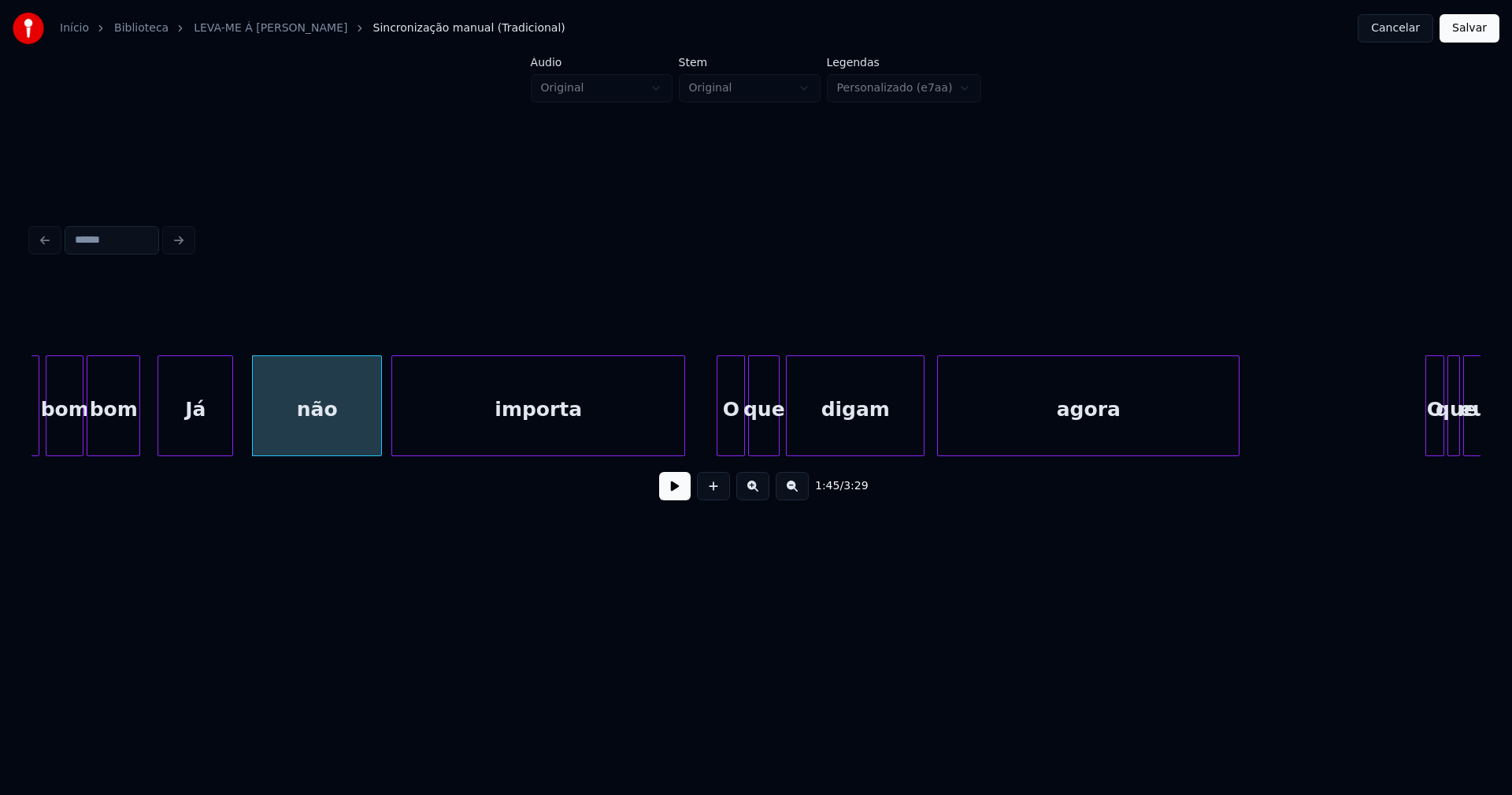
click at [719, 445] on div at bounding box center [719, 406] width 5 height 99
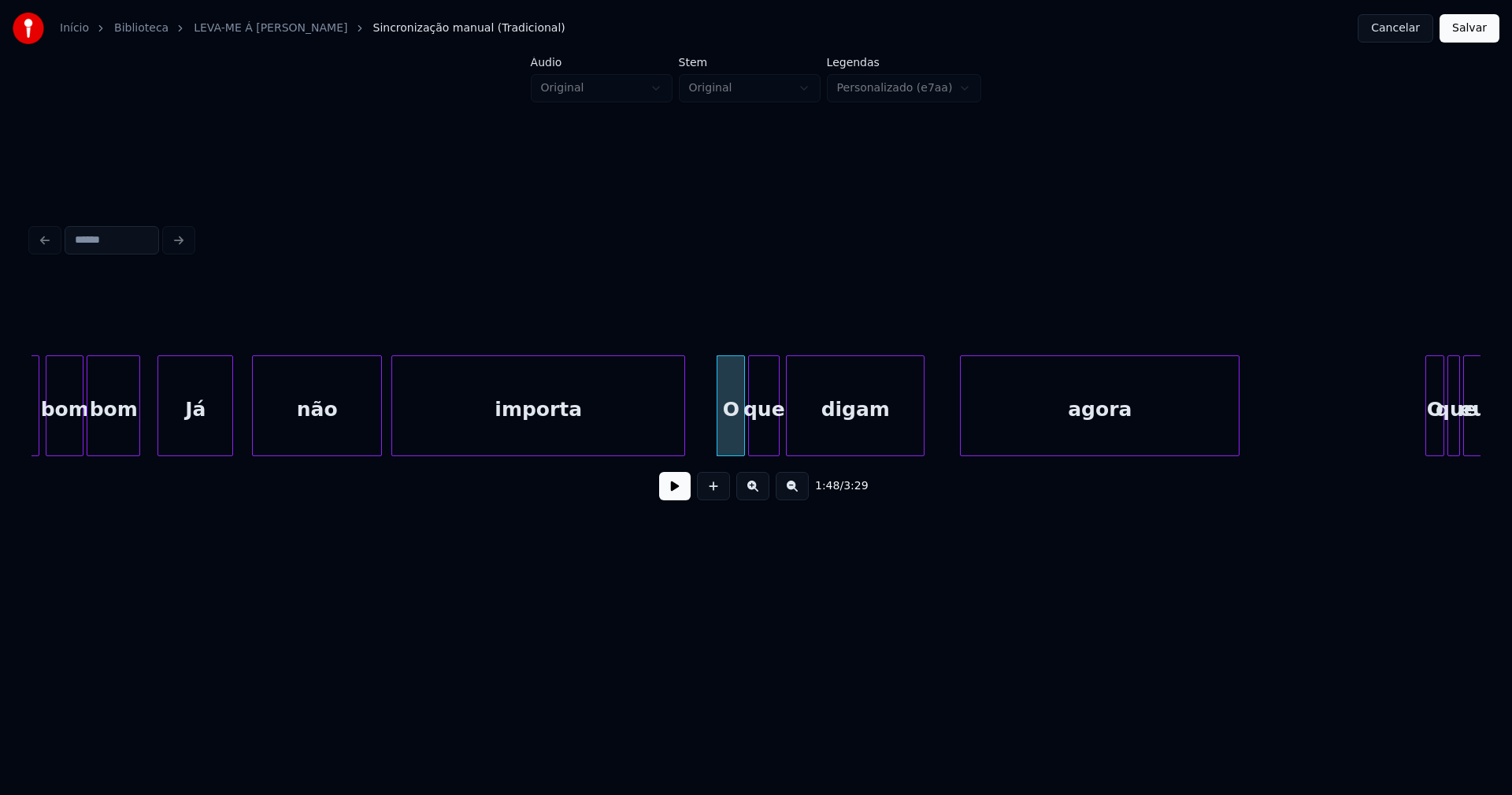
click at [962, 430] on div at bounding box center [963, 406] width 5 height 99
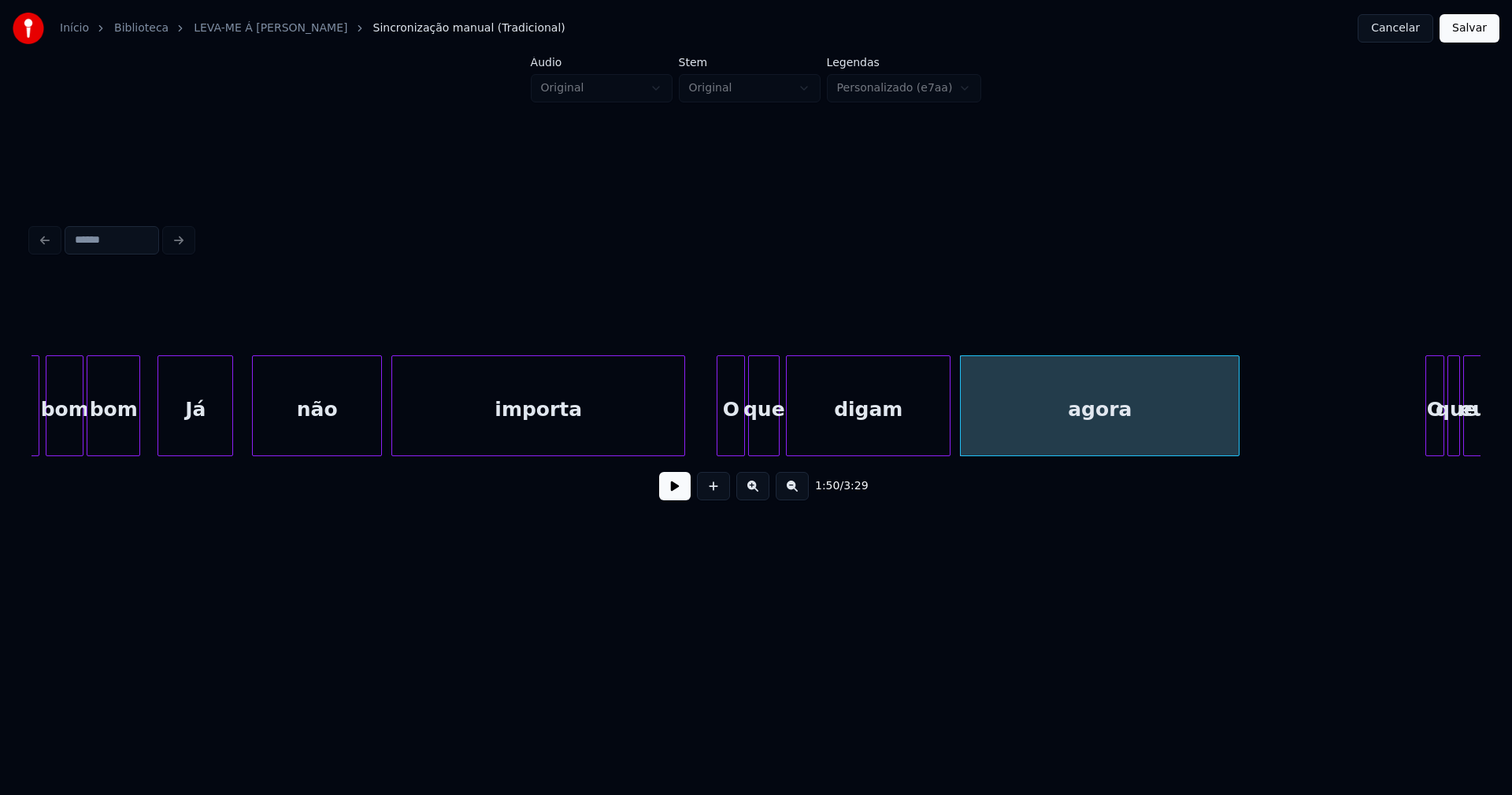
click at [945, 430] on div at bounding box center [947, 406] width 5 height 99
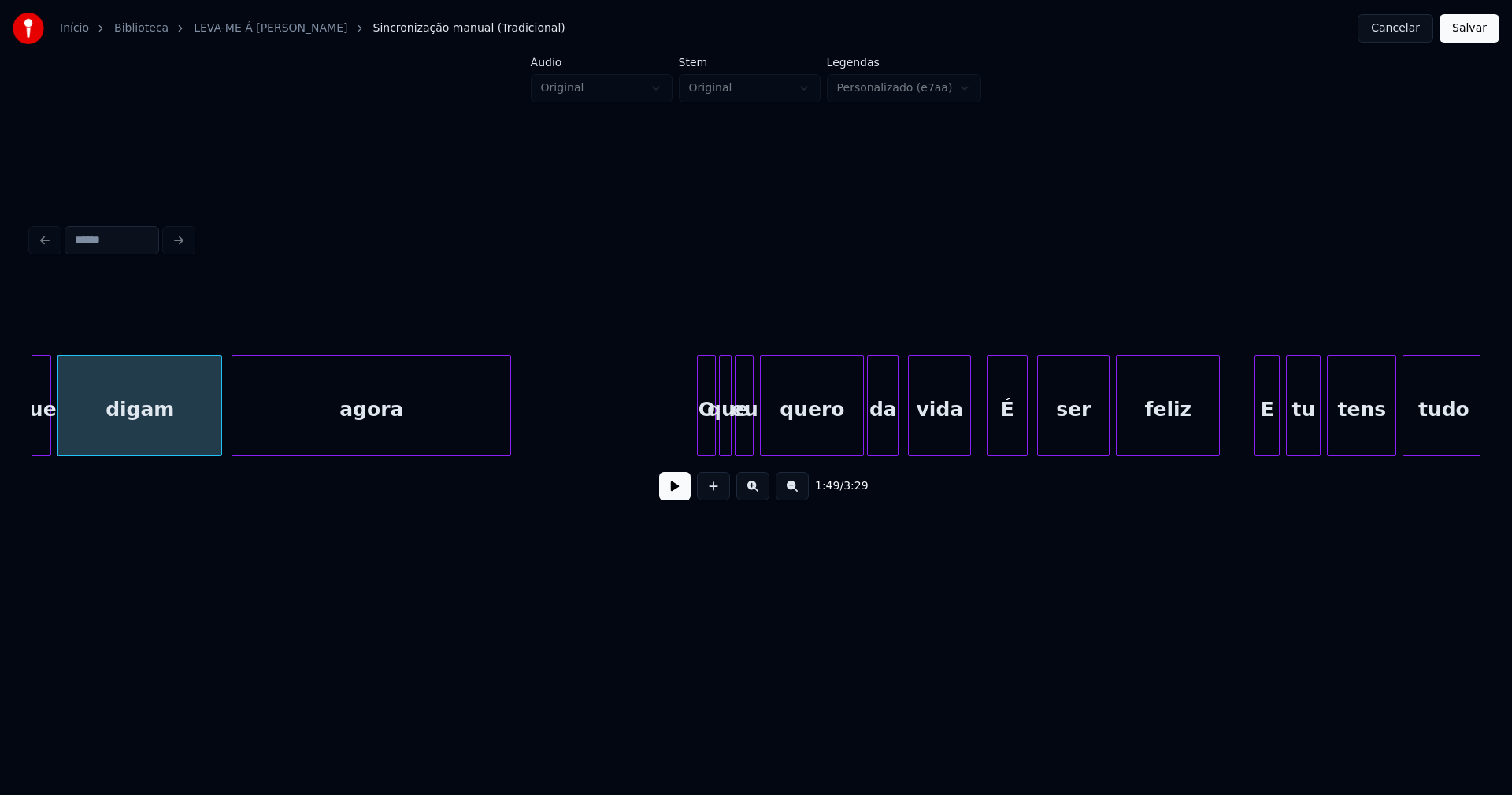
scroll to position [0, 17278]
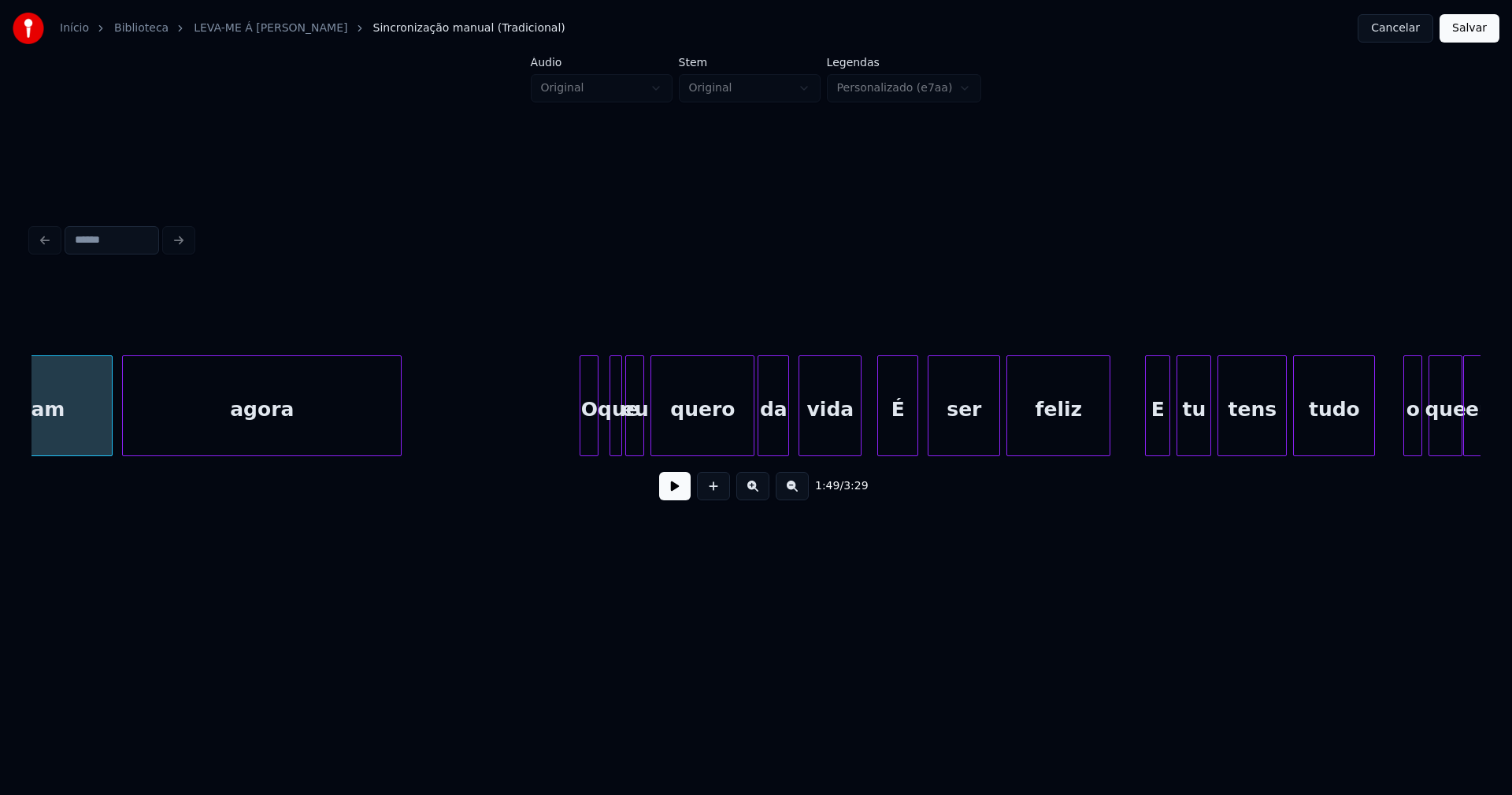
click at [587, 437] on div "O" at bounding box center [589, 409] width 17 height 107
click at [605, 440] on div at bounding box center [606, 406] width 5 height 99
click at [858, 431] on div at bounding box center [855, 406] width 5 height 99
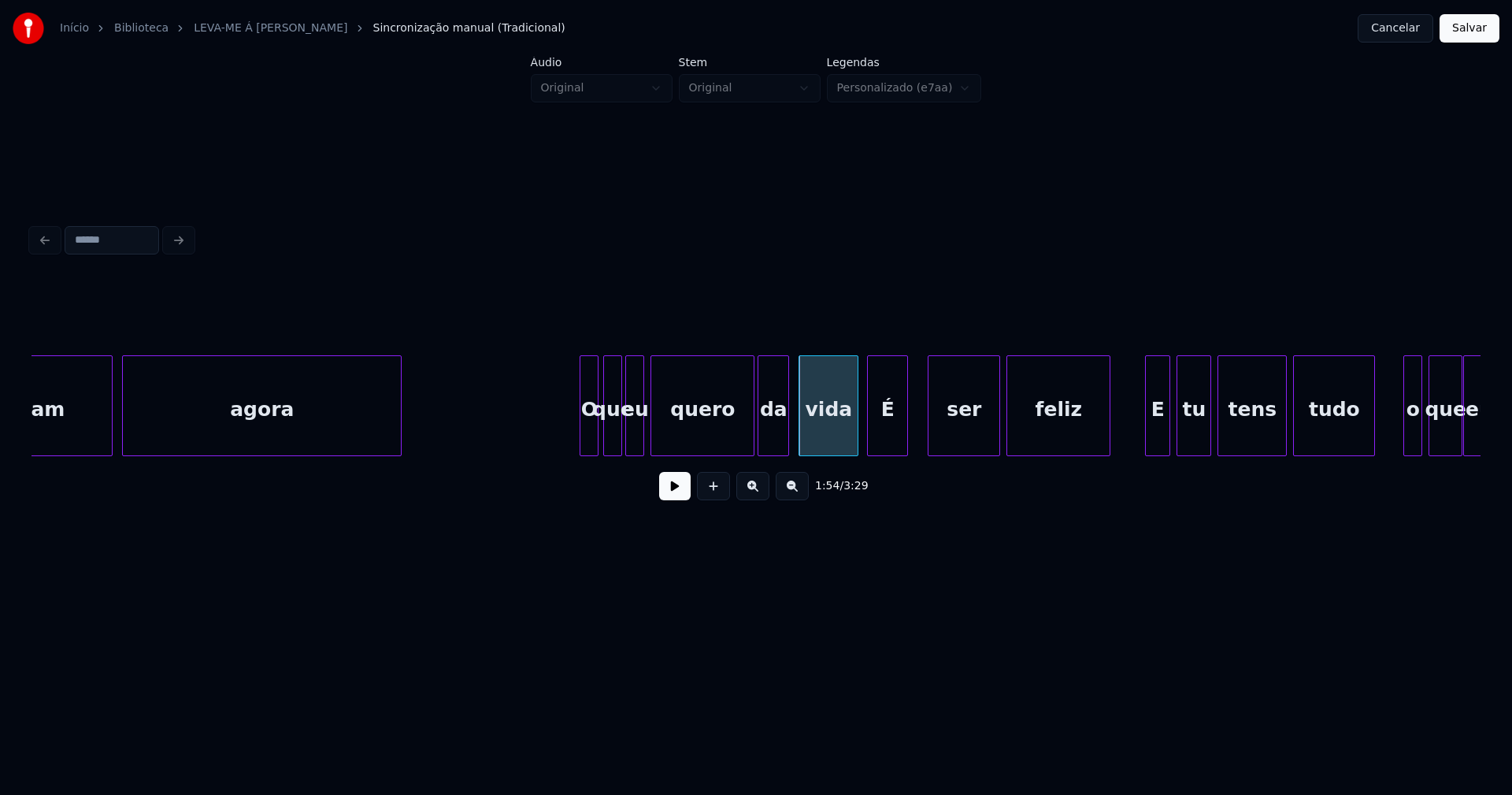
click at [879, 434] on div "É" at bounding box center [886, 409] width 39 height 107
click at [947, 433] on div "ser" at bounding box center [958, 409] width 70 height 107
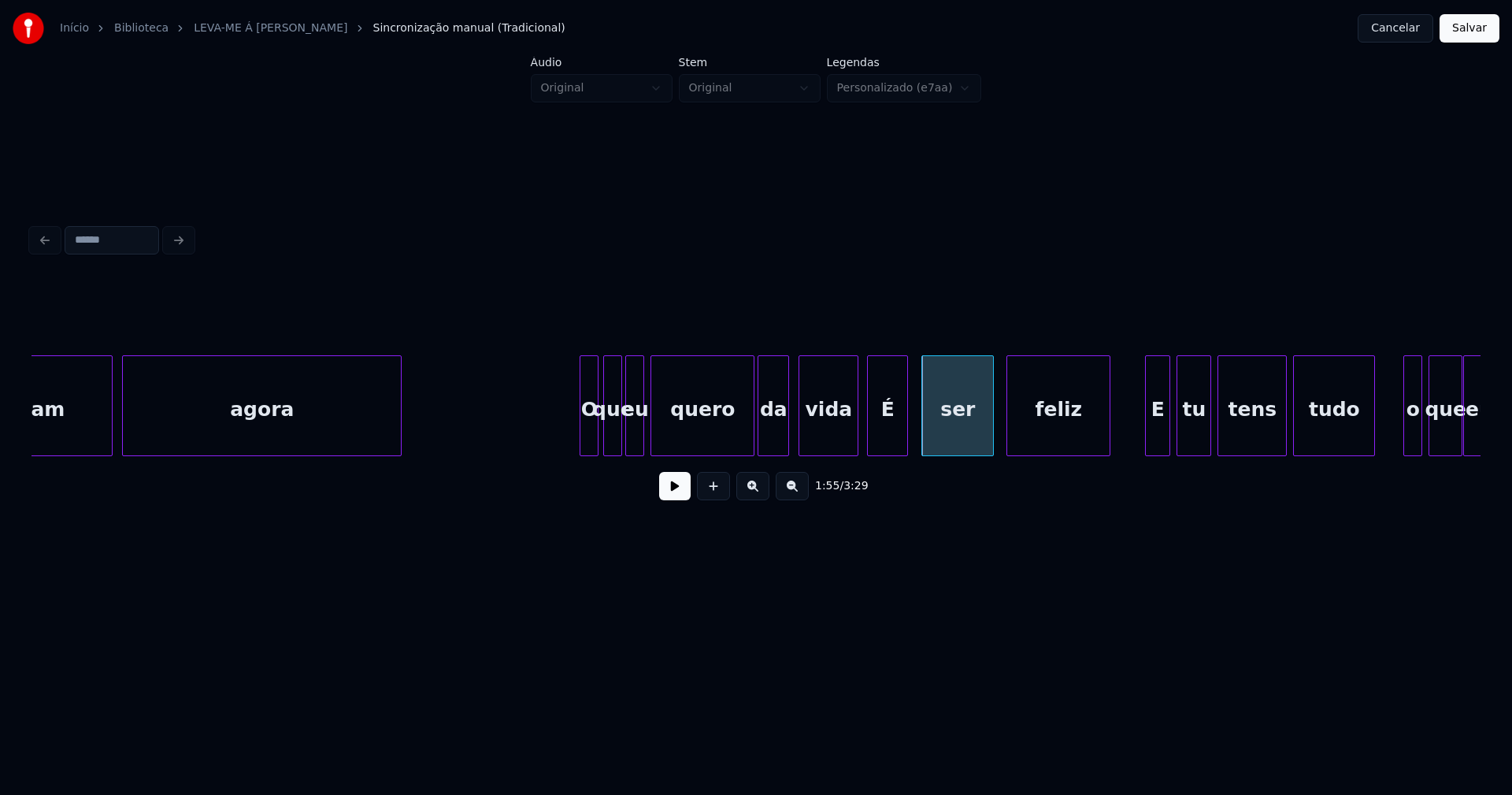
click at [1032, 429] on div "feliz" at bounding box center [1059, 409] width 103 height 107
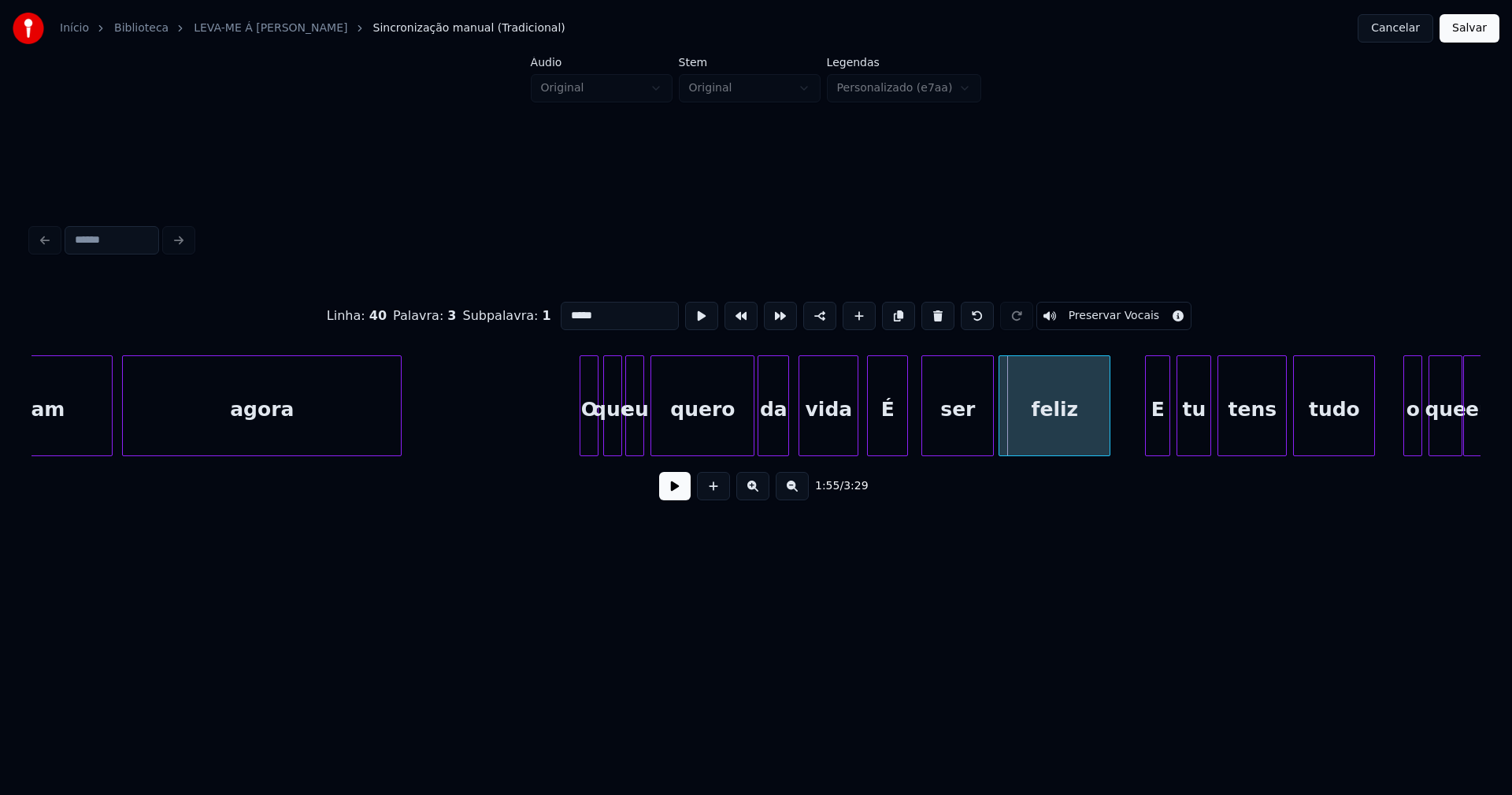
click at [1001, 443] on div at bounding box center [1002, 406] width 5 height 99
click at [853, 436] on div at bounding box center [851, 406] width 5 height 99
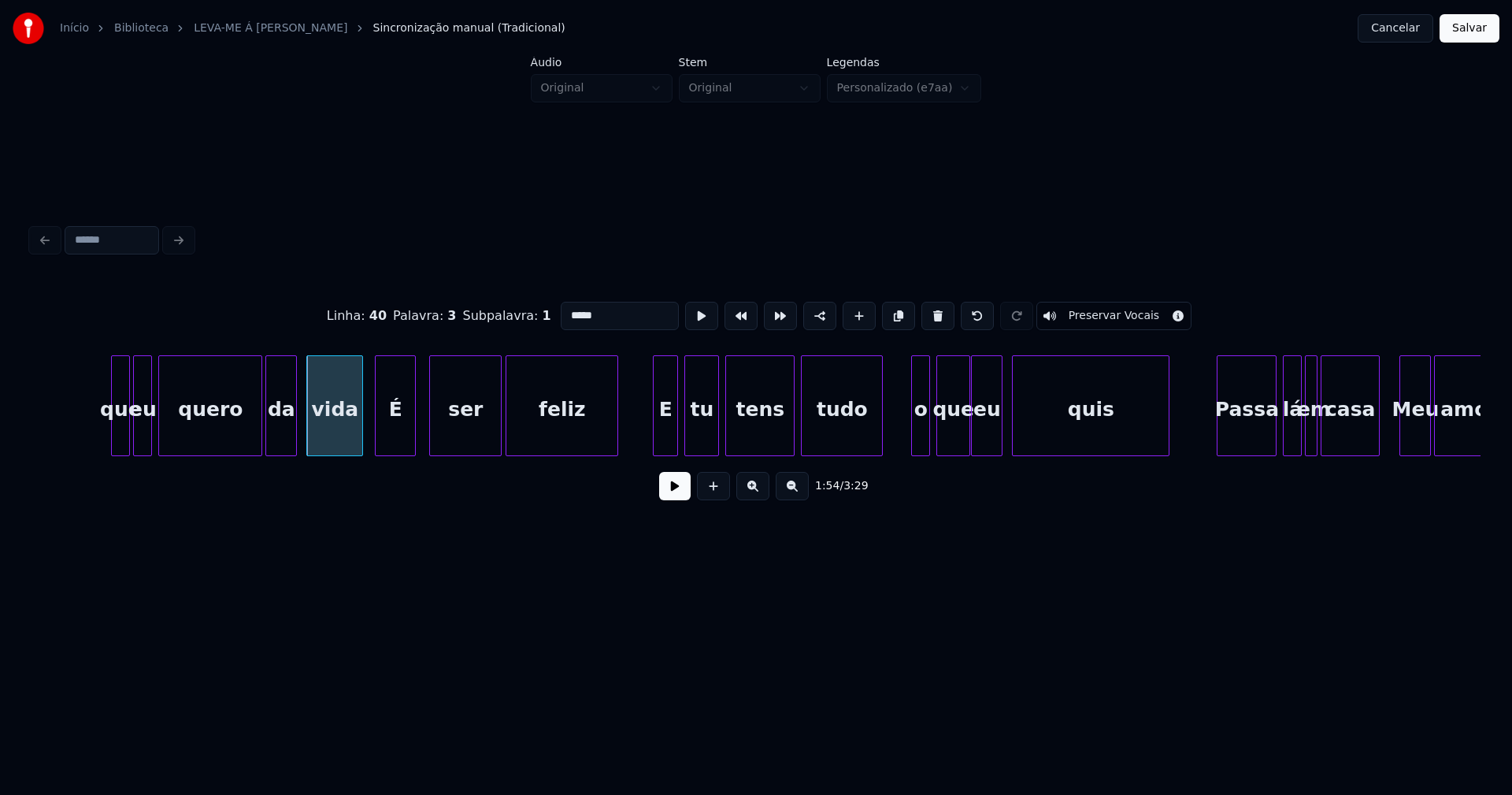
scroll to position [0, 17915]
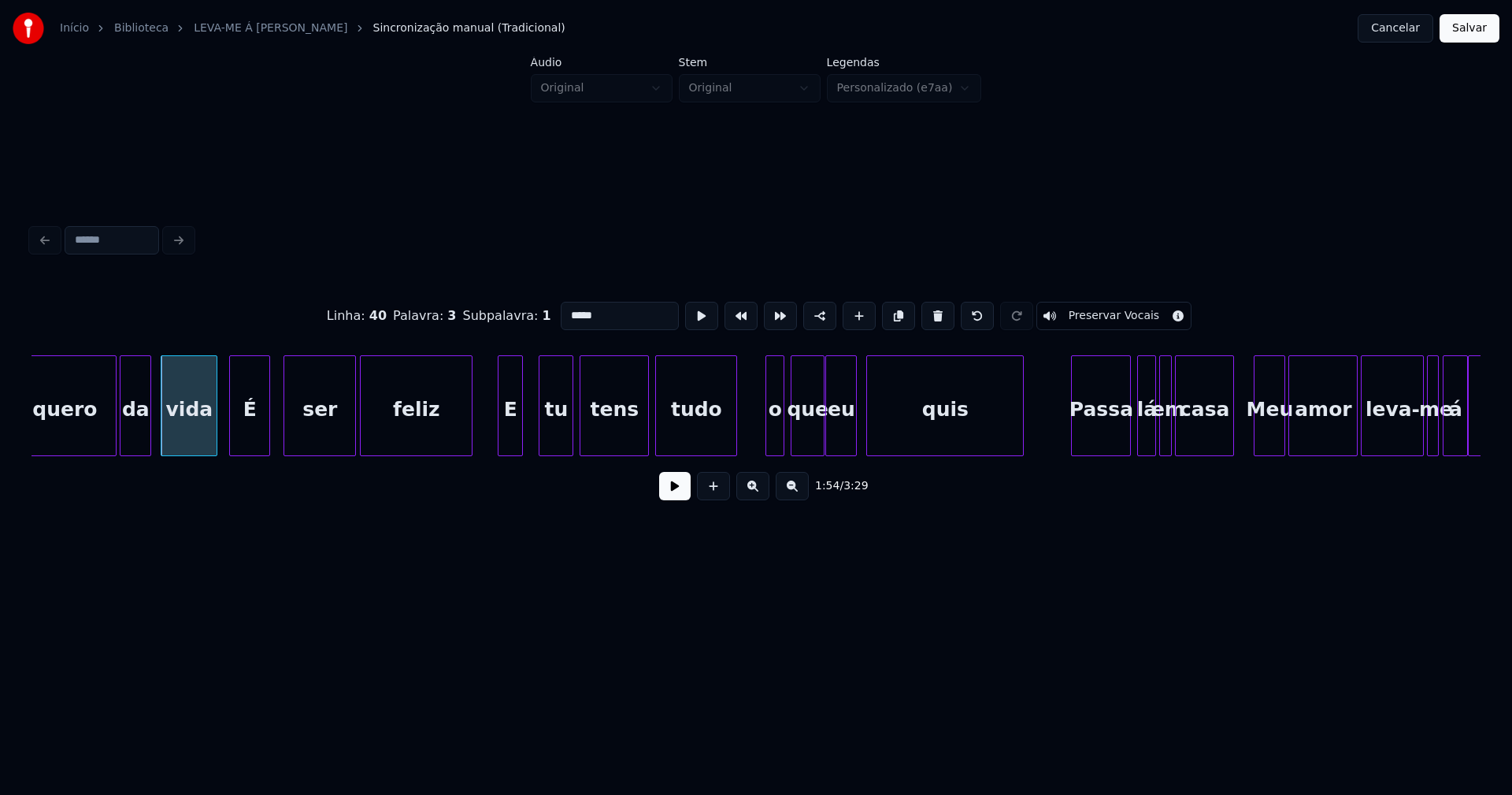
click at [511, 442] on div "E" at bounding box center [510, 409] width 24 height 107
click at [726, 435] on div "tudo" at bounding box center [692, 409] width 80 height 107
click at [704, 448] on div "tudo" at bounding box center [680, 406] width 57 height 101
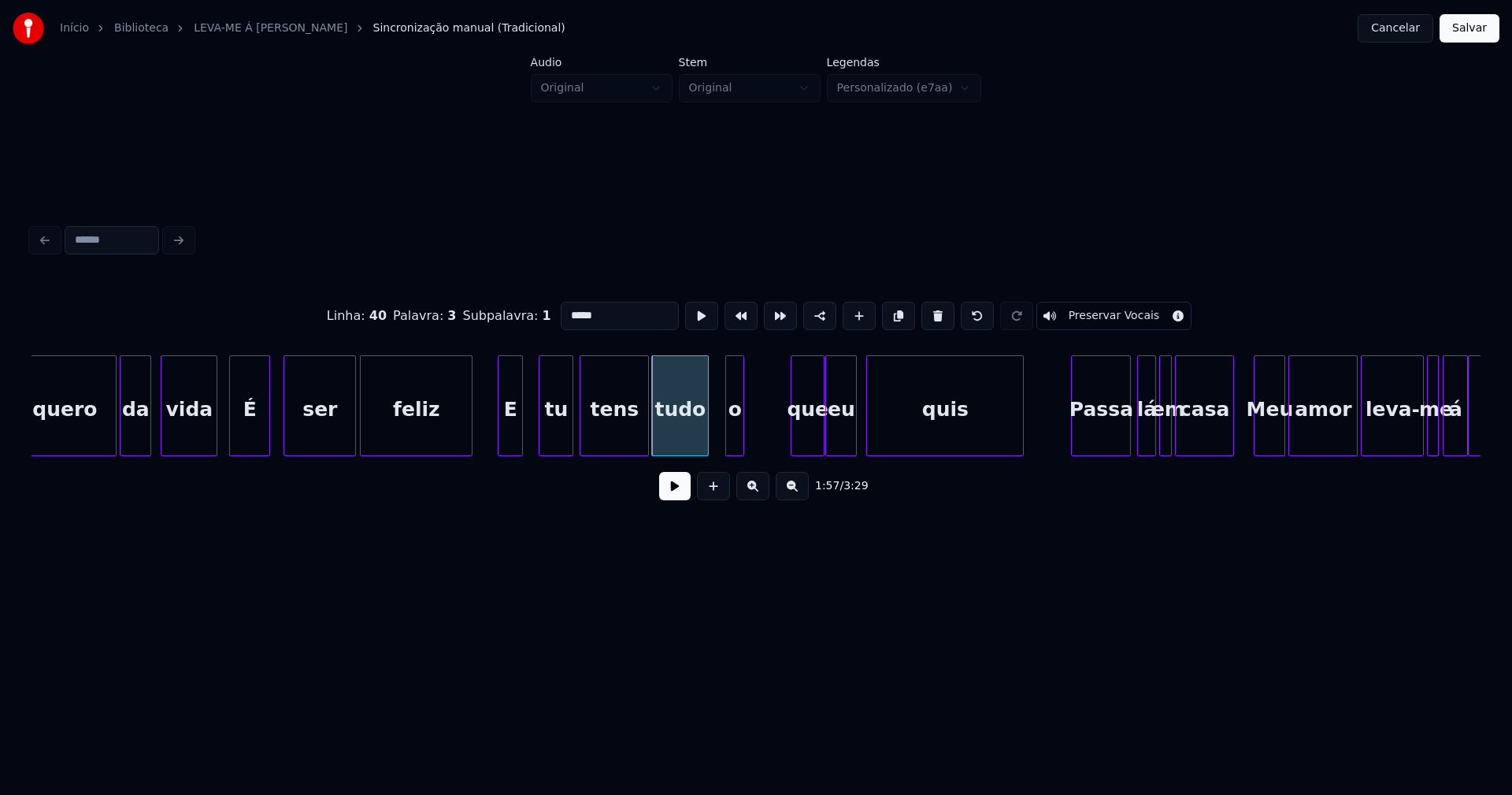
click at [734, 444] on div "o" at bounding box center [735, 409] width 17 height 107
click at [776, 430] on div at bounding box center [774, 406] width 5 height 99
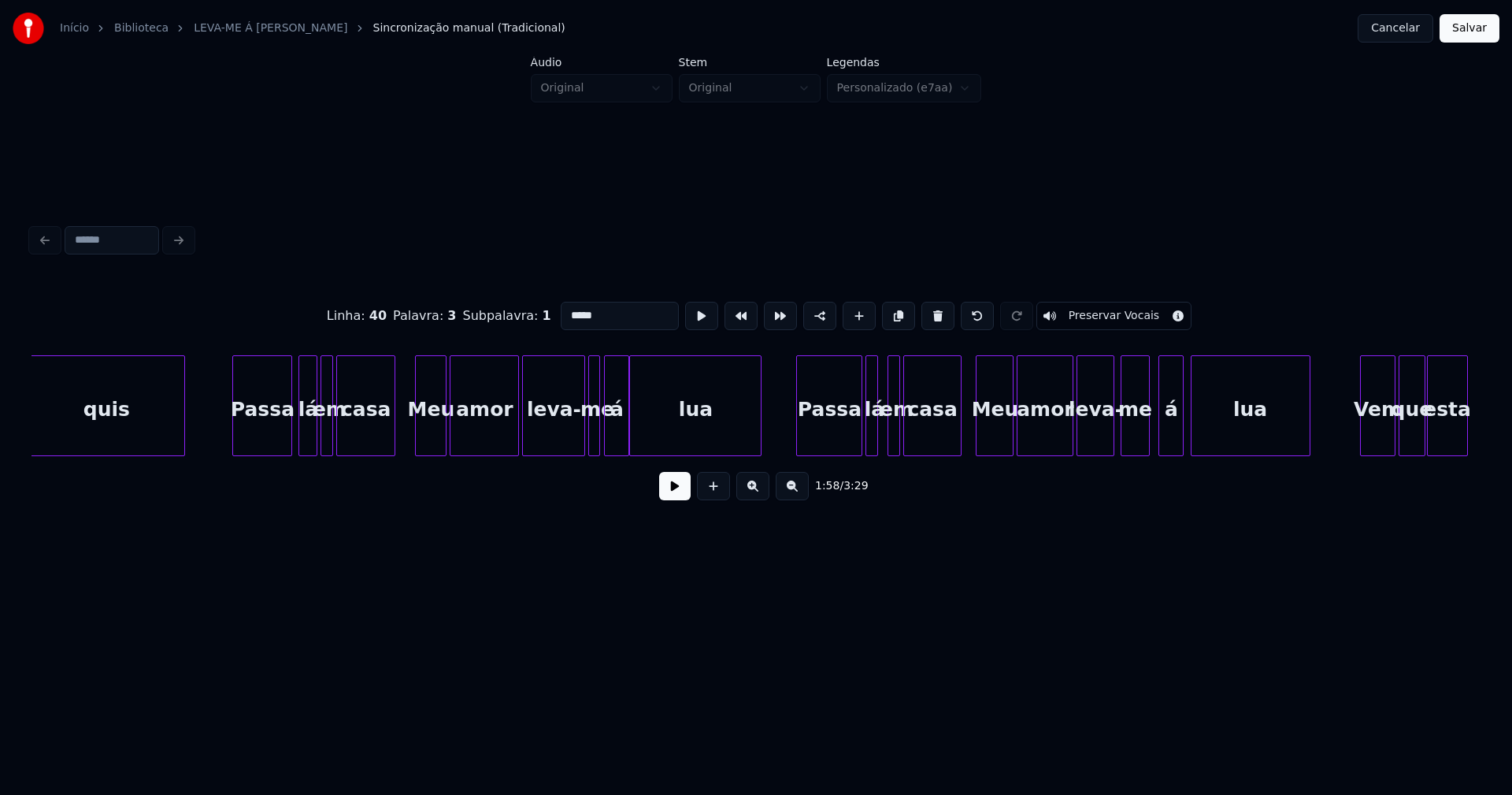
scroll to position [0, 18882]
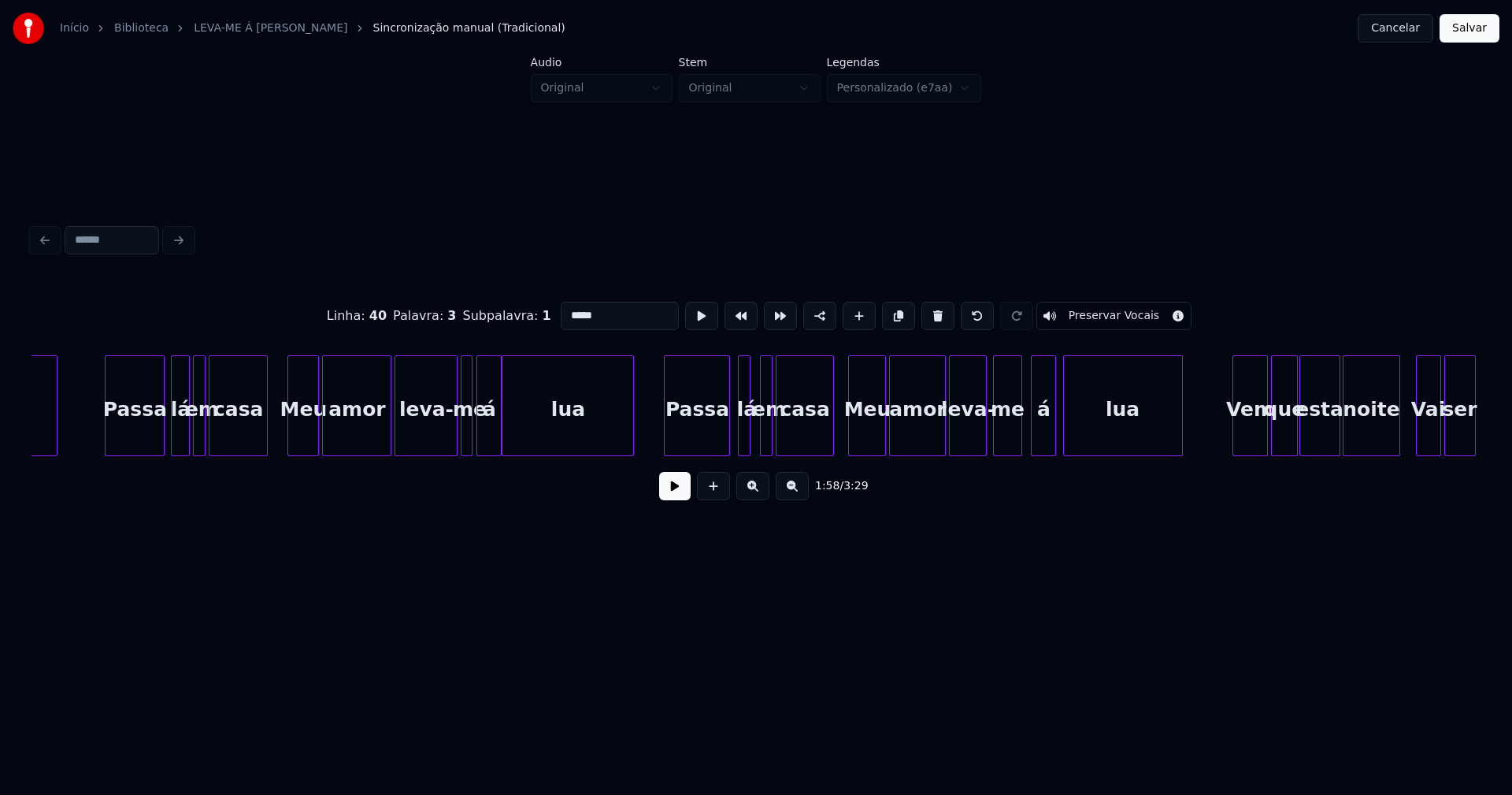
click at [708, 434] on div "Passa" at bounding box center [697, 409] width 65 height 107
click at [732, 437] on div at bounding box center [734, 406] width 5 height 99
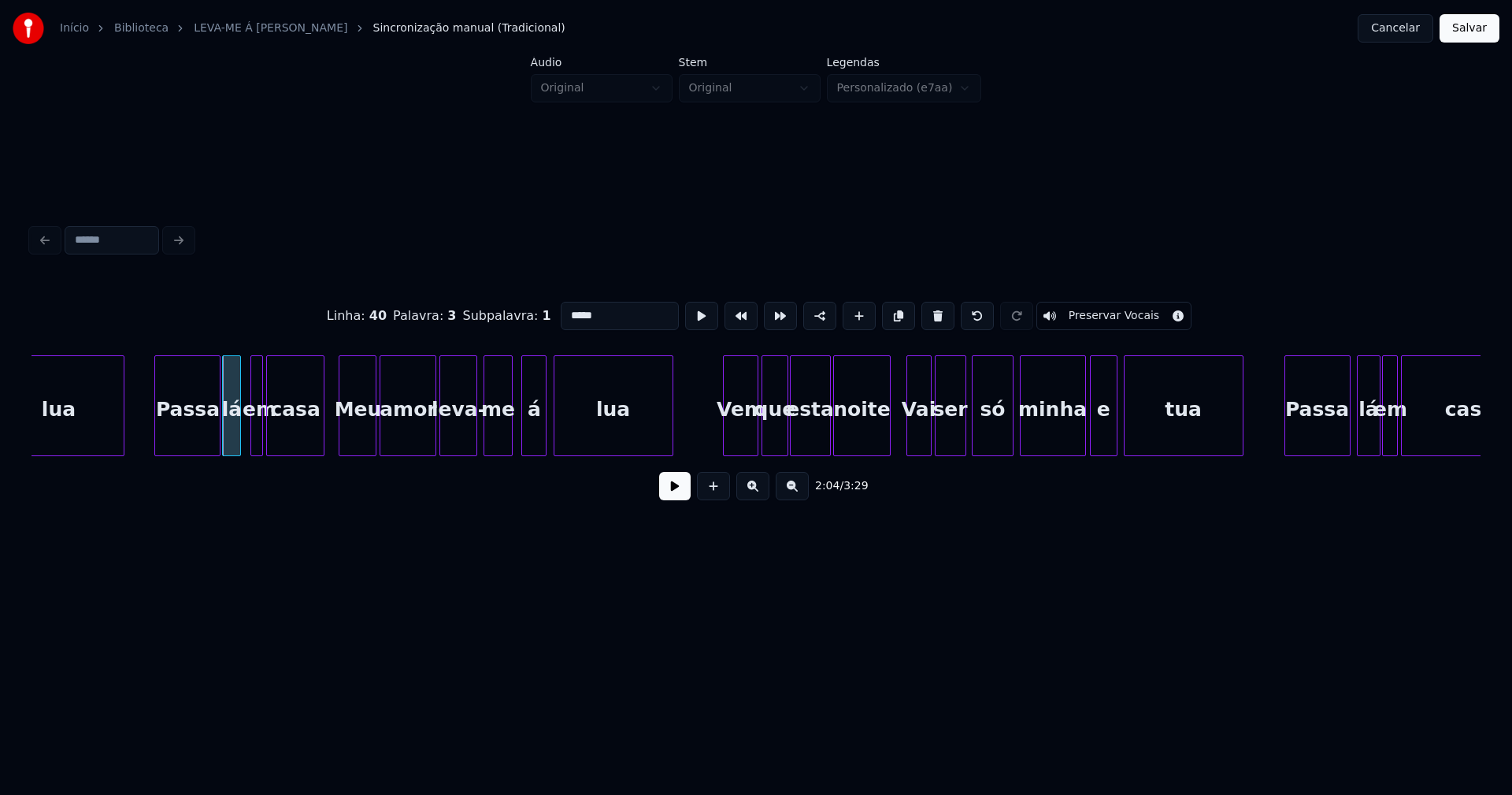
scroll to position [0, 19465]
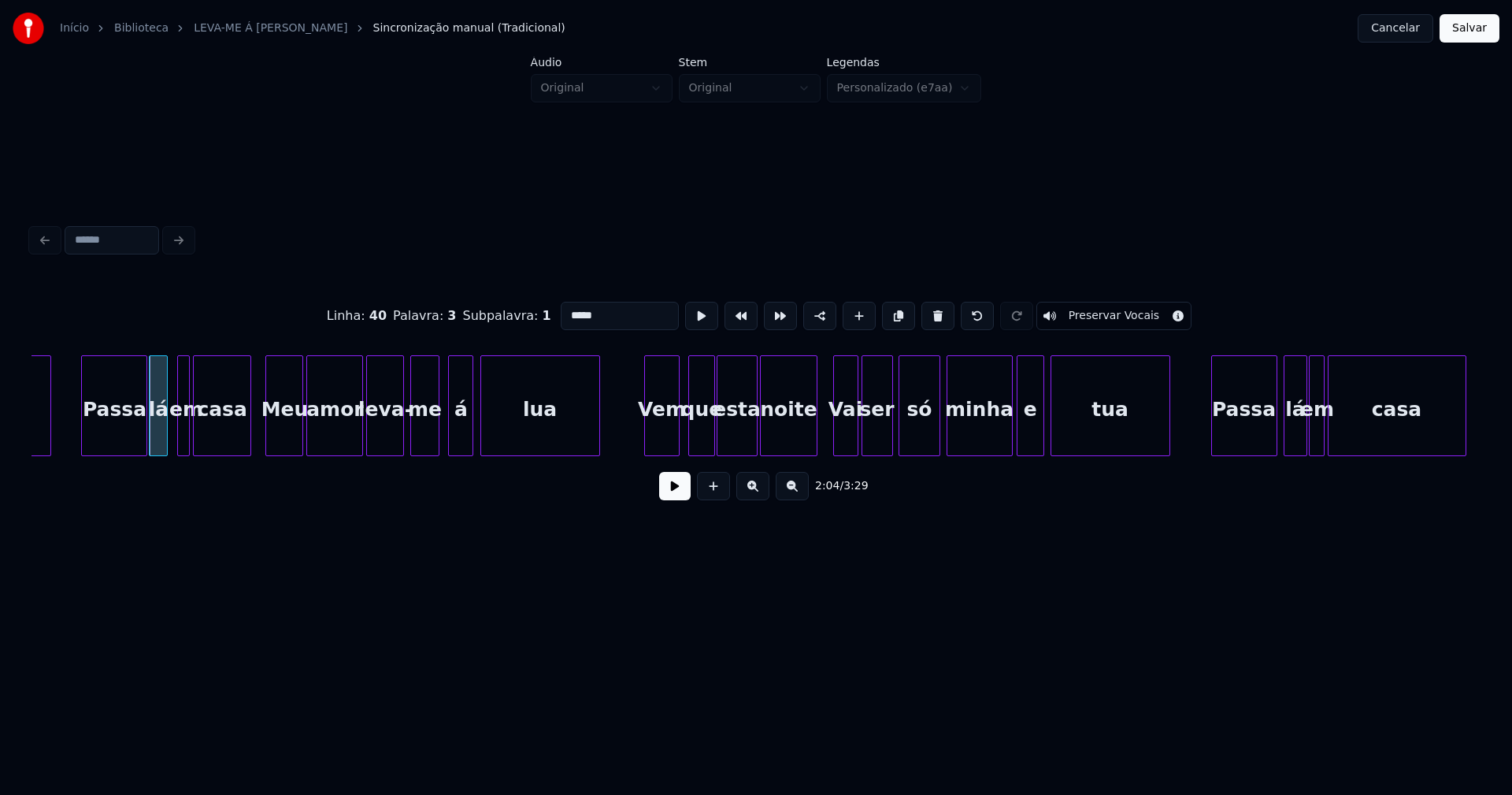
click at [663, 442] on div "Vem" at bounding box center [661, 409] width 33 height 107
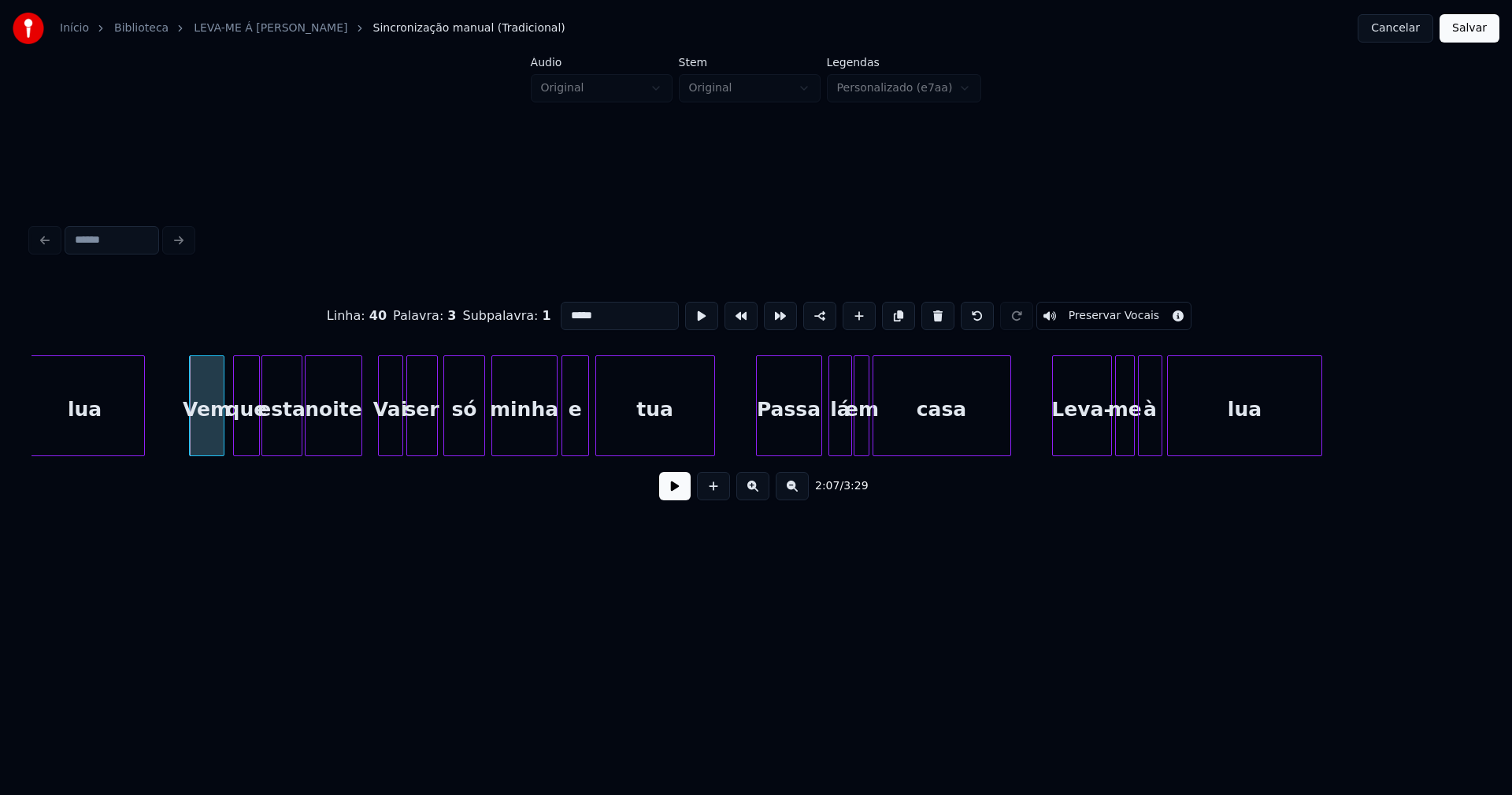
scroll to position [0, 20011]
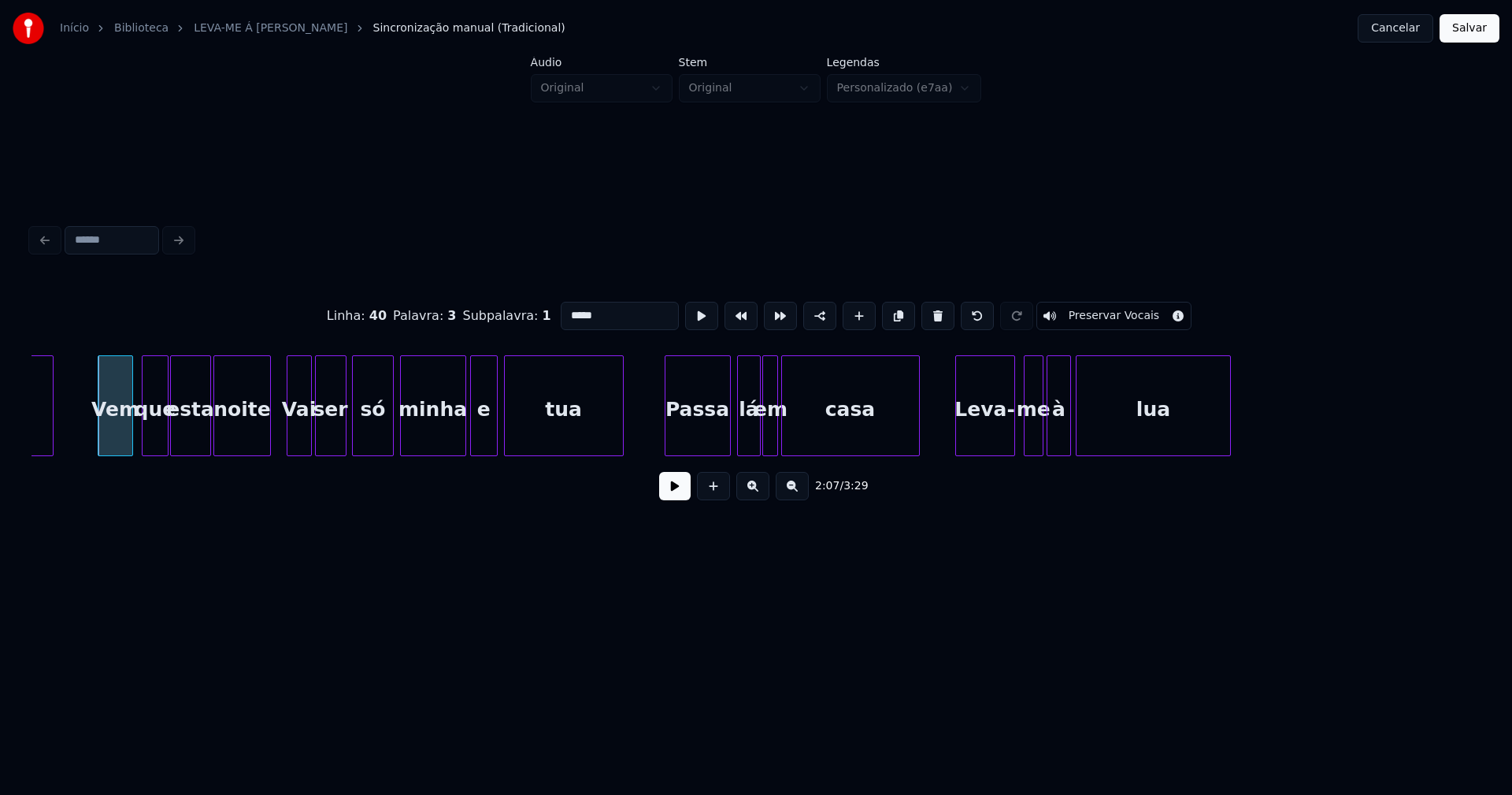
click at [979, 446] on div "Leva-" at bounding box center [985, 409] width 58 height 107
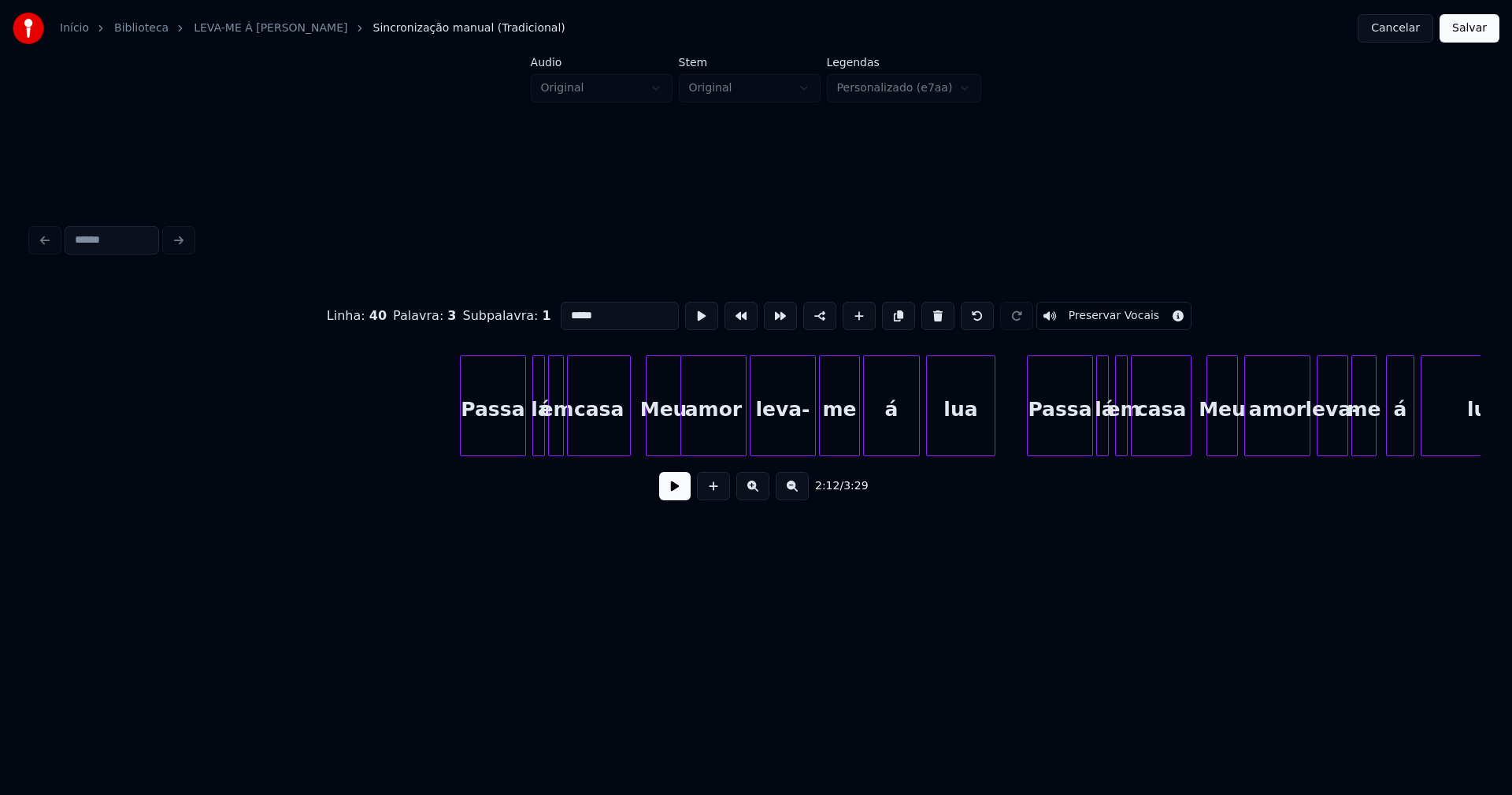
scroll to position [0, 25315]
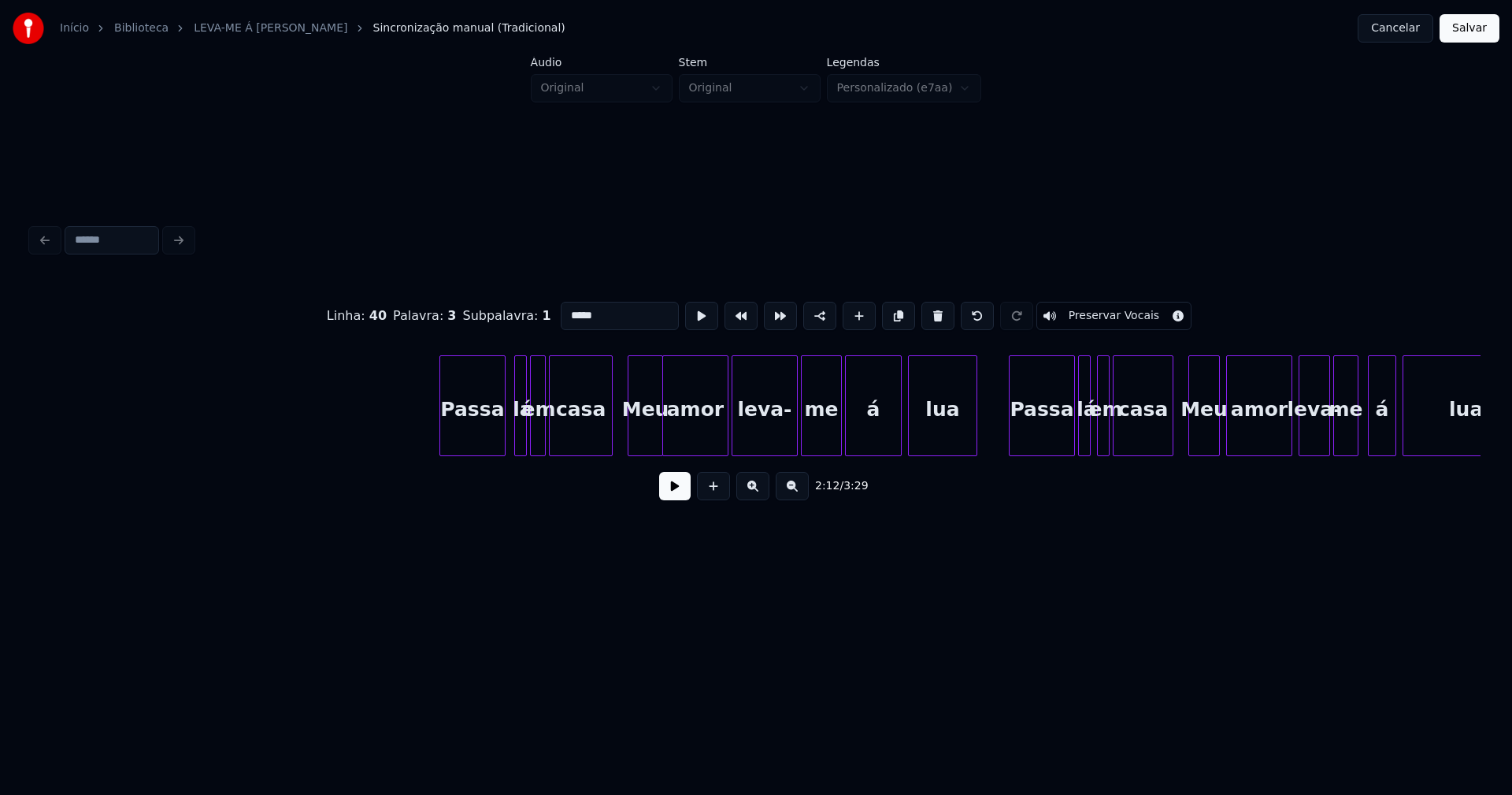
click at [477, 435] on div "Passa" at bounding box center [472, 409] width 65 height 107
click at [507, 443] on div at bounding box center [509, 406] width 5 height 99
click at [635, 440] on div at bounding box center [636, 406] width 5 height 99
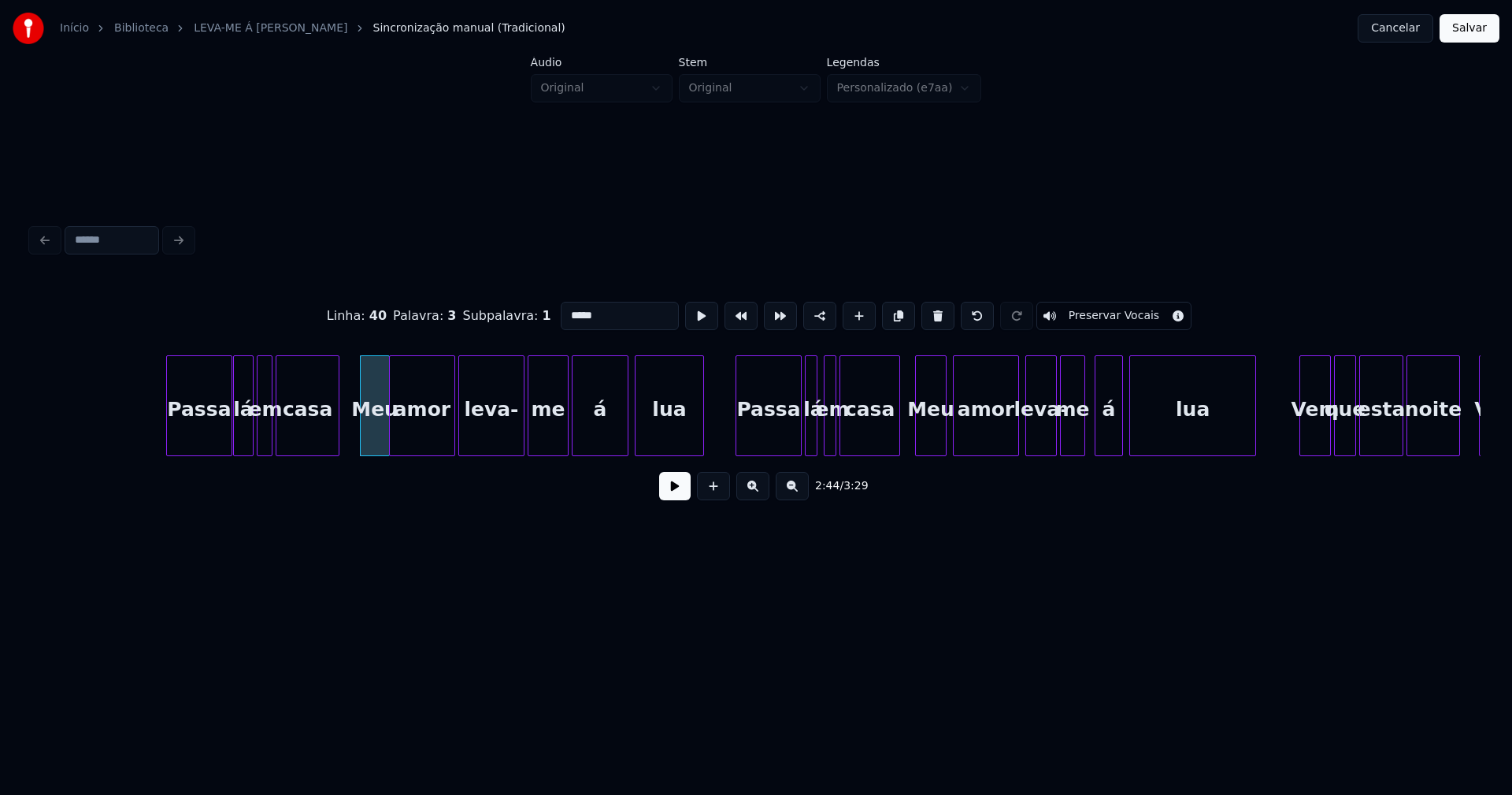
scroll to position [0, 25861]
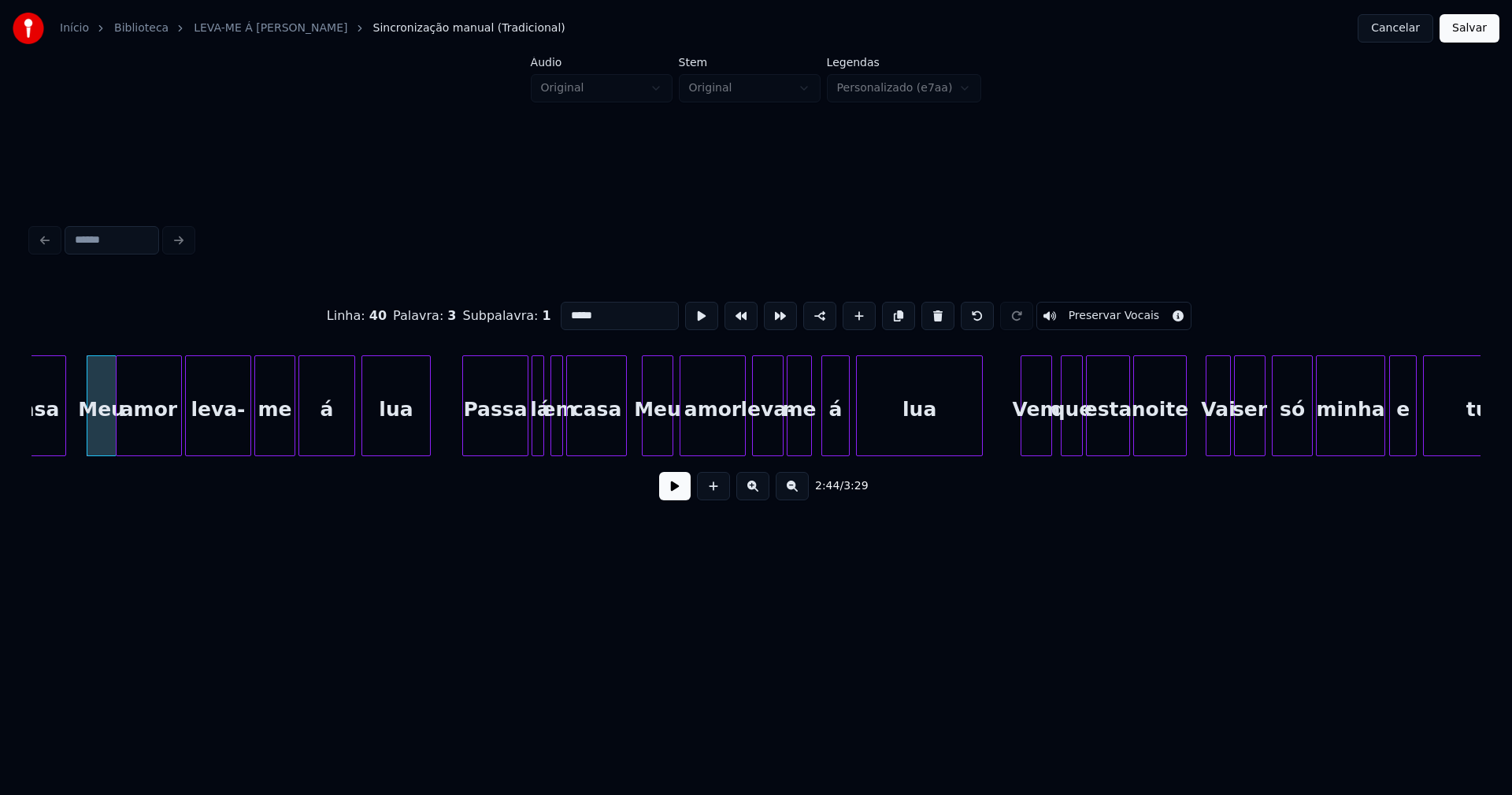
click at [1040, 442] on div "Vem" at bounding box center [1036, 409] width 30 height 107
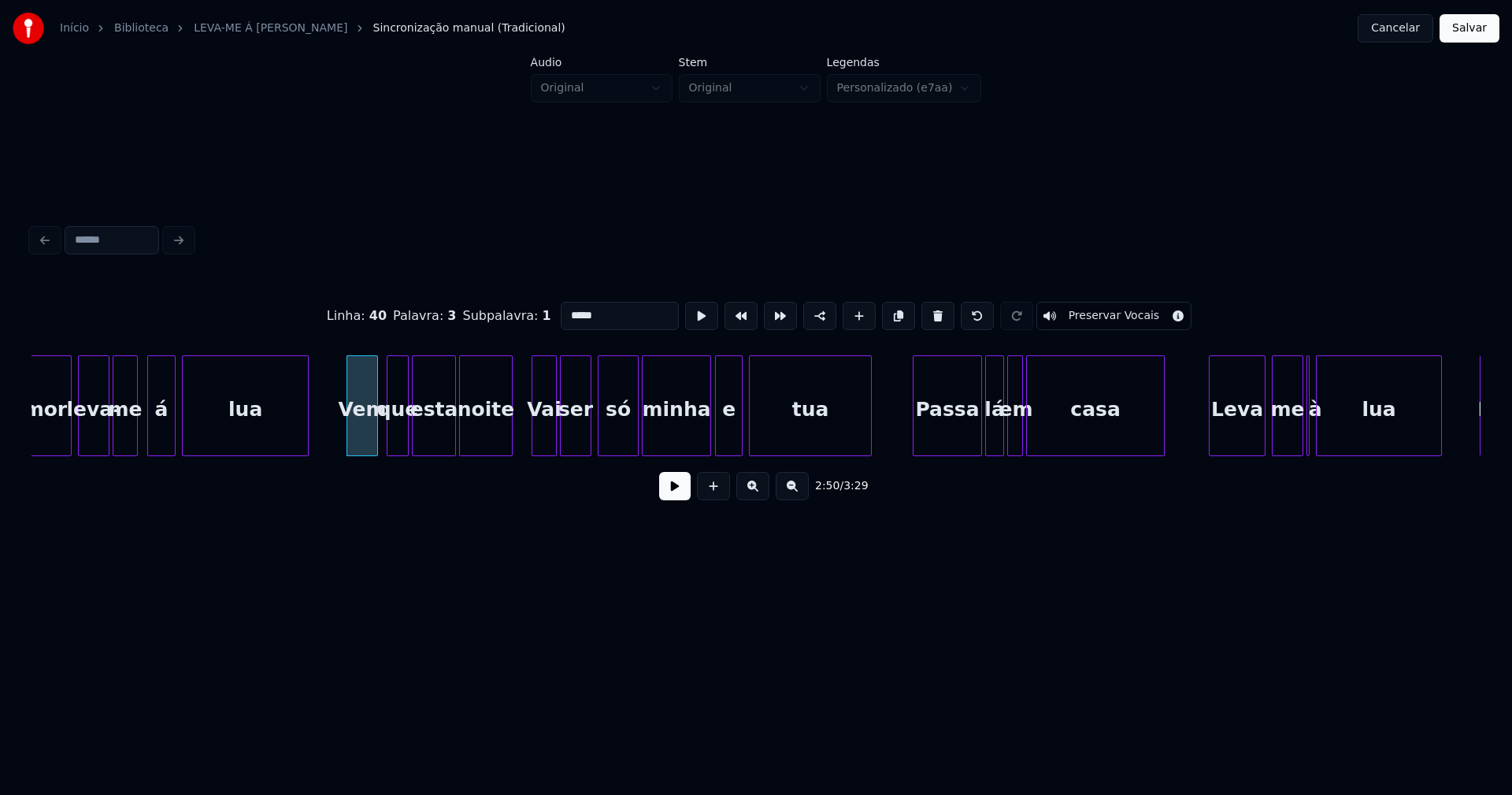
scroll to position [0, 26609]
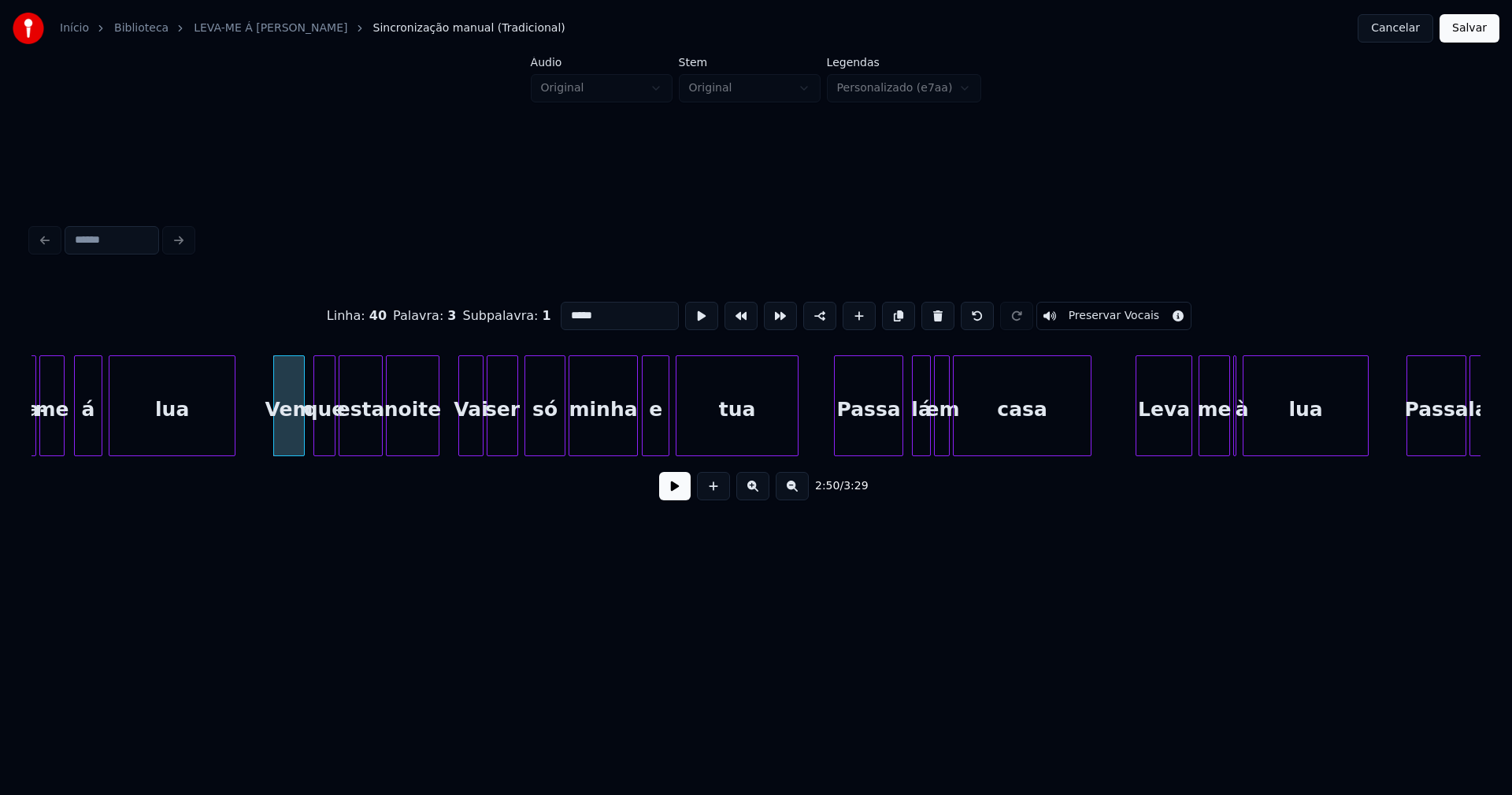
click at [873, 430] on div "Passa" at bounding box center [868, 409] width 68 height 107
click at [1161, 440] on div "Leva" at bounding box center [1160, 409] width 55 height 107
click at [1240, 442] on div at bounding box center [1238, 406] width 5 height 99
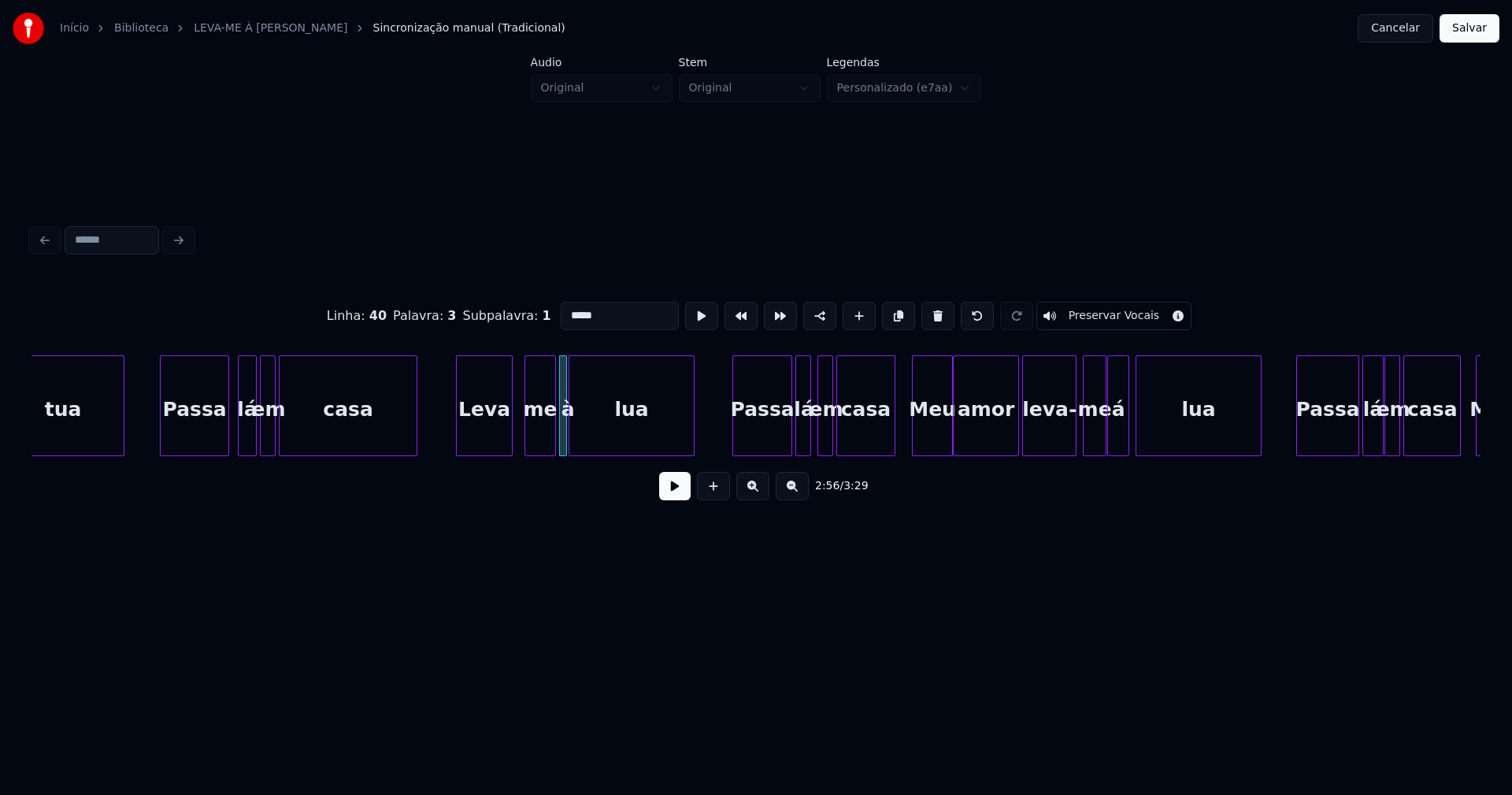
scroll to position [0, 27374]
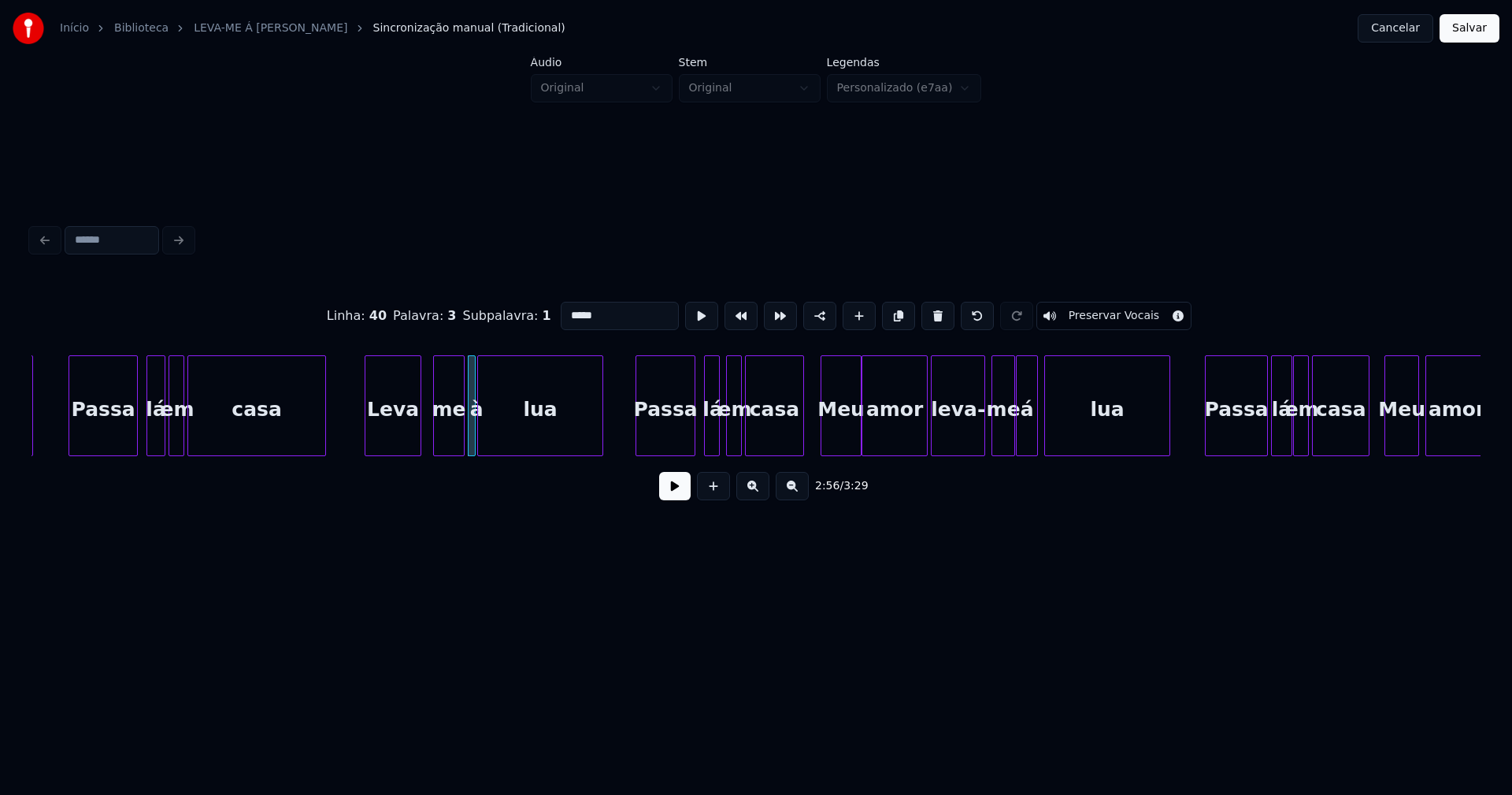
click at [684, 443] on div "Passa" at bounding box center [665, 409] width 58 height 107
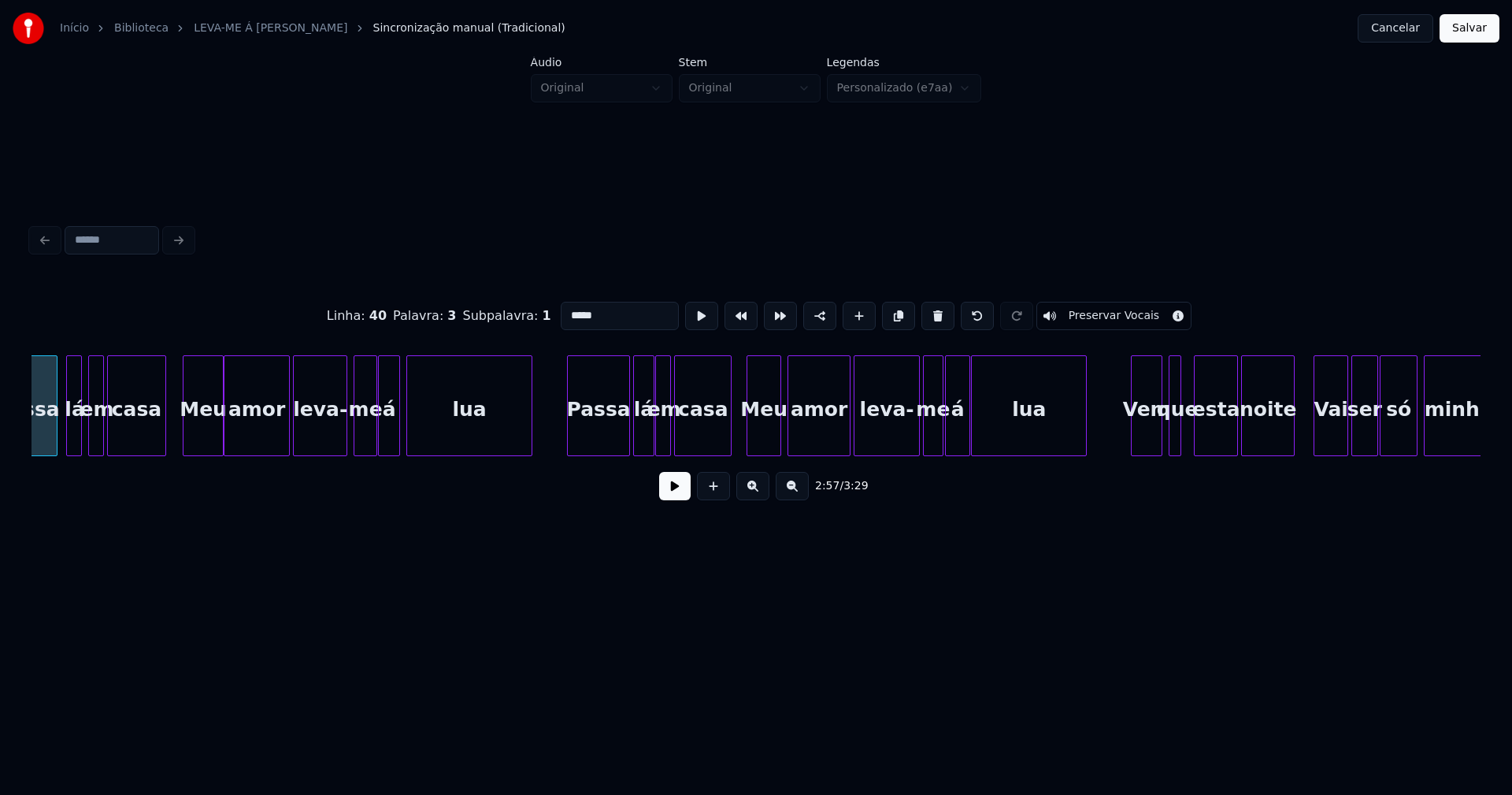
scroll to position [0, 28030]
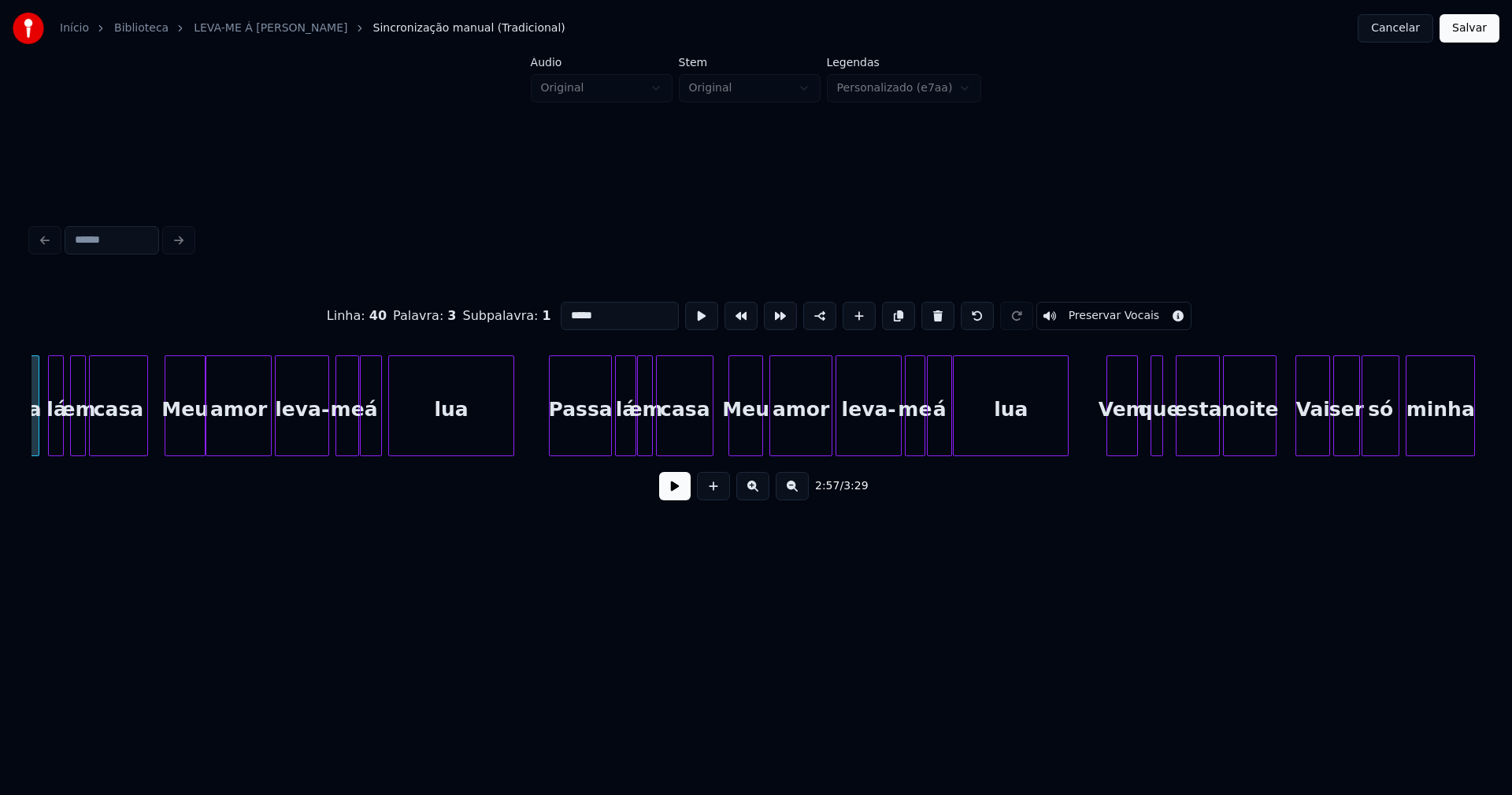
click at [1124, 438] on div "Vem" at bounding box center [1122, 409] width 30 height 107
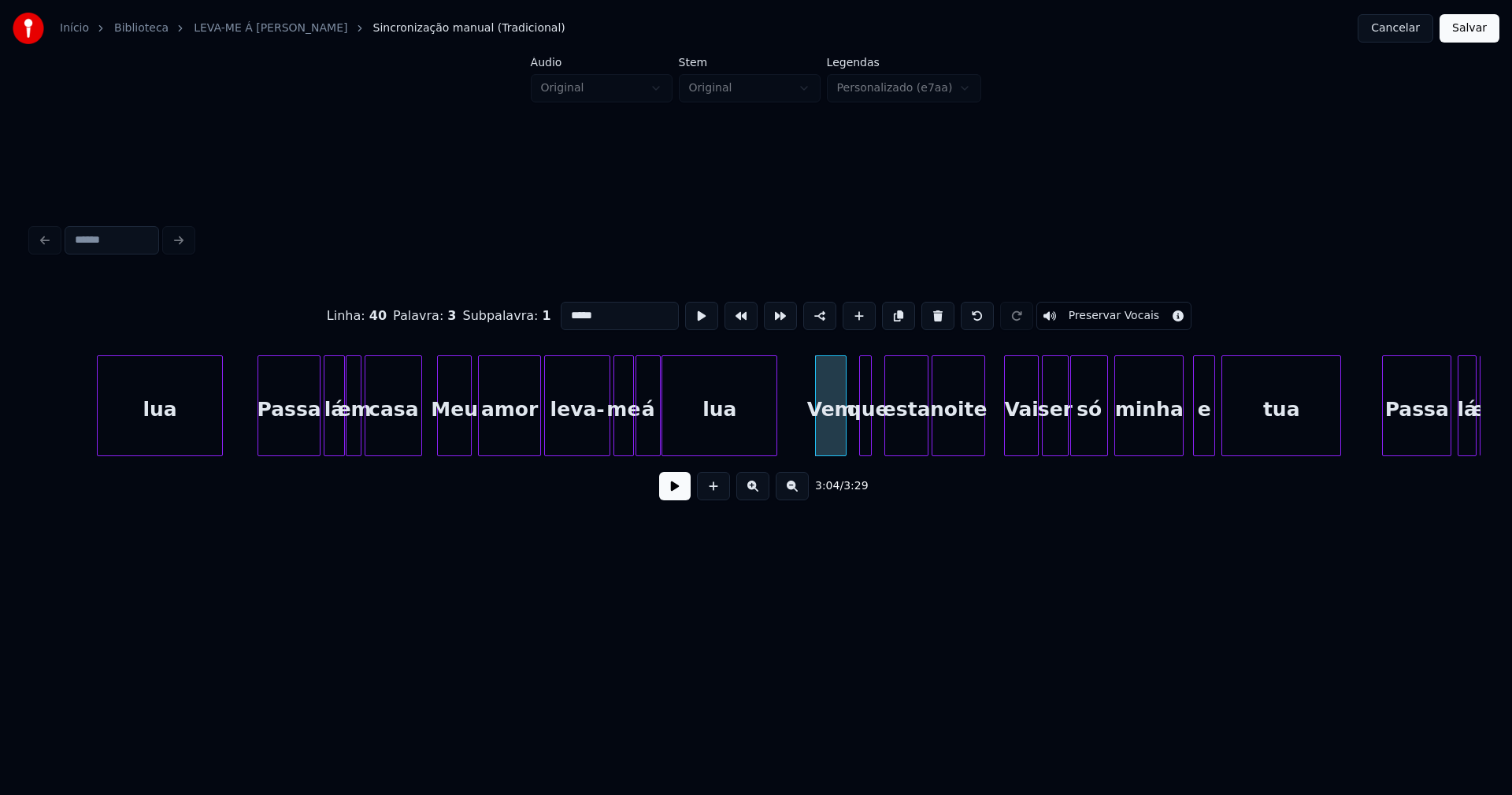
scroll to position [0, 28449]
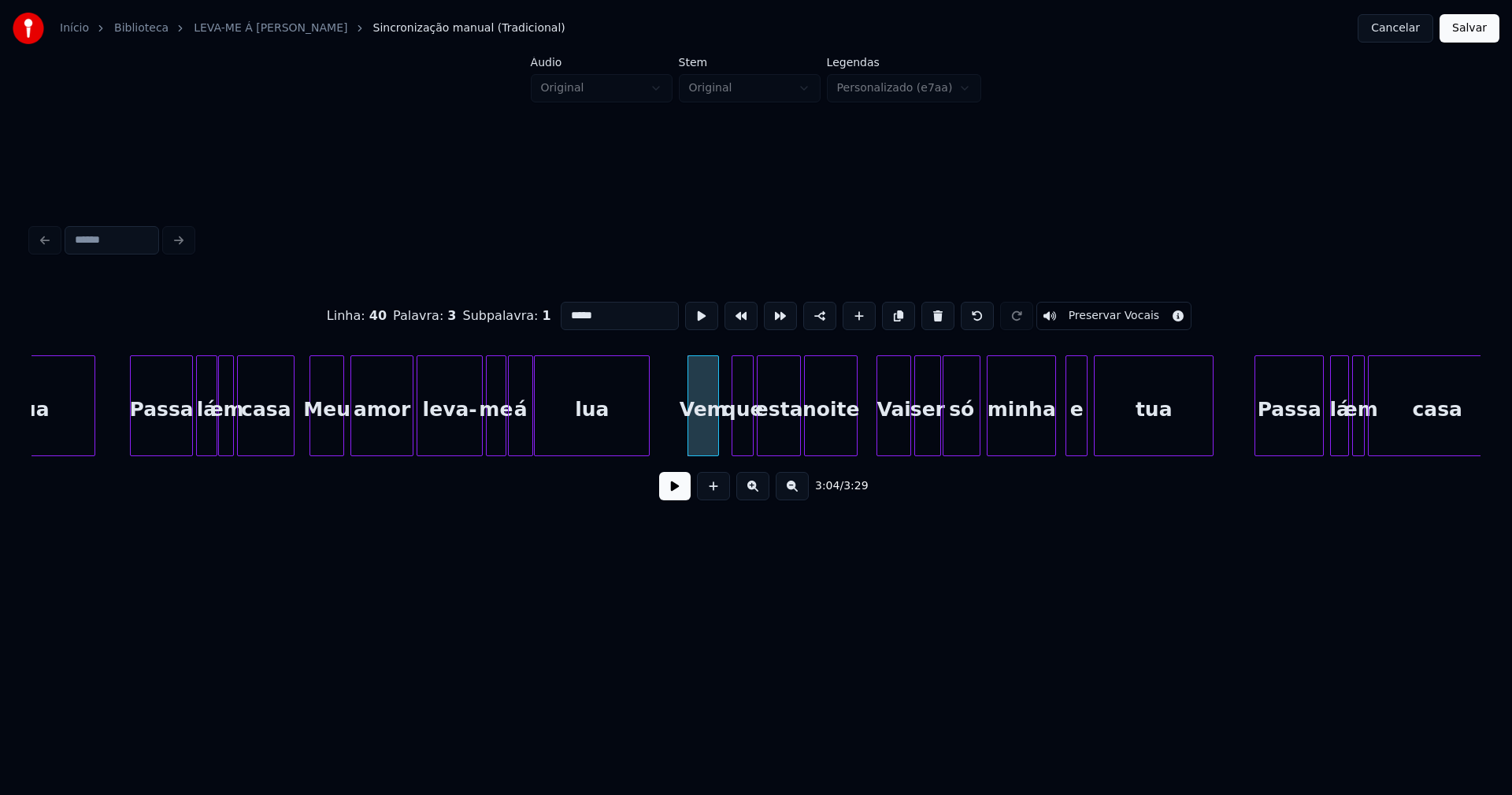
click at [749, 439] on div at bounding box center [750, 406] width 5 height 99
click at [725, 444] on div at bounding box center [725, 406] width 5 height 99
click at [887, 443] on div "Vai" at bounding box center [888, 409] width 33 height 107
click at [1068, 445] on div "e" at bounding box center [1069, 409] width 21 height 107
click at [1137, 438] on div "tua" at bounding box center [1148, 409] width 118 height 107
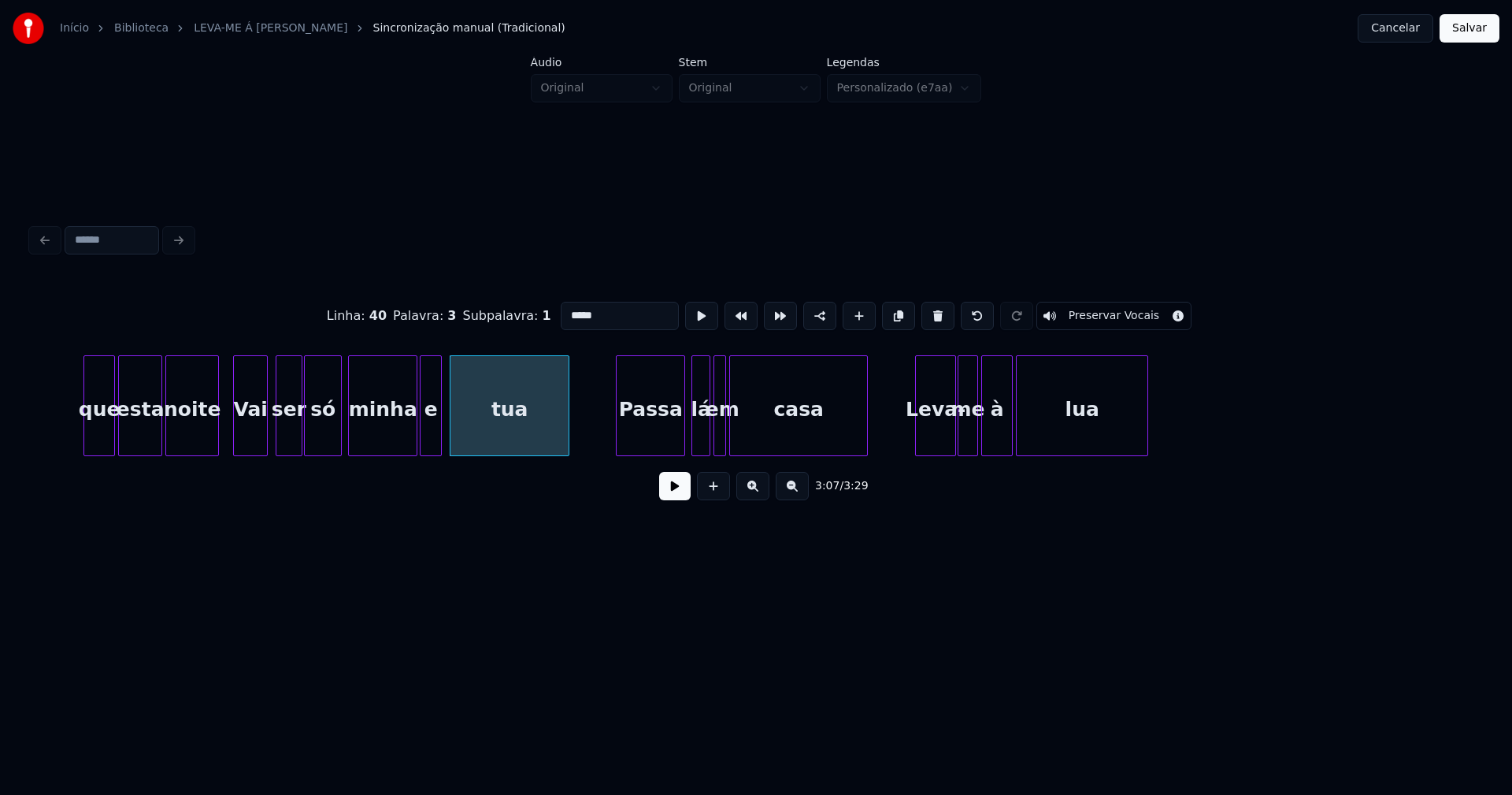
scroll to position [0, 29160]
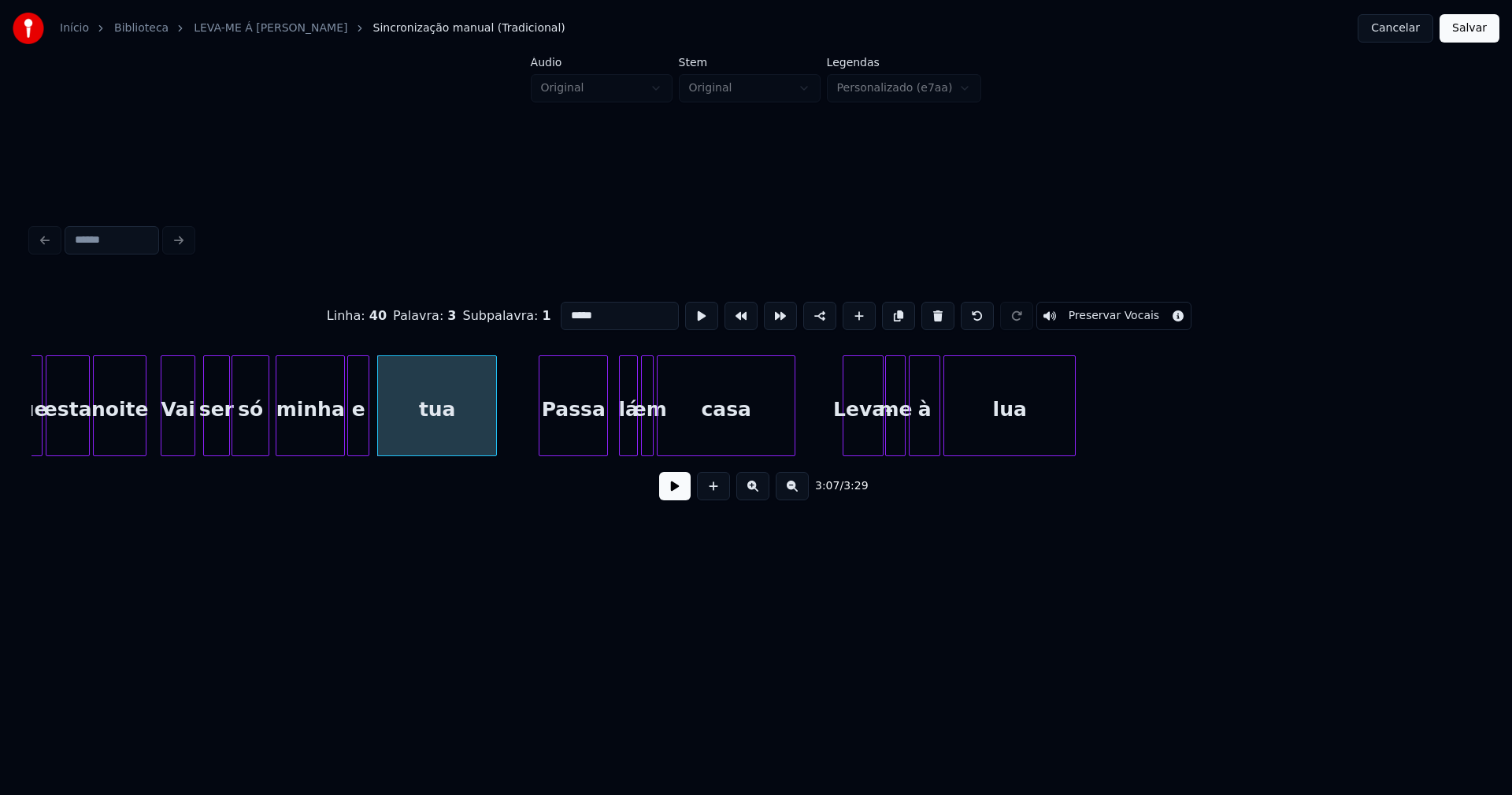
click at [567, 425] on div "Passa" at bounding box center [573, 409] width 68 height 107
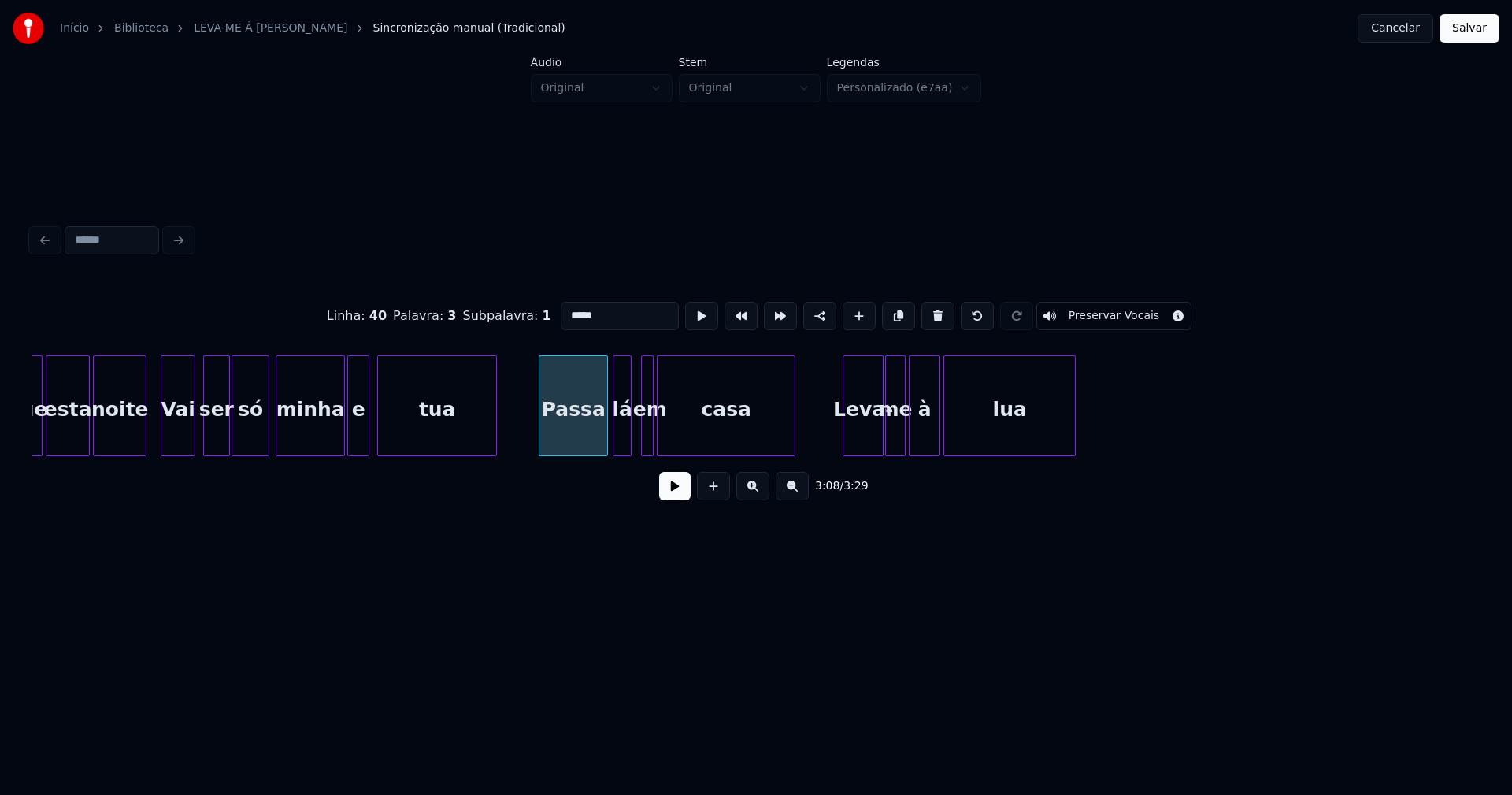
click at [621, 441] on div "lá" at bounding box center [622, 409] width 17 height 107
click at [827, 448] on div at bounding box center [827, 406] width 5 height 99
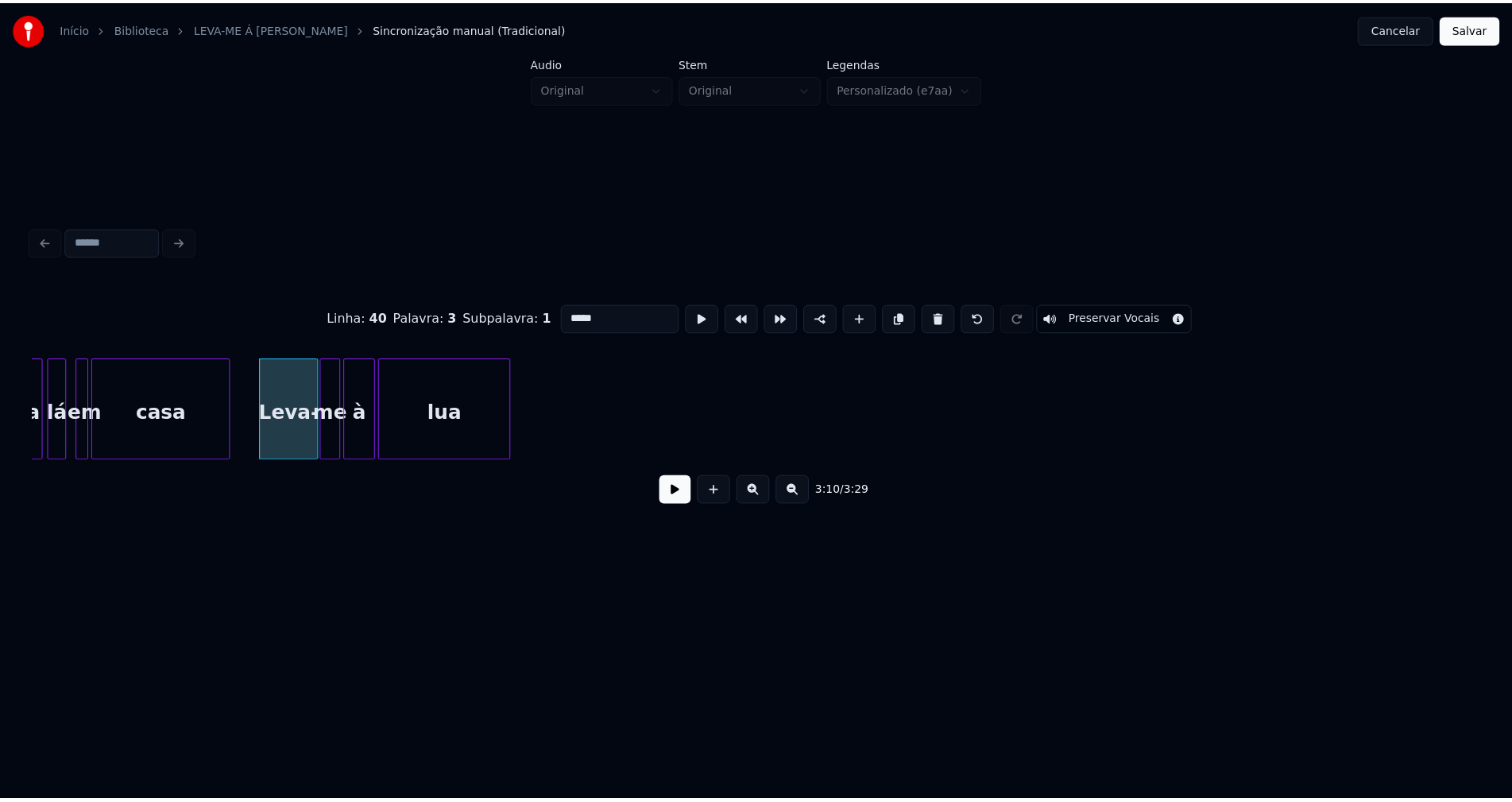
scroll to position [0, 29971]
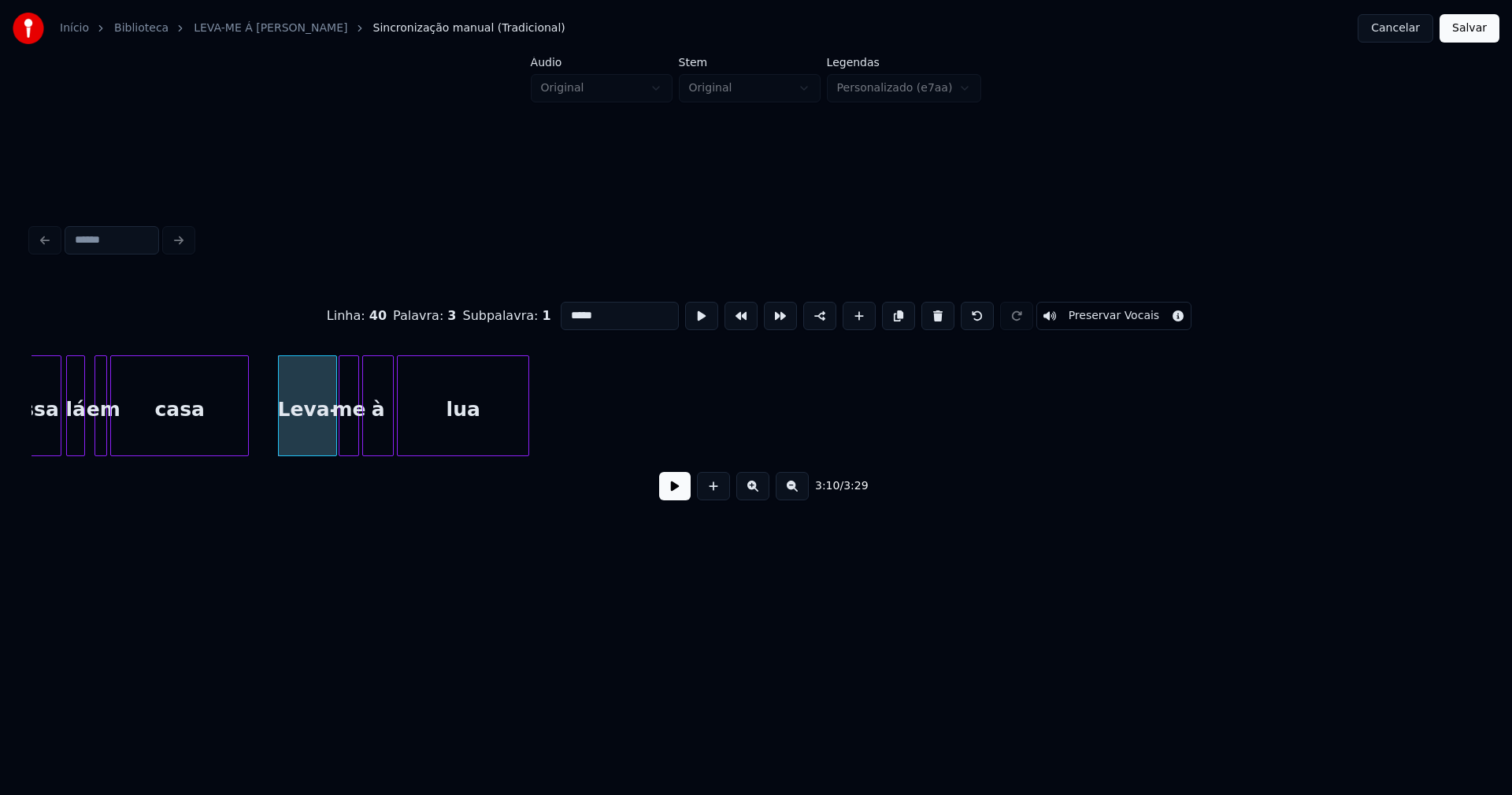
click at [1477, 33] on button "Salvar" at bounding box center [1469, 29] width 60 height 29
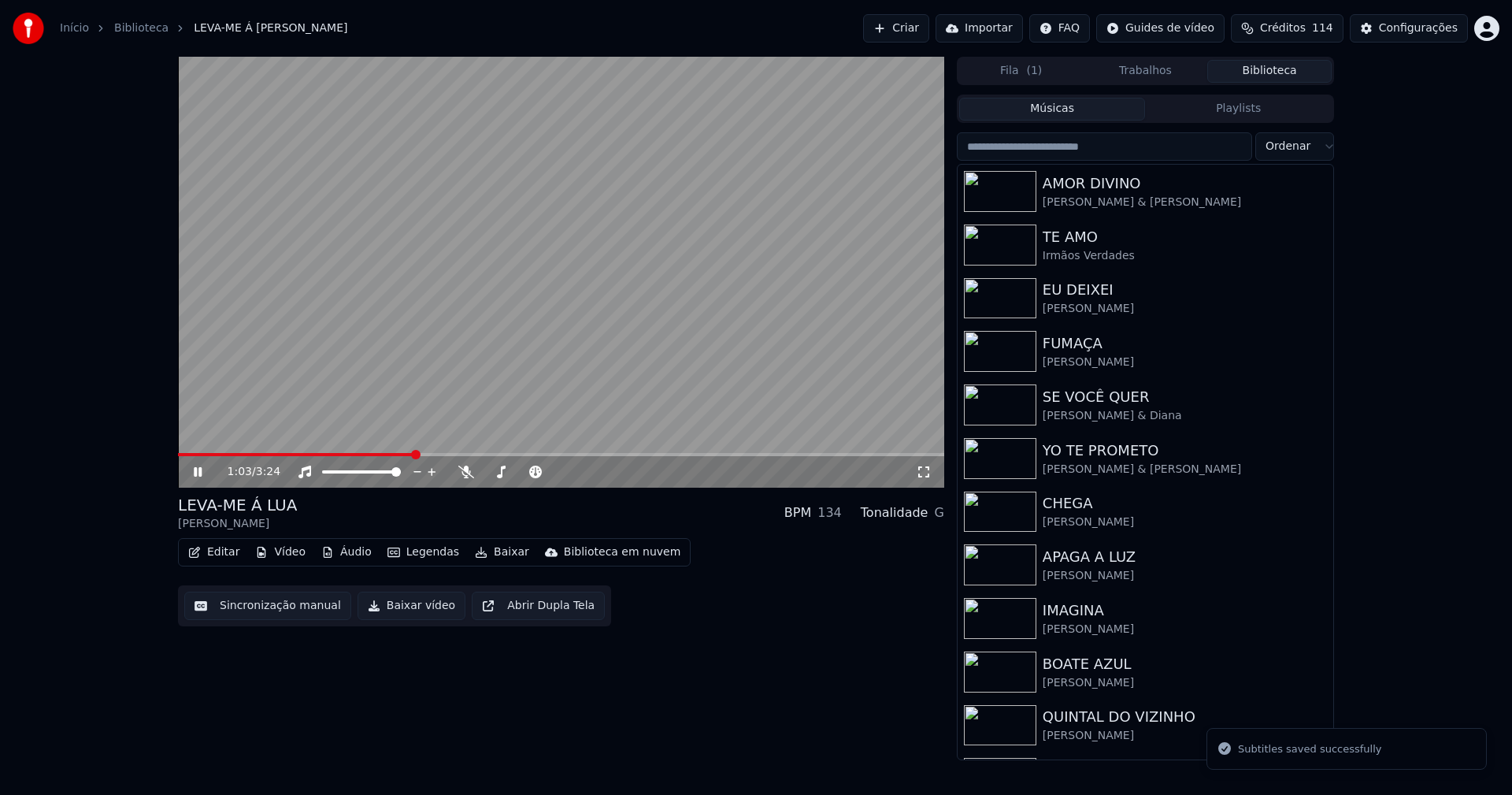
click at [416, 453] on span at bounding box center [561, 454] width 766 height 3
click at [476, 452] on video at bounding box center [561, 272] width 766 height 430
click at [478, 455] on span at bounding box center [561, 454] width 766 height 3
click at [196, 474] on icon at bounding box center [198, 472] width 10 height 11
click at [558, 453] on span at bounding box center [561, 454] width 766 height 3
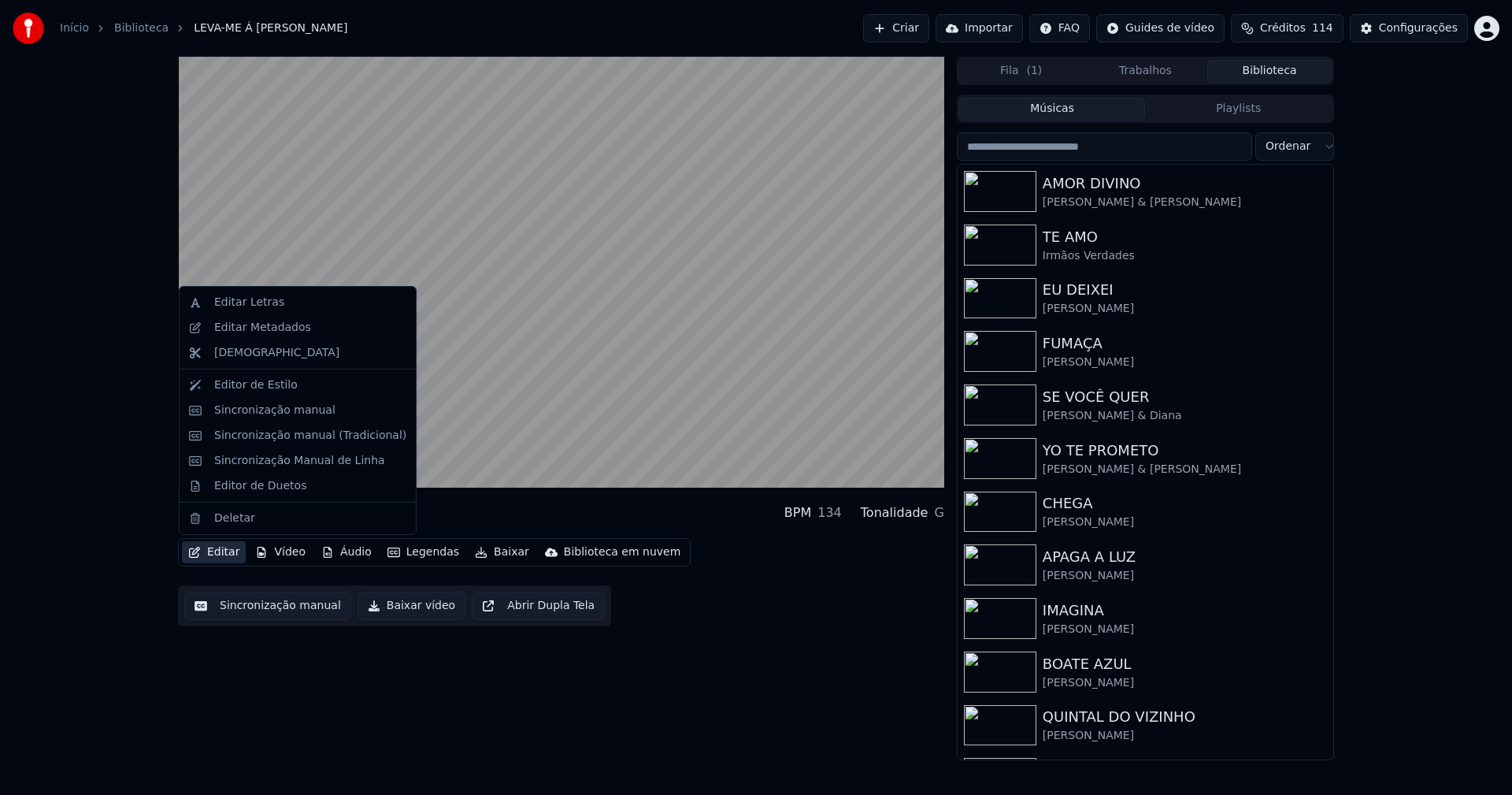
click at [224, 553] on button "Editar" at bounding box center [213, 551] width 64 height 22
click at [240, 484] on div "Editor de Duetos" at bounding box center [260, 486] width 92 height 16
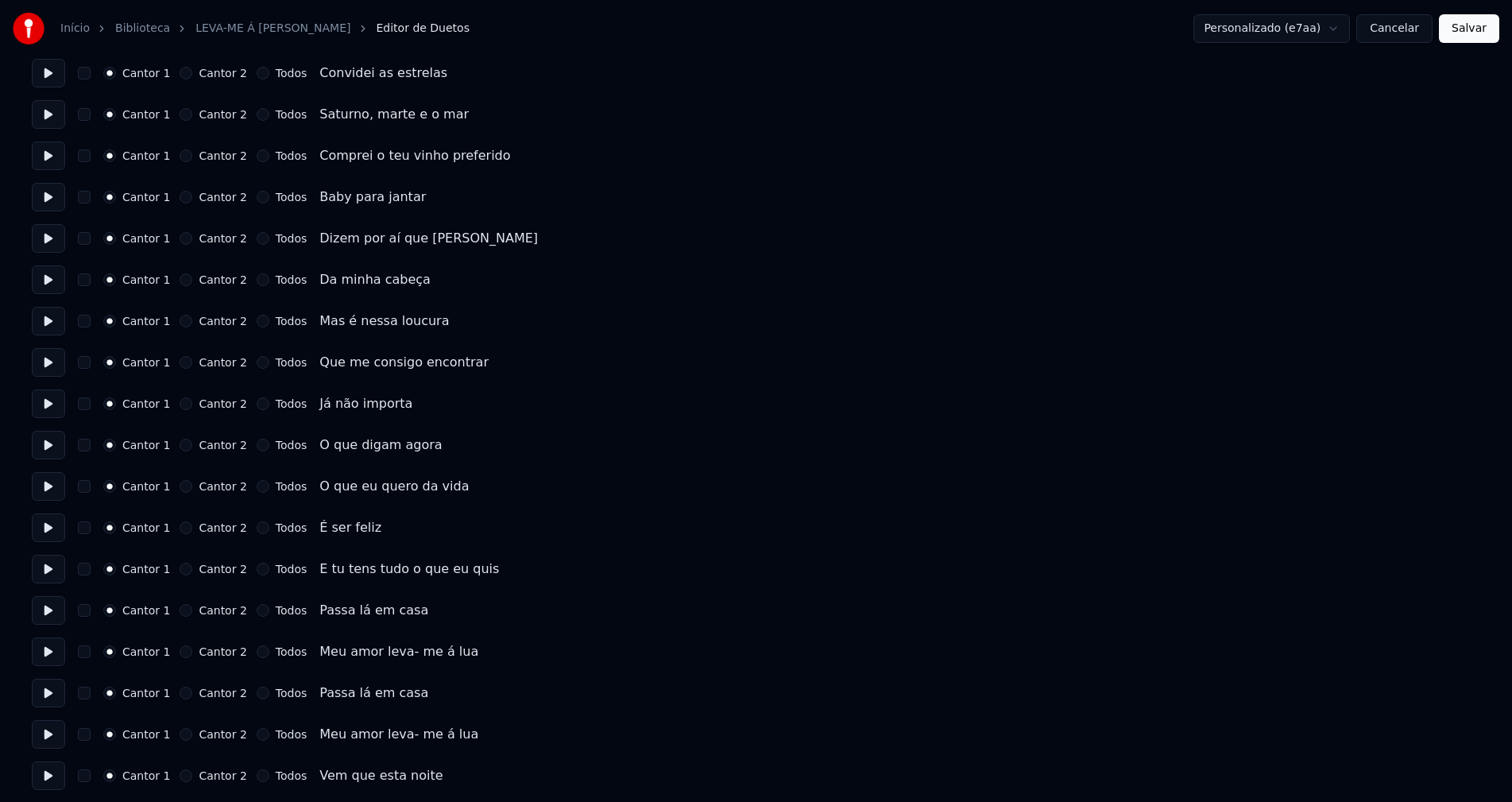
scroll to position [158, 0]
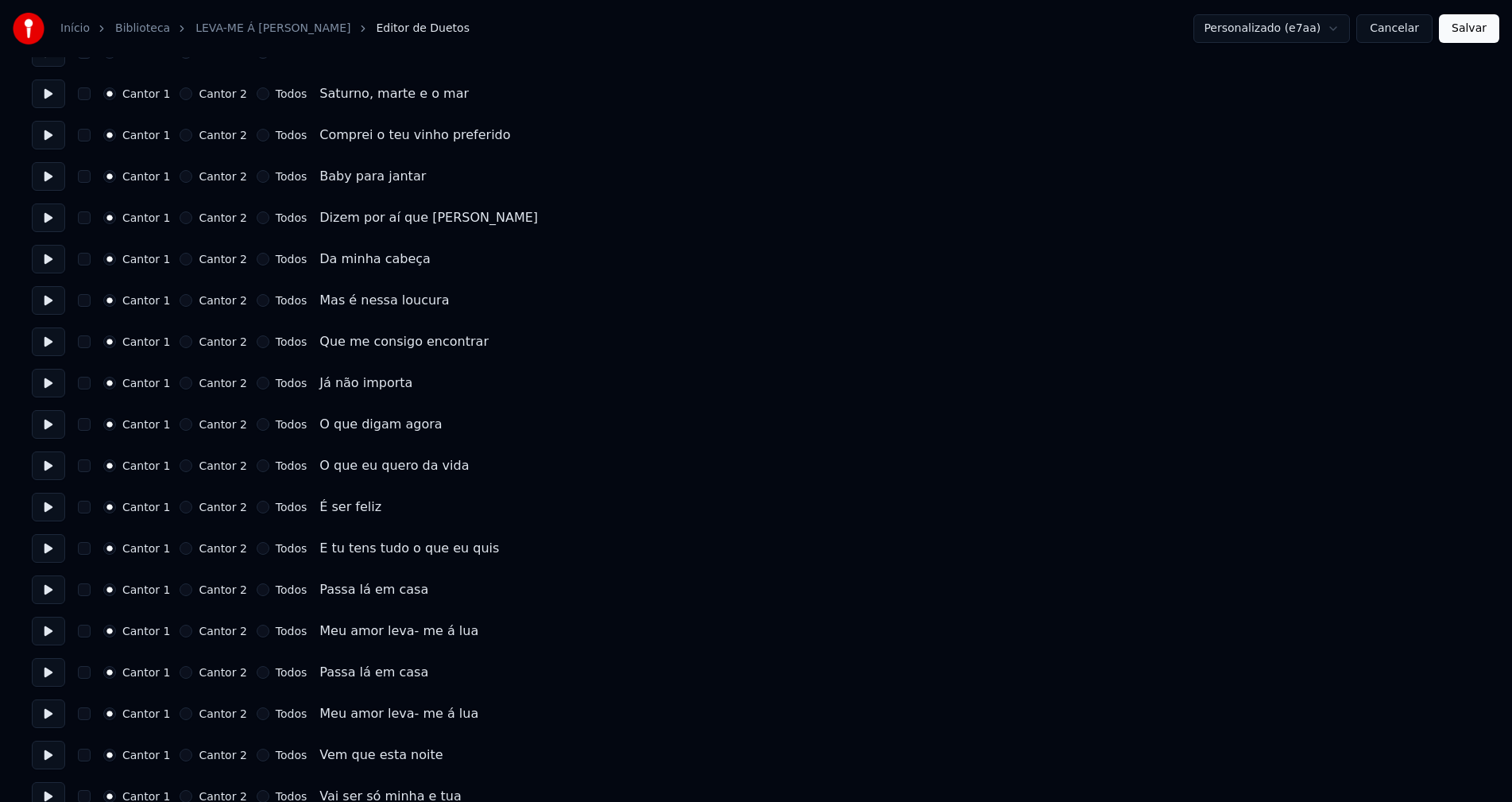
click at [256, 593] on button "Todos" at bounding box center [262, 589] width 12 height 12
click at [256, 630] on button "Todos" at bounding box center [262, 630] width 12 height 12
click at [256, 676] on button "Todos" at bounding box center [262, 671] width 12 height 12
click at [256, 717] on button "Todos" at bounding box center [262, 713] width 12 height 12
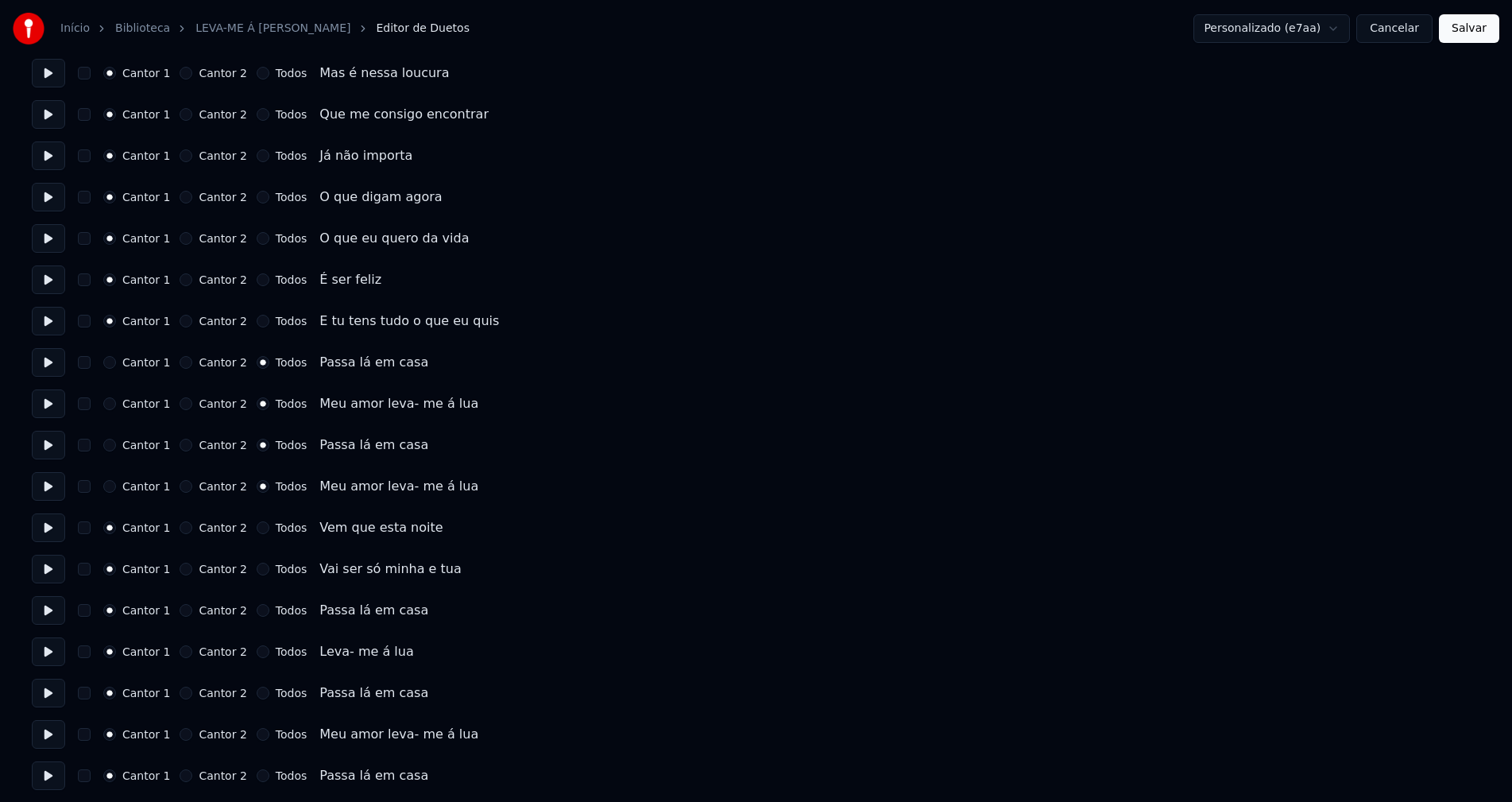
scroll to position [398, 0]
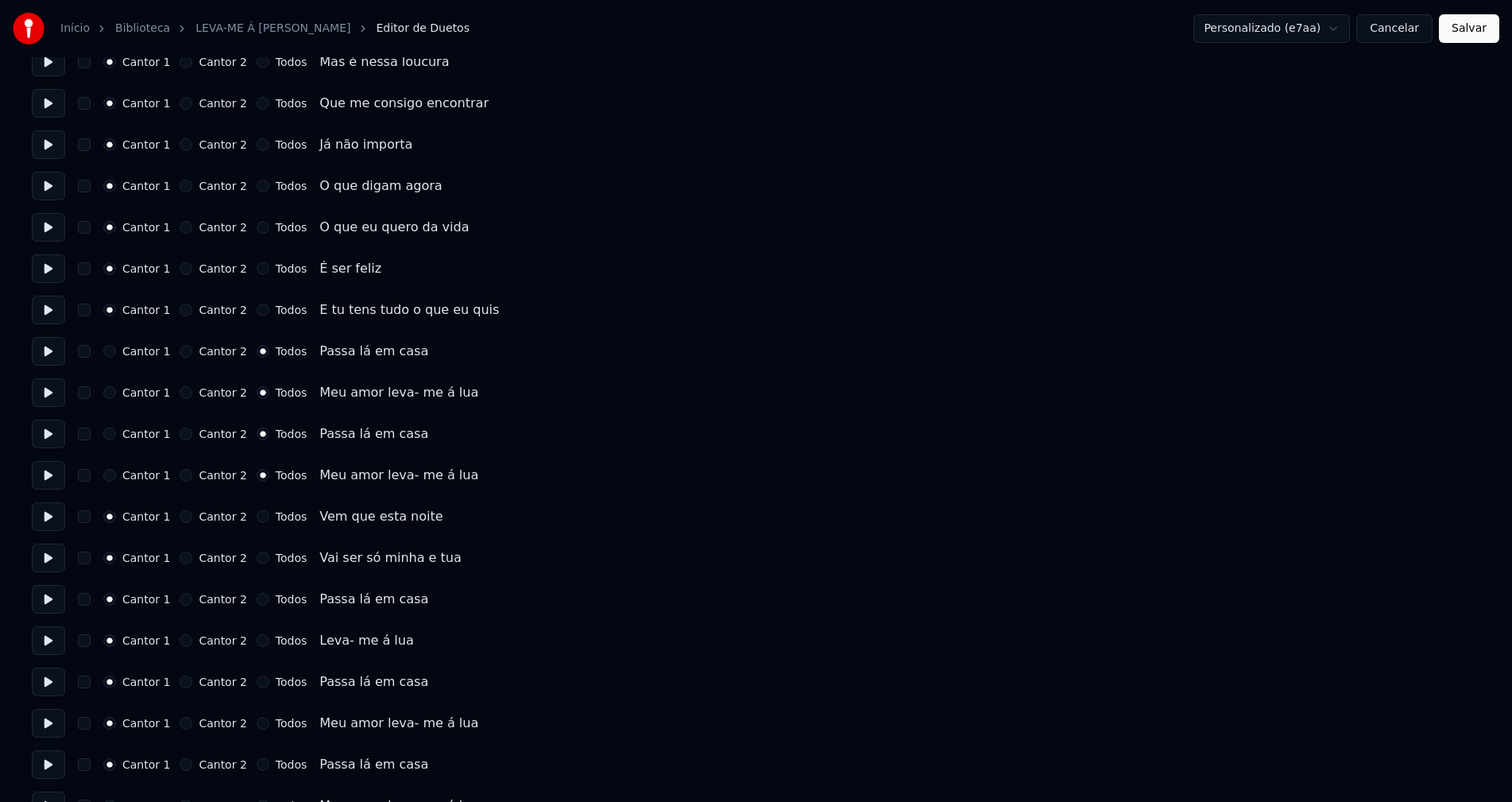
click at [256, 518] on button "Todos" at bounding box center [262, 516] width 12 height 12
click at [256, 558] on button "Todos" at bounding box center [262, 557] width 12 height 12
click at [256, 604] on button "Todos" at bounding box center [262, 598] width 12 height 12
click at [256, 642] on button "Todos" at bounding box center [262, 640] width 12 height 12
click at [1398, 32] on button "Cancelar" at bounding box center [1394, 29] width 76 height 29
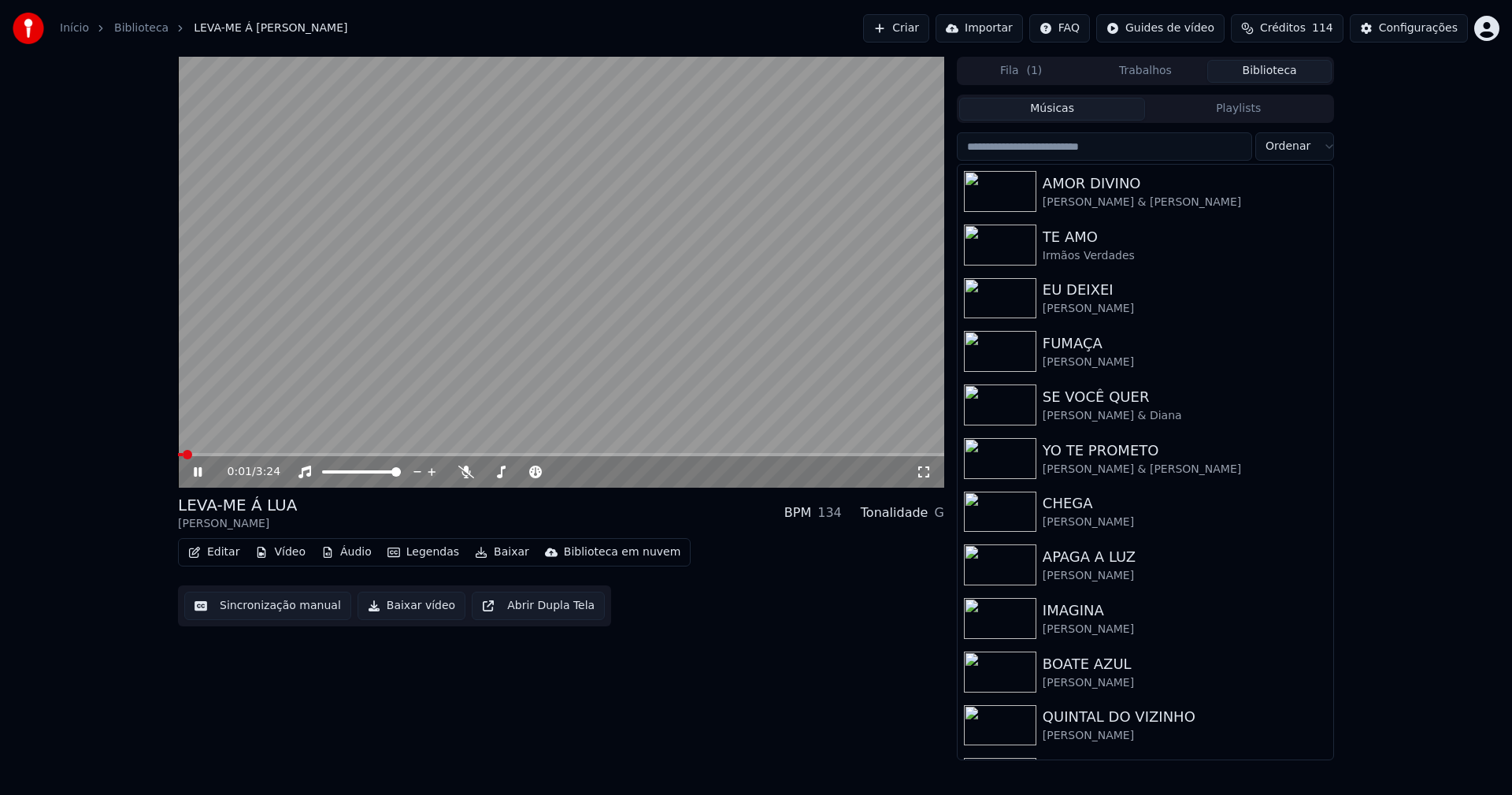
click at [222, 556] on button "Editar" at bounding box center [213, 551] width 64 height 22
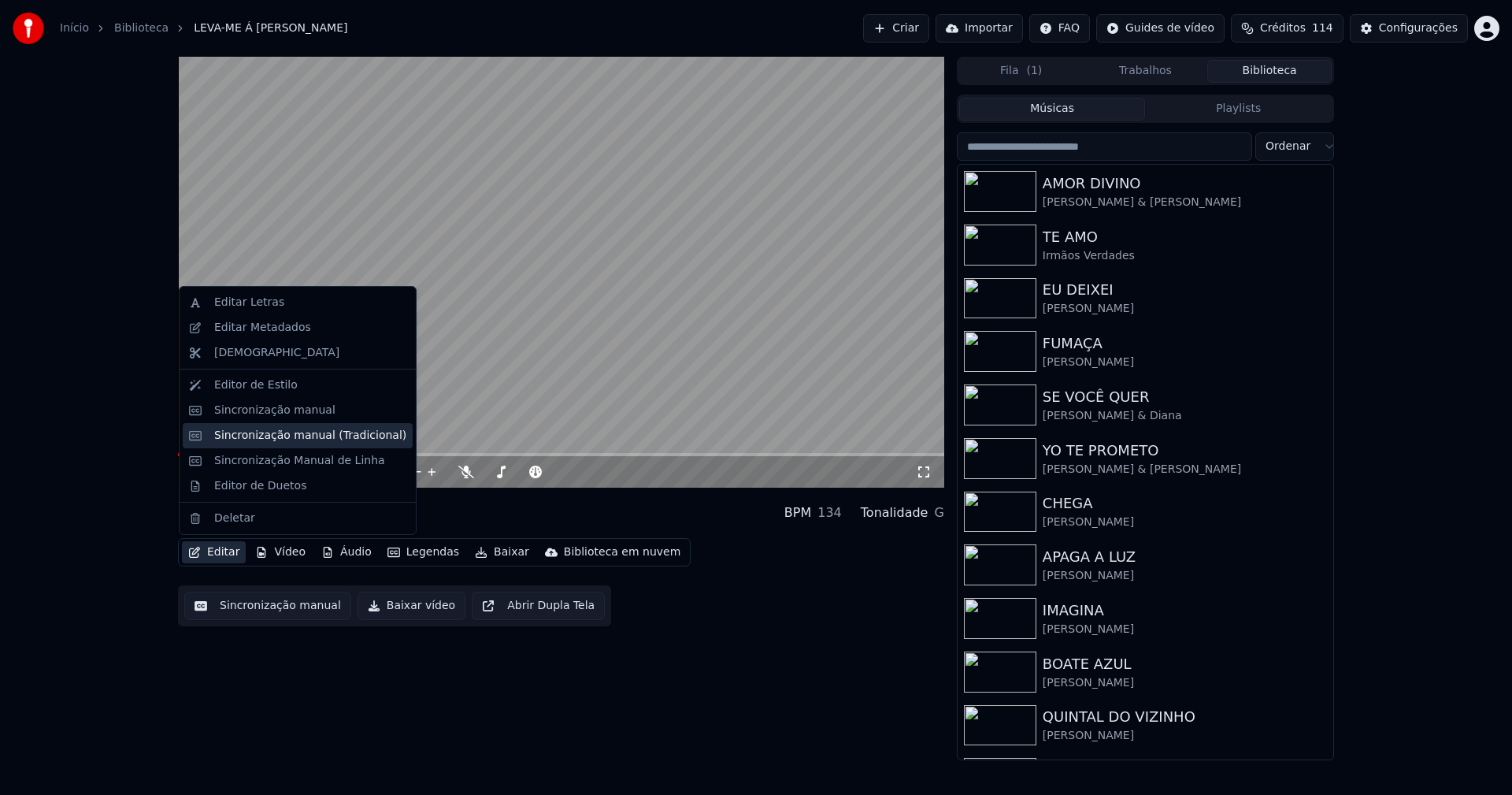
click at [291, 437] on div "Sincronização manual (Tradicional)" at bounding box center [310, 435] width 192 height 16
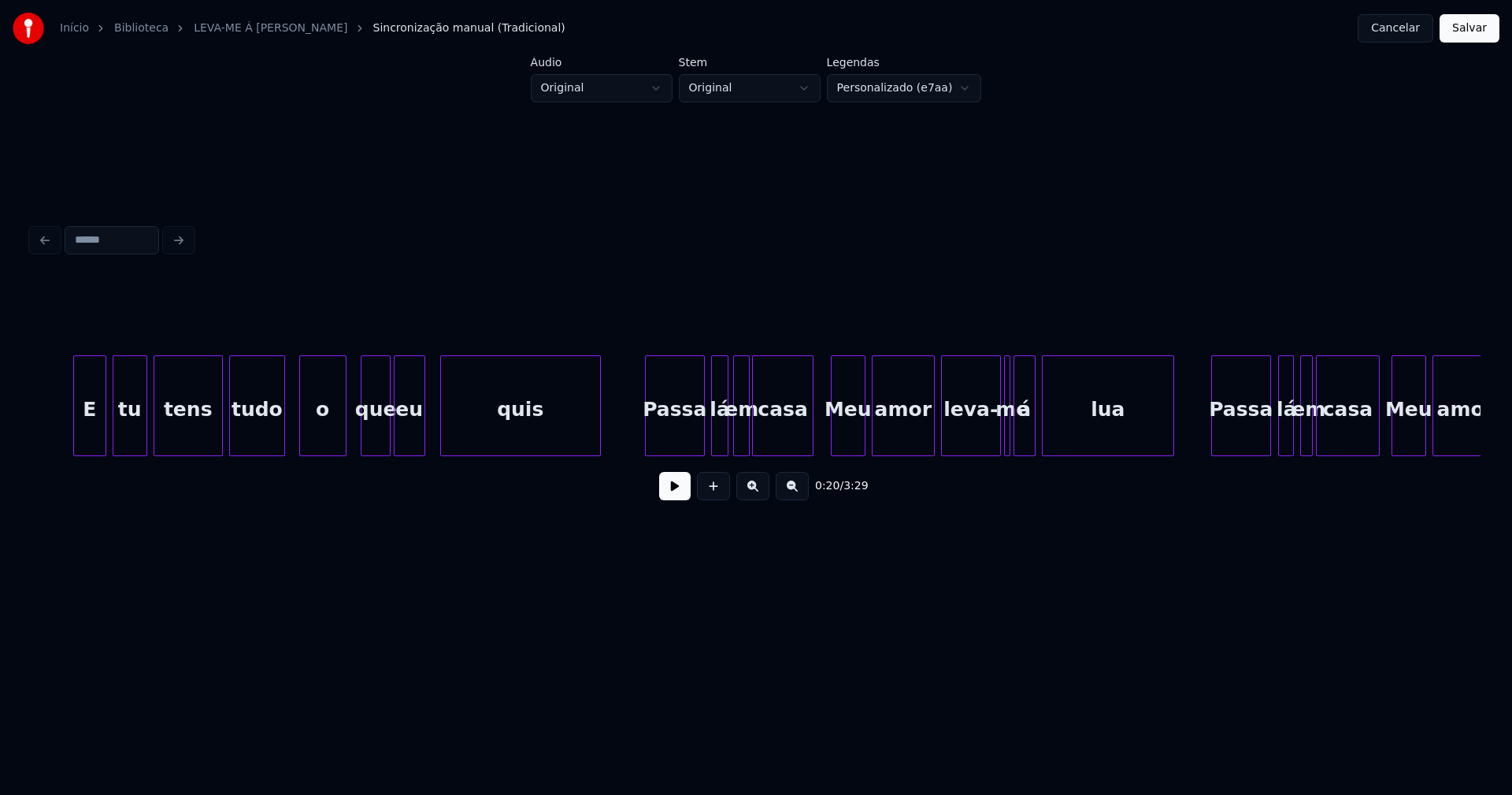
scroll to position [0, 9404]
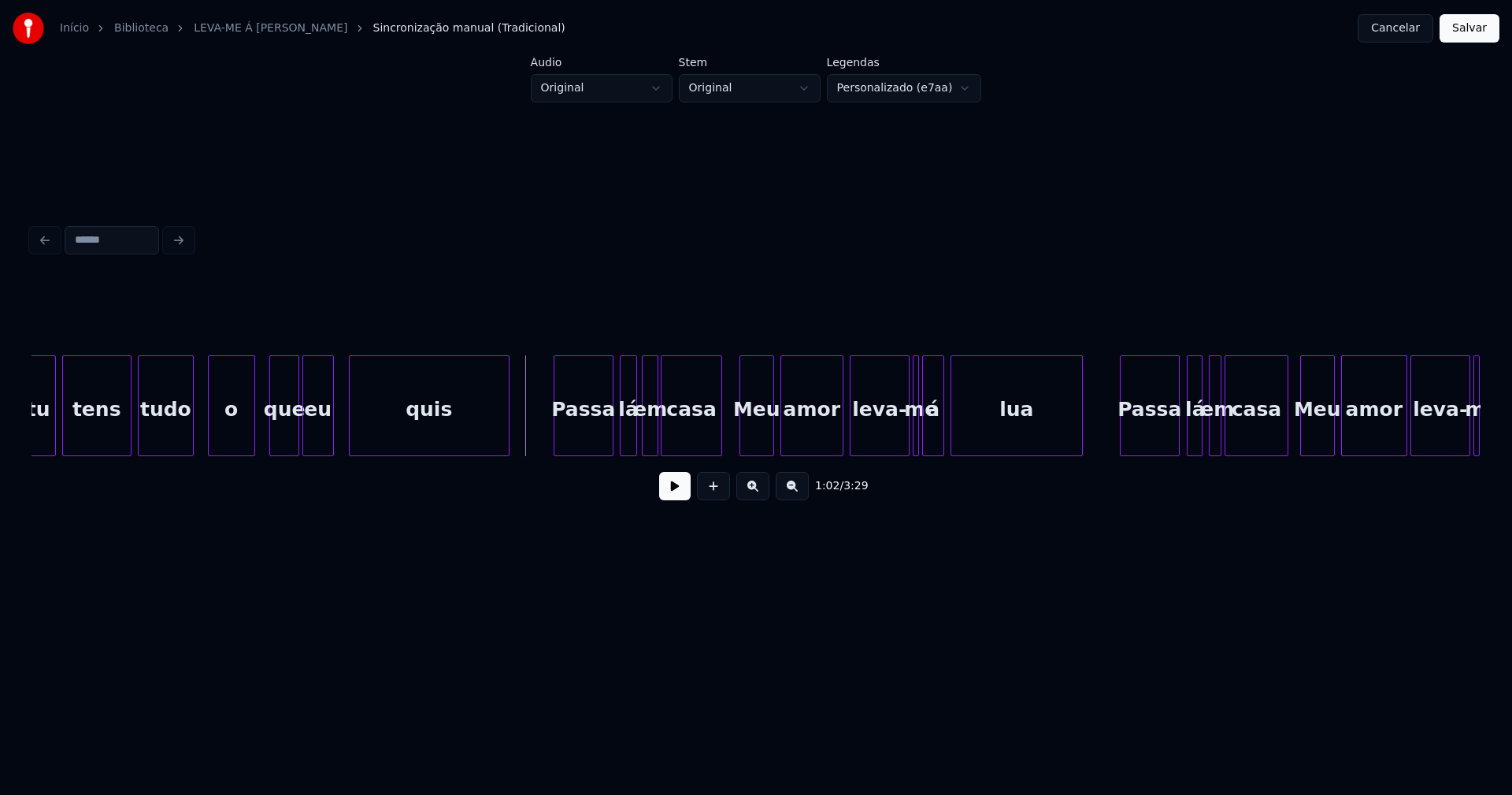
drag, startPoint x: 676, startPoint y: 494, endPoint x: 550, endPoint y: 457, distance: 131.3
click at [676, 493] on button at bounding box center [674, 486] width 31 height 29
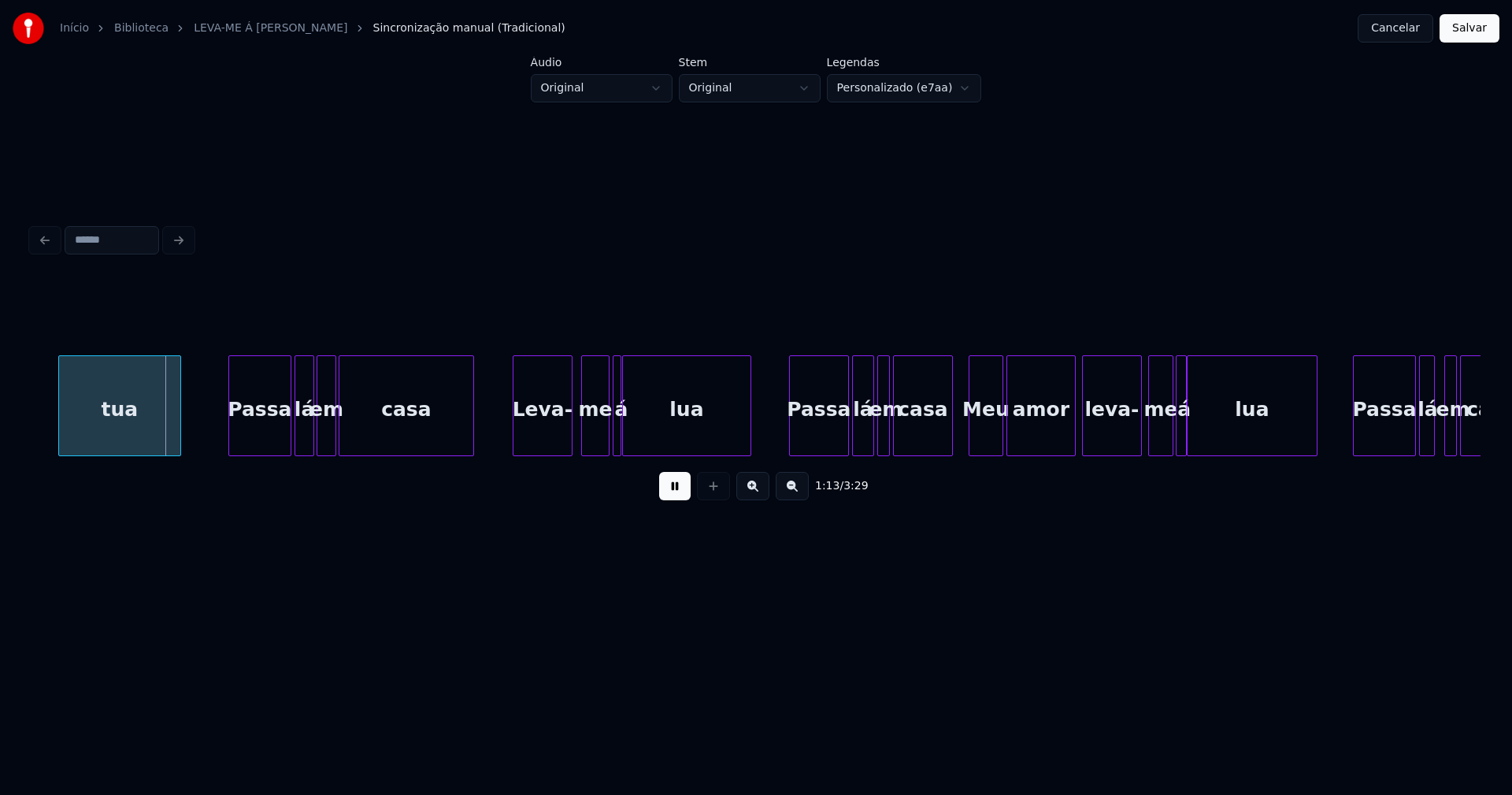
scroll to position [0, 11464]
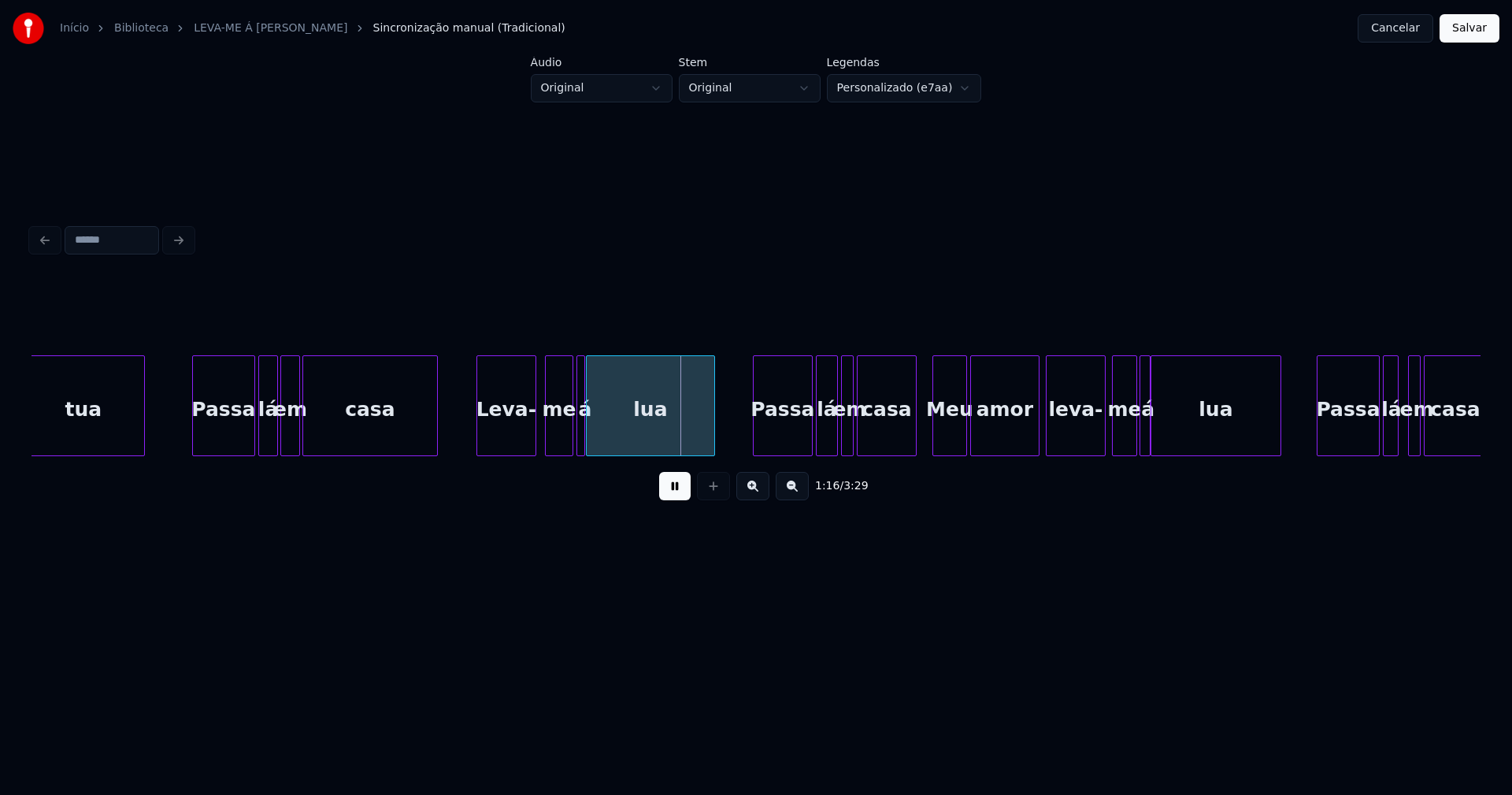
click at [676, 496] on button at bounding box center [674, 486] width 31 height 29
click at [1399, 32] on button "Cancelar" at bounding box center [1395, 29] width 75 height 29
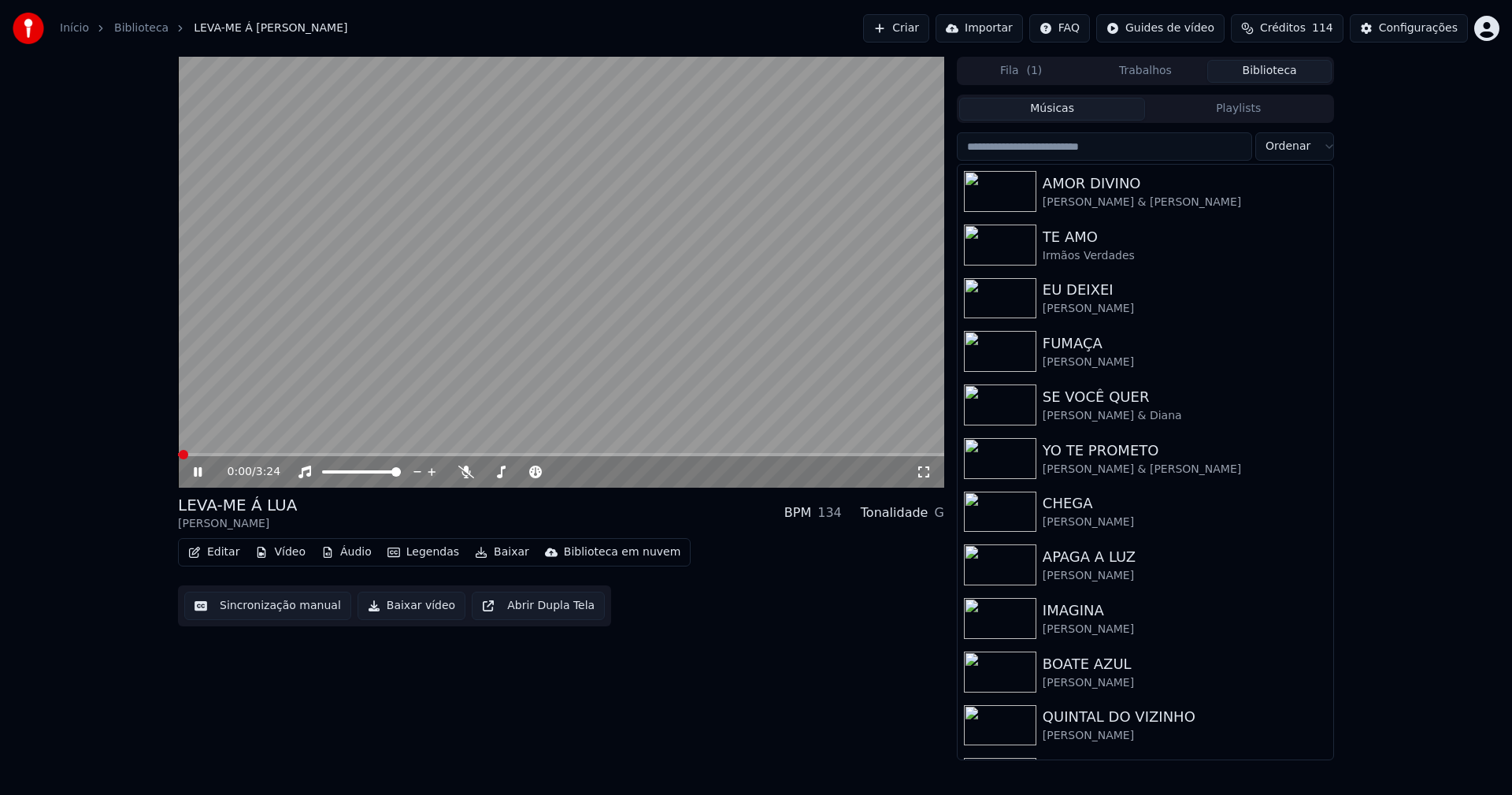
click at [209, 557] on button "Editar" at bounding box center [213, 551] width 64 height 22
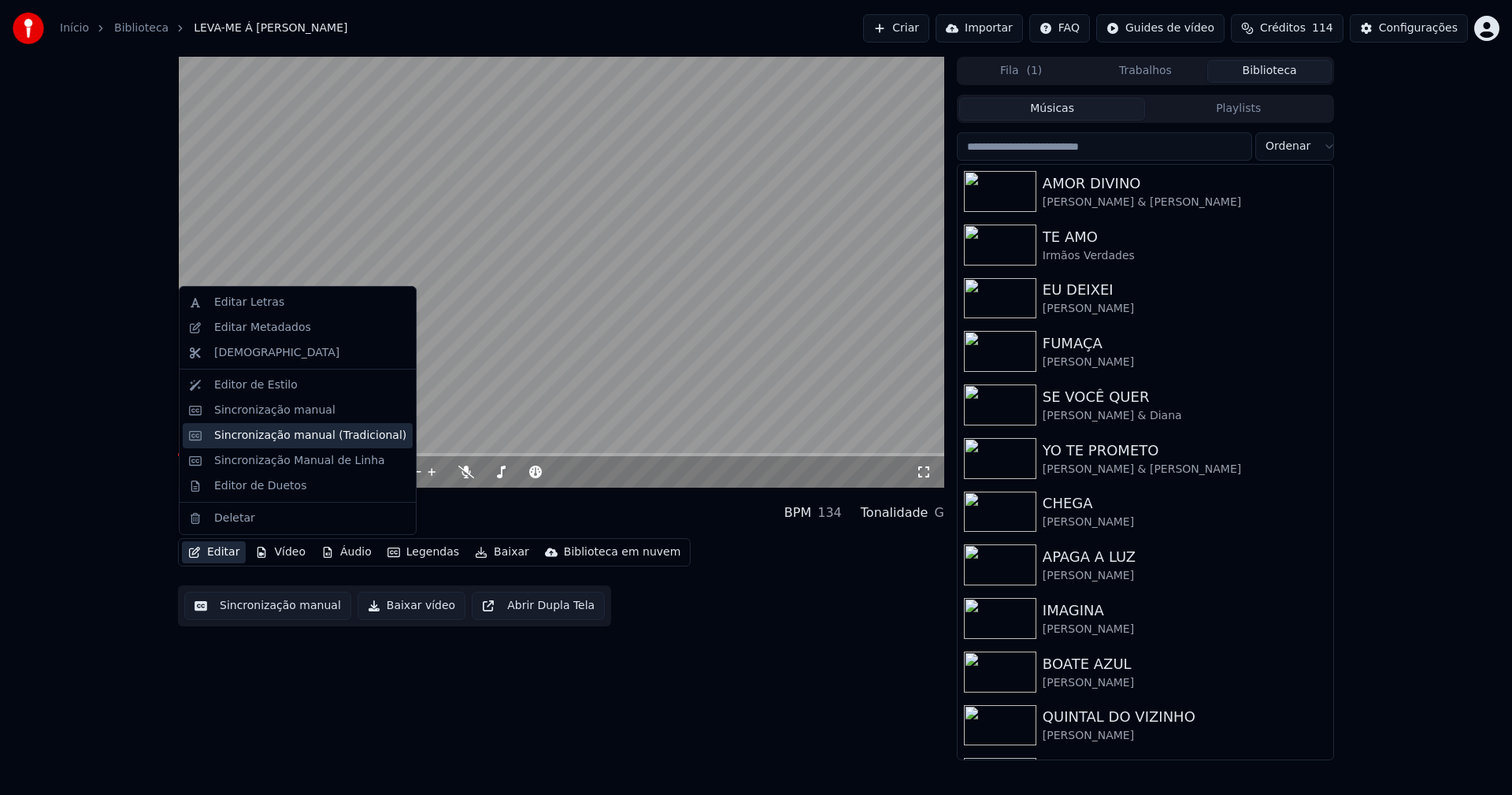
click at [275, 441] on div "Sincronização manual (Tradicional)" at bounding box center [310, 435] width 192 height 16
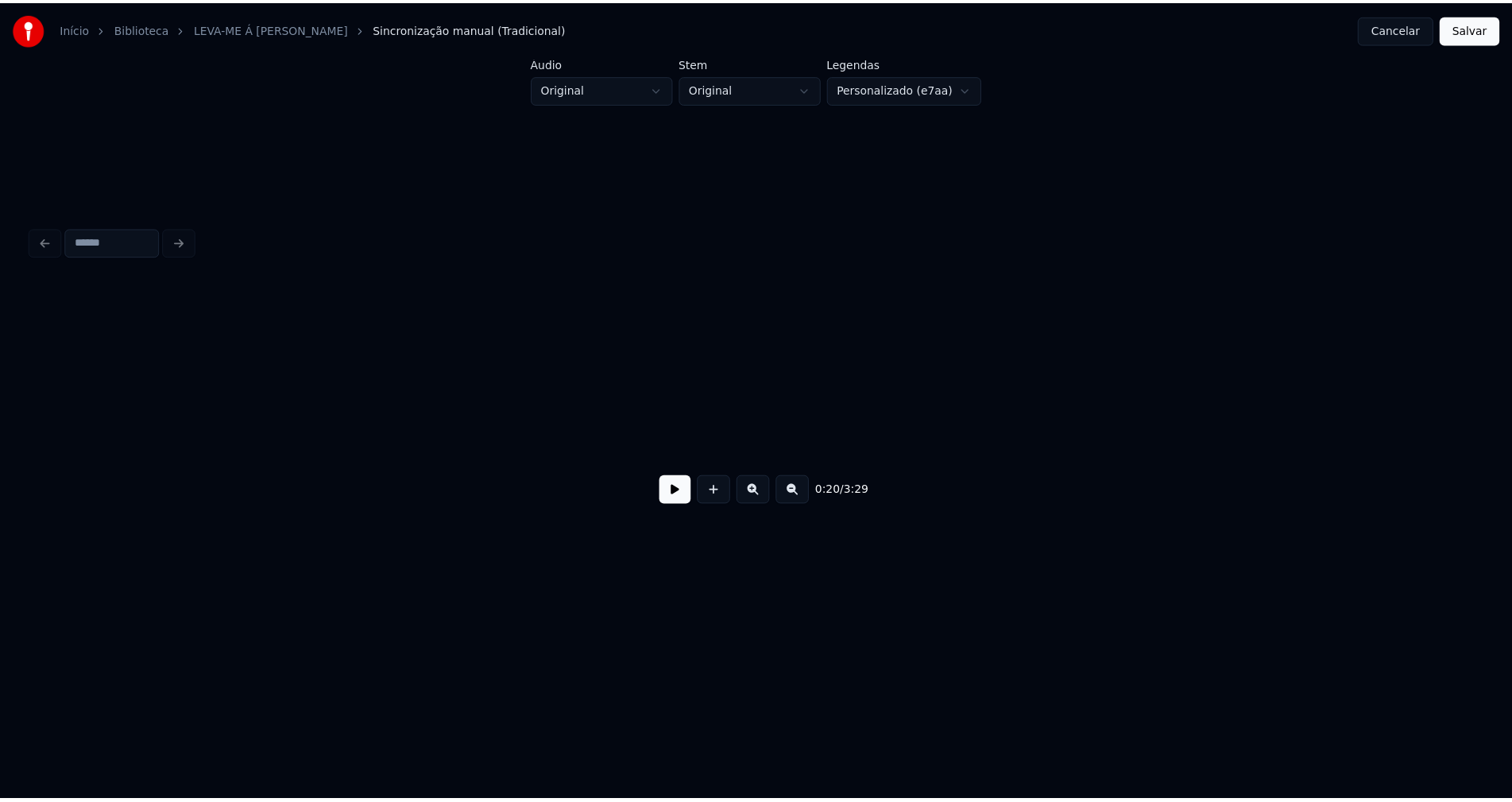
scroll to position [0, 3226]
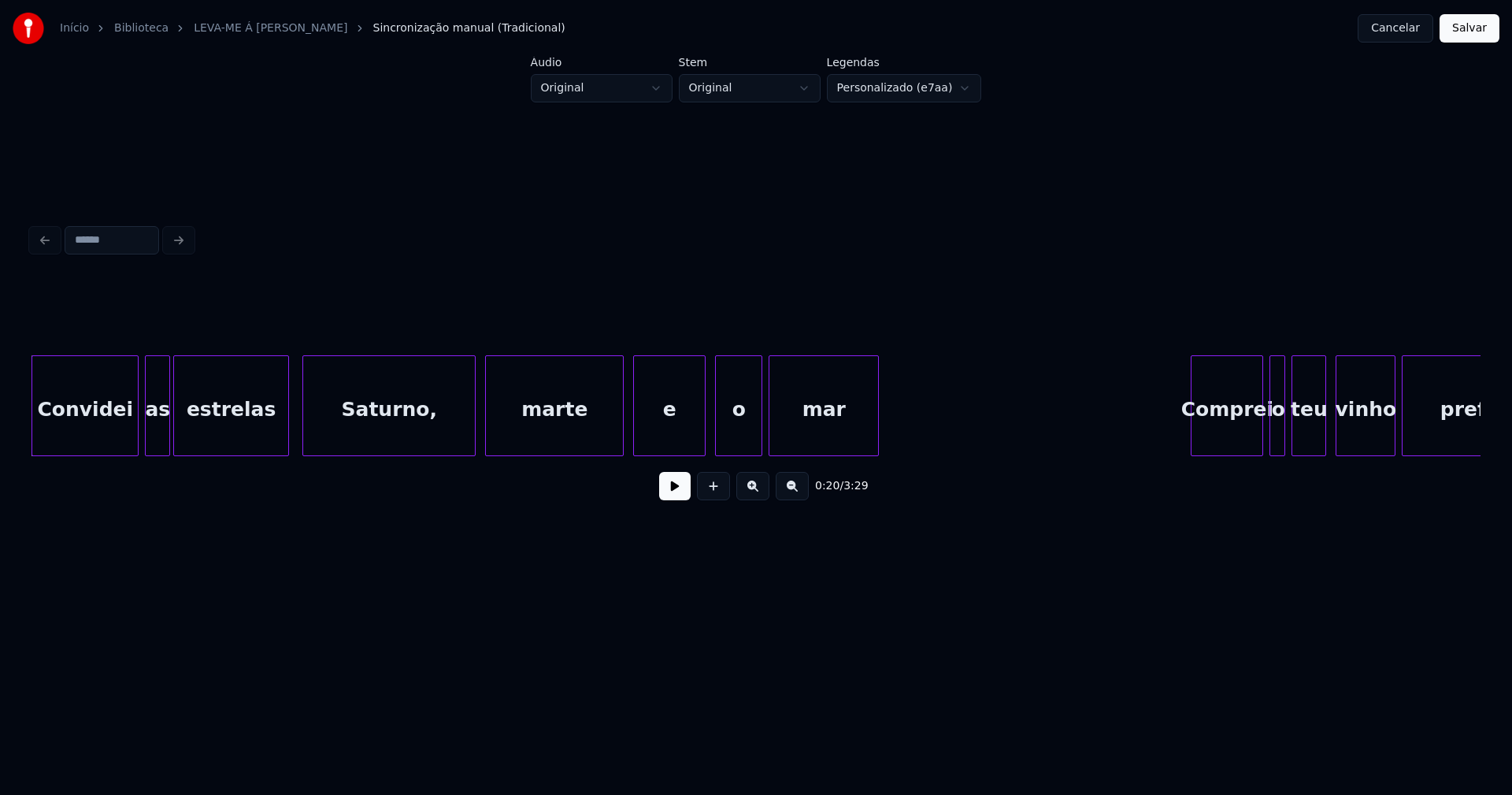
click at [1386, 28] on button "Cancelar" at bounding box center [1395, 29] width 75 height 29
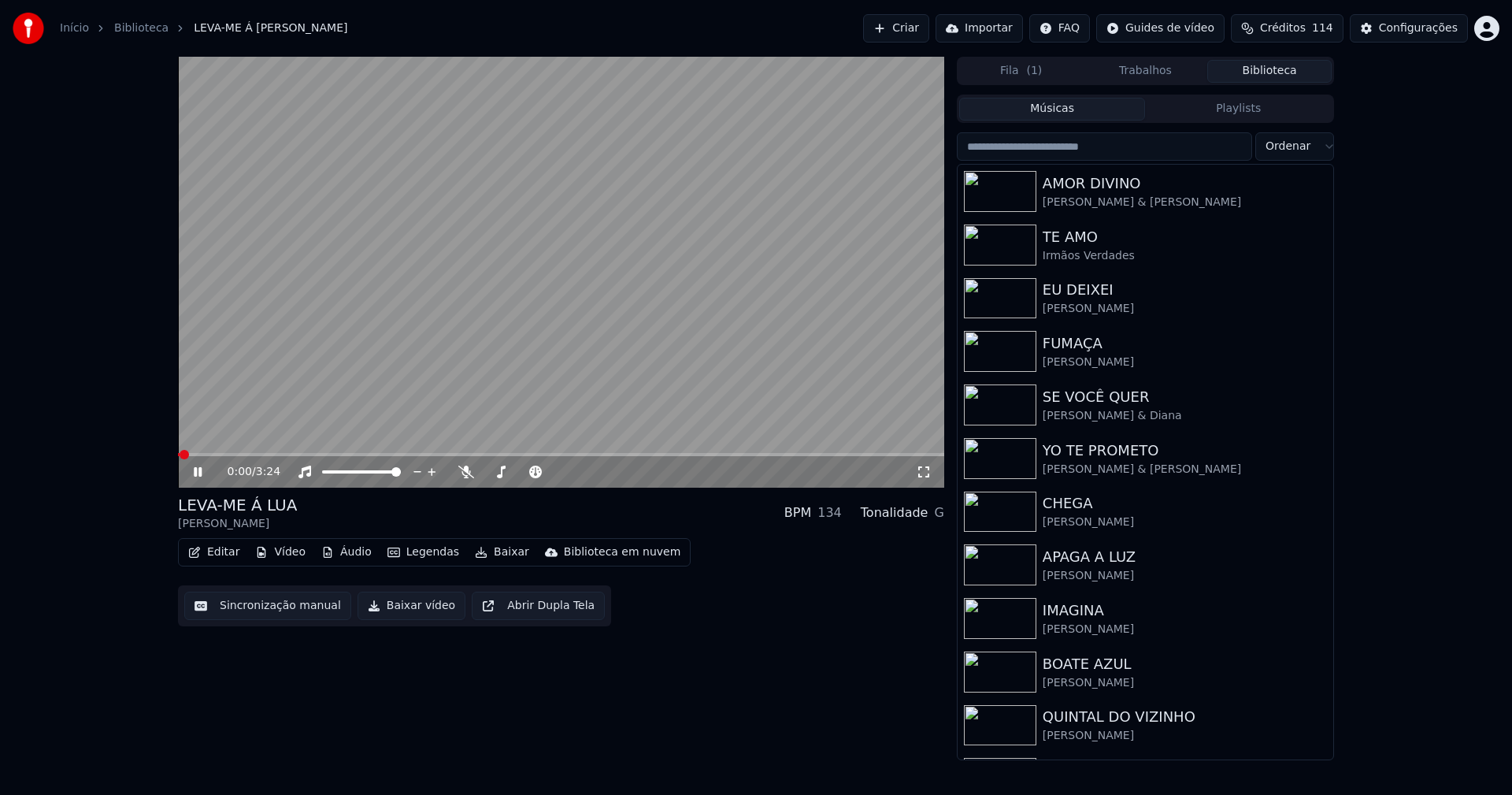
click at [220, 557] on button "Editar" at bounding box center [213, 551] width 64 height 22
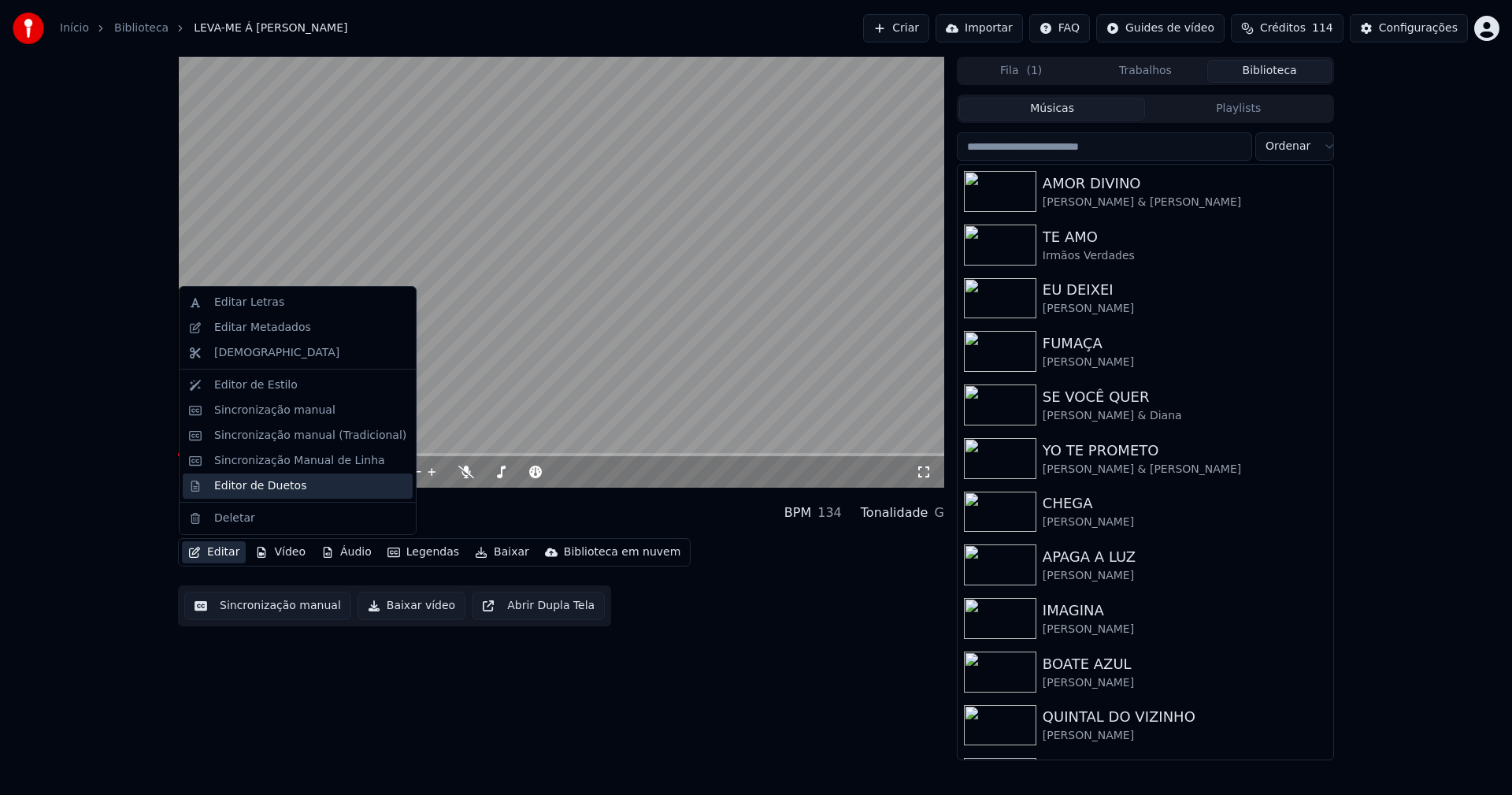
click at [242, 498] on div "Editor de Duetos" at bounding box center [298, 486] width 230 height 25
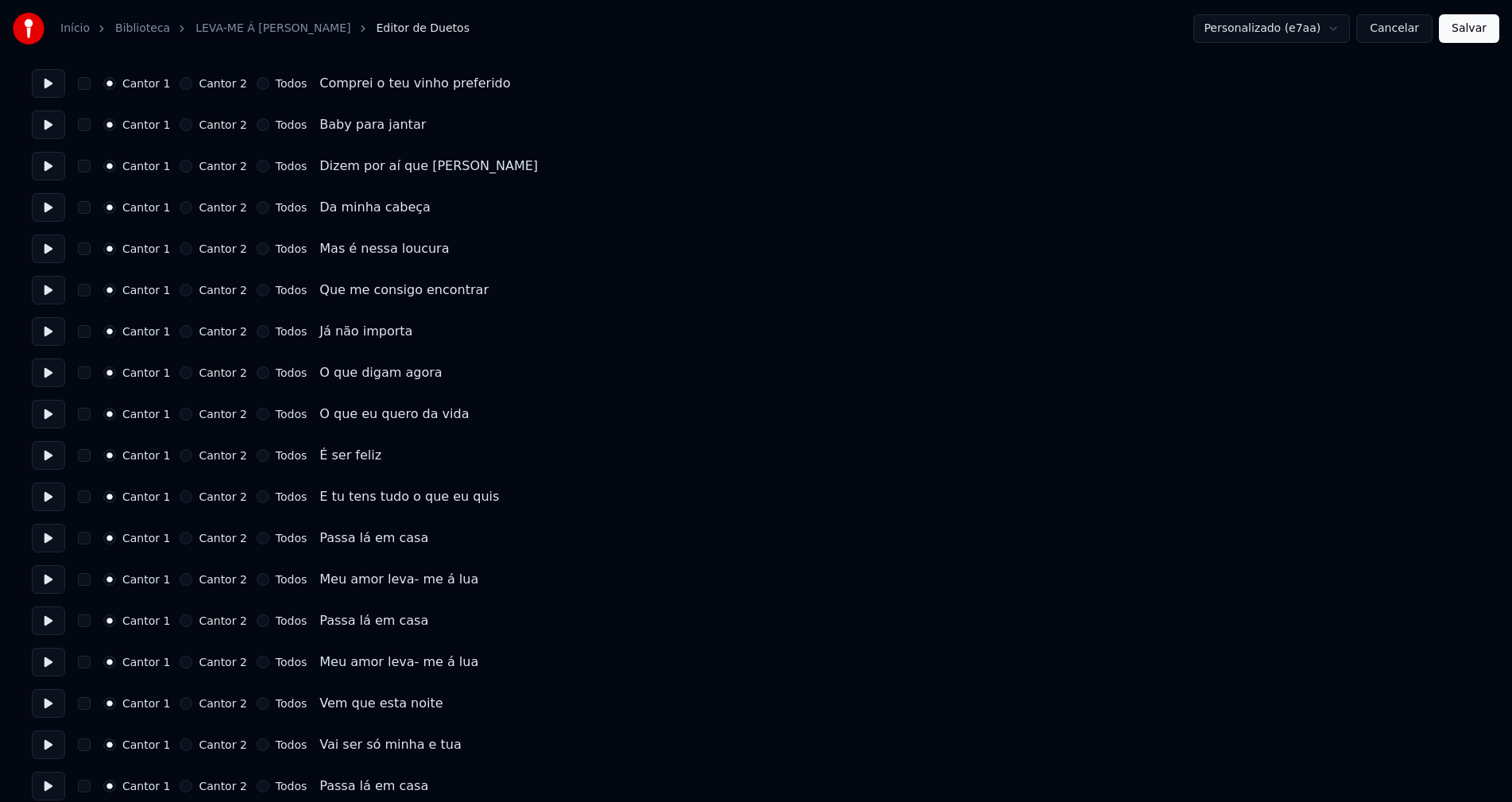
scroll to position [238, 0]
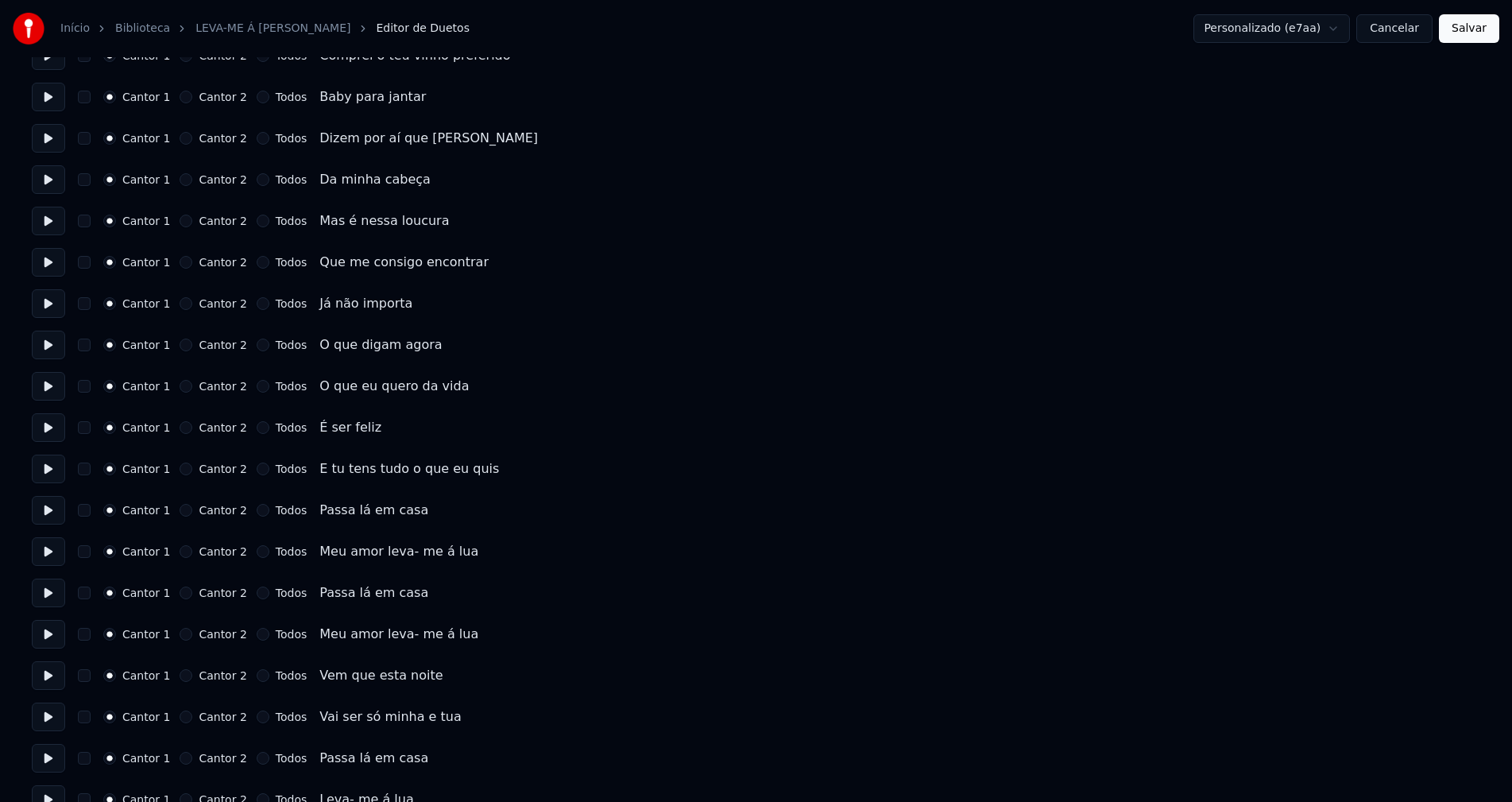
click at [256, 510] on button "Todos" at bounding box center [262, 509] width 12 height 12
drag, startPoint x: 251, startPoint y: 551, endPoint x: 255, endPoint y: 584, distance: 33.2
click at [256, 550] on button "Todos" at bounding box center [262, 550] width 12 height 12
drag, startPoint x: 255, startPoint y: 591, endPoint x: 246, endPoint y: 619, distance: 29.4
click at [256, 594] on button "Todos" at bounding box center [262, 592] width 12 height 12
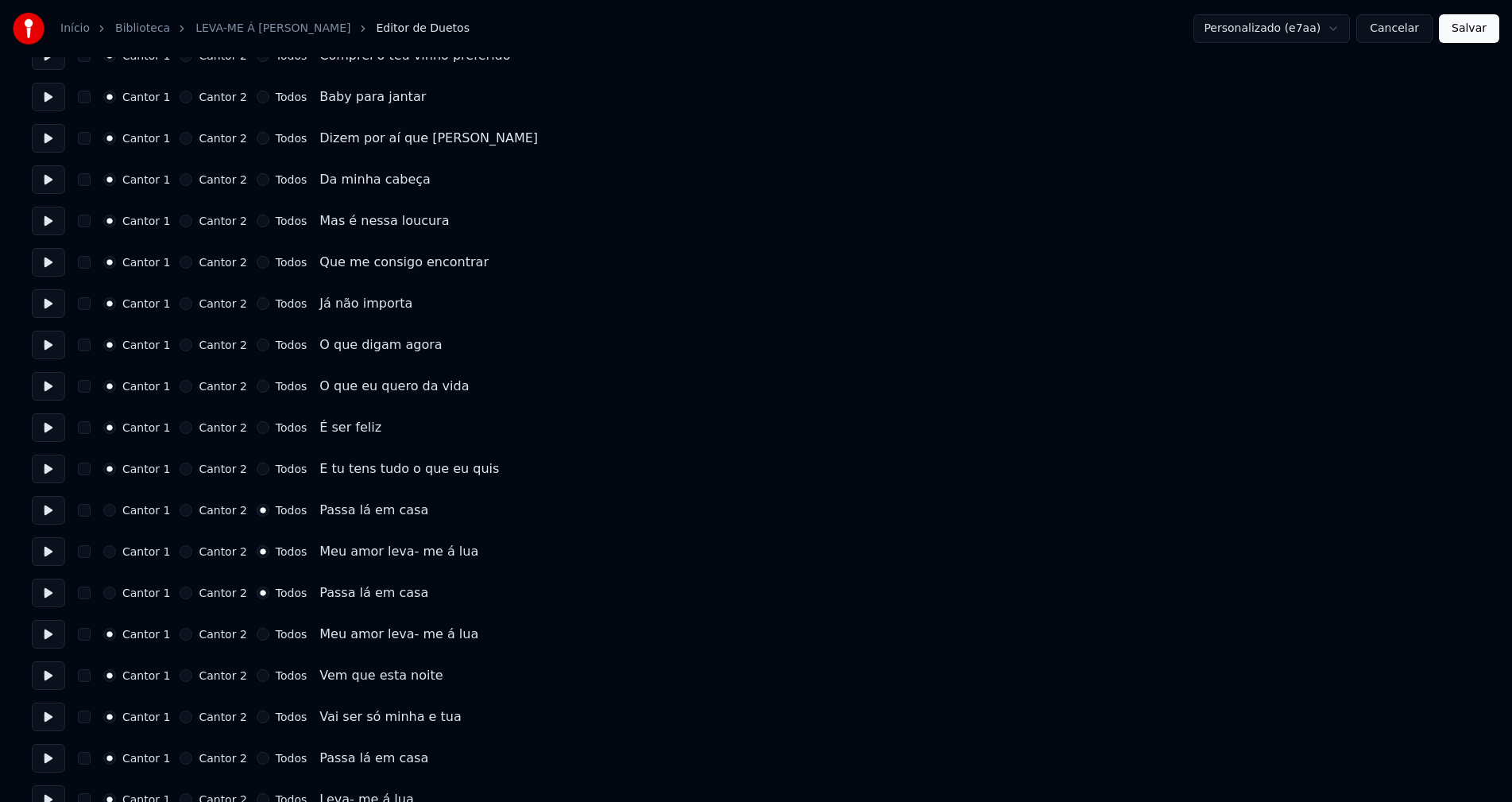
click at [256, 637] on button "Todos" at bounding box center [262, 633] width 12 height 12
click at [256, 679] on button "Todos" at bounding box center [262, 674] width 12 height 12
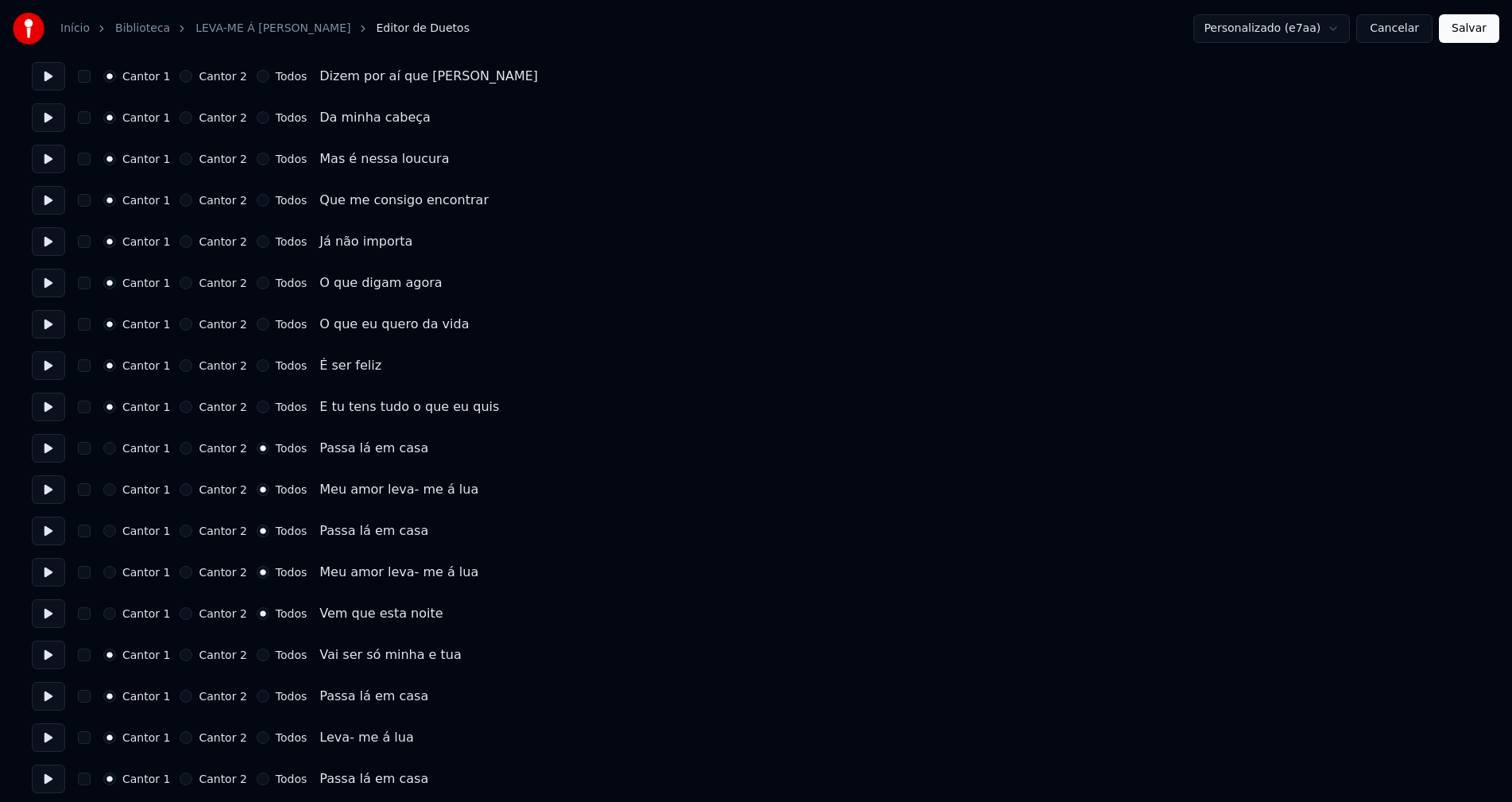
scroll to position [476, 0]
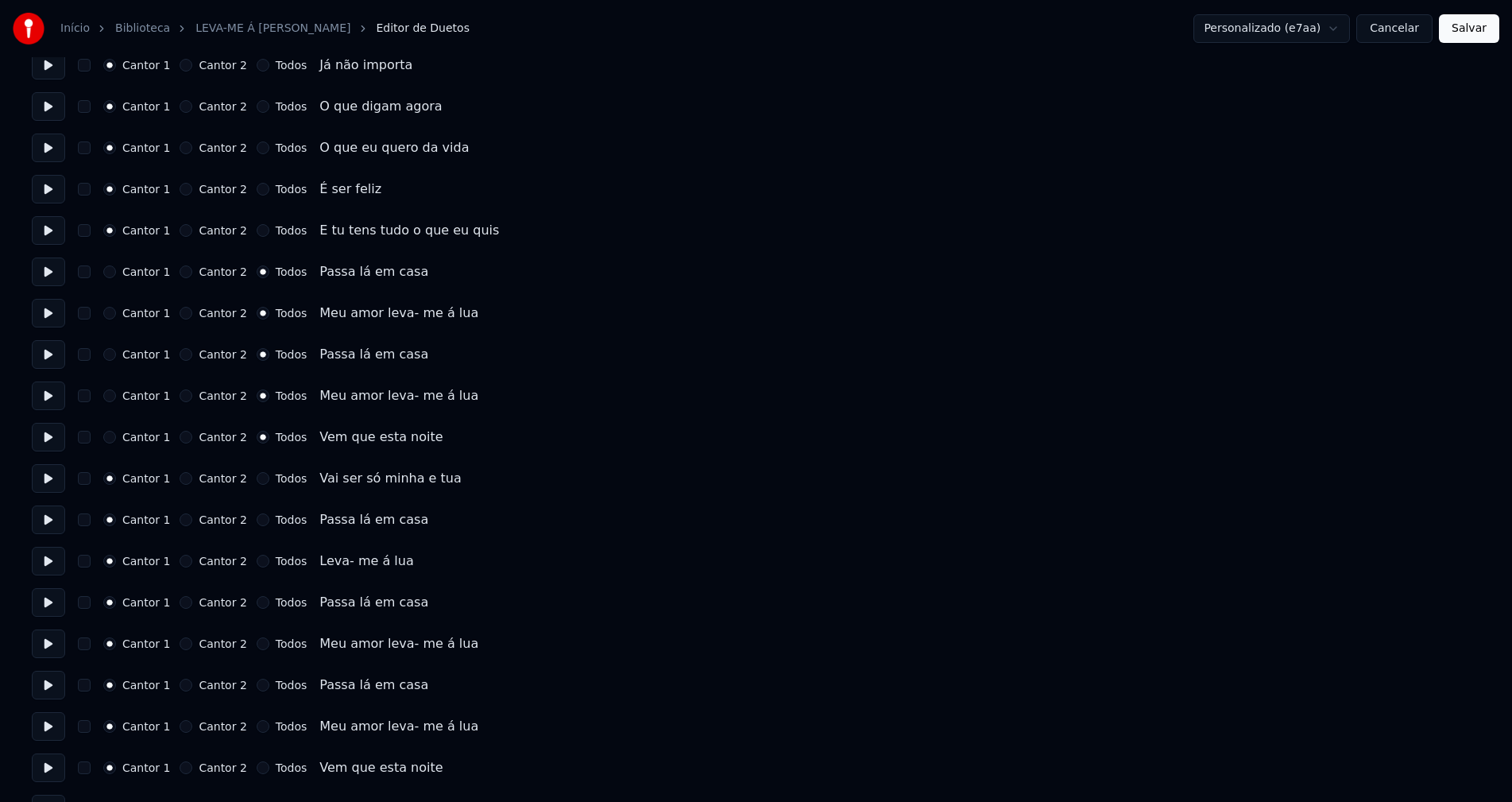
click at [256, 481] on button "Todos" at bounding box center [262, 477] width 12 height 12
click at [256, 522] on button "Todos" at bounding box center [262, 519] width 12 height 12
click at [256, 560] on button "Todos" at bounding box center [262, 560] width 12 height 12
click at [256, 605] on button "Todos" at bounding box center [262, 601] width 12 height 12
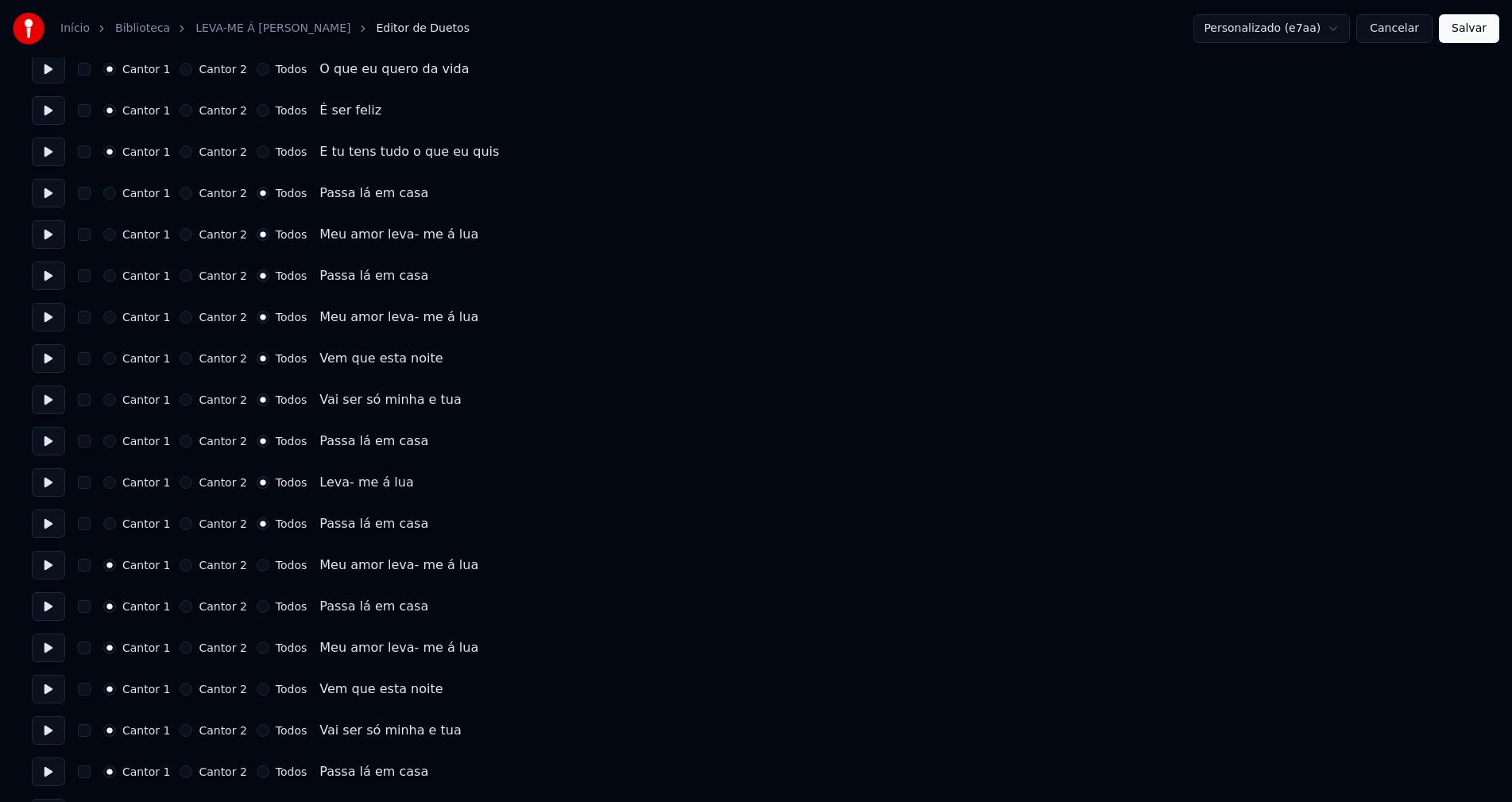
scroll to position [556, 0]
click at [256, 568] on button "Todos" at bounding box center [262, 564] width 12 height 12
click at [256, 610] on button "Todos" at bounding box center [262, 605] width 12 height 12
click at [256, 646] on button "Todos" at bounding box center [262, 646] width 12 height 12
click at [256, 688] on button "Todos" at bounding box center [262, 688] width 12 height 12
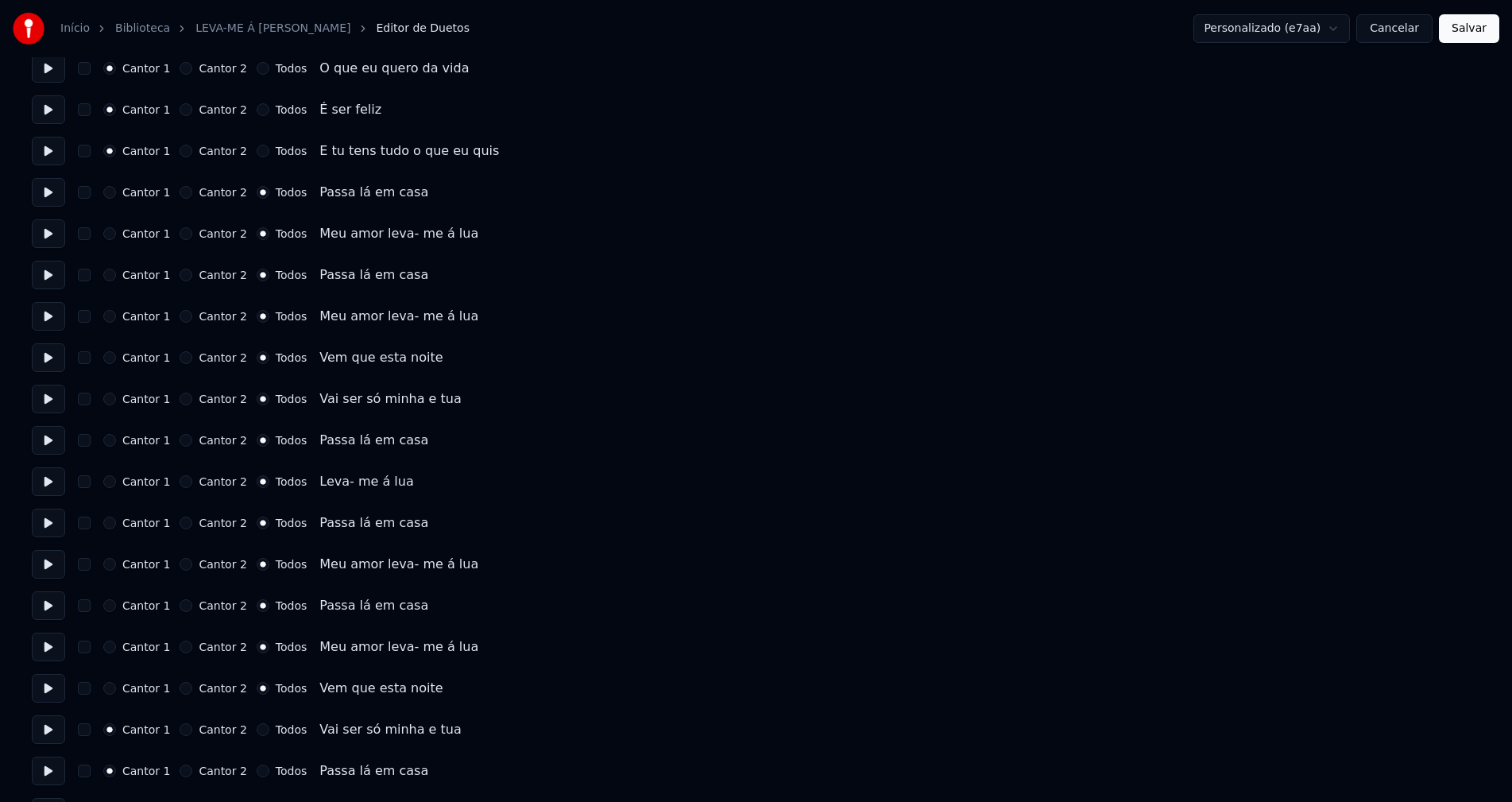
click at [256, 732] on button "Todos" at bounding box center [262, 729] width 12 height 12
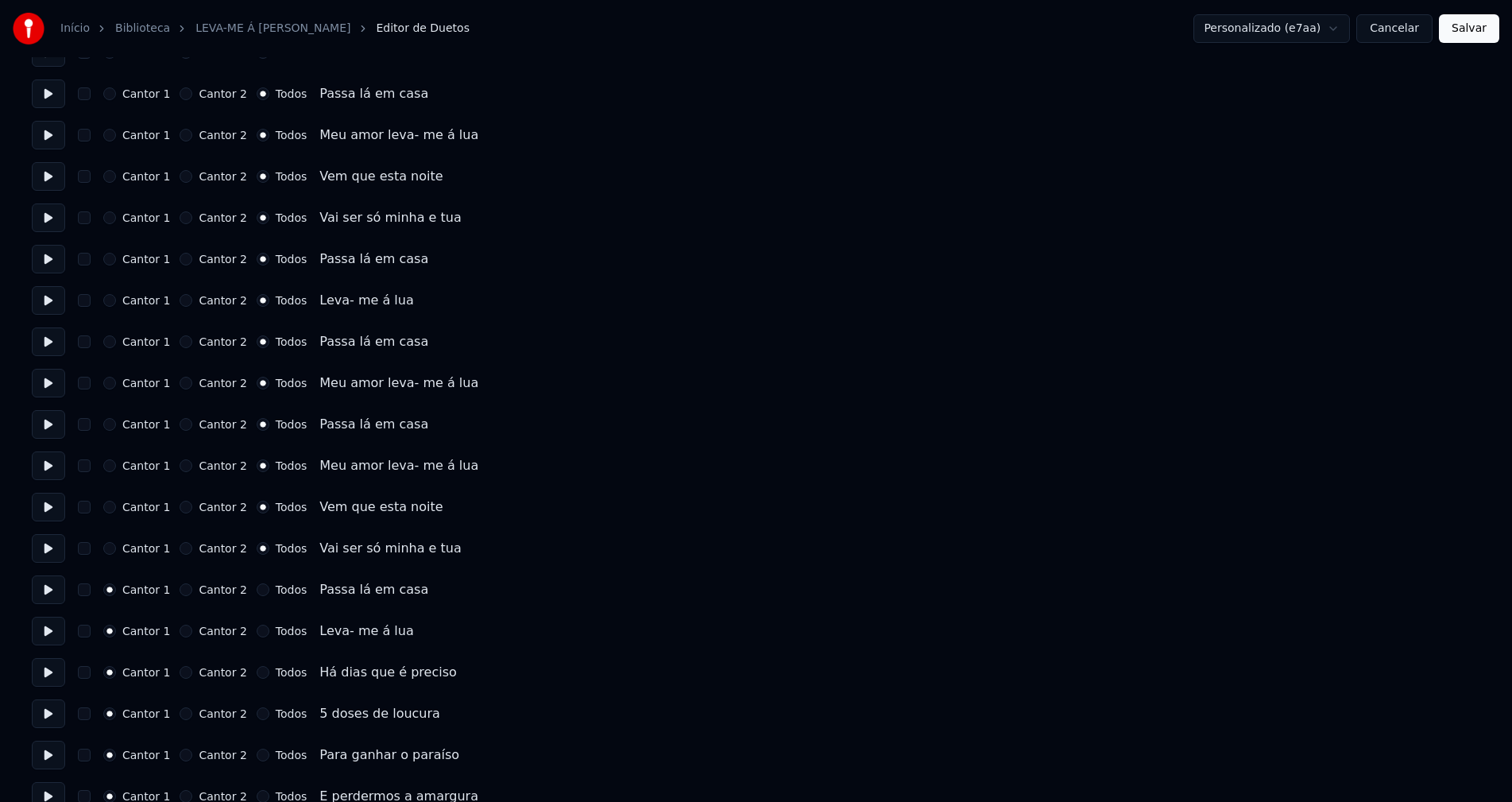
scroll to position [794, 0]
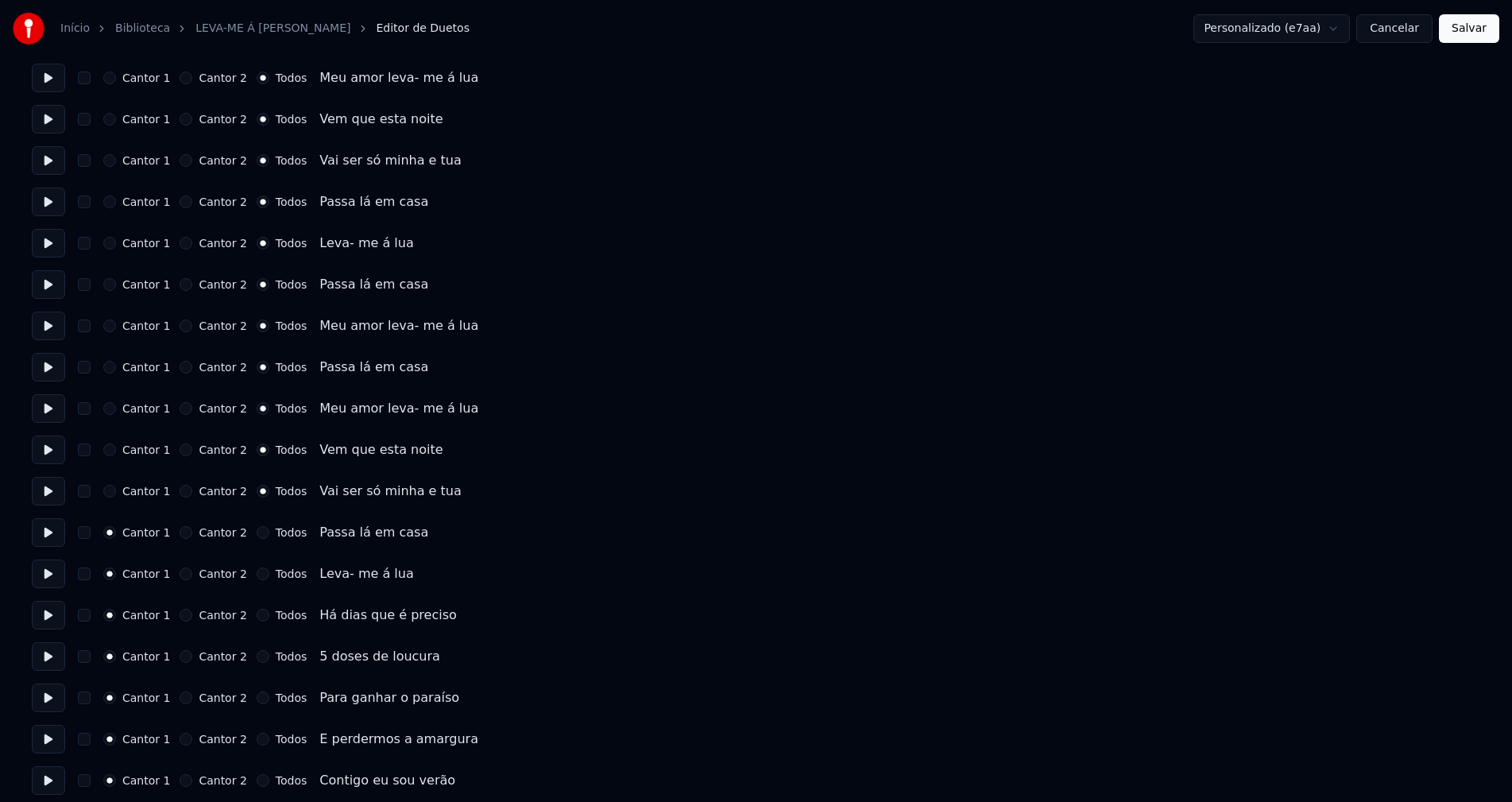
click at [256, 533] on button "Todos" at bounding box center [262, 532] width 12 height 12
click at [256, 572] on button "Todos" at bounding box center [262, 573] width 12 height 12
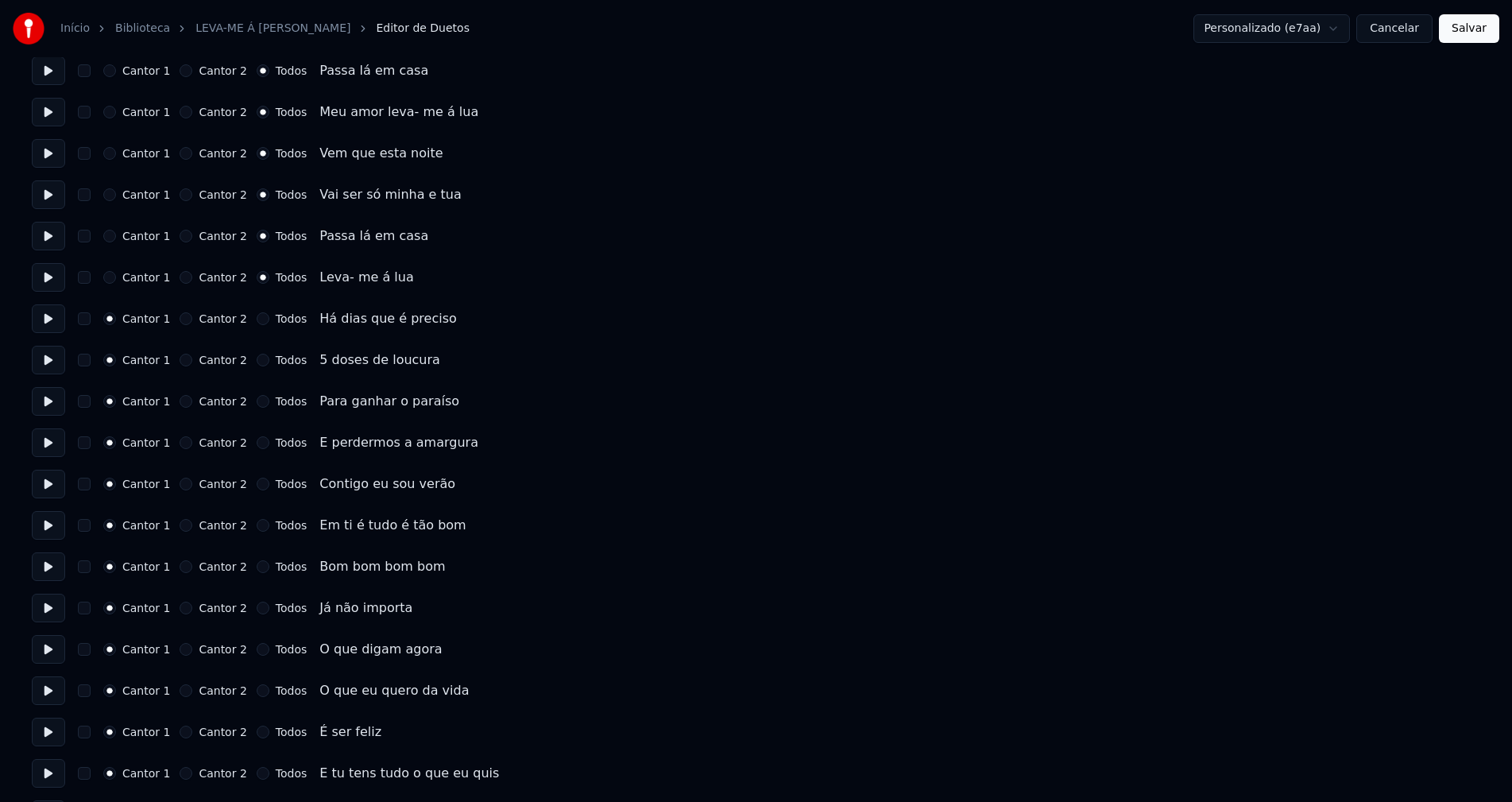
scroll to position [1112, 0]
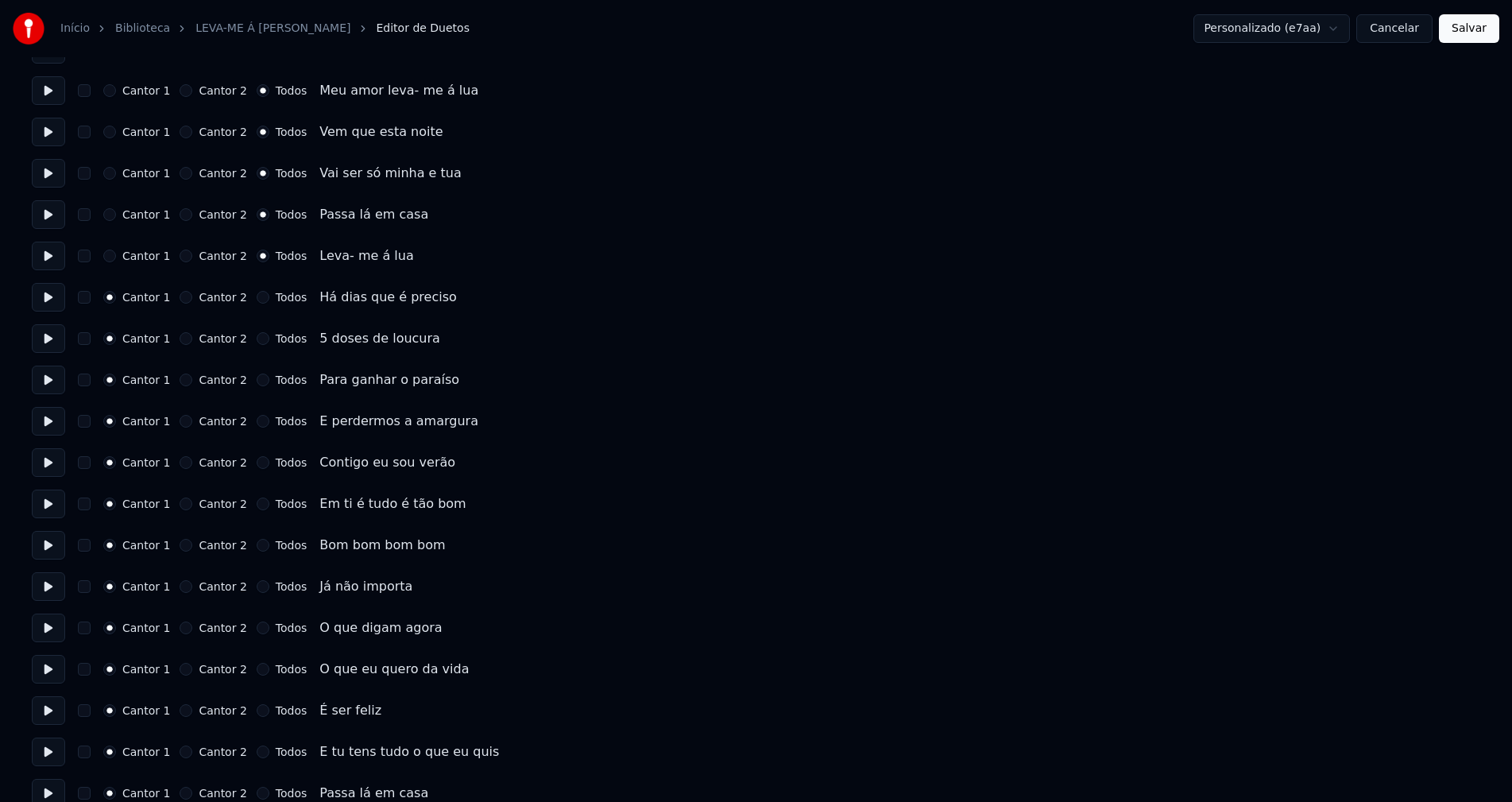
click at [256, 548] on button "Todos" at bounding box center [262, 545] width 12 height 12
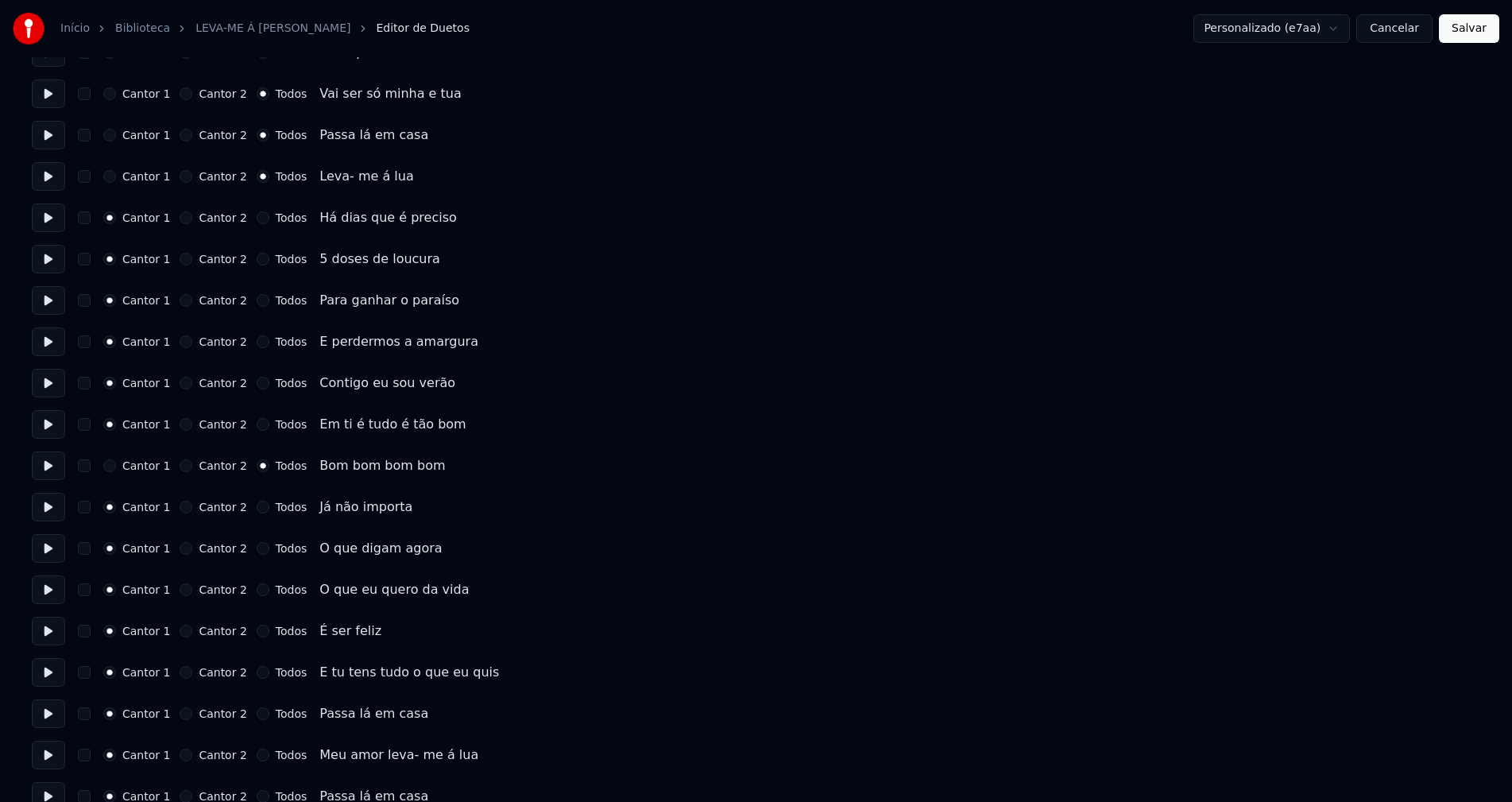
scroll to position [1271, 0]
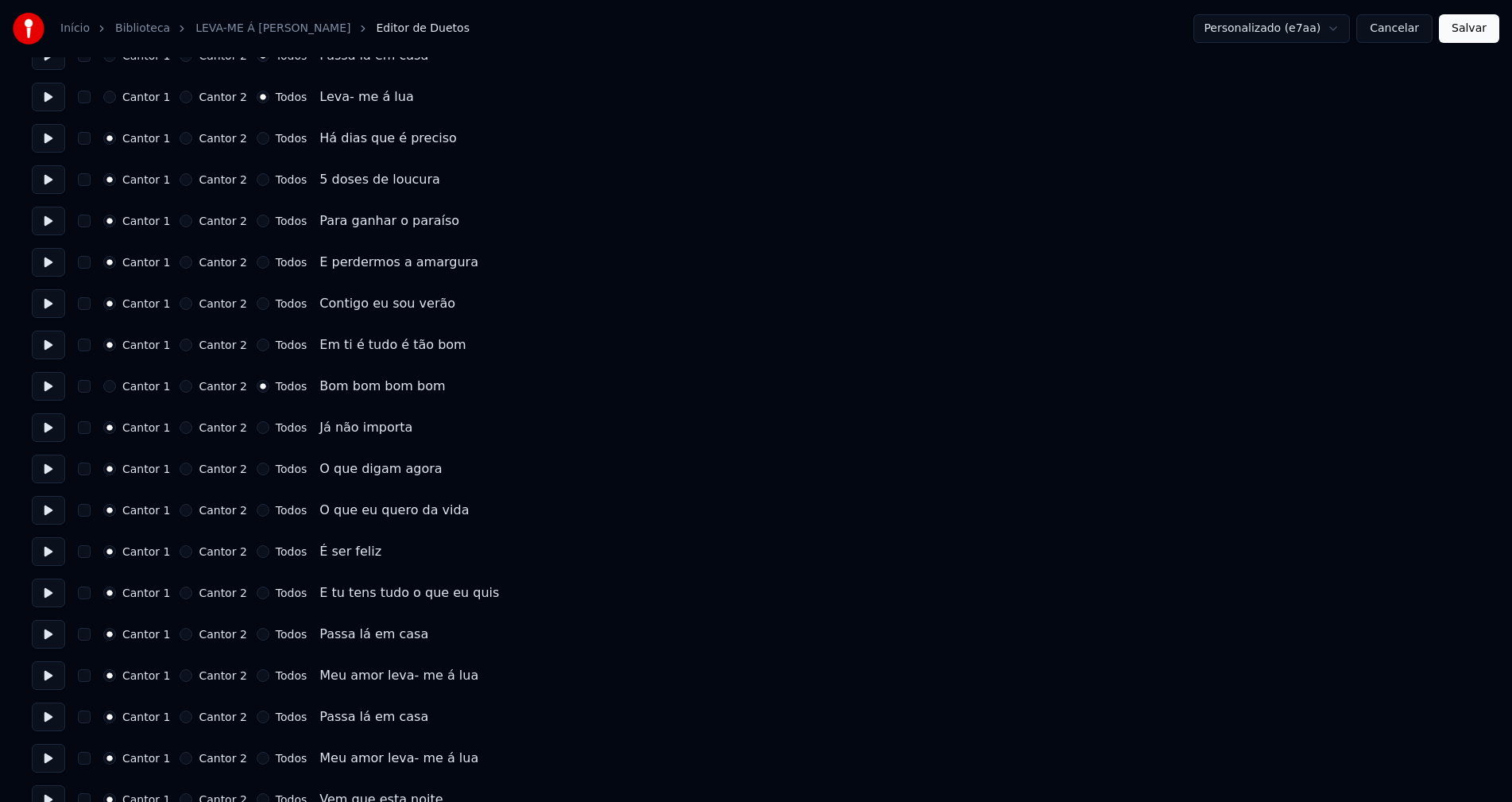
click at [256, 634] on button "Todos" at bounding box center [262, 633] width 12 height 12
click at [251, 682] on div "Cantor 1 Cantor 2 Todos Meu amor leva- me á lua" at bounding box center [756, 675] width 1449 height 29
click at [256, 715] on button "Todos" at bounding box center [262, 716] width 12 height 12
drag, startPoint x: 251, startPoint y: 679, endPoint x: 262, endPoint y: 619, distance: 61.0
click at [256, 678] on button "Todos" at bounding box center [262, 674] width 12 height 12
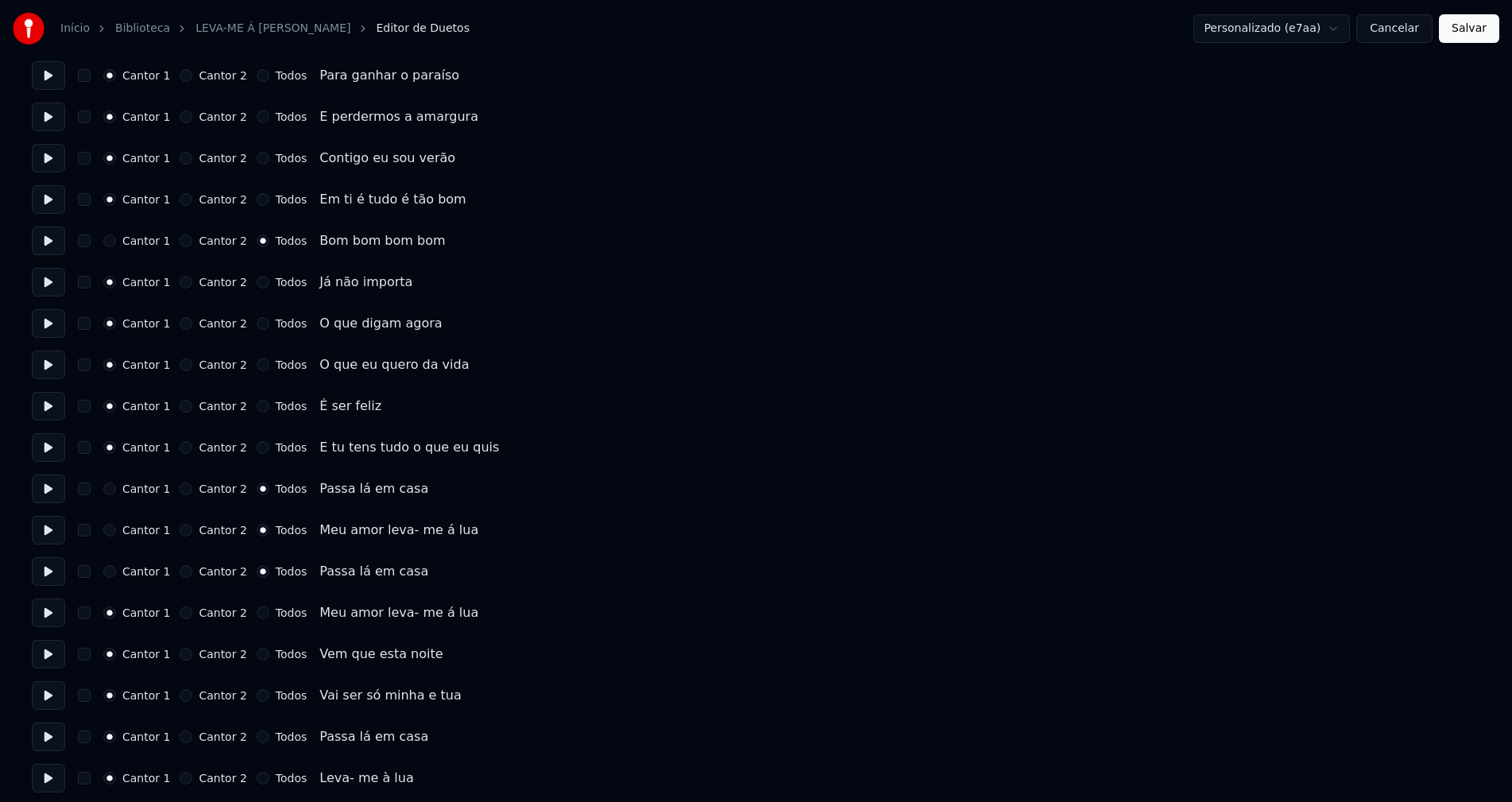
scroll to position [1430, 0]
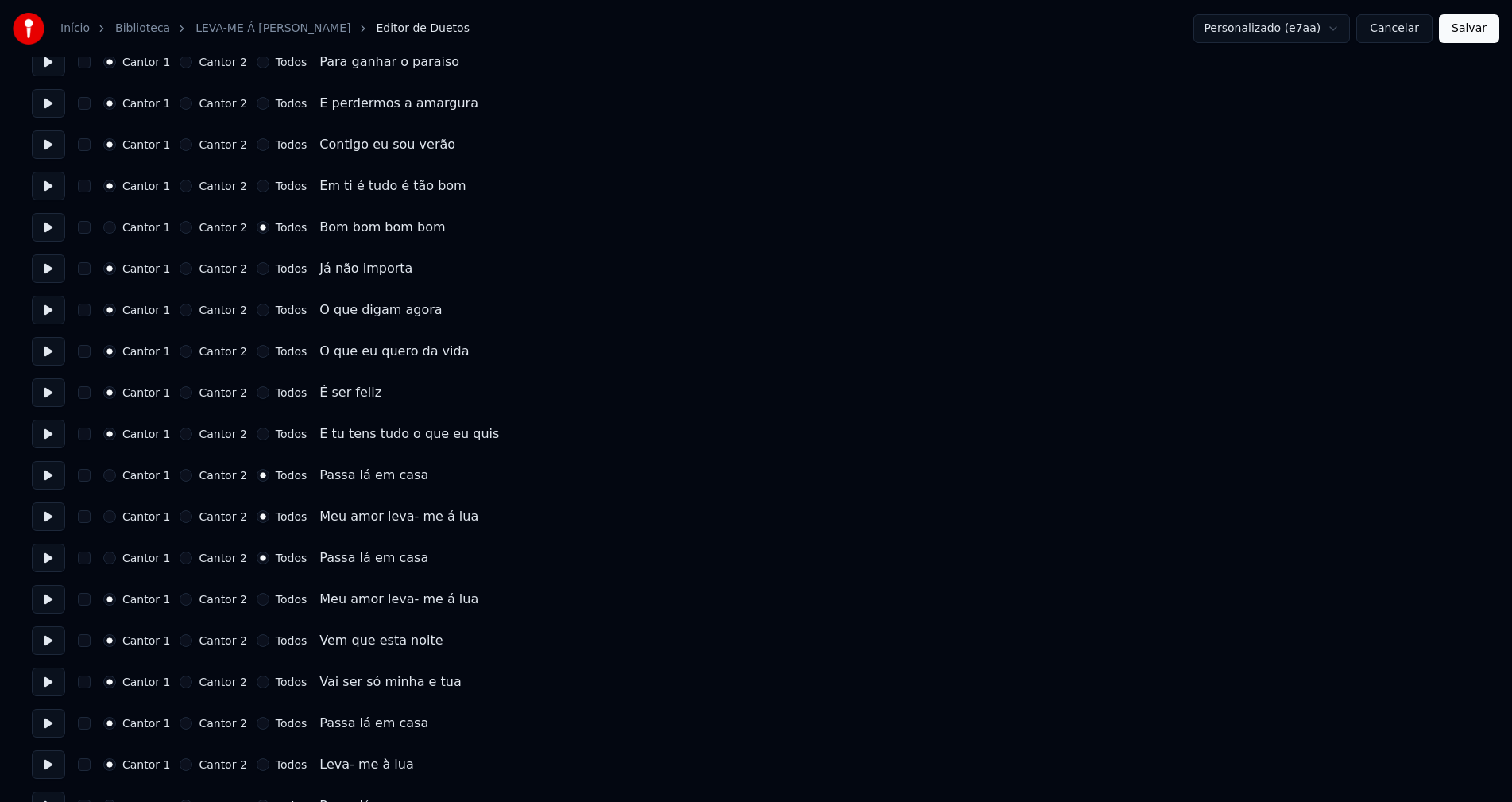
click at [256, 599] on button "Todos" at bounding box center [262, 598] width 12 height 12
click at [256, 643] on button "Todos" at bounding box center [262, 640] width 12 height 12
click at [256, 682] on button "Todos" at bounding box center [262, 681] width 12 height 12
click at [256, 725] on button "Todos" at bounding box center [262, 722] width 12 height 12
click at [256, 766] on button "Todos" at bounding box center [262, 764] width 12 height 12
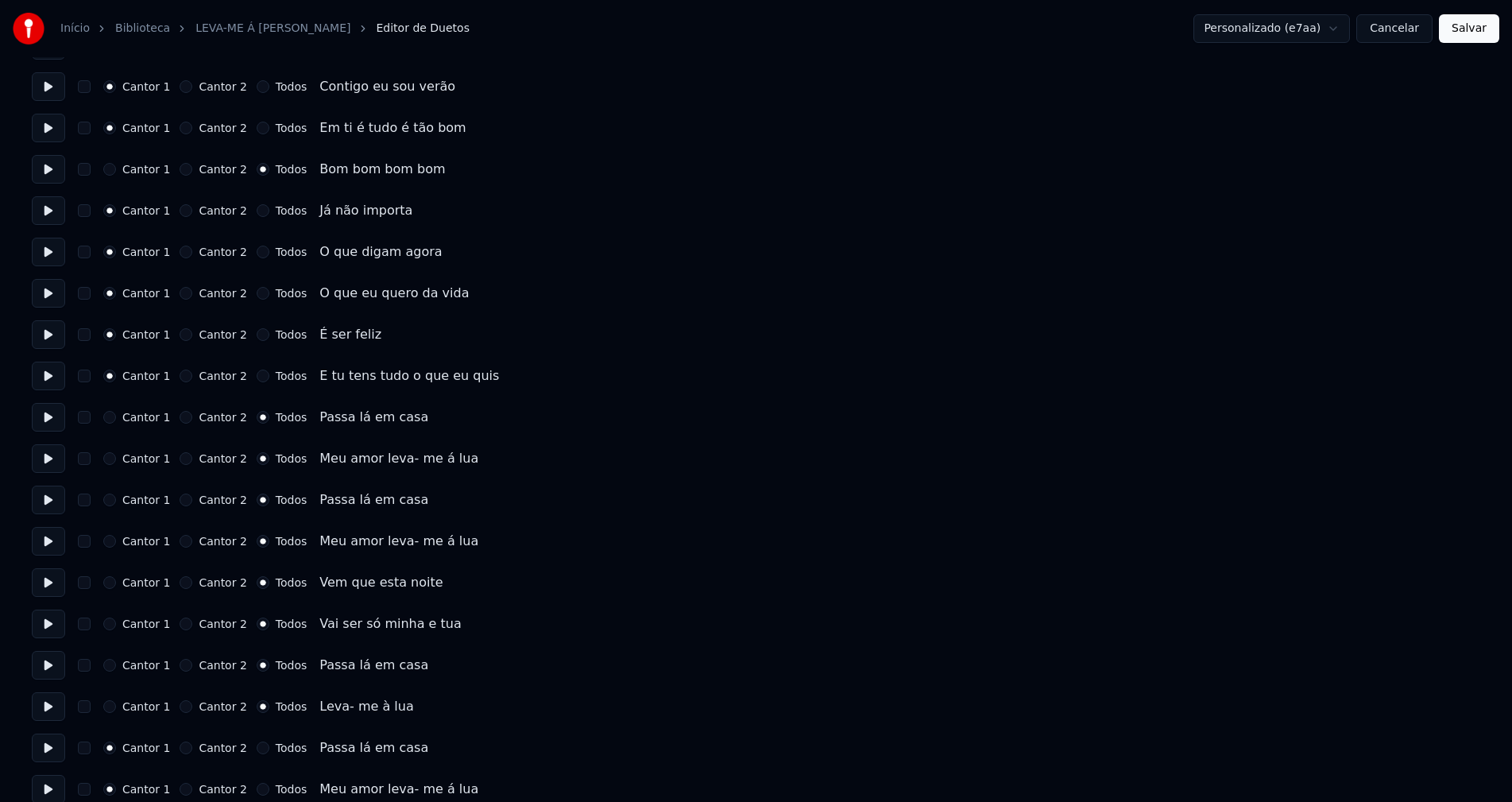
scroll to position [1589, 0]
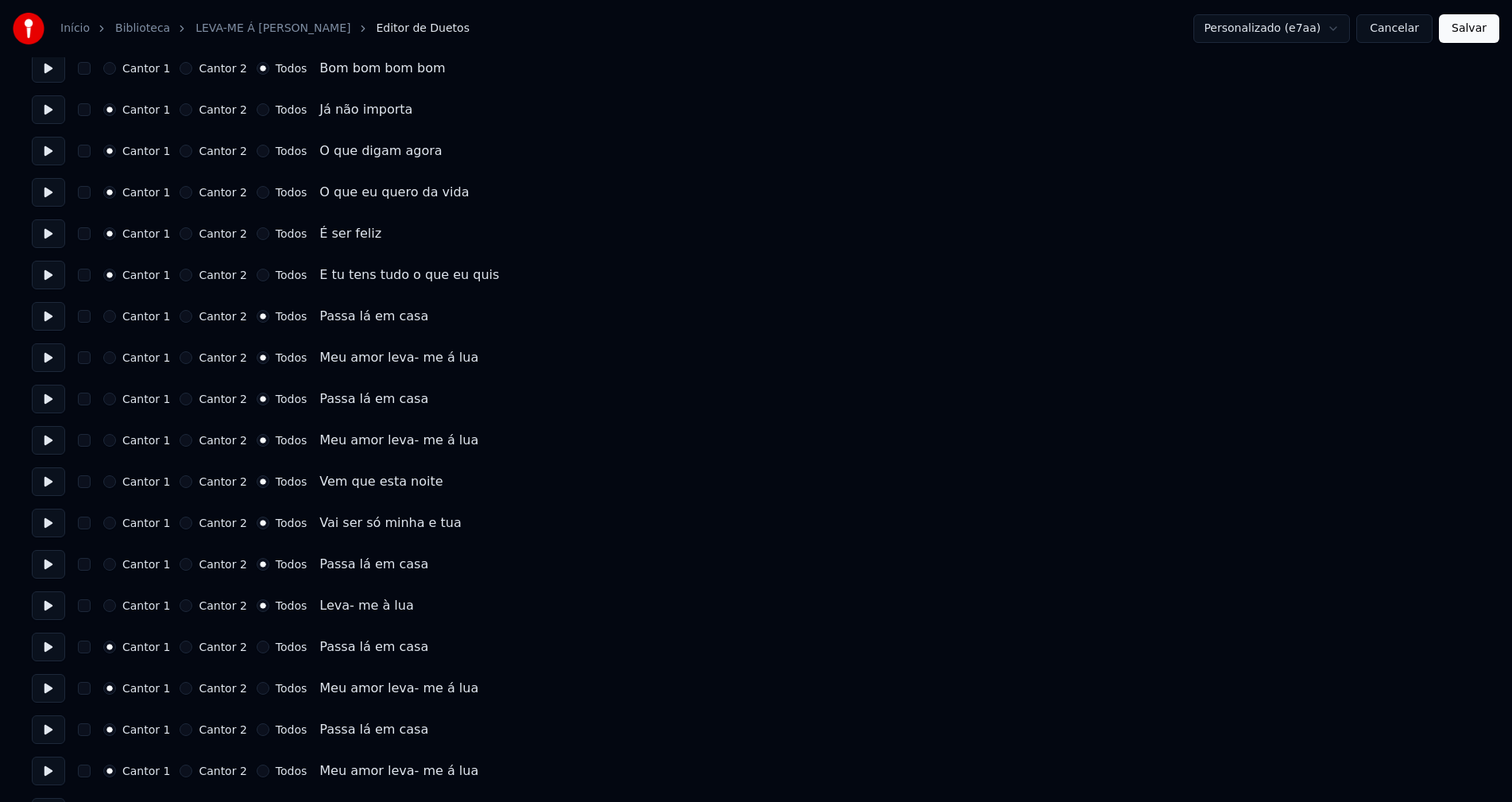
click at [256, 650] on button "Todos" at bounding box center [262, 646] width 12 height 12
drag, startPoint x: 252, startPoint y: 688, endPoint x: 264, endPoint y: 647, distance: 42.7
click at [256, 689] on button "Todos" at bounding box center [262, 688] width 12 height 12
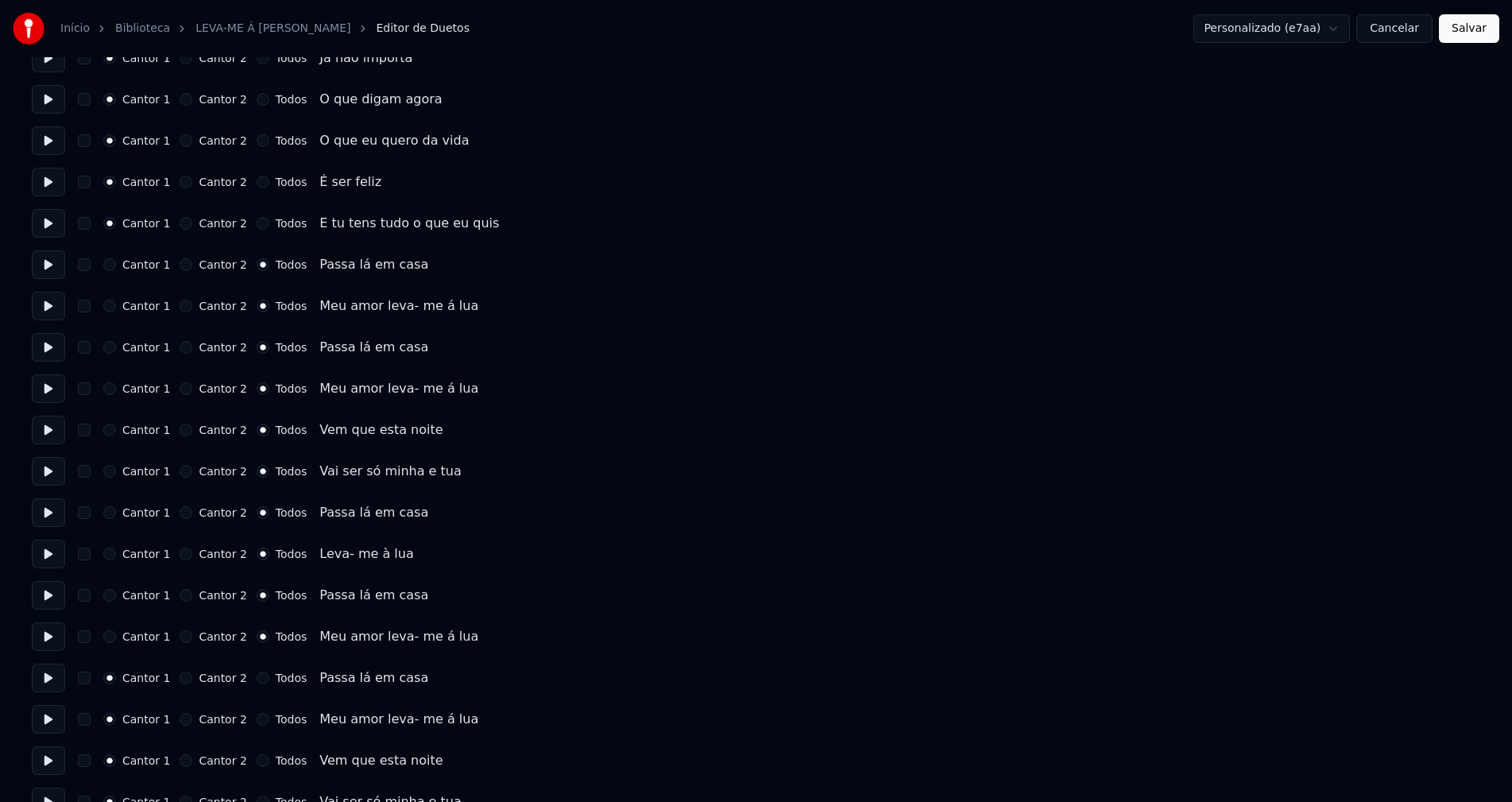
scroll to position [1668, 0]
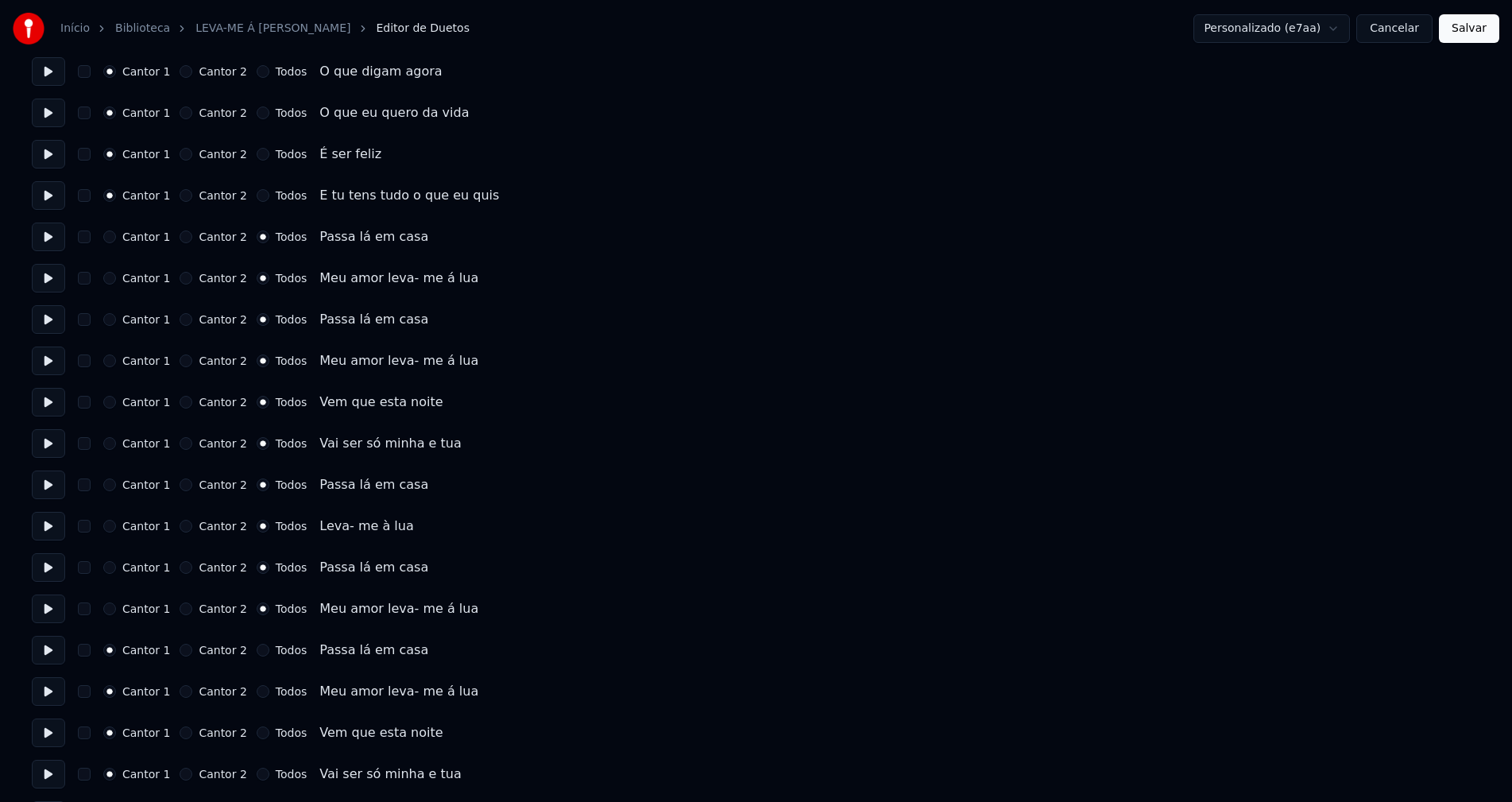
click at [256, 652] on button "Todos" at bounding box center [262, 649] width 12 height 12
click at [256, 695] on button "Todos" at bounding box center [262, 691] width 12 height 12
click at [256, 733] on button "Todos" at bounding box center [262, 732] width 12 height 12
click at [256, 775] on button "Todos" at bounding box center [262, 773] width 12 height 12
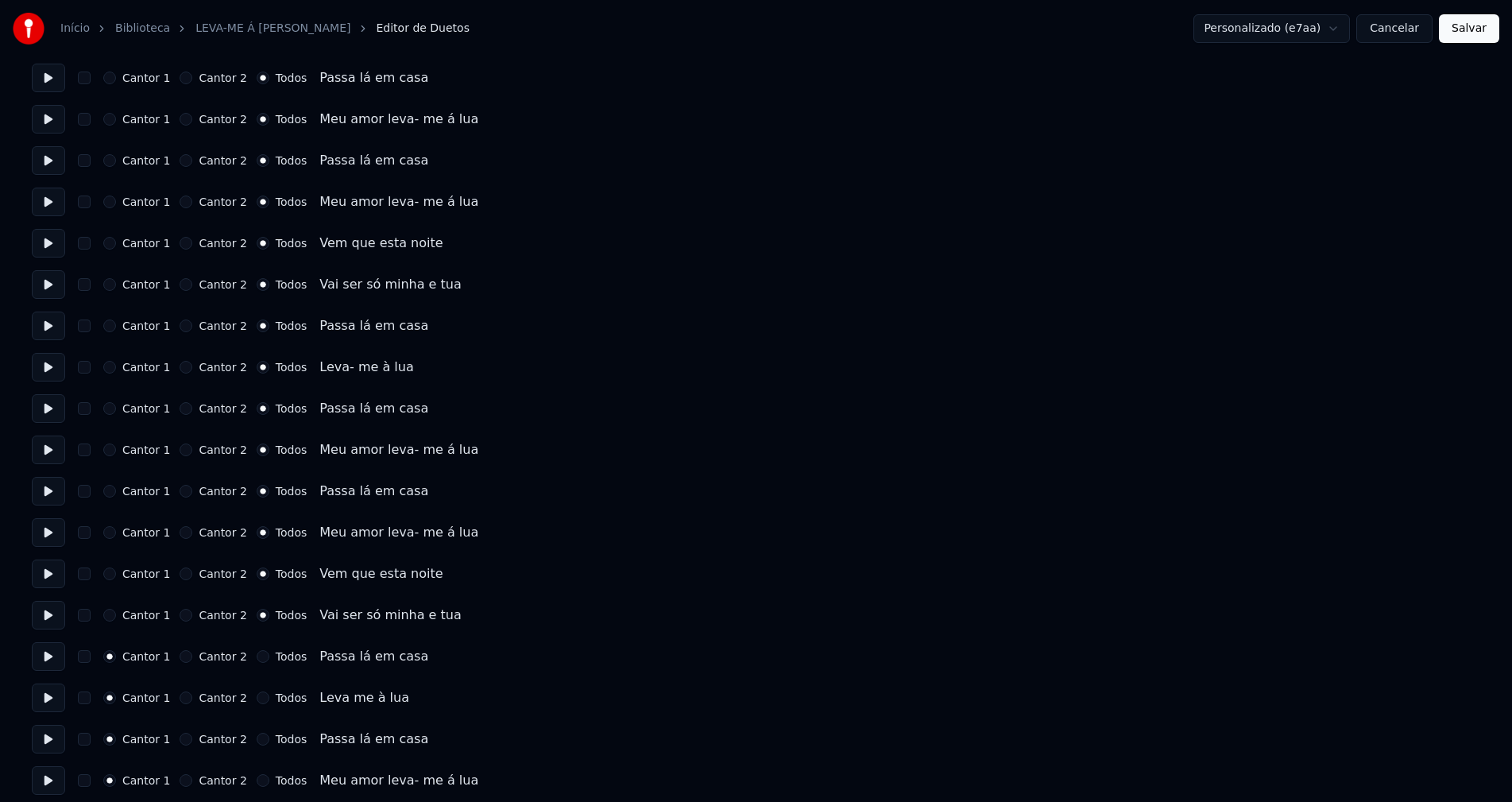
click at [256, 659] on button "Todos" at bounding box center [262, 656] width 12 height 12
drag, startPoint x: 250, startPoint y: 694, endPoint x: 252, endPoint y: 729, distance: 35.1
click at [256, 696] on button "Todos" at bounding box center [262, 697] width 12 height 12
click at [256, 741] on button "Todos" at bounding box center [262, 739] width 12 height 12
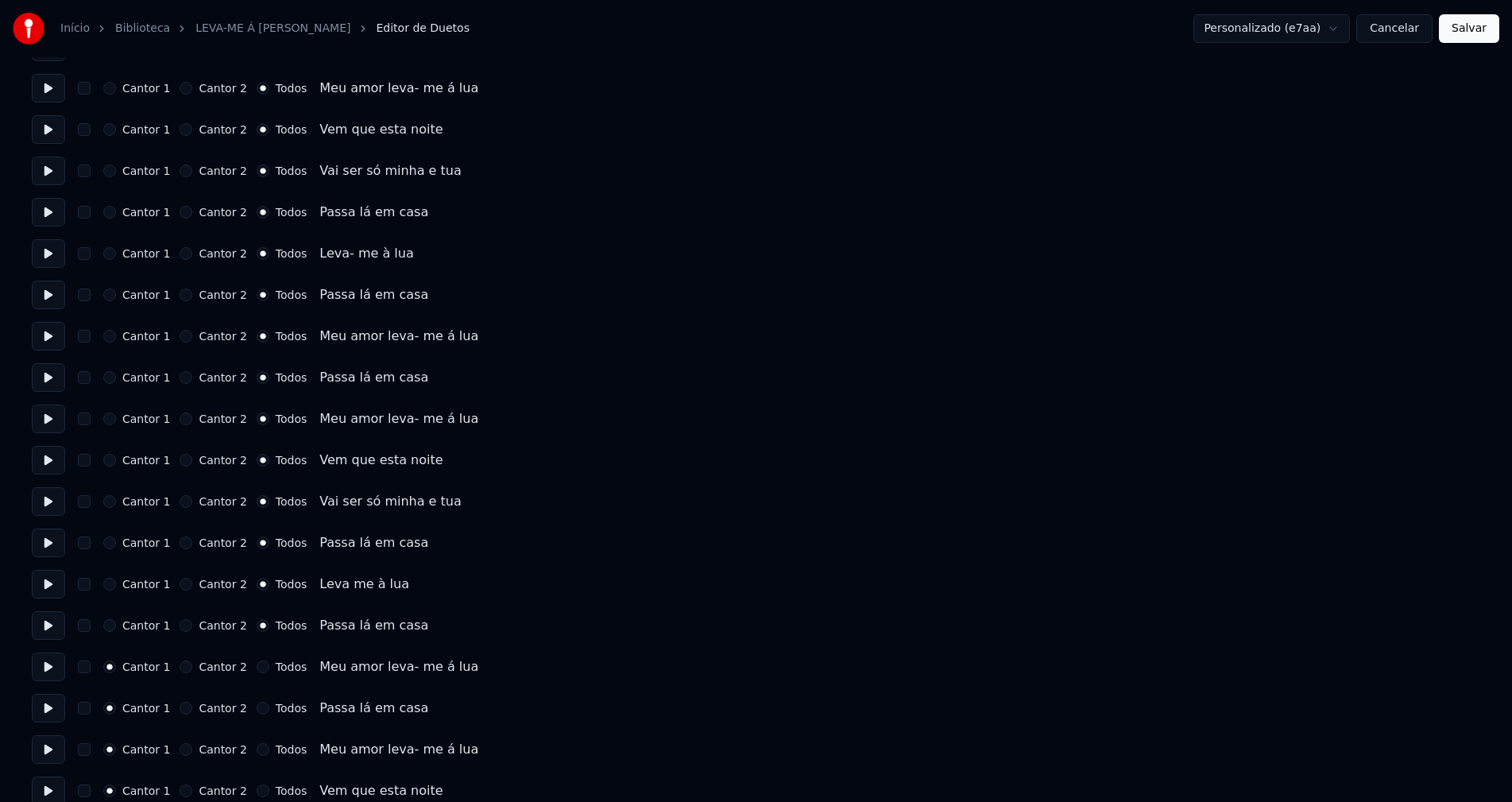
scroll to position [1986, 0]
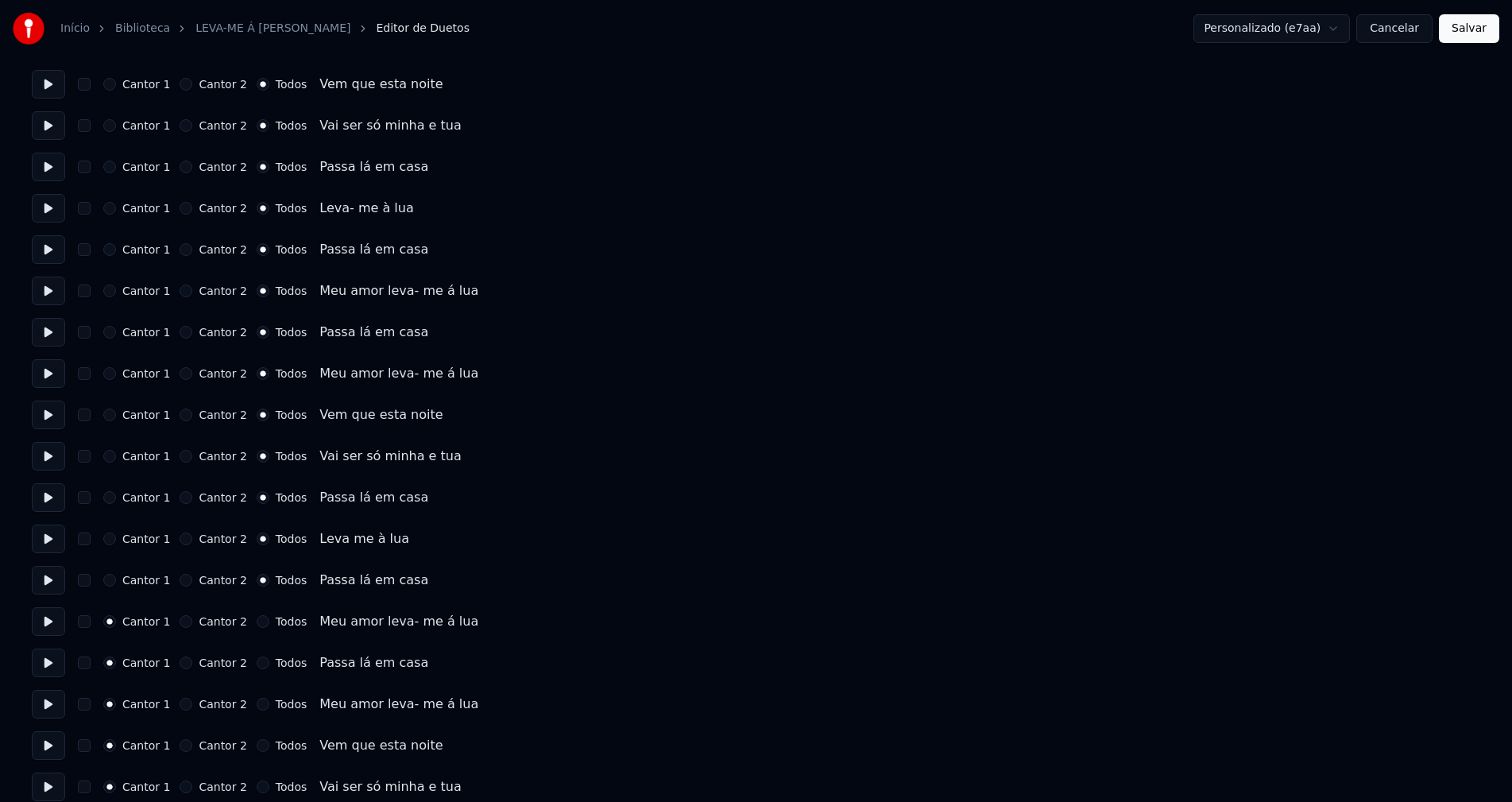
click at [256, 622] on button "Todos" at bounding box center [262, 620] width 12 height 12
click at [256, 662] on button "Todos" at bounding box center [262, 662] width 12 height 12
drag, startPoint x: 256, startPoint y: 704, endPoint x: 278, endPoint y: 660, distance: 49.2
click at [256, 704] on button "Todos" at bounding box center [262, 703] width 12 height 12
drag, startPoint x: 250, startPoint y: 746, endPoint x: 251, endPoint y: 767, distance: 21.0
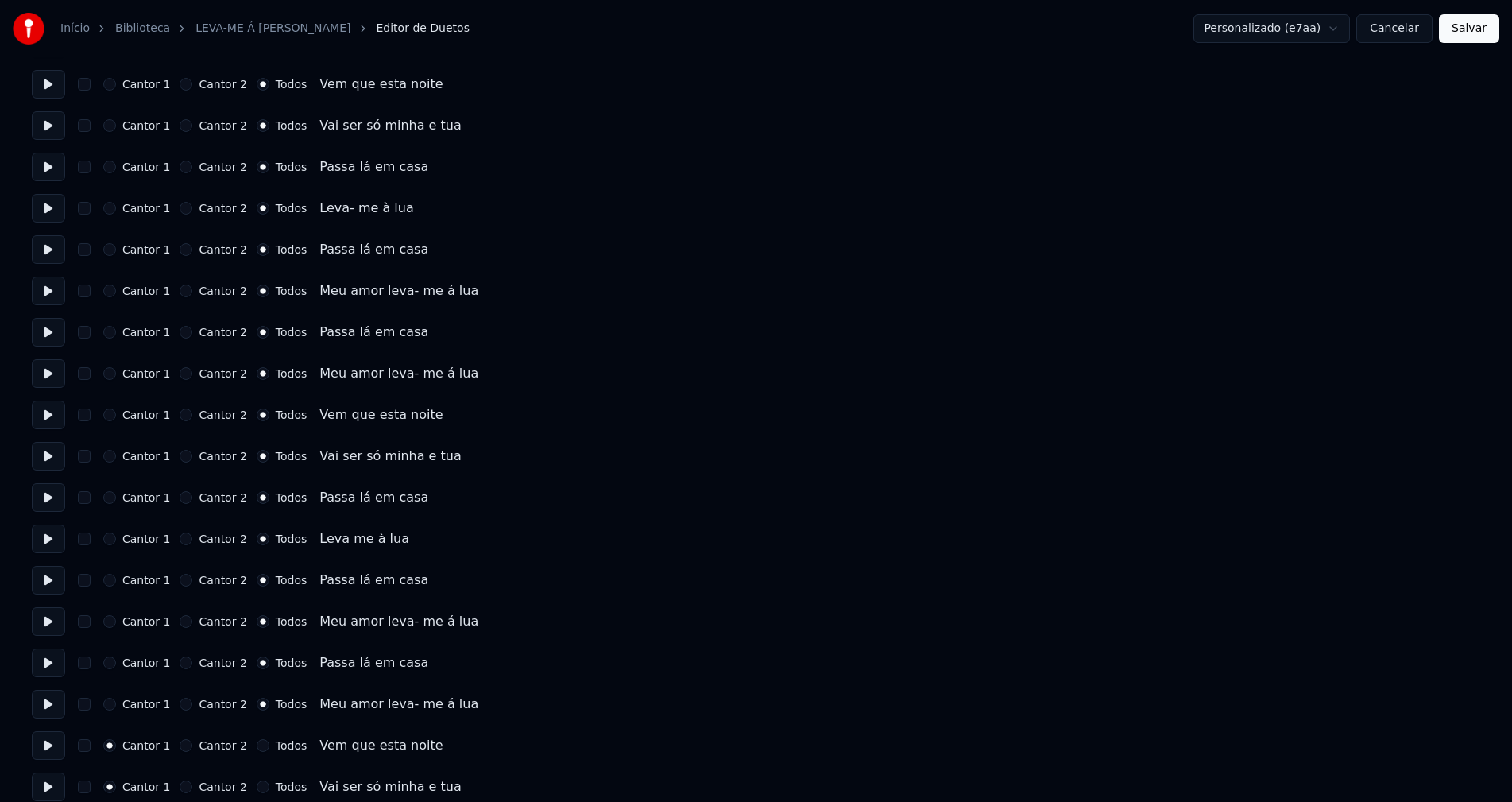
click at [256, 746] on button "Todos" at bounding box center [262, 744] width 12 height 12
drag, startPoint x: 251, startPoint y: 786, endPoint x: 322, endPoint y: 722, distance: 95.6
click at [256, 786] on button "Todos" at bounding box center [262, 786] width 12 height 12
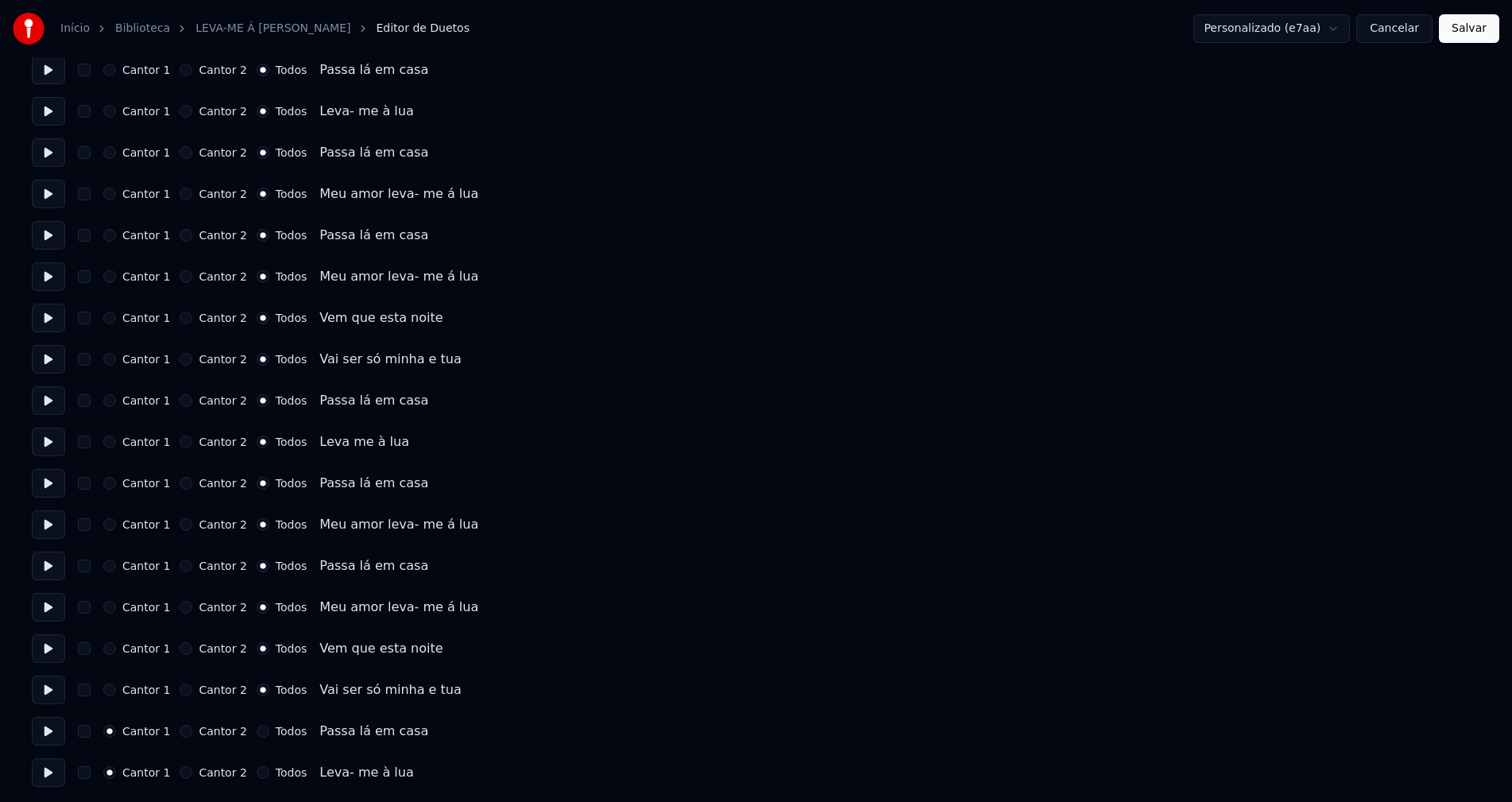
scroll to position [2083, 0]
click at [256, 730] on button "Todos" at bounding box center [262, 729] width 12 height 12
click at [256, 770] on button "Todos" at bounding box center [262, 771] width 12 height 12
click at [1468, 26] on button "Salvar" at bounding box center [1469, 29] width 61 height 29
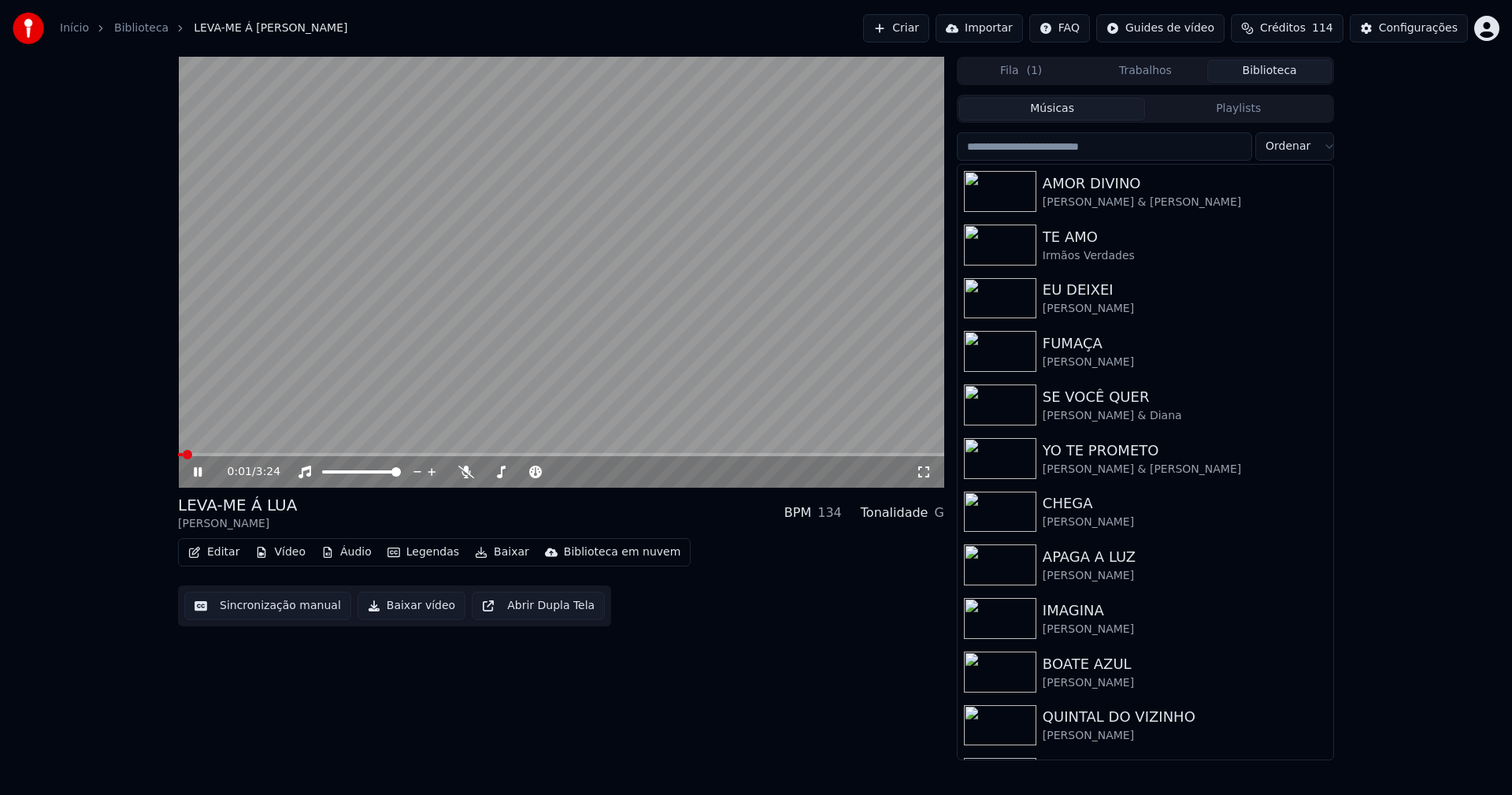
click at [204, 475] on icon at bounding box center [209, 471] width 37 height 12
click at [390, 614] on button "Baixar vídeo" at bounding box center [411, 606] width 108 height 29
